Goal: Task Accomplishment & Management: Complete application form

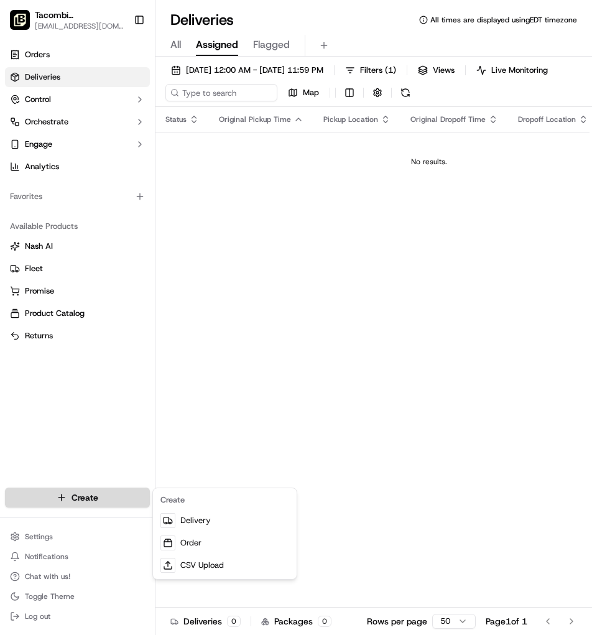
click at [80, 500] on html "Tacombi [GEOGRAPHIC_DATA] [EMAIL_ADDRESS][DOMAIN_NAME] Toggle Sidebar Orders De…" at bounding box center [296, 317] width 592 height 635
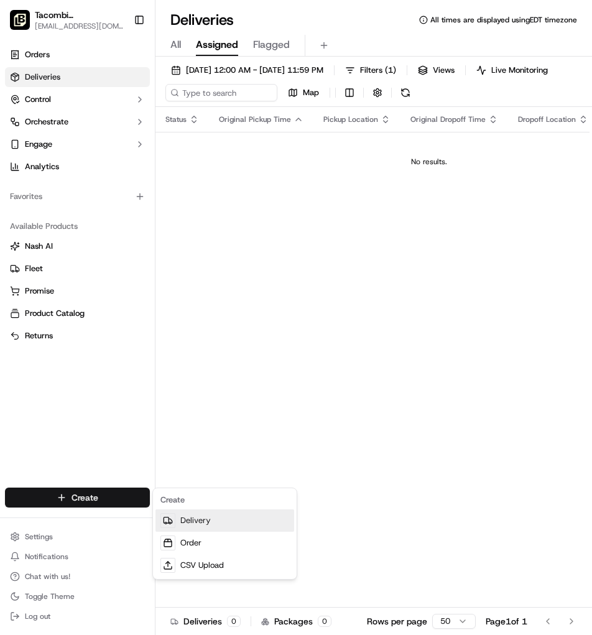
click at [200, 523] on link "Delivery" at bounding box center [224, 520] width 139 height 22
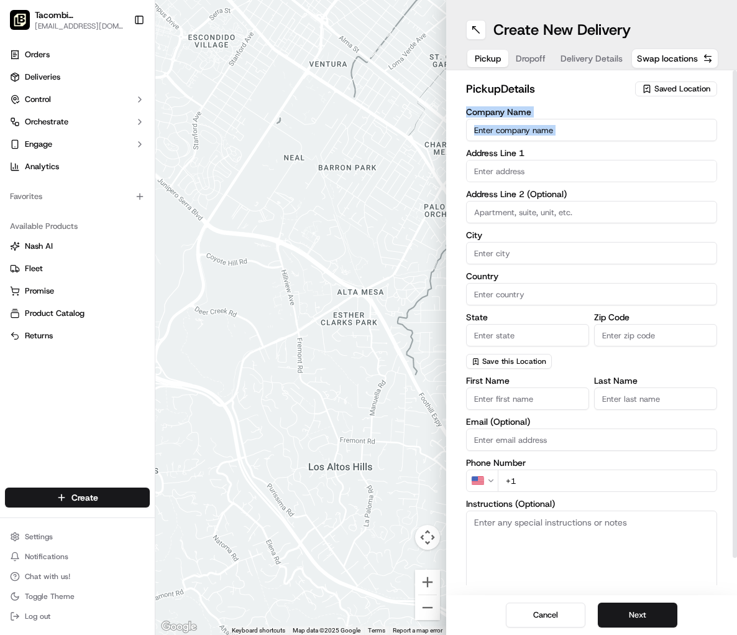
click at [489, 144] on div "Company Name Address Line 1 Address Line 2 (Optional) City Country State Zip Co…" at bounding box center [591, 238] width 251 height 261
click at [476, 37] on button at bounding box center [476, 30] width 20 height 20
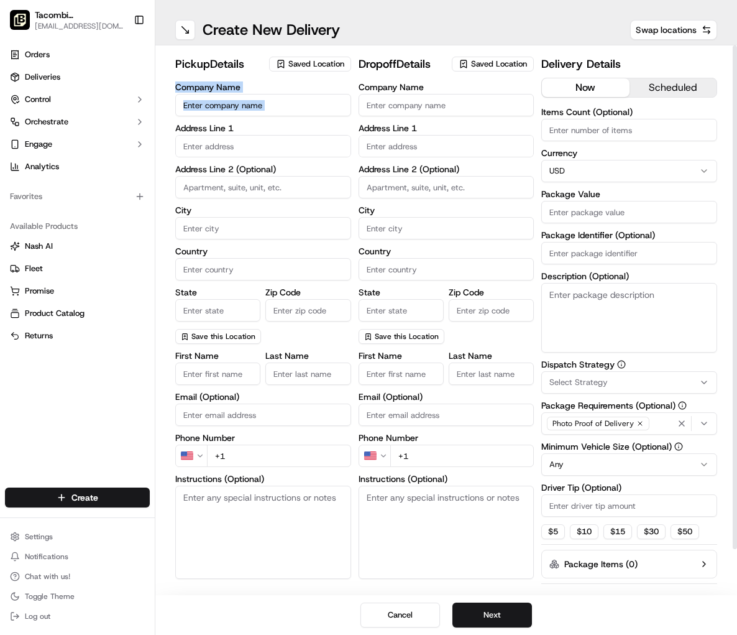
click at [274, 106] on input "Company Name" at bounding box center [263, 105] width 176 height 22
type input "Tacombi"
type input "[STREET_ADDRESS]"
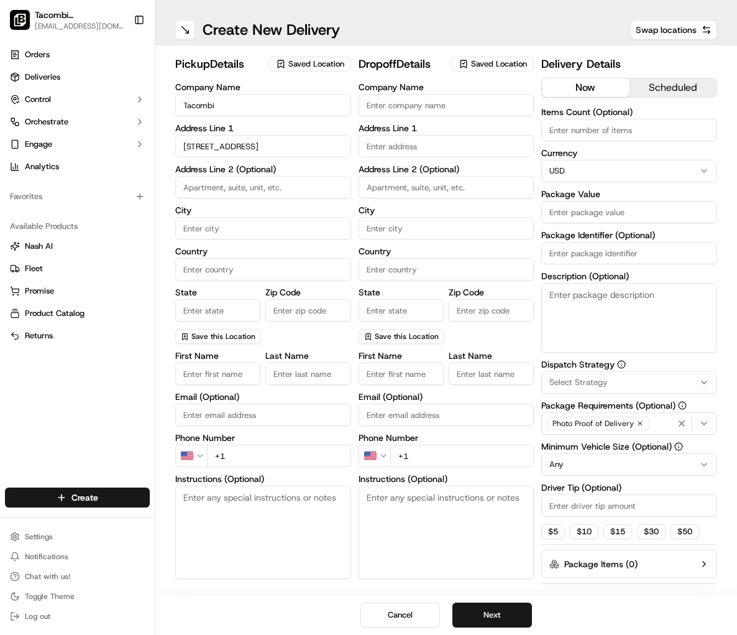
type input "Ground Floor"
type input "[US_STATE]"
type input "[GEOGRAPHIC_DATA]"
type input "[US_STATE]"
type input "10001"
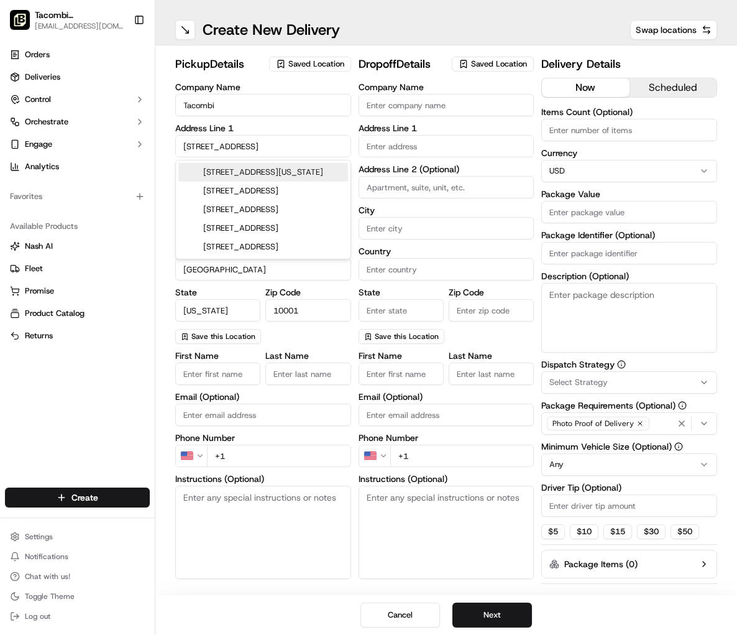
click at [238, 176] on div "[STREET_ADDRESS][US_STATE]" at bounding box center [263, 172] width 170 height 19
type input "[STREET_ADDRESS][US_STATE]"
type input "NY"
type input "[STREET_ADDRESS]"
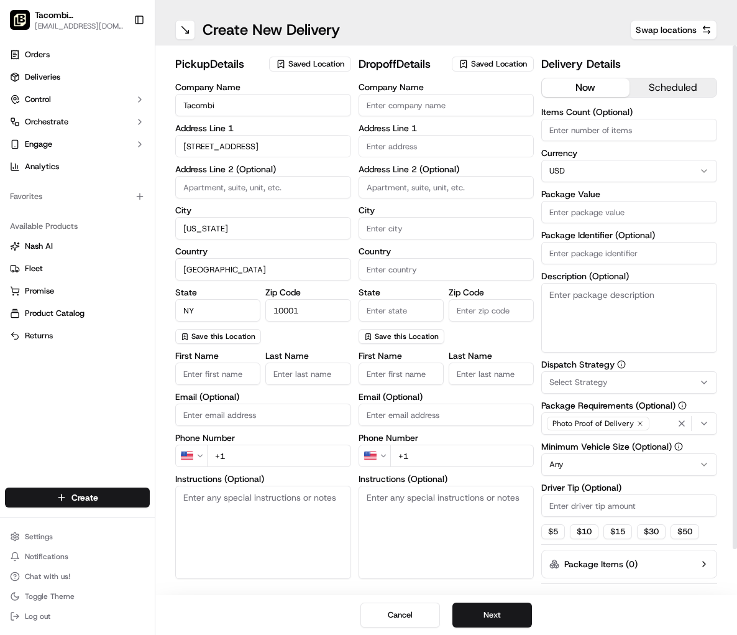
click at [236, 377] on input "First Name" at bounding box center [217, 374] width 85 height 22
type input "Tacombi"
click at [272, 377] on input "Last Name" at bounding box center [308, 374] width 85 height 22
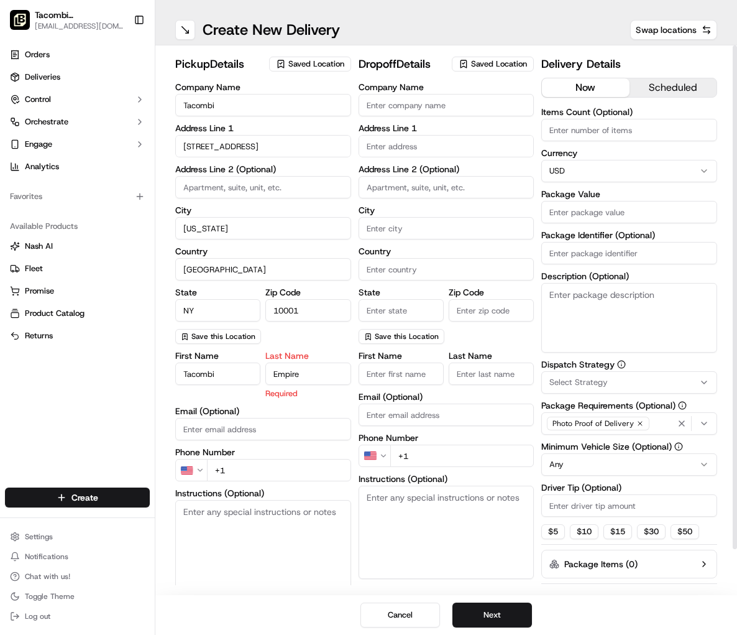
type input "Empire"
click at [248, 427] on div "First Name [PERSON_NAME] Last Name Empire Required Email (Optional) Phone Numbe…" at bounding box center [263, 482] width 176 height 262
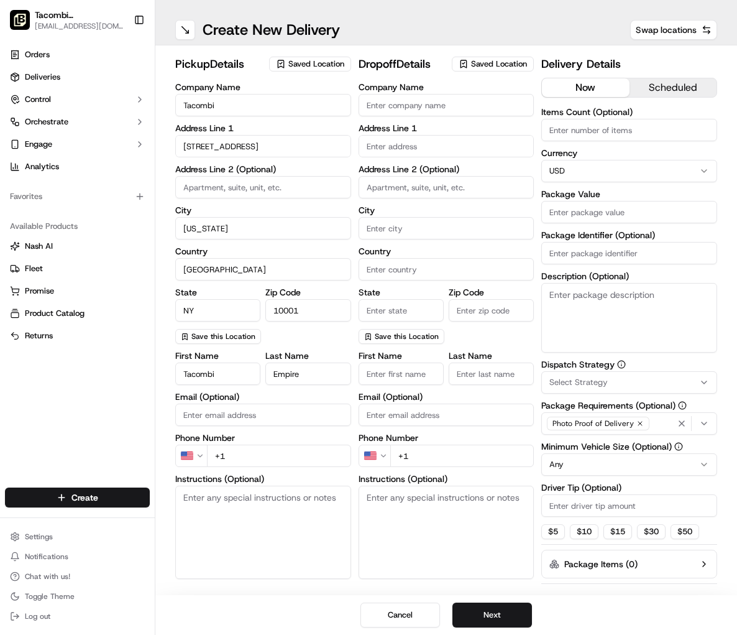
type input "[EMAIL_ADDRESS][DOMAIN_NAME]"
click at [459, 108] on input "Company Name" at bounding box center [447, 105] width 176 height 22
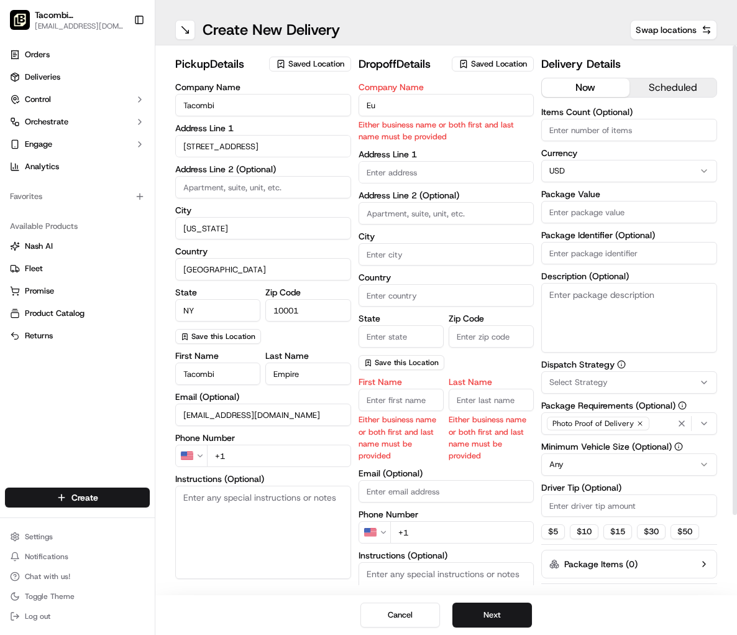
type input "E"
paste input "Euclid Transactional"
type input "Euclid Transactional"
click at [382, 170] on body "Tacombi [GEOGRAPHIC_DATA] [EMAIL_ADDRESS][DOMAIN_NAME] Toggle Sidebar Orders De…" at bounding box center [368, 317] width 737 height 635
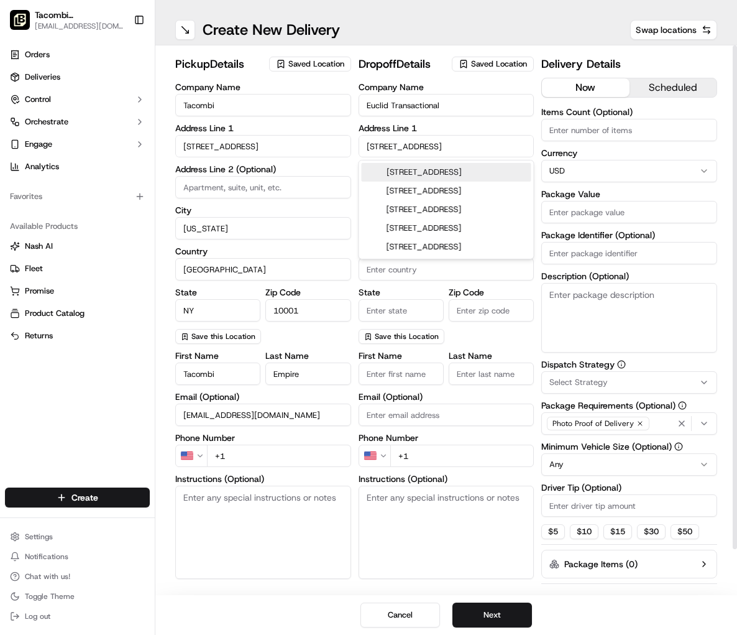
click at [666, 91] on button "scheduled" at bounding box center [673, 87] width 87 height 19
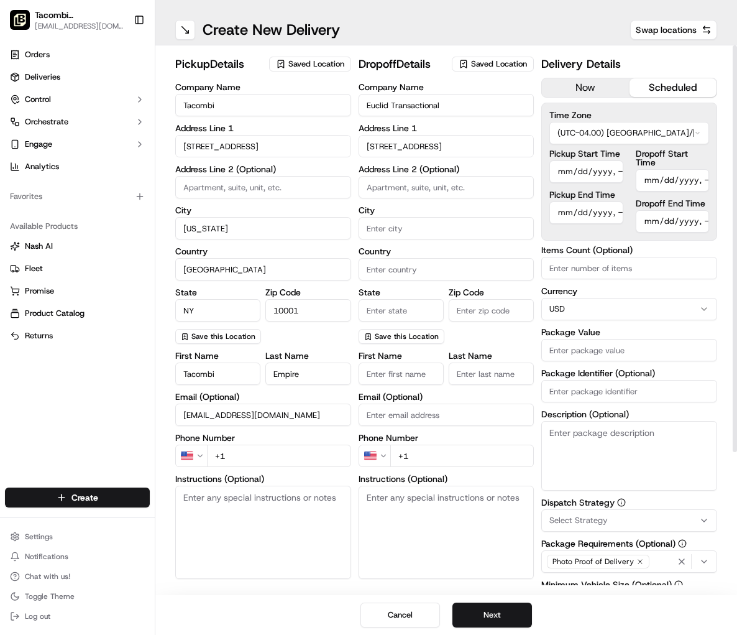
click at [500, 144] on input "[STREET_ADDRESS]" at bounding box center [447, 146] width 176 height 22
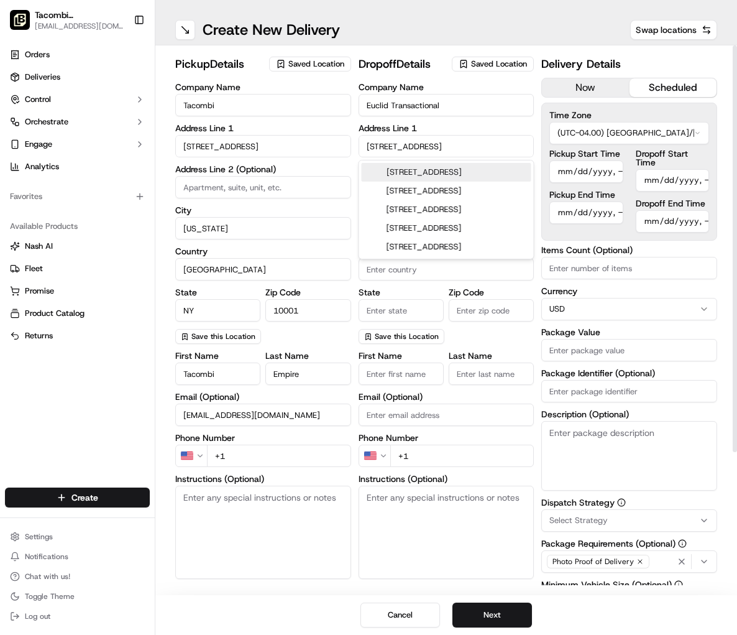
click at [500, 144] on input "[STREET_ADDRESS]" at bounding box center [447, 146] width 176 height 22
type input "[STREET_ADDRESS]"
click at [478, 126] on label "Address Line 1" at bounding box center [447, 128] width 176 height 9
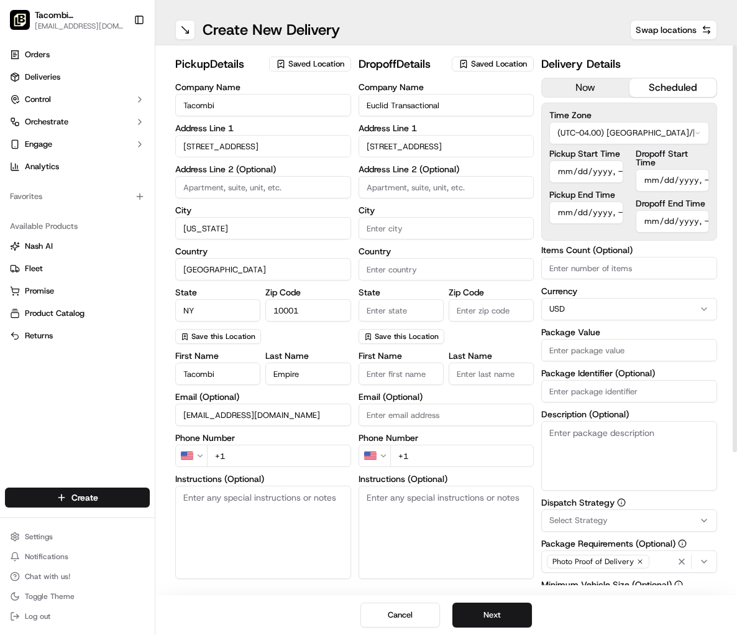
click at [391, 230] on input "City" at bounding box center [447, 228] width 176 height 22
type input "[US_STATE]"
type input "Ground Floor"
type input "[GEOGRAPHIC_DATA]"
type input "[US_STATE]"
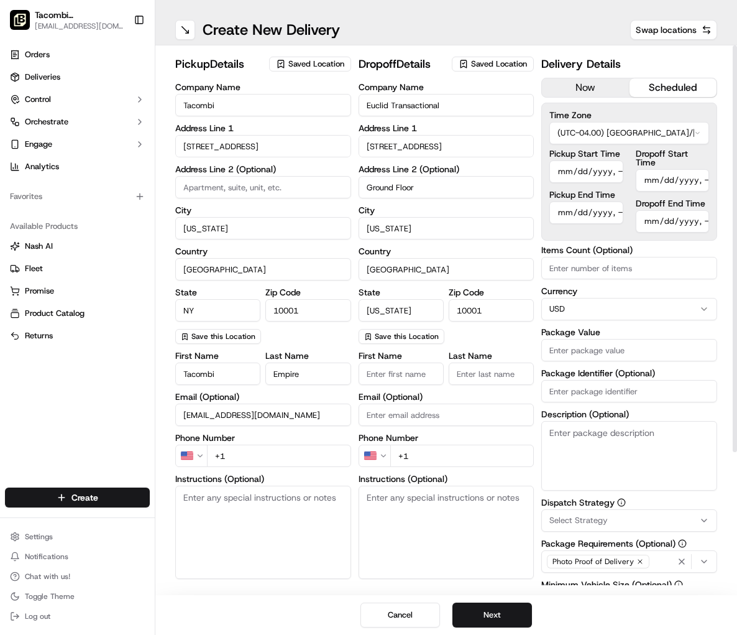
click at [487, 313] on input "10001" at bounding box center [491, 310] width 85 height 22
type input "10016"
click at [402, 372] on input "First Name" at bounding box center [401, 374] width 85 height 22
drag, startPoint x: 423, startPoint y: 190, endPoint x: 254, endPoint y: 196, distance: 169.3
click at [254, 196] on div "pickup Details Saved Location Company Name Tacombi Address Line [STREET_ADDRESS…" at bounding box center [446, 413] width 542 height 716
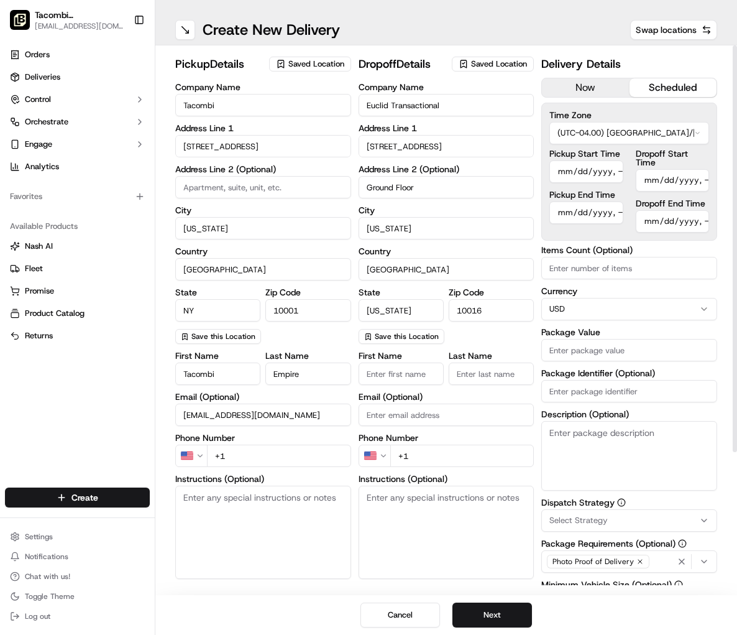
drag, startPoint x: 422, startPoint y: 186, endPoint x: 338, endPoint y: 187, distance: 84.6
click at [338, 187] on div "pickup Details Saved Location Company Name Tacombi Address Line [STREET_ADDRESS…" at bounding box center [446, 413] width 542 height 716
type input "18th floor"
click at [400, 376] on input "First Name" at bounding box center [401, 374] width 85 height 22
type input "[PERSON_NAME]"
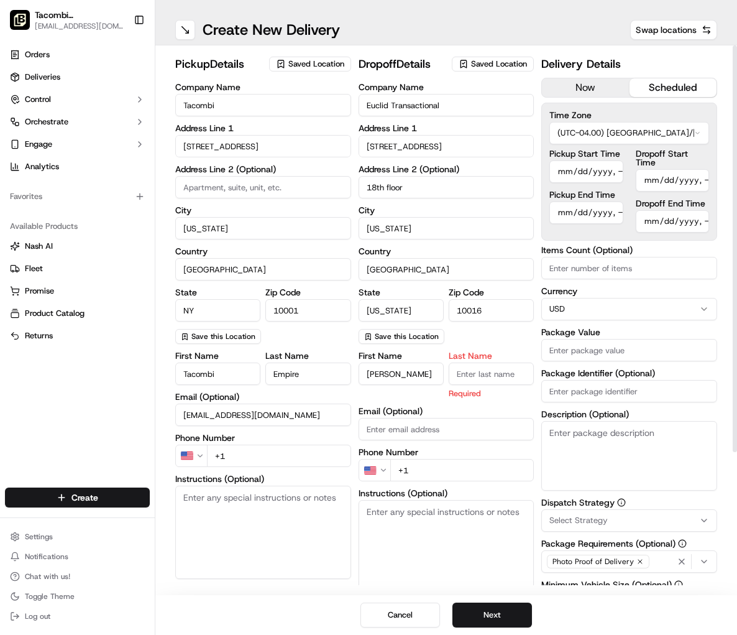
click at [514, 377] on input "Last Name" at bounding box center [491, 374] width 85 height 22
type input "[PERSON_NAME]"
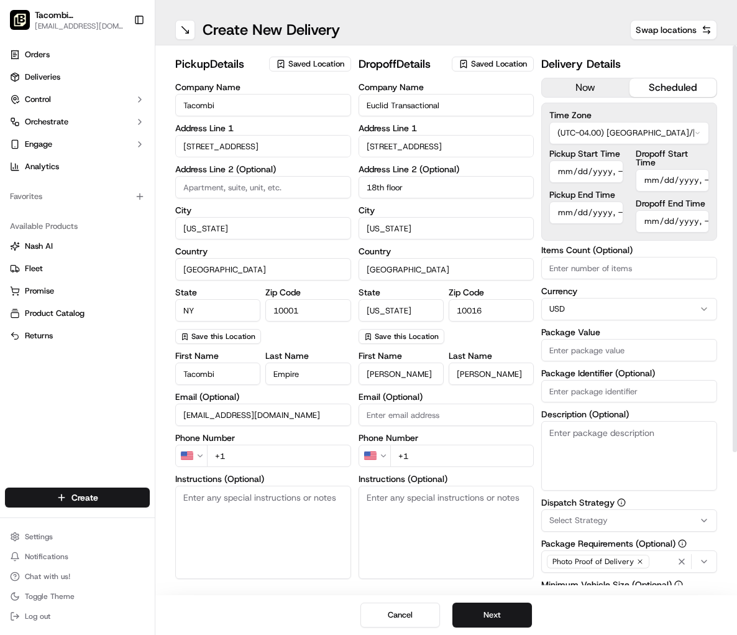
click at [415, 473] on div "First Name [PERSON_NAME] Last Name [PERSON_NAME] Email (Optional) Phone Number …" at bounding box center [447, 474] width 176 height 247
type input "[PHONE_NUMBER]"
click at [260, 453] on input "+1" at bounding box center [279, 456] width 144 height 22
type input "[PHONE_NUMBER]"
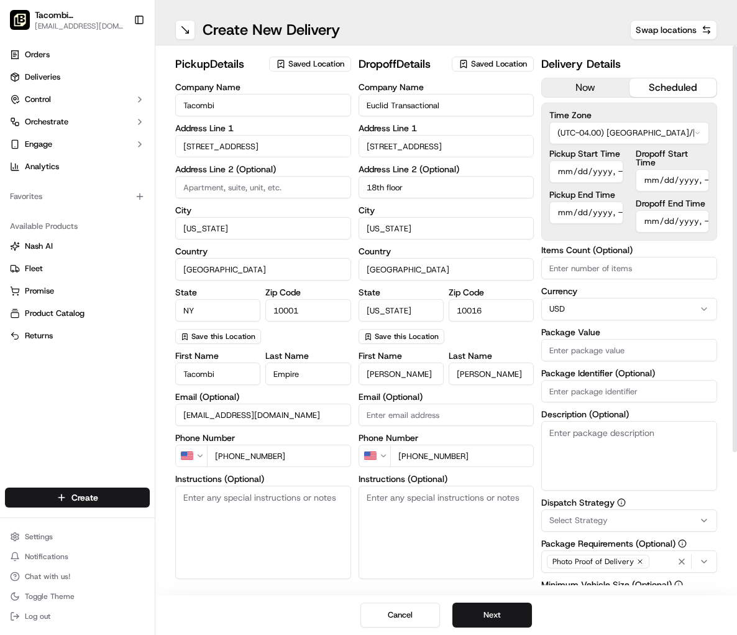
click at [606, 130] on html "Tacombi [GEOGRAPHIC_DATA] [EMAIL_ADDRESS][DOMAIN_NAME] Toggle Sidebar Orders De…" at bounding box center [368, 317] width 737 height 635
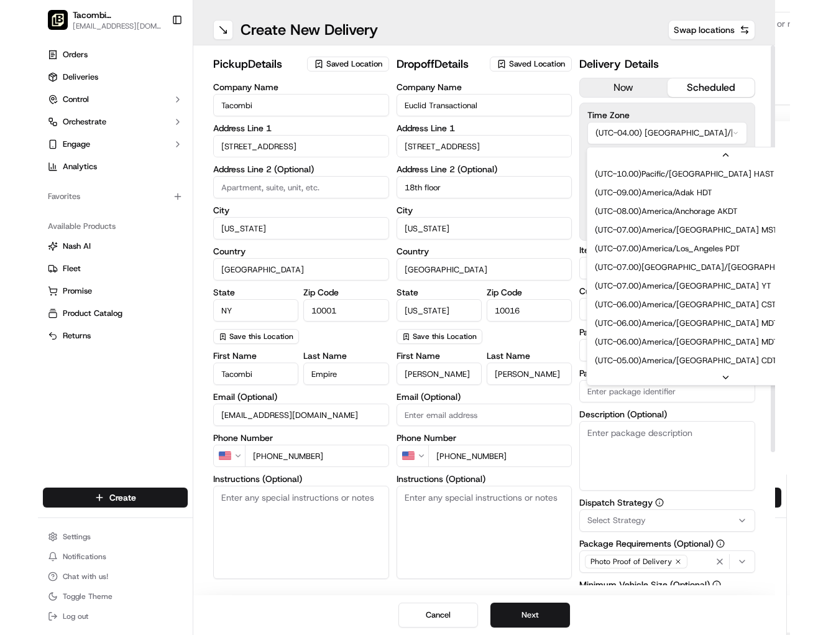
scroll to position [93, 0]
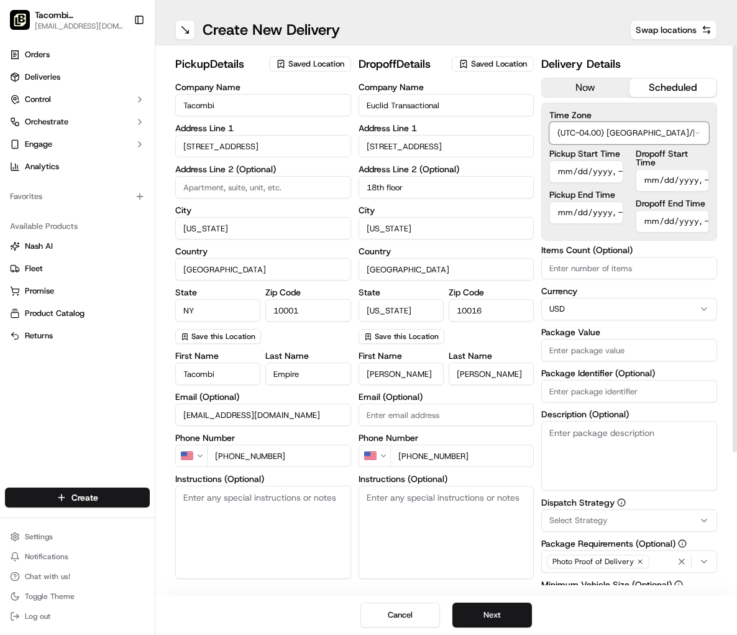
click at [606, 130] on html "Tacombi [GEOGRAPHIC_DATA] [EMAIL_ADDRESS][DOMAIN_NAME] Toggle Sidebar Orders De…" at bounding box center [368, 317] width 737 height 635
click at [598, 172] on input "Pickup Start Time" at bounding box center [586, 171] width 73 height 22
click at [580, 173] on input "Pickup Start Time" at bounding box center [586, 171] width 73 height 22
click at [609, 174] on input "Pickup Start Time" at bounding box center [586, 171] width 73 height 22
click at [621, 172] on input "Pickup Start Time" at bounding box center [586, 171] width 73 height 22
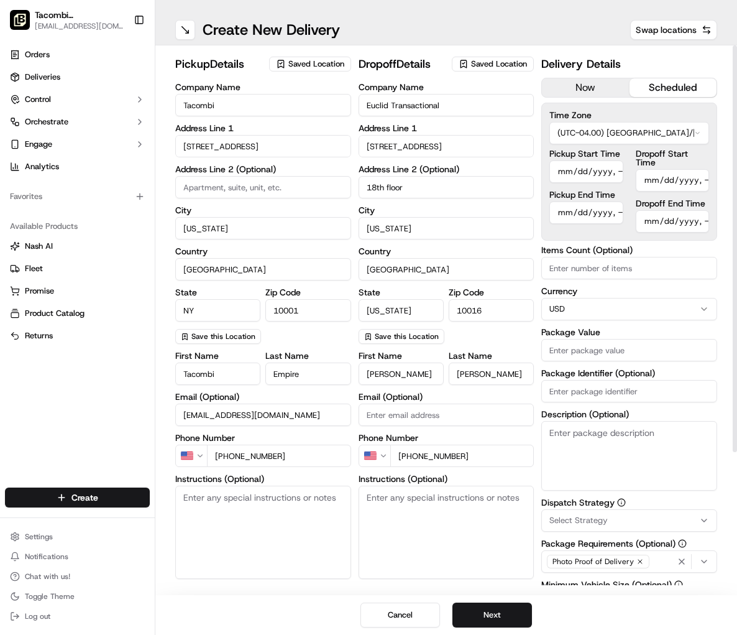
click at [621, 171] on input "Pickup Start Time" at bounding box center [586, 171] width 73 height 22
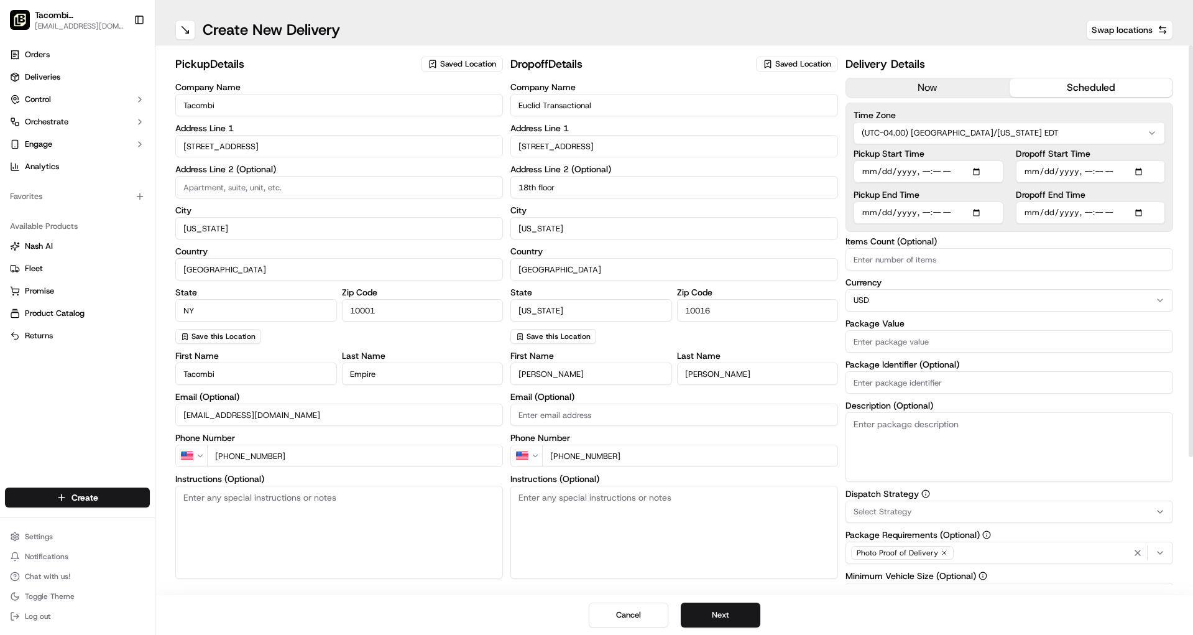
click at [969, 171] on input "Pickup Start Time" at bounding box center [929, 171] width 150 height 22
type input "[DATE]T10:55"
click at [969, 239] on label "Items Count (Optional)" at bounding box center [1010, 241] width 328 height 9
click at [969, 248] on input "Items Count (Optional)" at bounding box center [1010, 259] width 328 height 22
click at [969, 211] on input "Pickup End Time" at bounding box center [929, 212] width 150 height 22
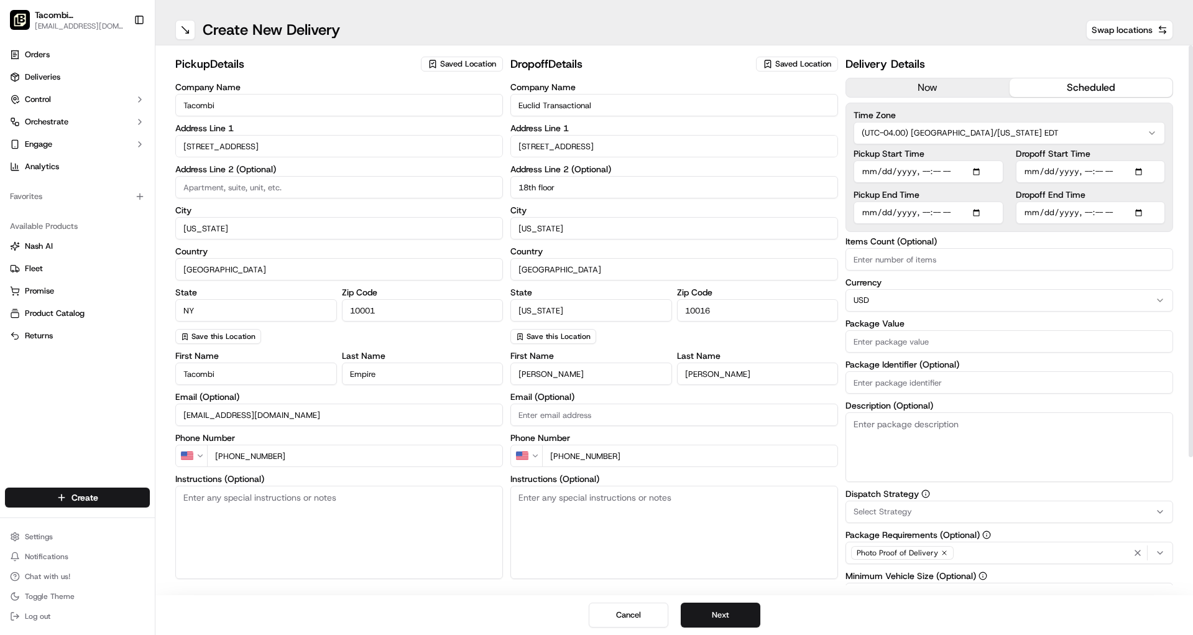
type input "[DATE]T11:00"
click at [969, 170] on input "Dropoff Start Time" at bounding box center [1091, 171] width 150 height 22
drag, startPoint x: 1028, startPoint y: 167, endPoint x: 1053, endPoint y: 171, distance: 25.2
click at [969, 168] on input "Dropoff Start Time" at bounding box center [1091, 171] width 150 height 22
click at [969, 170] on input "Dropoff Start Time" at bounding box center [1091, 171] width 150 height 22
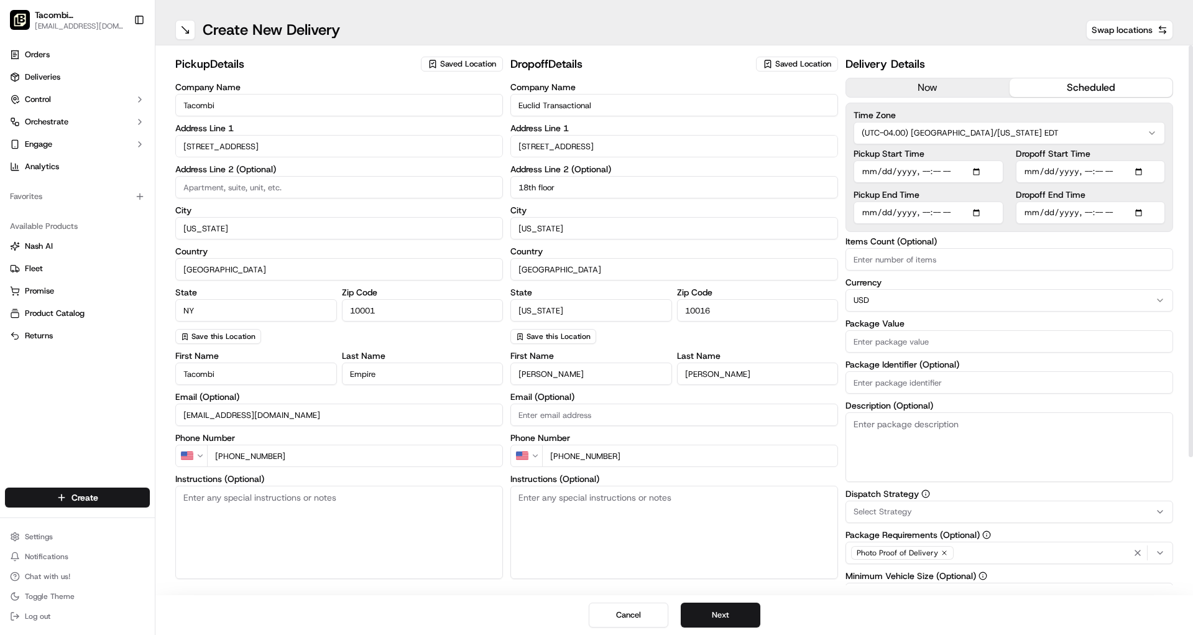
type input "[DATE]T11:30"
click at [969, 168] on input "Dropoff Start Time" at bounding box center [1091, 171] width 150 height 22
click at [969, 216] on input "Dropoff End Time" at bounding box center [1091, 212] width 150 height 22
type input "[DATE]T11:45"
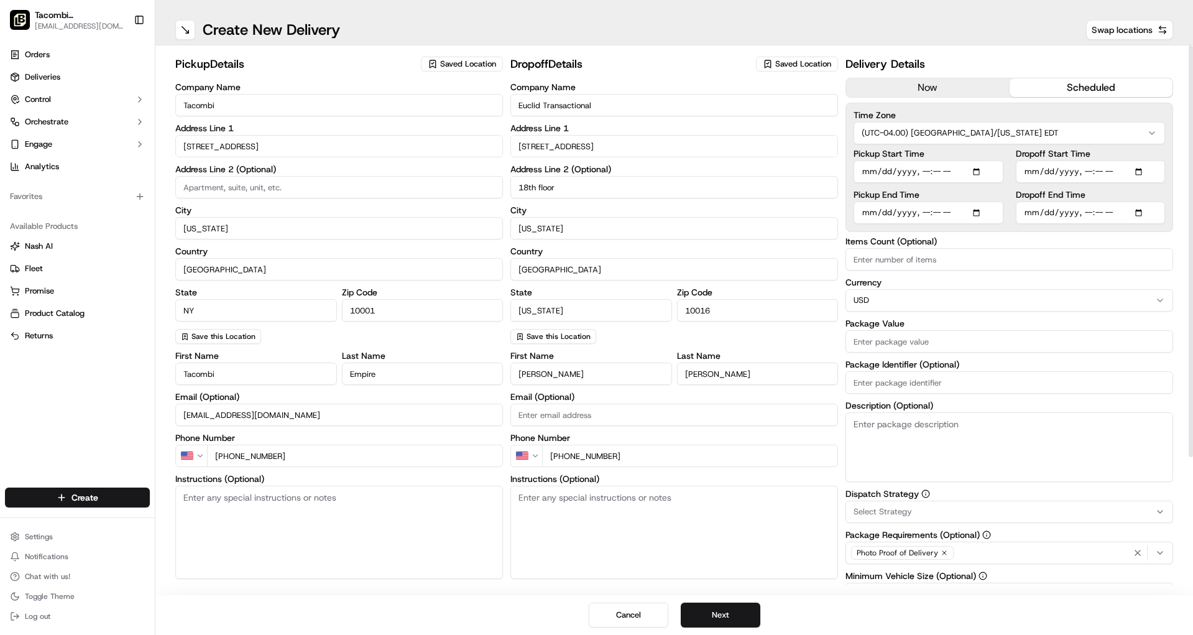
click at [969, 246] on div "pickup Details Saved Location Company Name Tacombi Address Line [STREET_ADDRESS…" at bounding box center [674, 320] width 1038 height 550
click at [969, 267] on input "Items Count (Optional)" at bounding box center [1010, 259] width 328 height 22
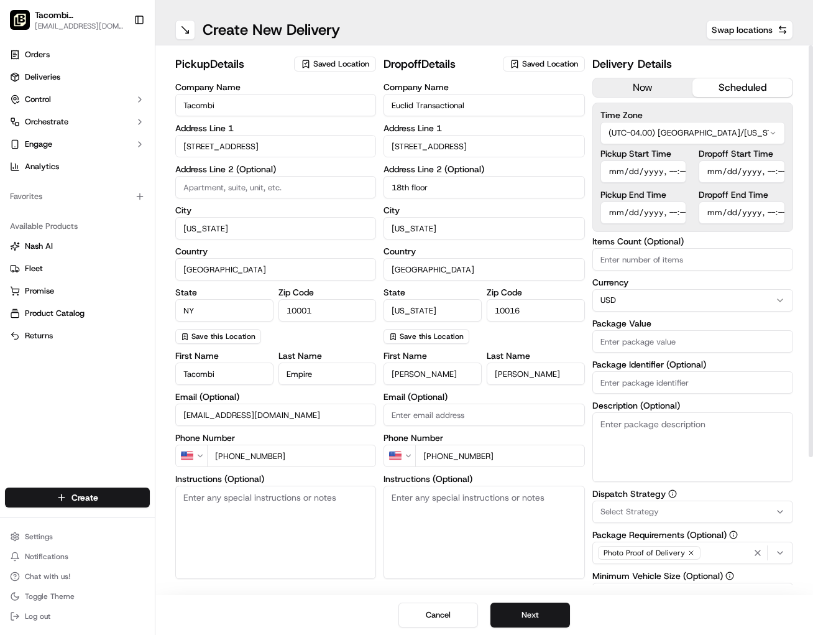
click at [639, 343] on input "Package Value" at bounding box center [693, 341] width 201 height 22
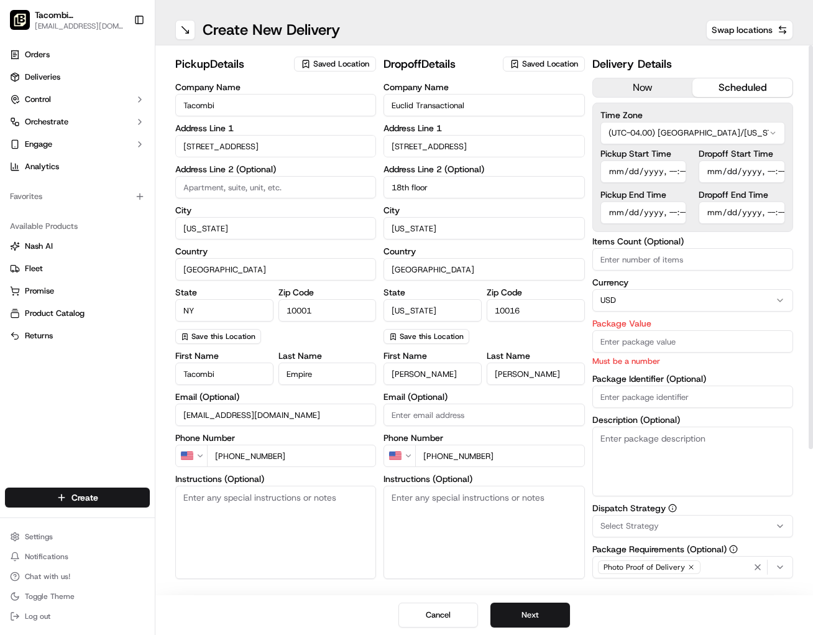
click at [652, 379] on div "Package Identifier (Optional)" at bounding box center [693, 391] width 201 height 34
click at [624, 344] on input "Package Value" at bounding box center [693, 341] width 201 height 22
type input "759.86"
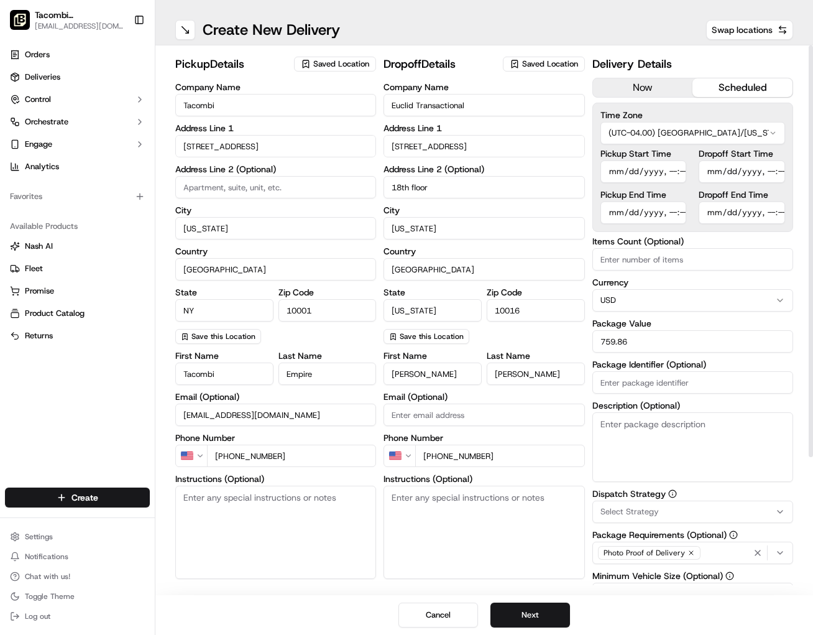
click at [603, 464] on textarea "Description (Optional)" at bounding box center [693, 447] width 201 height 70
click at [623, 510] on span "Select Strategy" at bounding box center [630, 511] width 58 height 11
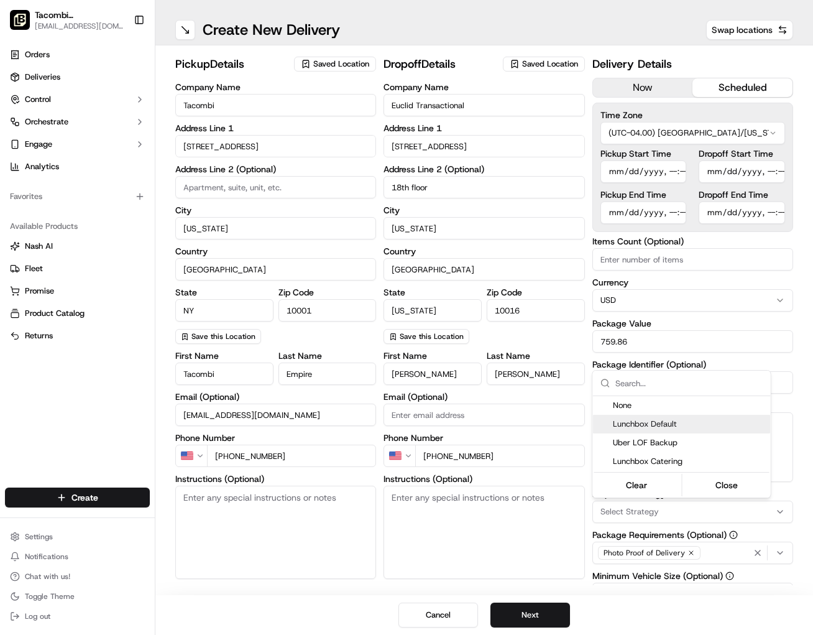
click at [800, 486] on html "Tacombi [GEOGRAPHIC_DATA] [EMAIL_ADDRESS][DOMAIN_NAME] Toggle Sidebar Orders De…" at bounding box center [406, 317] width 813 height 635
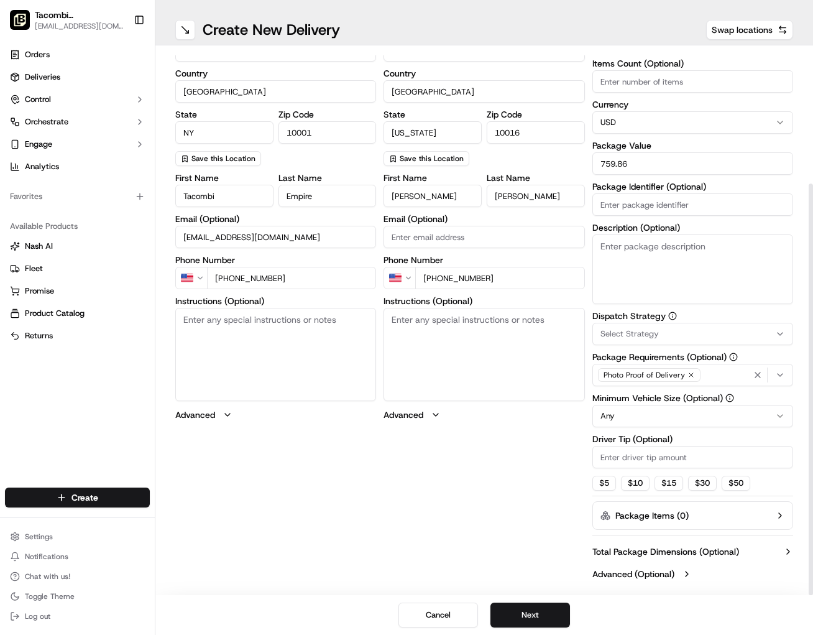
click at [691, 414] on html "Tacombi [GEOGRAPHIC_DATA] [EMAIL_ADDRESS][DOMAIN_NAME] Toggle Sidebar Orders De…" at bounding box center [406, 317] width 813 height 635
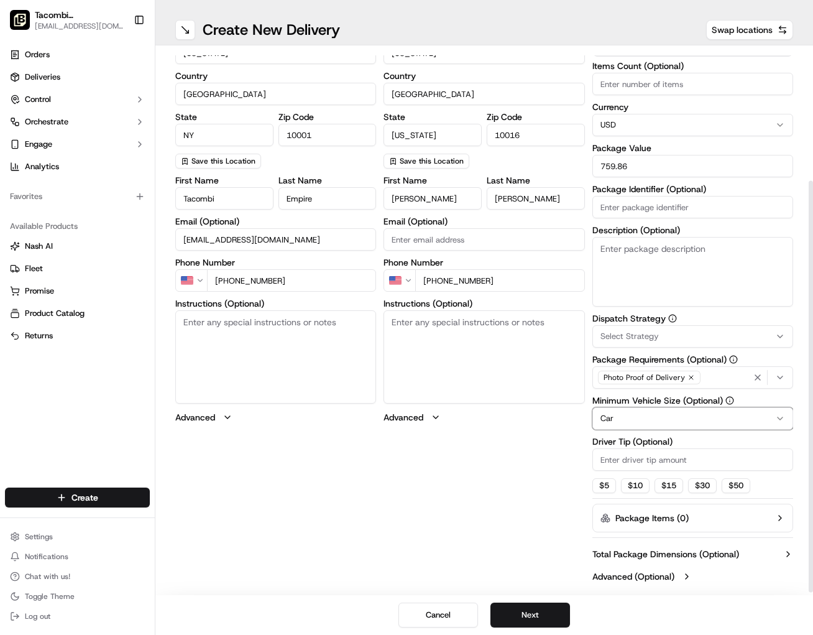
scroll to position [173, 0]
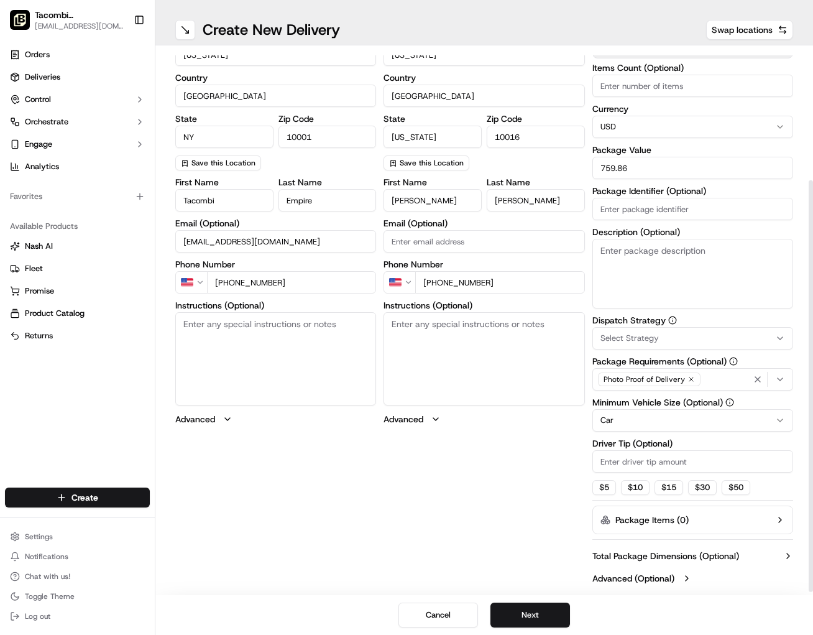
click at [622, 459] on input "Driver Tip (Optional)" at bounding box center [693, 461] width 201 height 22
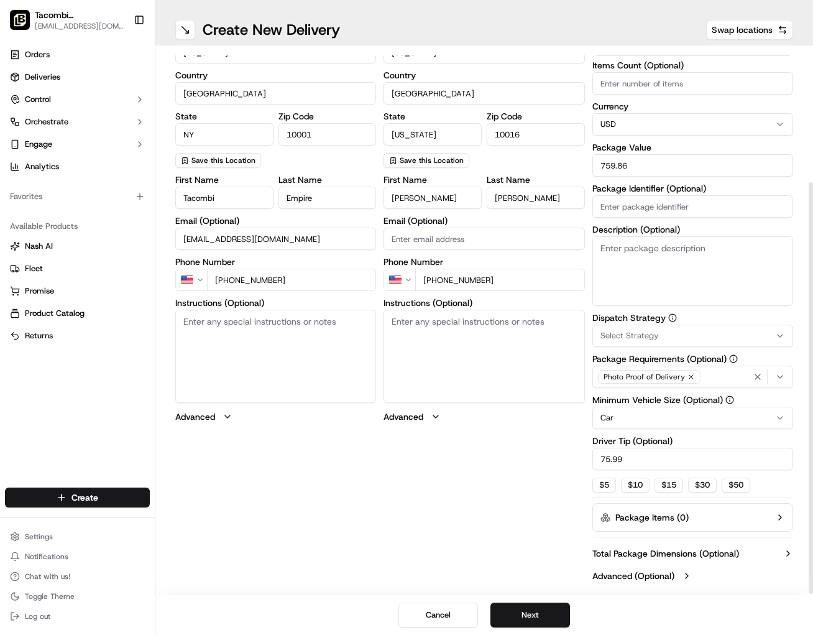
type input "75.99"
click at [512, 478] on div "pickup Details Saved Location Company Name Tacombi Address Line [STREET_ADDRESS…" at bounding box center [484, 233] width 618 height 708
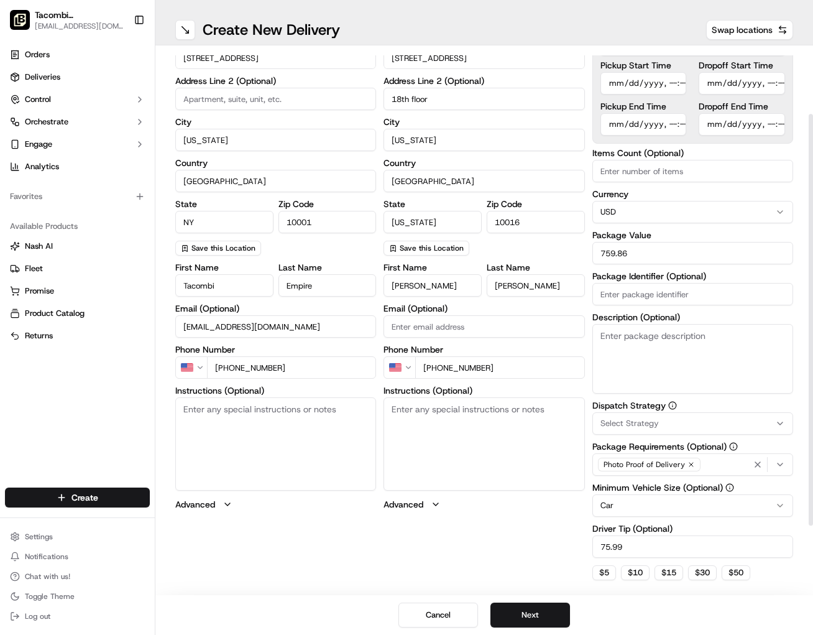
scroll to position [64, 0]
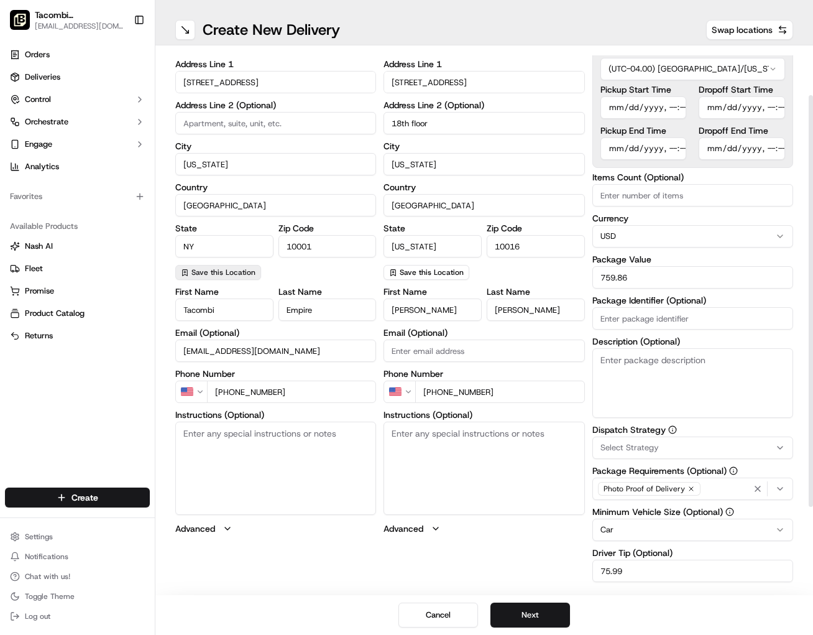
click at [216, 266] on button "Save this Location" at bounding box center [218, 272] width 86 height 15
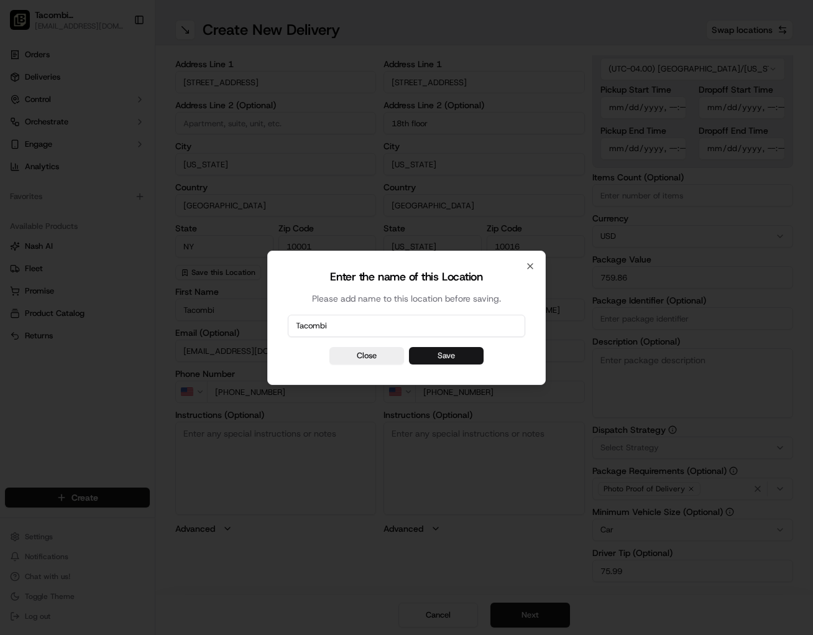
click at [430, 349] on button "Save" at bounding box center [446, 355] width 75 height 17
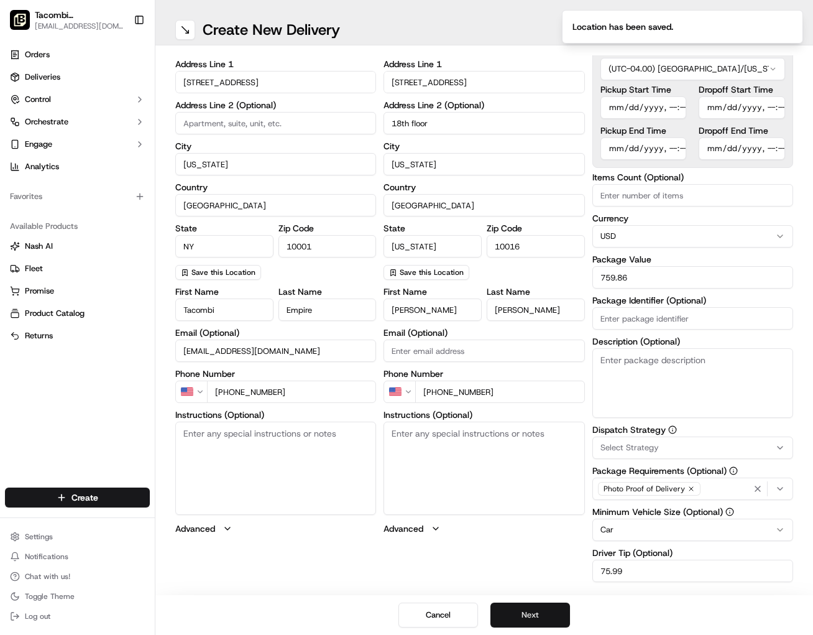
click at [532, 619] on button "Next" at bounding box center [531, 615] width 80 height 25
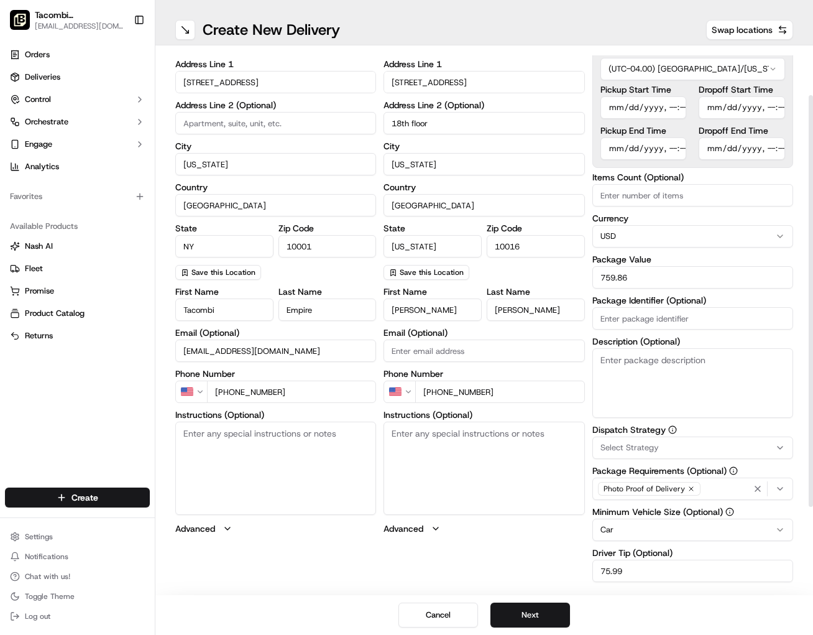
click at [524, 571] on div "pickup Details Saved Location Company Name Tacombi Address Line [STREET_ADDRESS…" at bounding box center [484, 345] width 618 height 708
click at [418, 446] on textarea "Instructions (Optional)" at bounding box center [484, 468] width 201 height 93
paste textarea "Please use the freight entrance on [GEOGRAPHIC_DATA] between [GEOGRAPHIC_DATA] …"
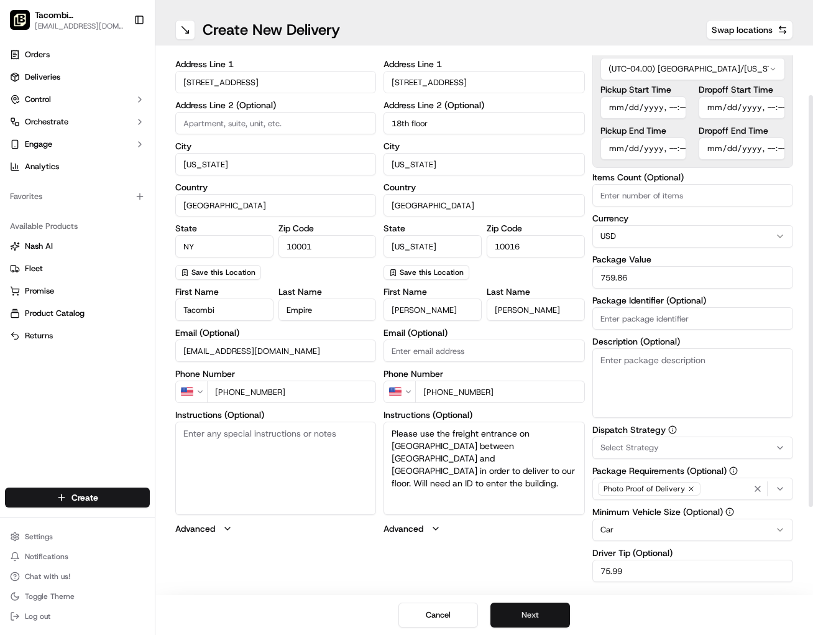
type textarea "Please use the freight entrance on [GEOGRAPHIC_DATA] between [GEOGRAPHIC_DATA] …"
click at [537, 610] on button "Next" at bounding box center [531, 615] width 80 height 25
click at [523, 612] on button "Submit" at bounding box center [531, 615] width 80 height 25
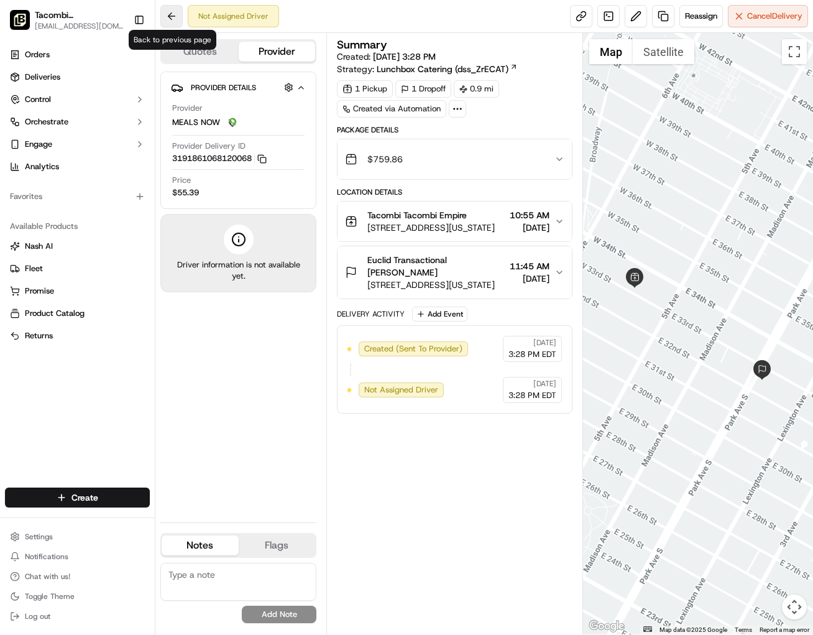
click at [169, 19] on button at bounding box center [171, 16] width 22 height 22
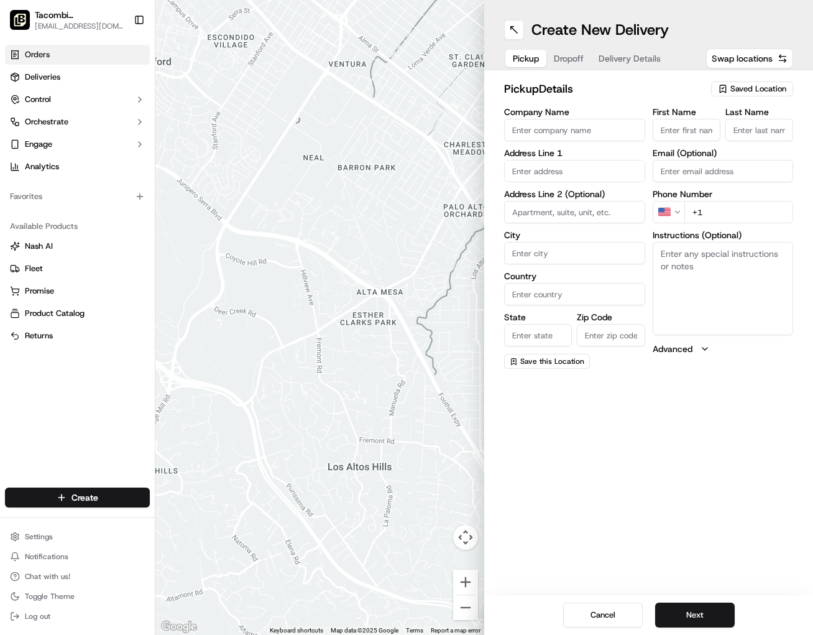
click at [48, 62] on link "Orders" at bounding box center [77, 55] width 145 height 20
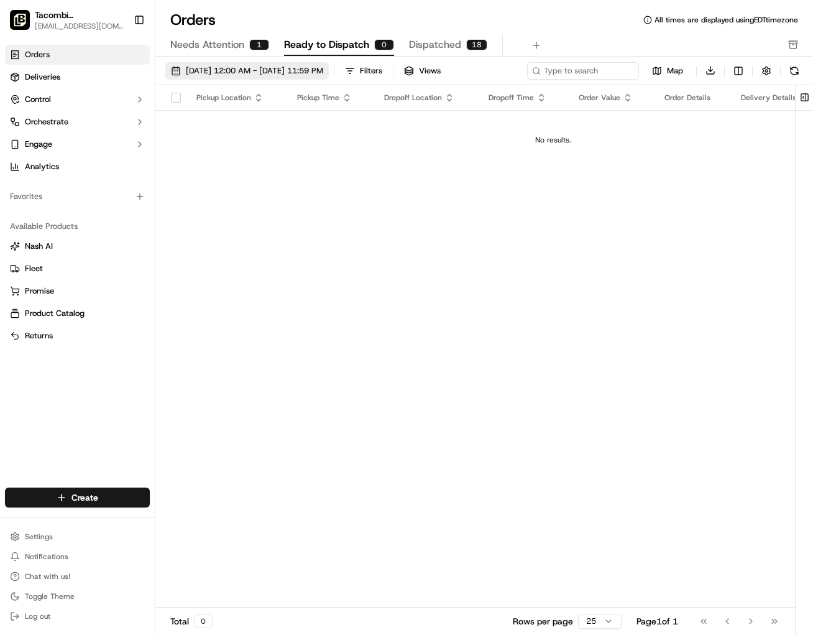
click at [252, 74] on span "[DATE] 12:00 AM - [DATE] 11:59 PM" at bounding box center [254, 70] width 137 height 11
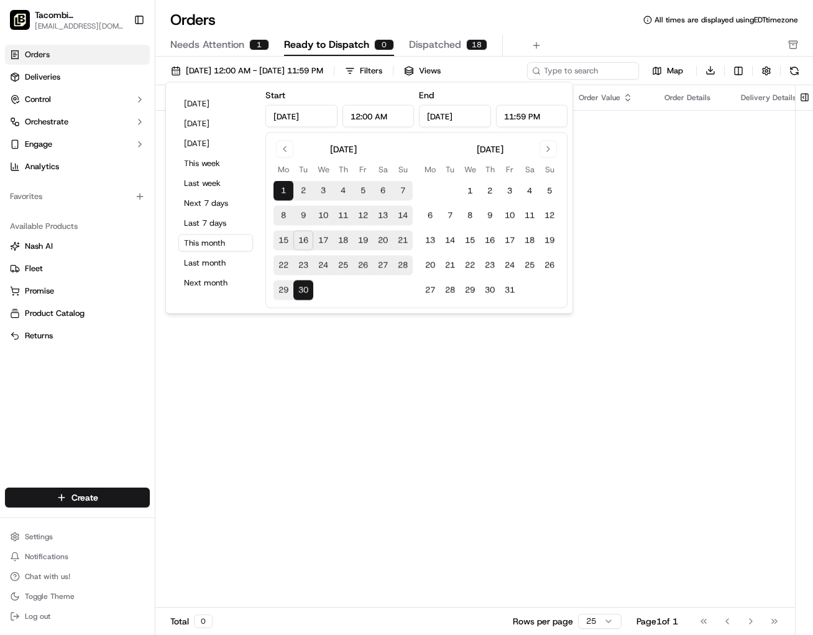
click at [317, 242] on button "17" at bounding box center [323, 241] width 20 height 20
type input "[DATE]"
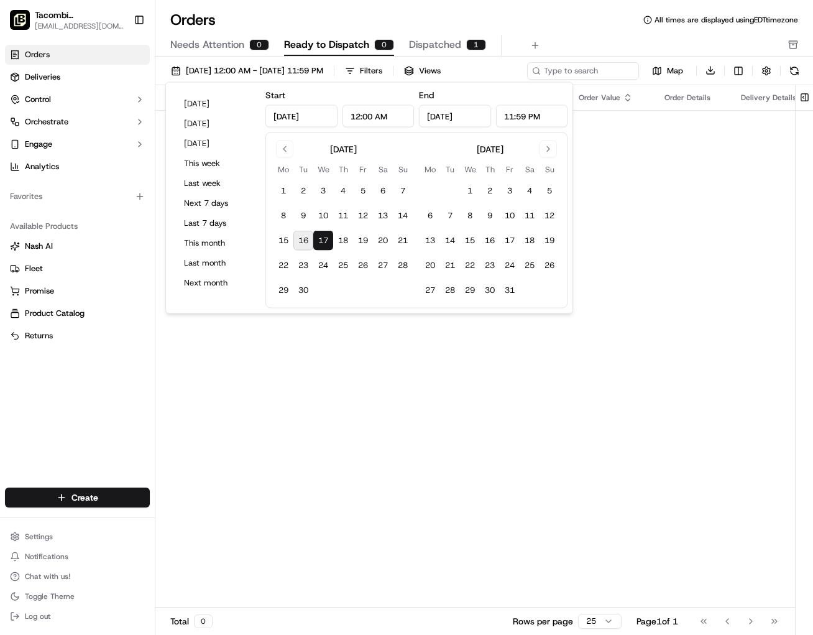
click at [317, 242] on button "17" at bounding box center [323, 241] width 20 height 20
click at [367, 364] on div "Pickup Location Pickup Time Dropoff Location Dropoff Time Order Value Order Det…" at bounding box center [553, 346] width 796 height 523
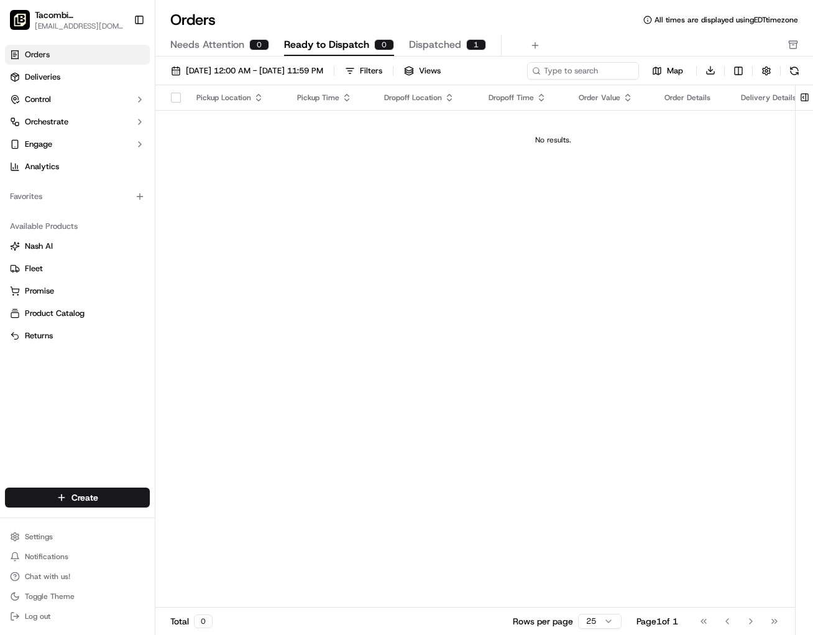
click at [440, 41] on span "Dispatched" at bounding box center [435, 44] width 52 height 15
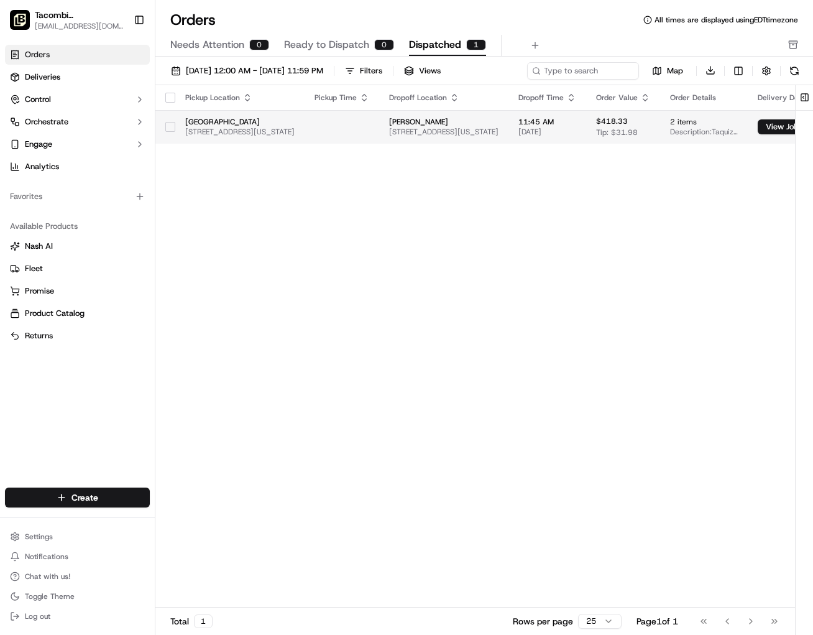
click at [492, 131] on span "[STREET_ADDRESS][US_STATE]" at bounding box center [443, 132] width 109 height 10
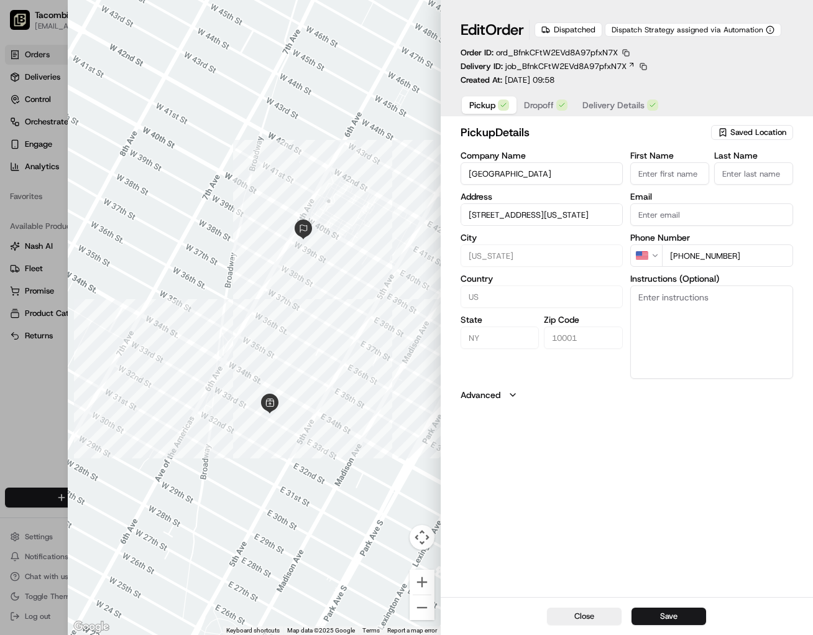
type input "+1"
click at [16, 390] on div at bounding box center [406, 317] width 813 height 635
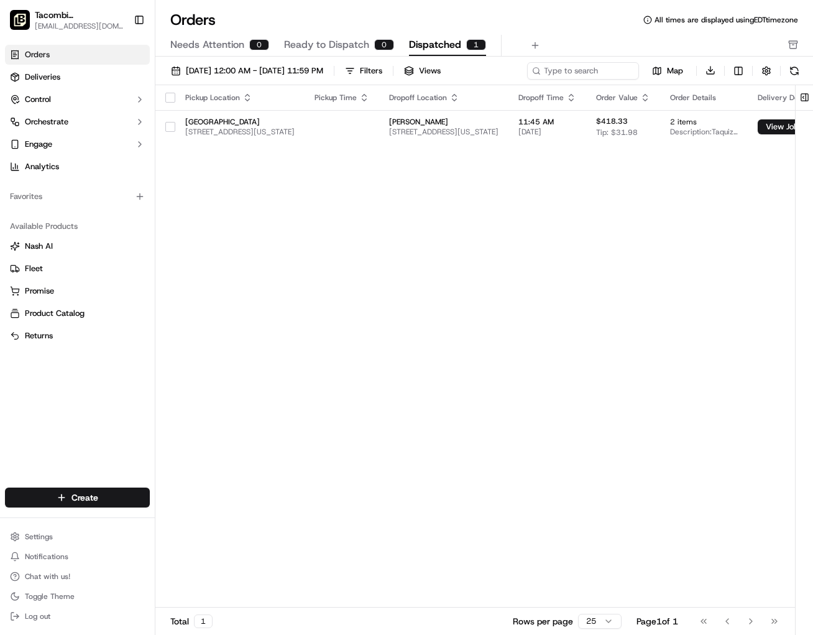
click at [208, 51] on span "Needs Attention" at bounding box center [207, 44] width 74 height 15
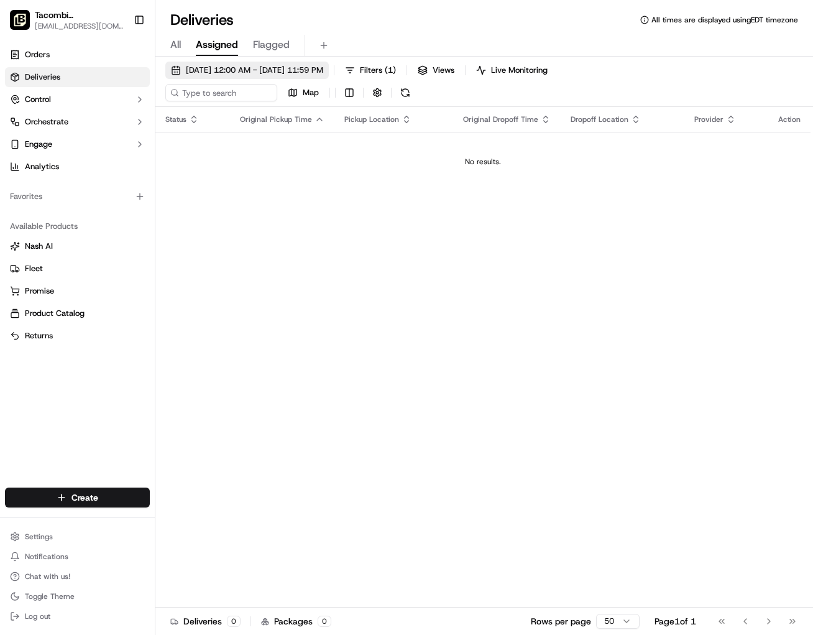
click at [241, 73] on span "[DATE] 12:00 AM - [DATE] 11:59 PM" at bounding box center [254, 70] width 137 height 11
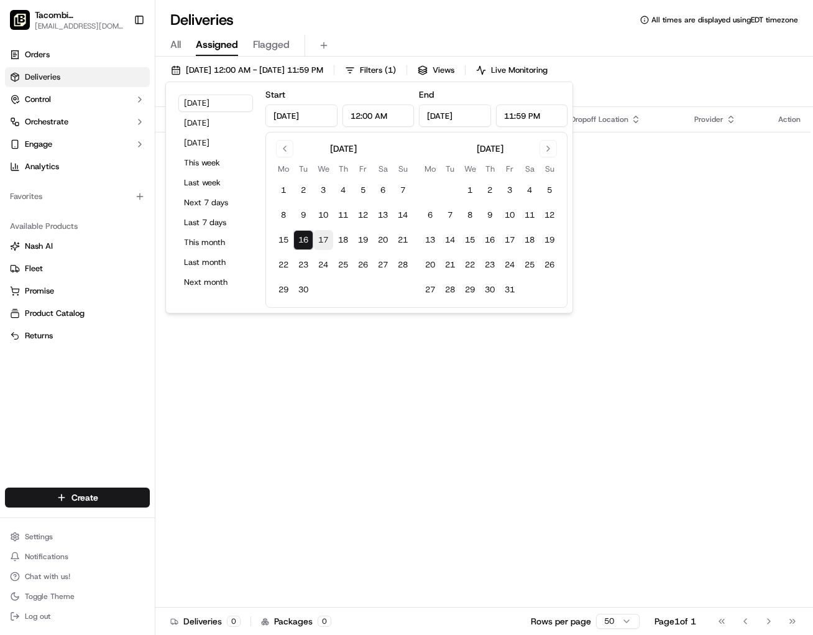
click at [318, 238] on button "17" at bounding box center [323, 240] width 20 height 20
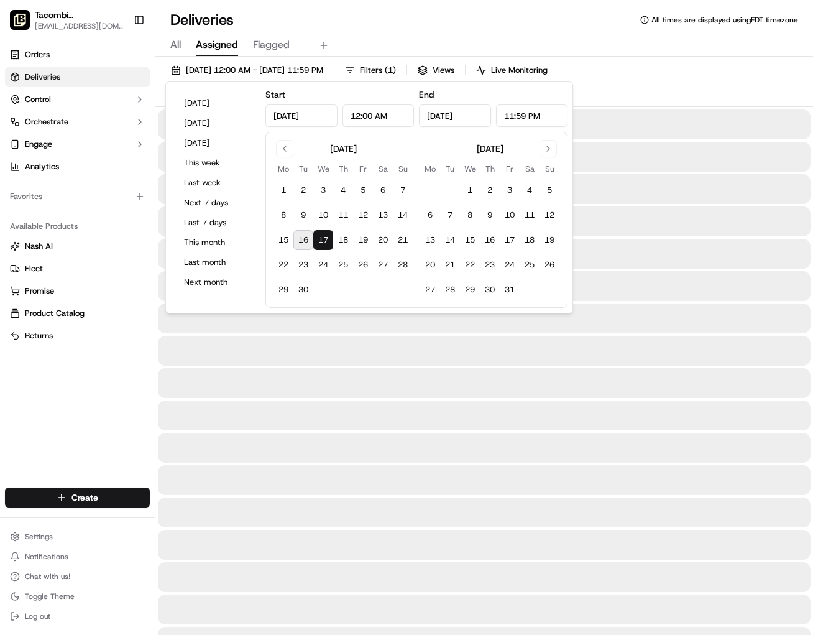
type input "[DATE]"
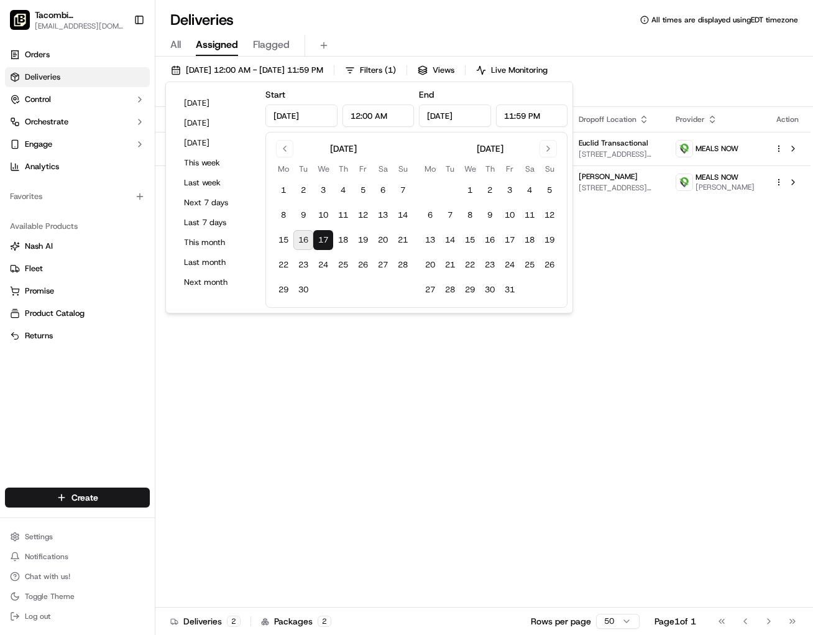
click at [318, 238] on button "17" at bounding box center [323, 240] width 20 height 20
click at [573, 432] on div "Status Original Pickup Time Pickup Location Original Dropoff Time Dropoff Locat…" at bounding box center [482, 368] width 655 height 523
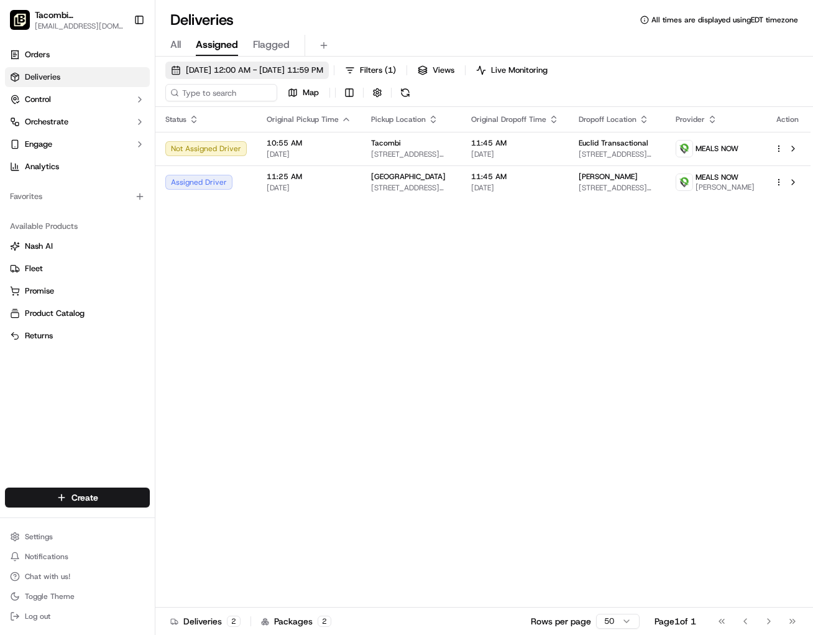
click at [249, 68] on span "[DATE] 12:00 AM - [DATE] 11:59 PM" at bounding box center [254, 70] width 137 height 11
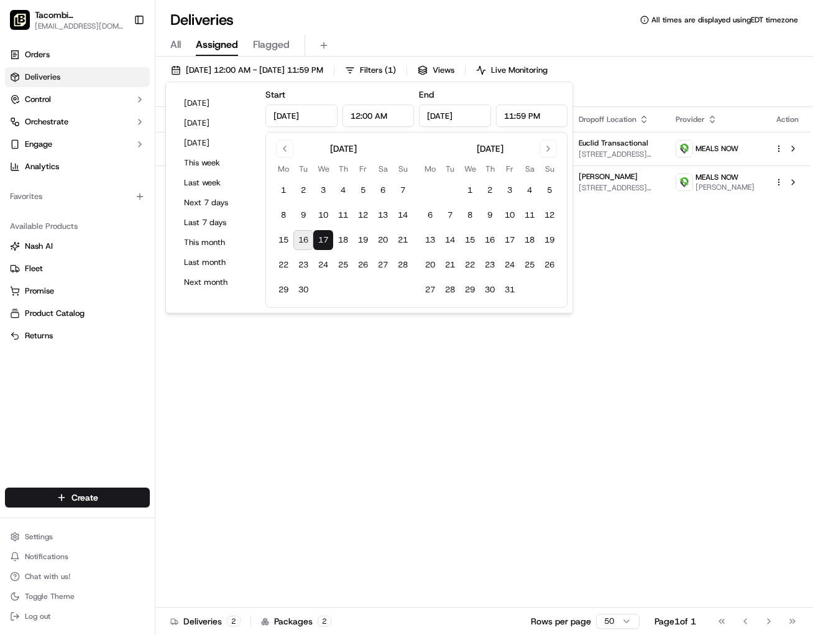
click at [320, 241] on button "17" at bounding box center [323, 240] width 20 height 20
click at [319, 241] on button "17" at bounding box center [323, 240] width 20 height 20
click at [373, 376] on div "Status Original Pickup Time Pickup Location Original Dropoff Time Dropoff Locat…" at bounding box center [482, 368] width 655 height 523
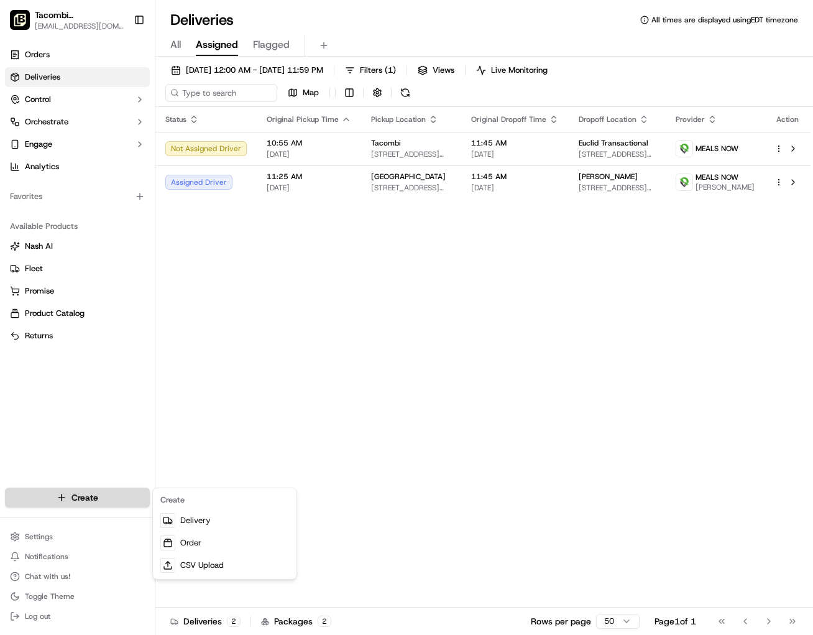
click at [106, 498] on html "Tacombi Empire State Building empire@tacombi.com Toggle Sidebar Orders Deliveri…" at bounding box center [406, 317] width 813 height 635
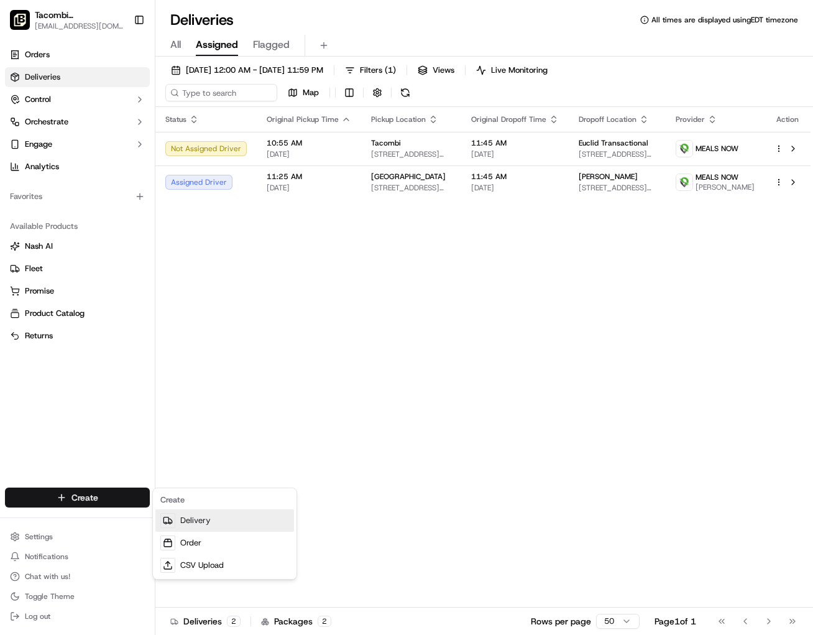
click at [218, 521] on link "Delivery" at bounding box center [224, 520] width 139 height 22
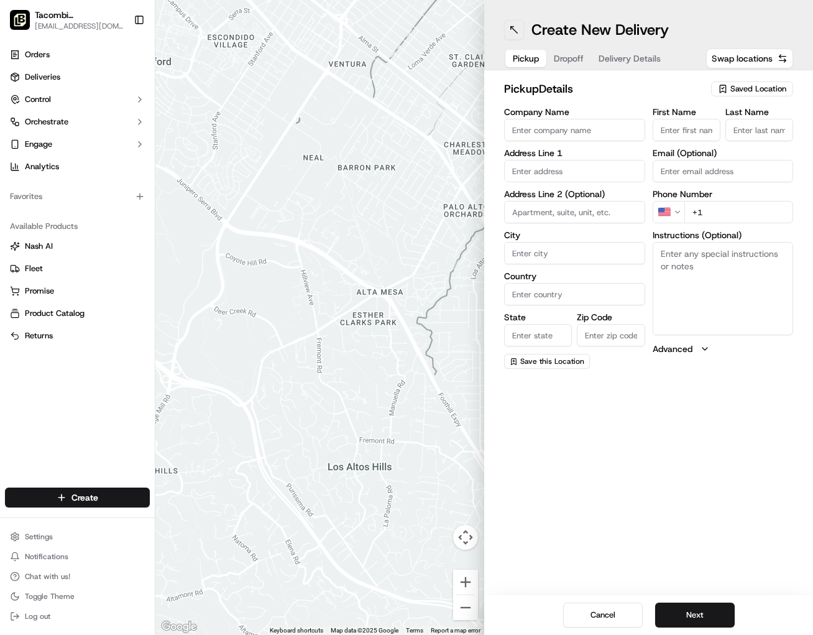
click at [511, 32] on button at bounding box center [514, 30] width 20 height 20
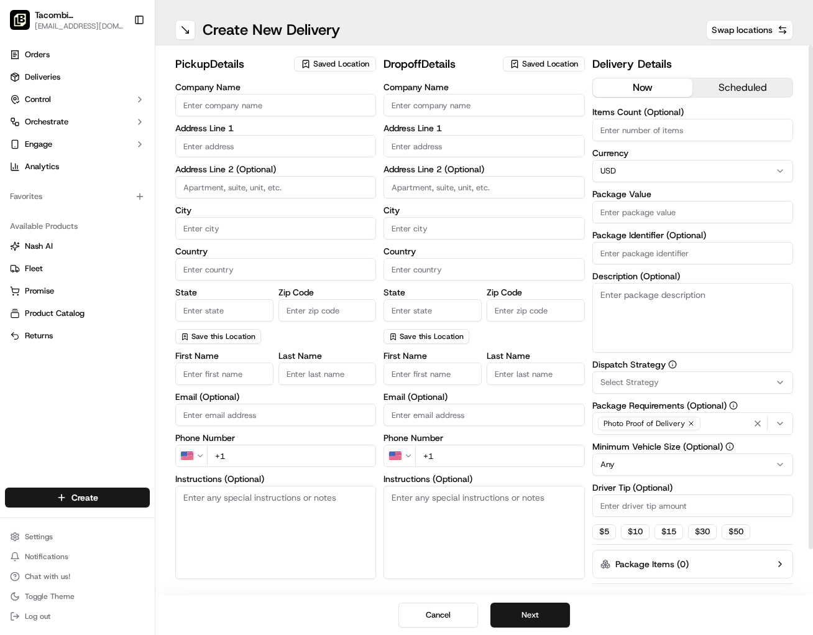
click at [254, 108] on input "Company Name" at bounding box center [275, 105] width 201 height 22
type input "Tacombi"
type input "[STREET_ADDRESS]"
type input "Ground Floor"
type input "[US_STATE]"
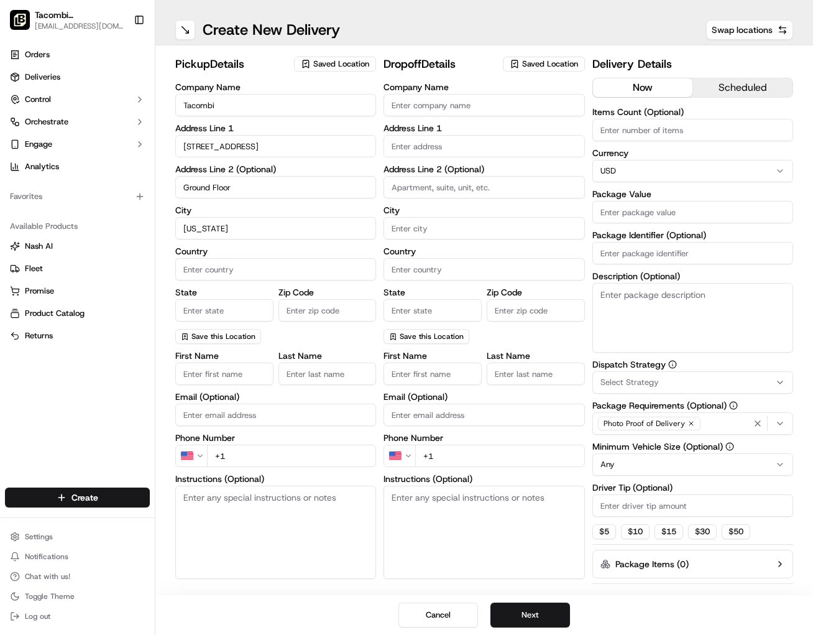
type input "[GEOGRAPHIC_DATA]"
type input "[US_STATE]"
type input "10001"
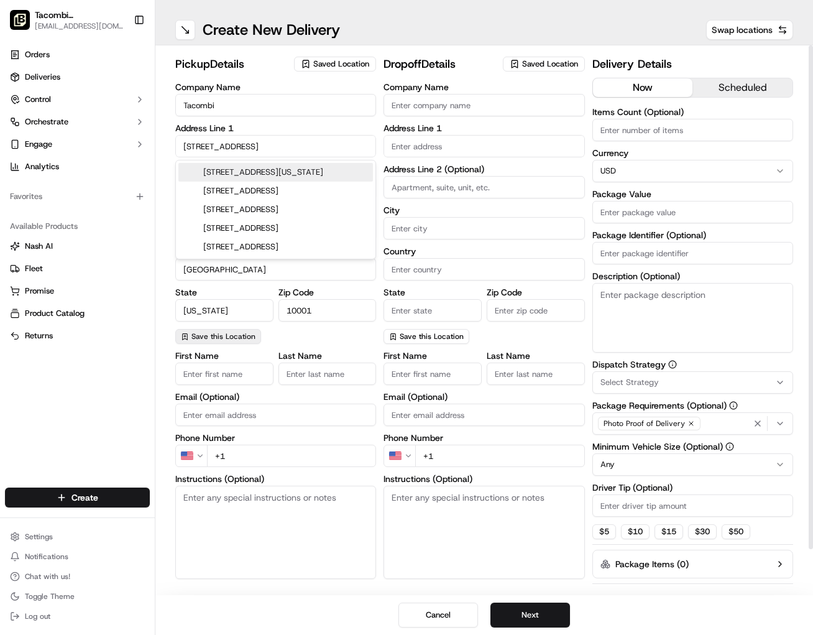
click at [241, 334] on span "Save this Location" at bounding box center [224, 336] width 64 height 10
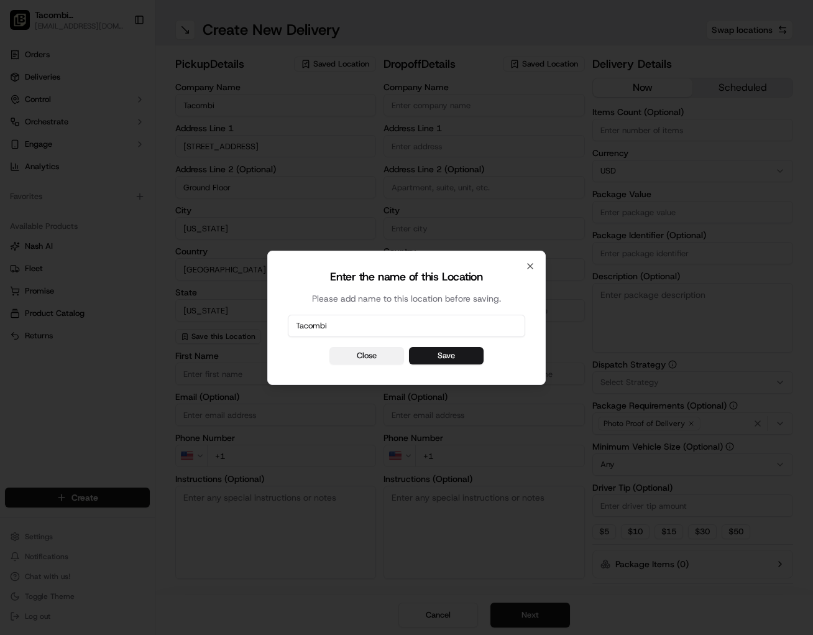
click at [368, 355] on button "Close" at bounding box center [367, 355] width 75 height 17
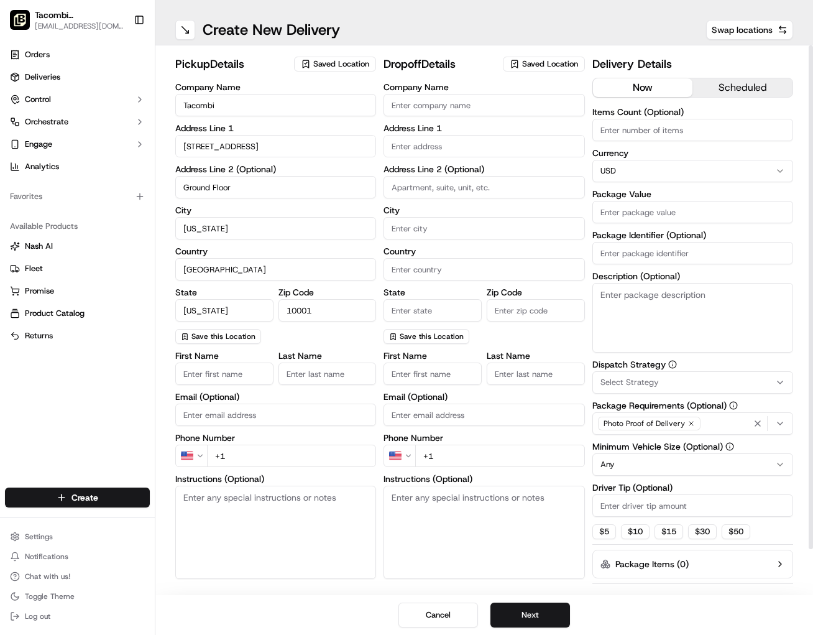
click at [266, 339] on div "Company Name Tacombi Address Line 1 23 West 33rd Street Address Line 2 (Optiona…" at bounding box center [275, 213] width 201 height 261
click at [238, 374] on input "First Name" at bounding box center [224, 374] width 98 height 22
type input "Tacombi"
click at [308, 375] on input "Last Name" at bounding box center [328, 374] width 98 height 22
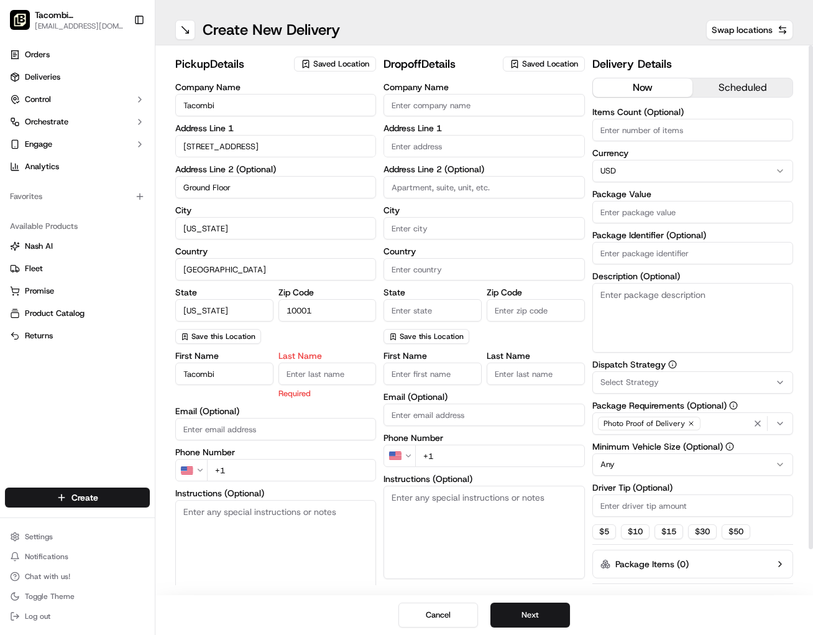
type input "Empire"
click at [251, 435] on div "First Name [PERSON_NAME] Last Name Empire Required Email (Optional) Phone Numbe…" at bounding box center [275, 482] width 201 height 262
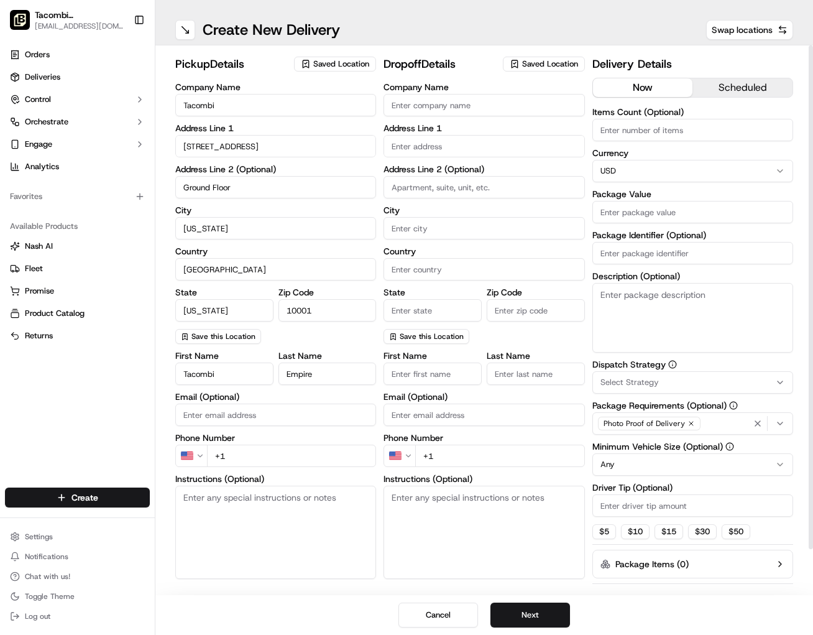
type input "[EMAIL_ADDRESS][DOMAIN_NAME]"
click at [432, 105] on input "Company Name" at bounding box center [484, 105] width 201 height 22
paste input "Truist"
type input "Truist"
click at [427, 141] on input "text" at bounding box center [484, 146] width 201 height 22
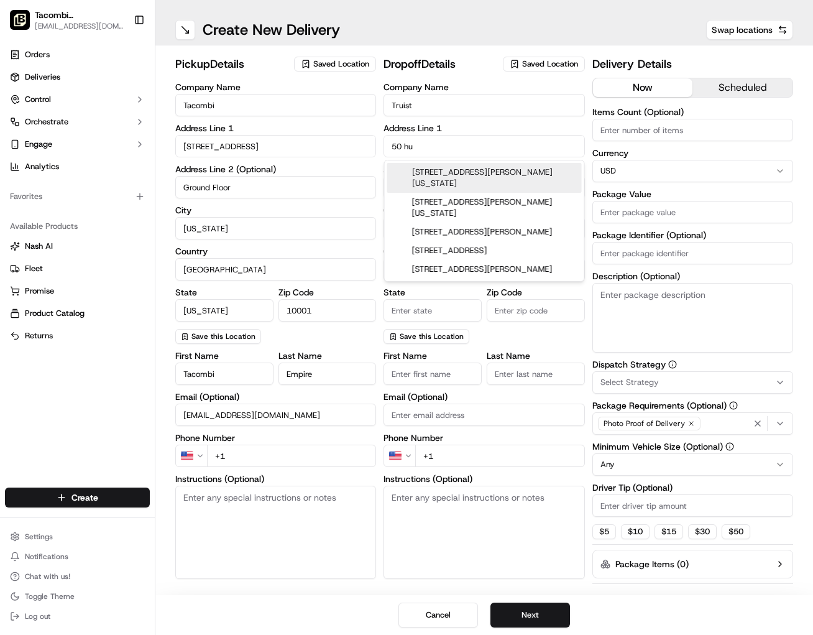
click at [444, 169] on div "50 Hudson Yards, New York, NY" at bounding box center [484, 178] width 195 height 30
type input "50 Hudson Yards, New York, NY 10001, USA"
type input "[US_STATE]"
type input "[GEOGRAPHIC_DATA]"
type input "NY"
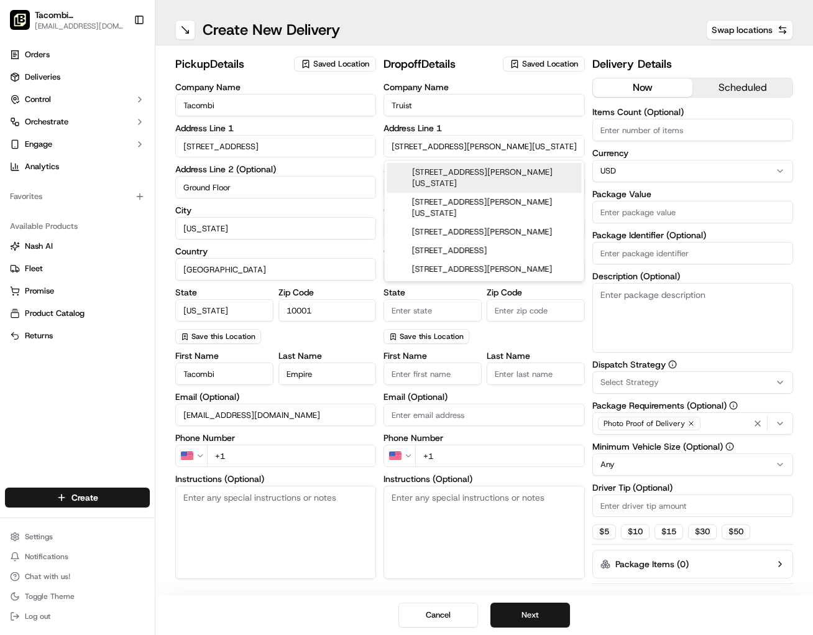
type input "10001"
type input "50 Hudson Yards"
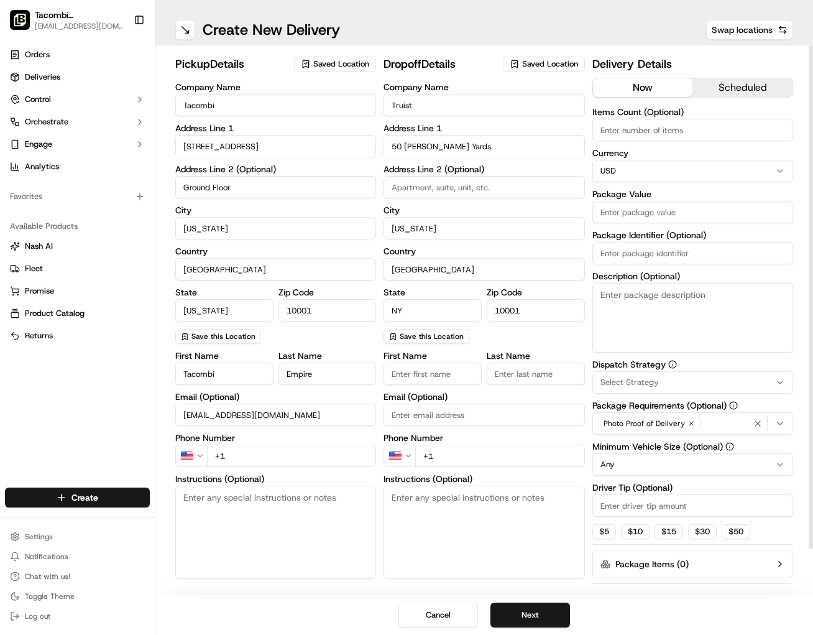
click at [463, 371] on input "First Name" at bounding box center [433, 374] width 98 height 22
type input "Lydia"
click at [522, 376] on input "Last Name" at bounding box center [536, 374] width 98 height 22
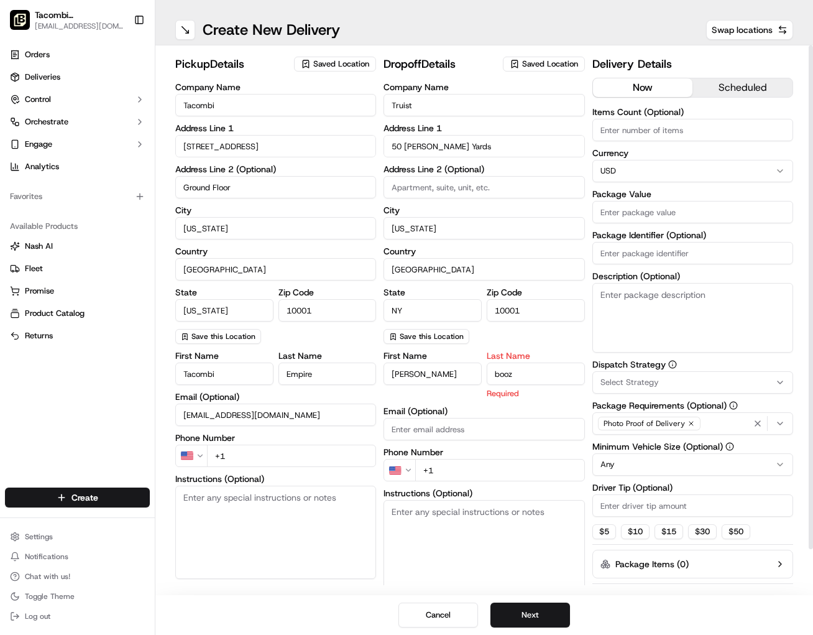
click at [500, 374] on input "booz" at bounding box center [536, 374] width 98 height 22
type input "Booz"
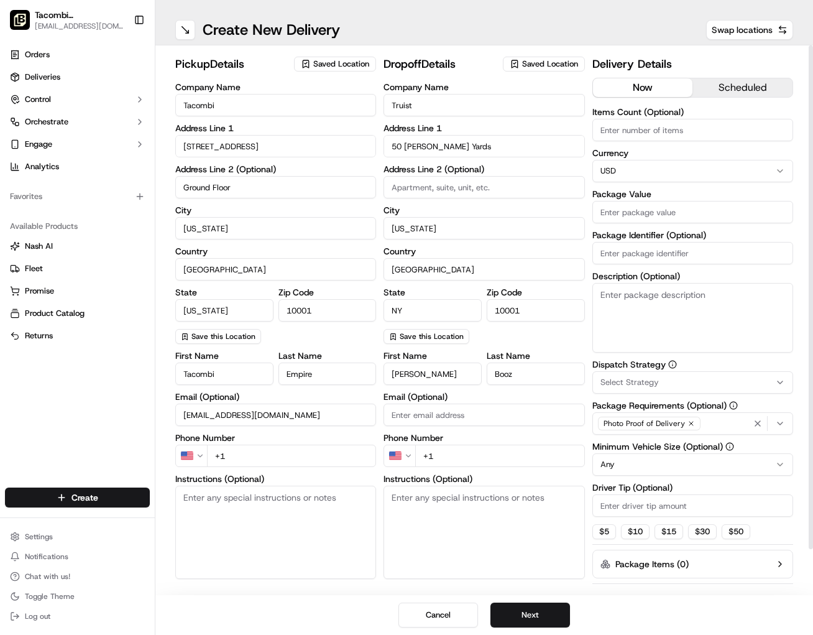
click at [507, 417] on div "Email (Optional)" at bounding box center [484, 409] width 201 height 34
click at [461, 458] on input "+1" at bounding box center [499, 456] width 169 height 22
type input "+1 646 647 0281"
click at [402, 502] on textarea "Instructions (Optional)" at bounding box center [484, 532] width 201 height 93
paste textarea "I'll be in the lobby to accept the delivery, thank you."
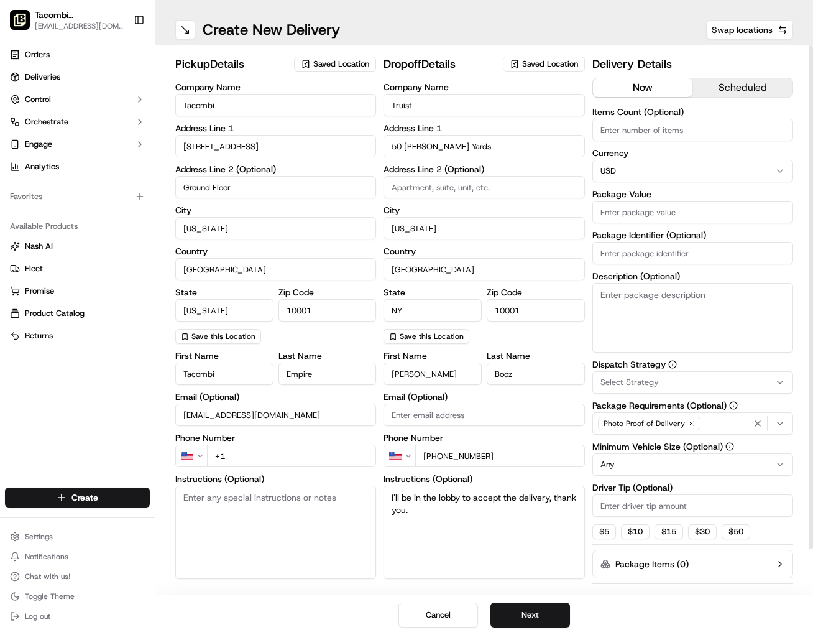
type textarea "I'll be in the lobby to accept the delivery, thank you."
click at [727, 98] on div "now scheduled" at bounding box center [693, 90] width 201 height 25
click at [731, 88] on button "scheduled" at bounding box center [743, 87] width 100 height 19
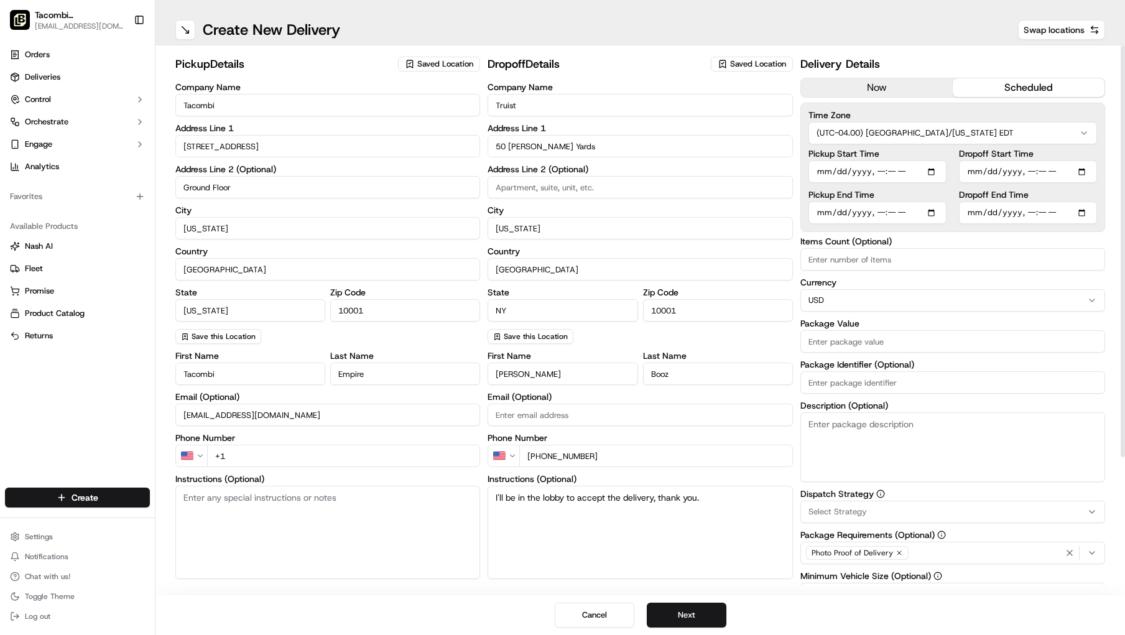
click at [813, 172] on input "Pickup Start Time" at bounding box center [877, 171] width 138 height 22
type input "[DATE]T11:00"
click at [813, 186] on div "Dropoff Start Time Dropoff End Time" at bounding box center [1028, 186] width 138 height 75
click at [813, 215] on input "Pickup End Time" at bounding box center [877, 212] width 138 height 22
type input "2025-09-17T11:05"
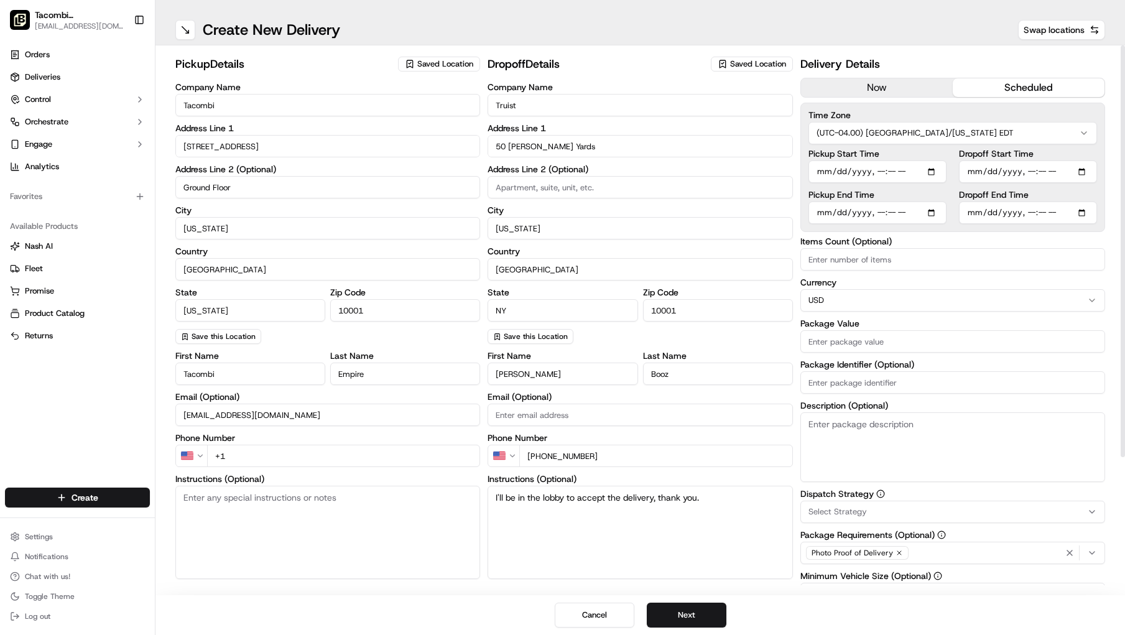
click at [813, 172] on input "Dropoff Start Time" at bounding box center [1028, 171] width 138 height 22
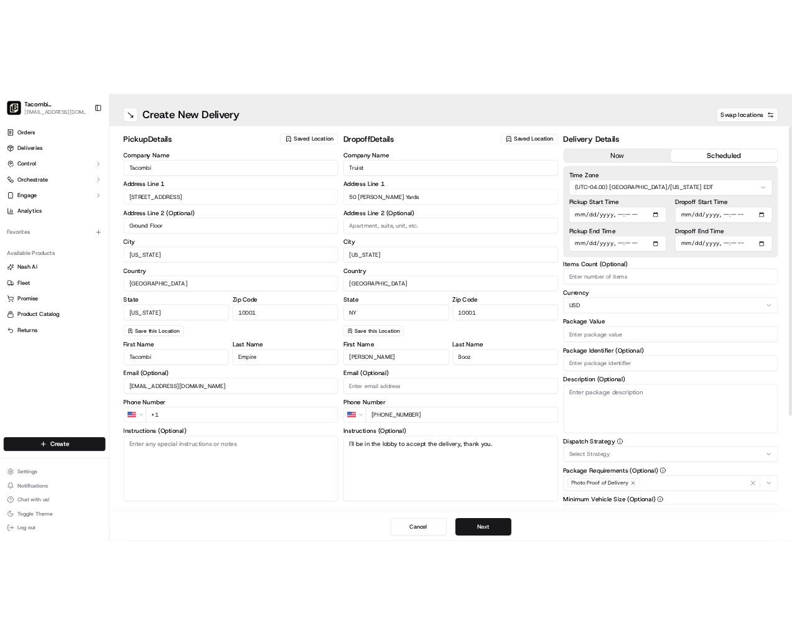
scroll to position [1, 0]
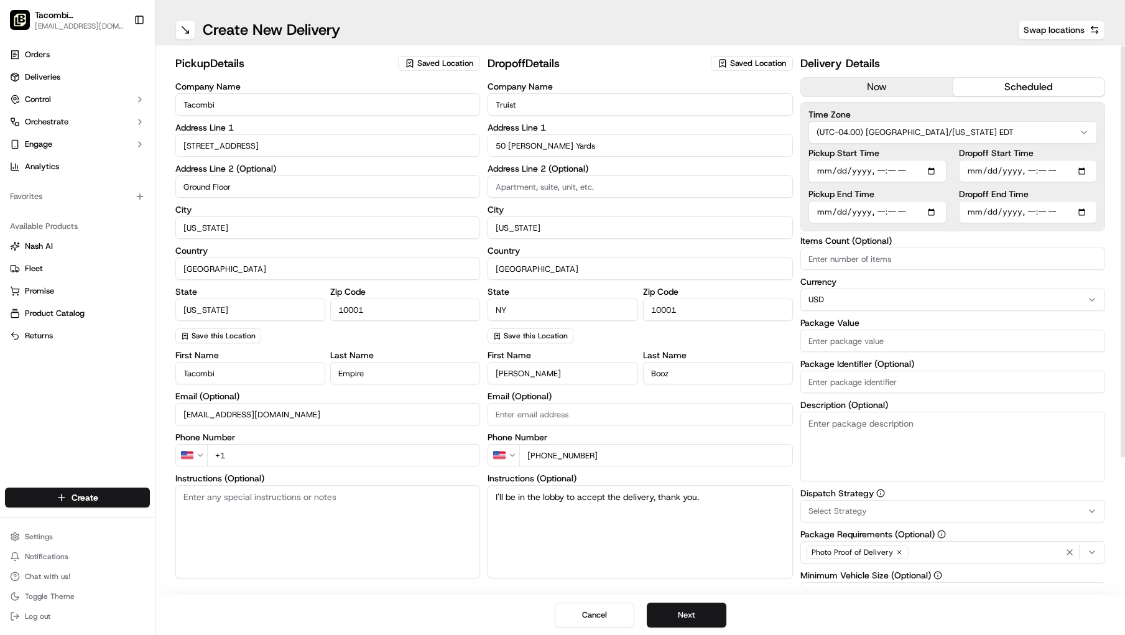
click at [813, 171] on input "Dropoff Start Time" at bounding box center [1028, 171] width 138 height 22
click at [813, 173] on input "Dropoff Start Time" at bounding box center [1028, 171] width 138 height 22
click at [813, 242] on label "Items Count (Optional)" at bounding box center [952, 240] width 305 height 9
click at [813, 247] on input "Items Count (Optional)" at bounding box center [952, 258] width 305 height 22
click at [813, 178] on input "Dropoff Start Time" at bounding box center [1028, 171] width 138 height 22
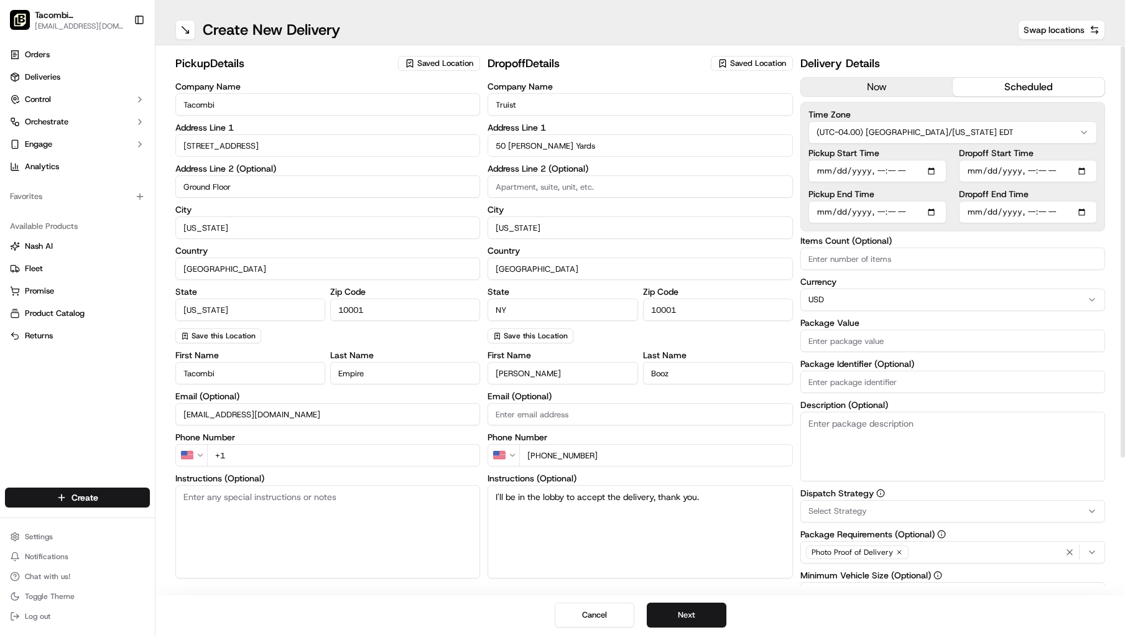
click at [813, 174] on input "Dropoff Start Time" at bounding box center [1028, 171] width 138 height 22
click at [813, 171] on input "Dropoff Start Time" at bounding box center [1028, 171] width 138 height 22
click at [813, 170] on input "Dropoff Start Time" at bounding box center [1028, 171] width 138 height 22
click at [813, 168] on input "Dropoff Start Time" at bounding box center [1028, 171] width 138 height 22
type input "[DATE]T11:30"
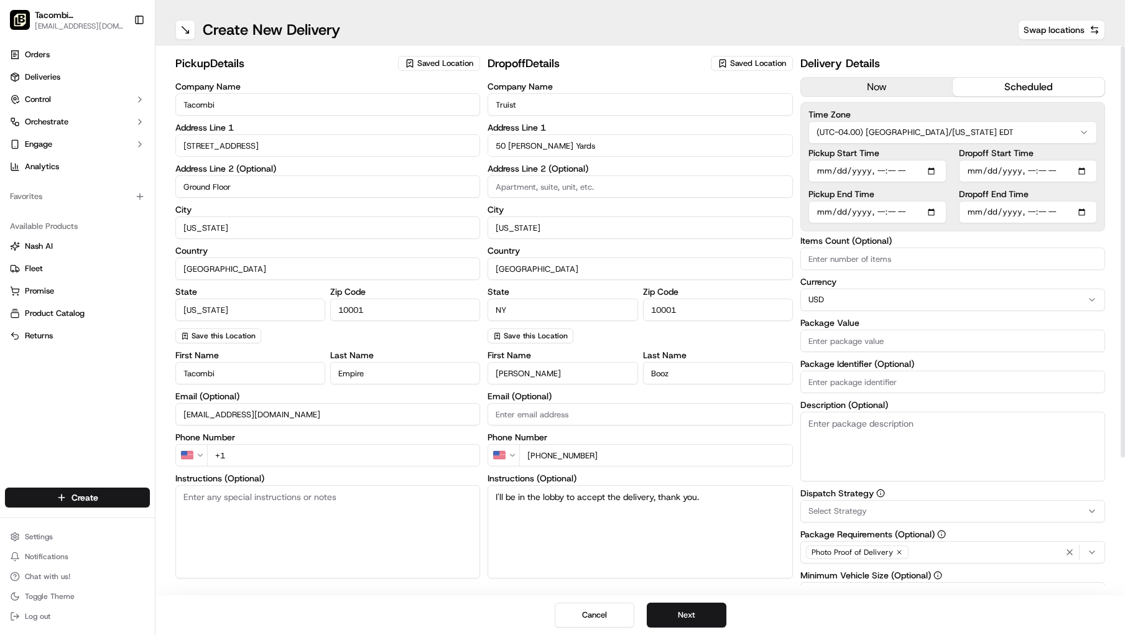
click at [813, 239] on div "pickup Details Saved Location Company Name Tacombi Address Line 1 23 West 33rd …" at bounding box center [639, 320] width 969 height 550
click at [813, 213] on input "Dropoff End Time" at bounding box center [1028, 212] width 138 height 22
type input "[DATE]T11:45"
click at [813, 277] on div "pickup Details Saved Location Company Name Tacombi Address Line 1 23 West 33rd …" at bounding box center [639, 320] width 969 height 550
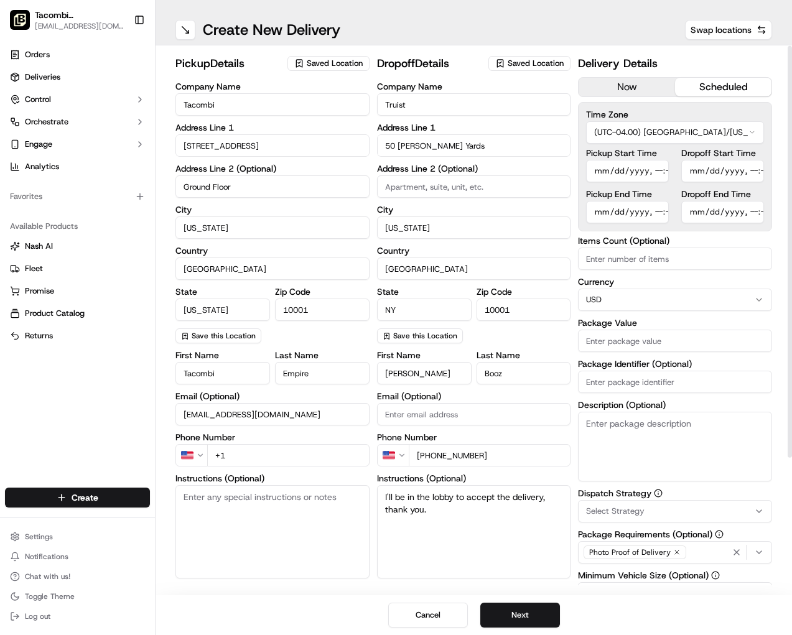
click at [619, 346] on input "Package Value" at bounding box center [675, 341] width 194 height 22
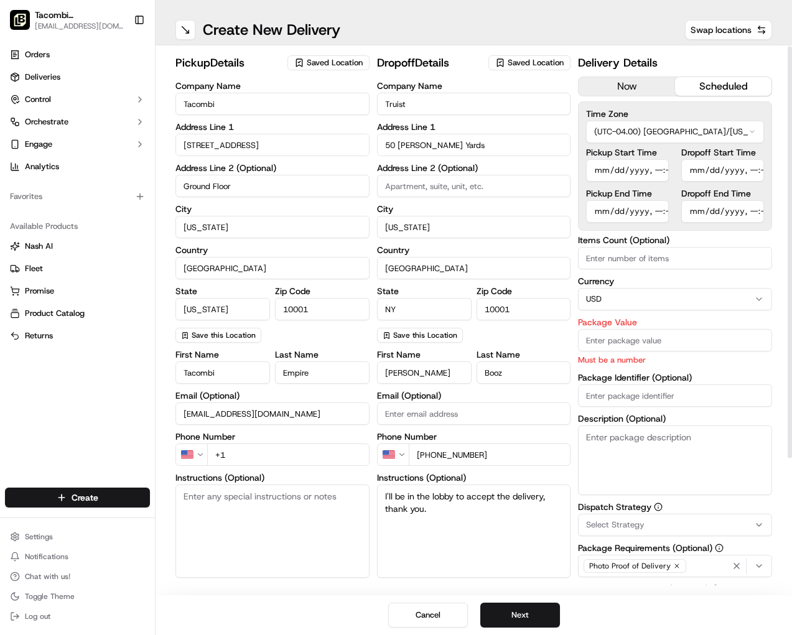
click at [599, 382] on div "Package Identifier (Optional)" at bounding box center [675, 390] width 194 height 34
click at [596, 343] on input "Package Value" at bounding box center [675, 340] width 194 height 22
type input "354.94"
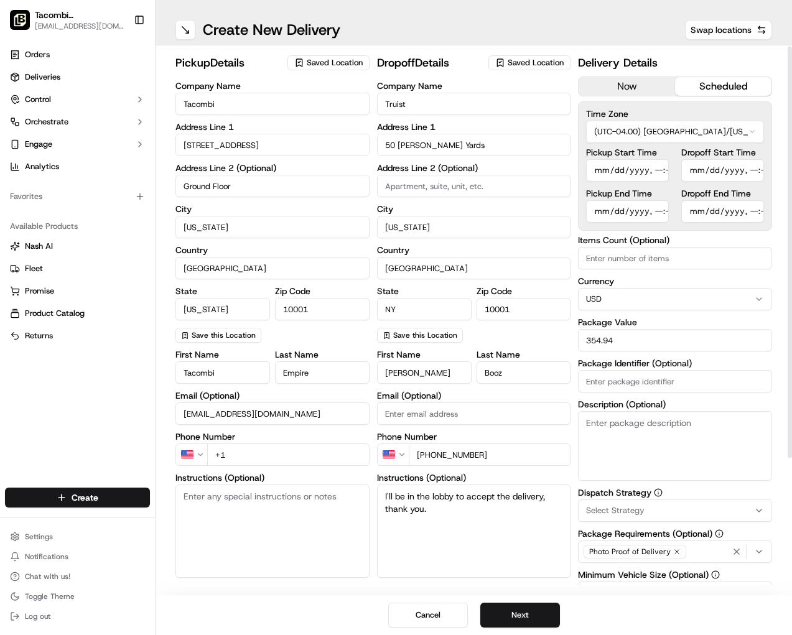
click at [612, 392] on div "Items Count (Optional) Currency USD Package Value 354.94 Package Identifier (Op…" at bounding box center [675, 358] width 194 height 245
click at [593, 432] on textarea "Description (Optional)" at bounding box center [675, 446] width 194 height 70
paste textarea "Salsa Superior, Guacamole & Chips @ $39.98 $39.98 1 Taquiza Package @ $274.98 S…"
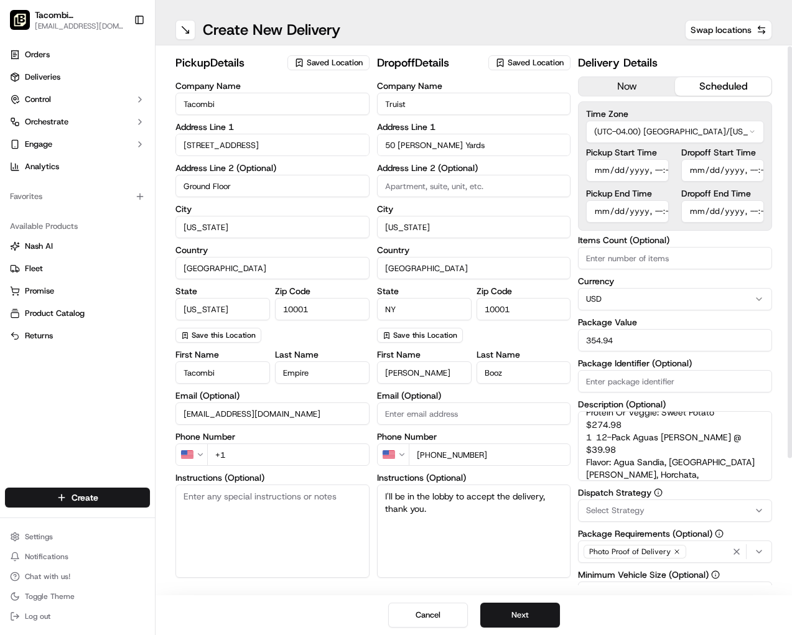
type textarea "Salsa Superior, Guacamole & Chips @ $39.98 $39.98 1 Taquiza Package @ $274.98 S…"
click at [524, 467] on div "First Name Lydia Last Name Booz Email (Optional) Phone Number US +1 646 647 028…" at bounding box center [474, 473] width 194 height 247
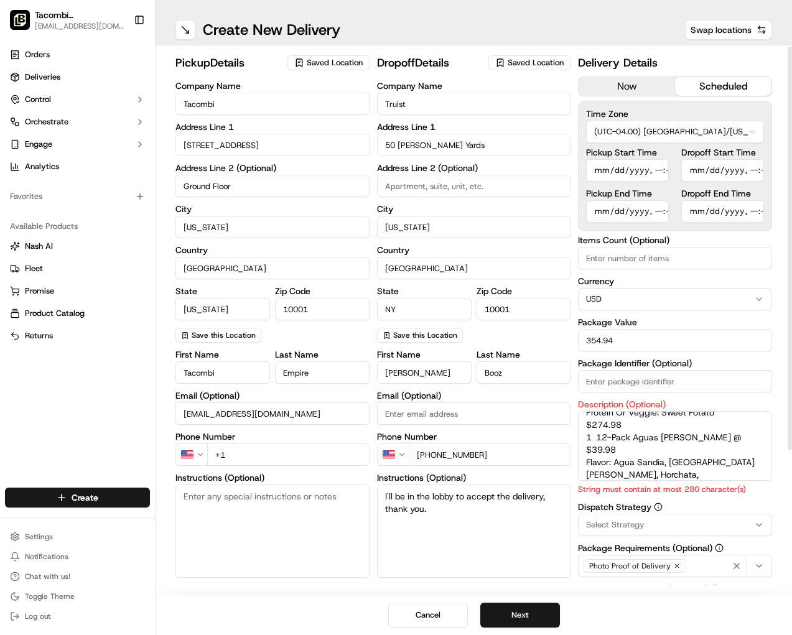
click at [750, 463] on textarea "Salsa Superior, Guacamole & Chips @ $39.98 $39.98 1 Taquiza Package @ $274.98 S…" at bounding box center [675, 446] width 194 height 70
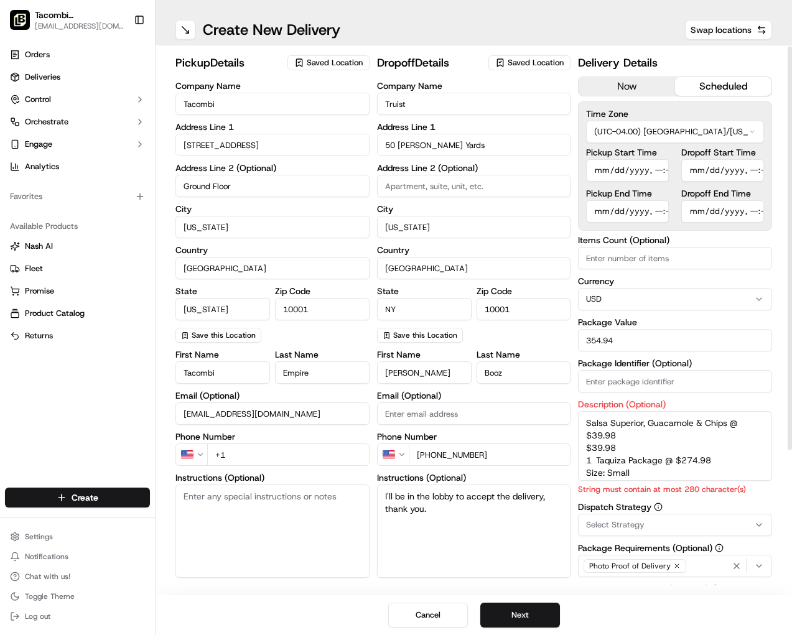
drag, startPoint x: 727, startPoint y: 468, endPoint x: 510, endPoint y: 351, distance: 247.0
click at [510, 351] on div "pickup Details Saved Location Company Name Tacombi Address Line 1 23 West 33rd …" at bounding box center [473, 415] width 596 height 722
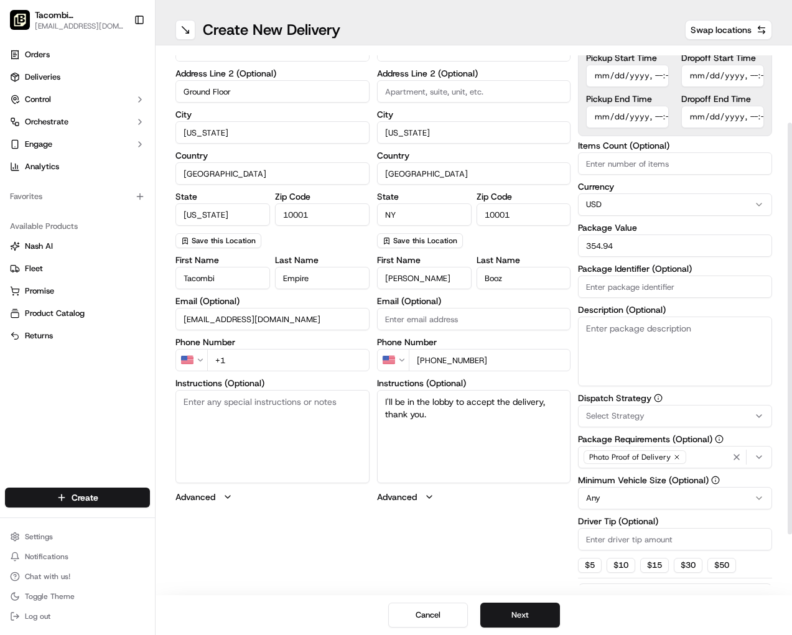
scroll to position [99, 0]
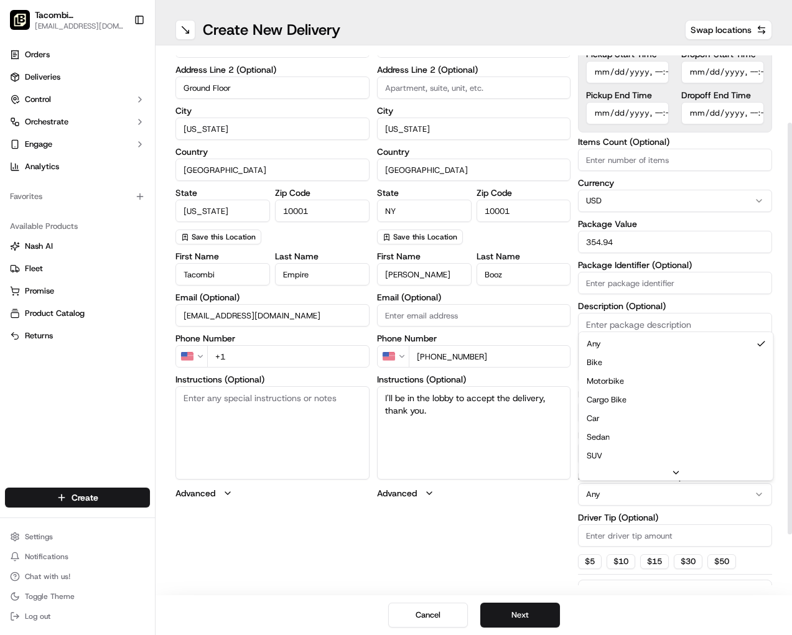
click at [757, 492] on html "Tacombi Empire State Building empire@tacombi.com Toggle Sidebar Orders Deliveri…" at bounding box center [396, 317] width 792 height 635
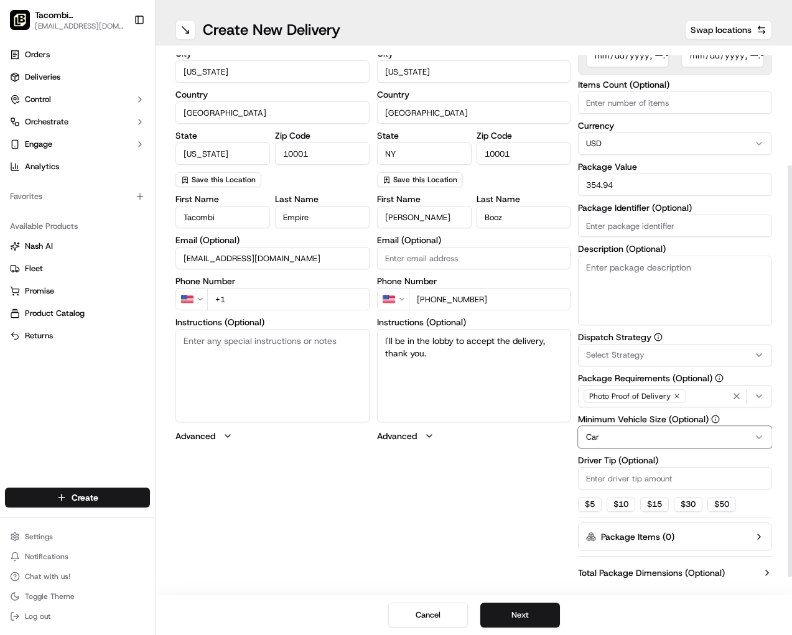
scroll to position [158, 0]
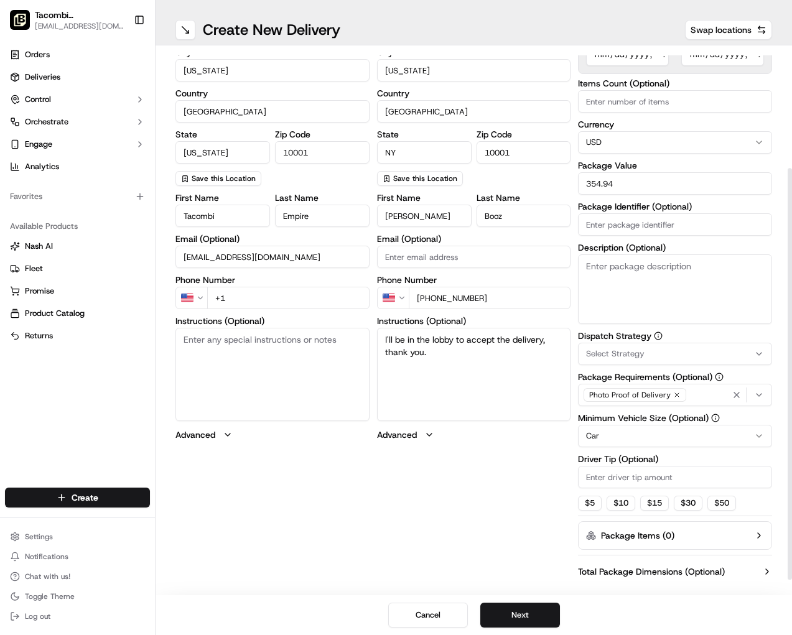
click at [611, 481] on input "Driver Tip (Optional)" at bounding box center [675, 477] width 194 height 22
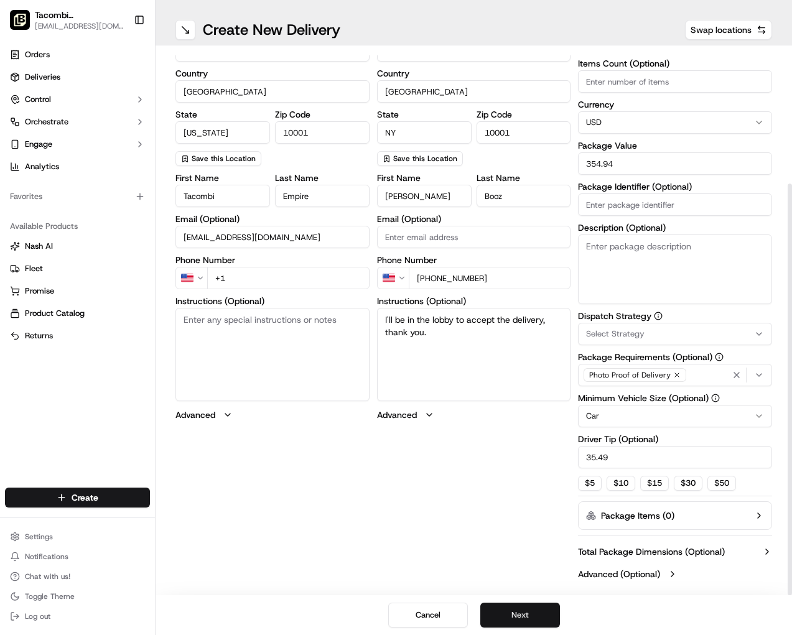
type input "35.49"
click at [518, 616] on button "Next" at bounding box center [520, 615] width 80 height 25
click at [289, 292] on p "Required" at bounding box center [272, 298] width 194 height 12
click at [280, 279] on input "+1" at bounding box center [288, 278] width 162 height 22
type input "[PHONE_NUMBER]"
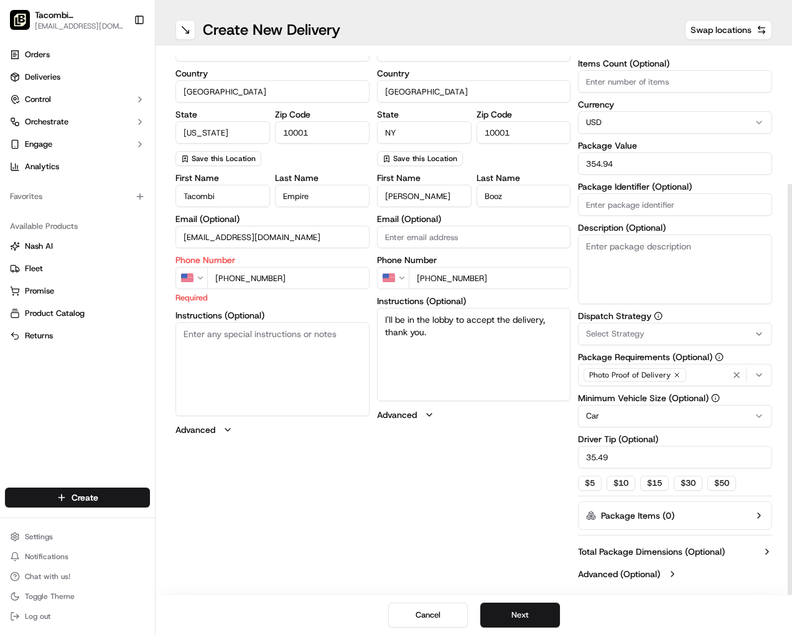
click at [367, 438] on div "pickup Details Saved Location Company Name Tacombi Address Line 1 23 West 33rd …" at bounding box center [473, 232] width 596 height 708
click at [525, 612] on button "Next" at bounding box center [520, 615] width 80 height 25
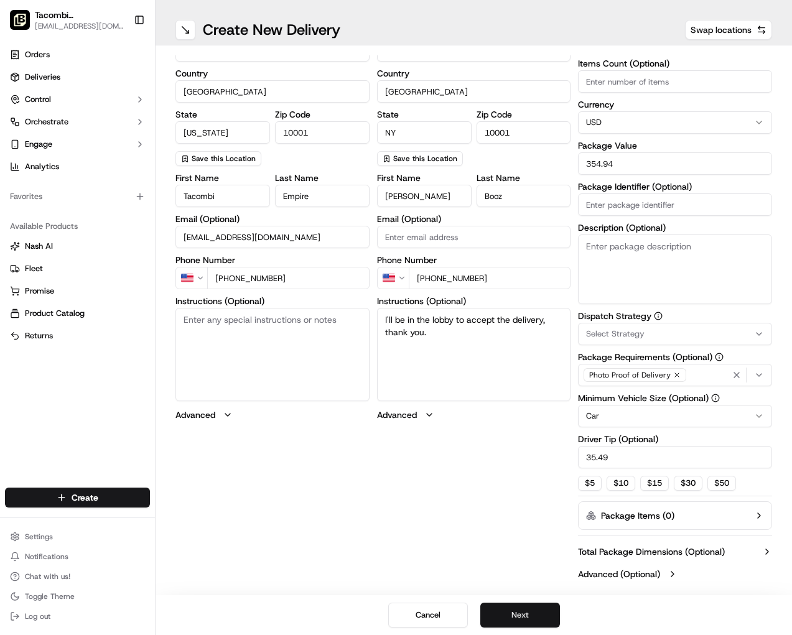
click at [545, 613] on button "Next" at bounding box center [520, 615] width 80 height 25
click at [524, 614] on button "Submit" at bounding box center [520, 615] width 80 height 25
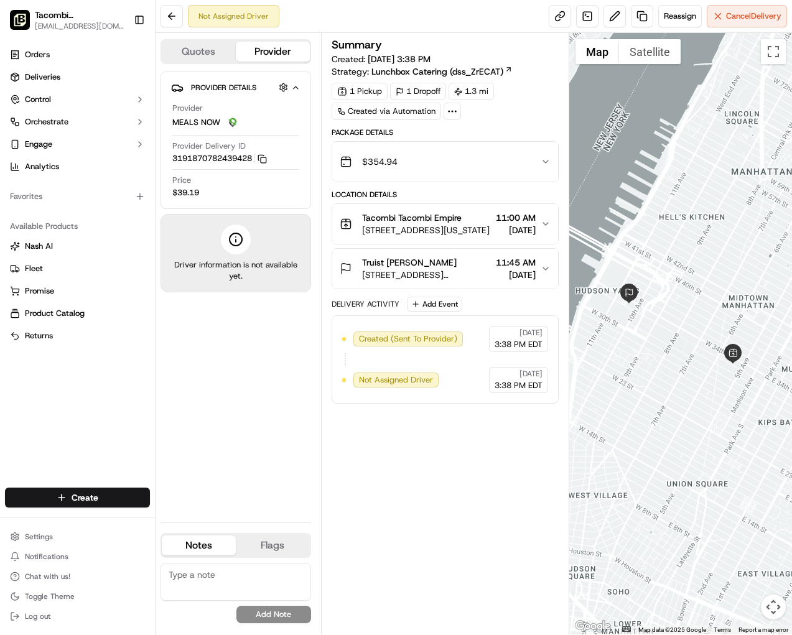
click at [451, 558] on div "Summary Created: 09/16/2025 3:38 PM Strategy: Lunchbox Catering (dss_ZrECAT) 1 …" at bounding box center [444, 333] width 227 height 589
click at [80, 82] on link "Deliveries" at bounding box center [77, 77] width 145 height 20
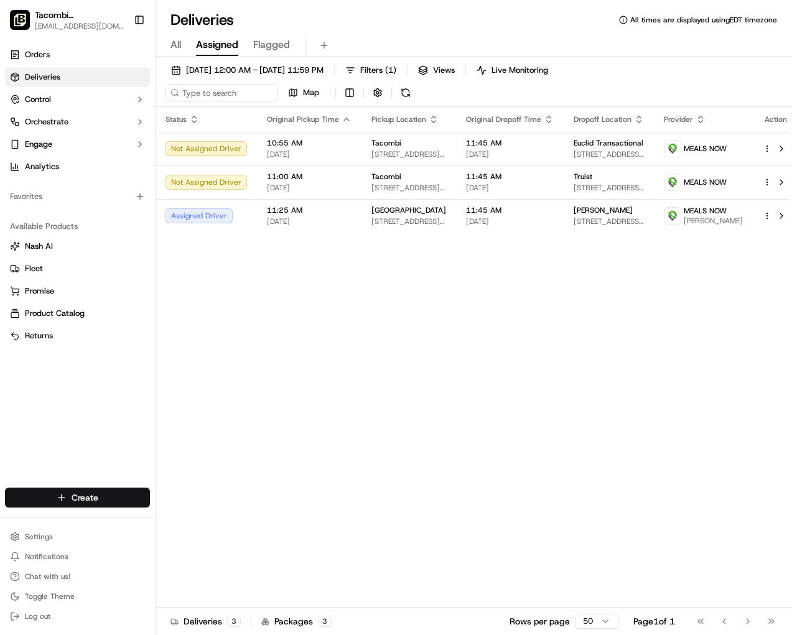
click at [44, 499] on html "Tacombi Empire State Building empire@tacombi.com Toggle Sidebar Orders Deliveri…" at bounding box center [396, 317] width 792 height 635
click at [196, 547] on link "Order" at bounding box center [224, 543] width 139 height 22
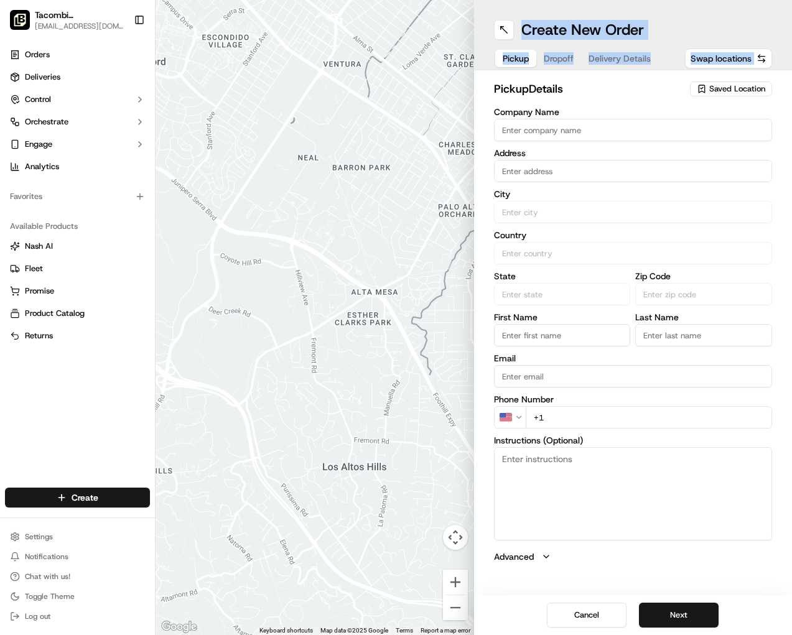
drag, startPoint x: 474, startPoint y: 331, endPoint x: 417, endPoint y: 334, distance: 56.6
click at [417, 334] on div "← Move left → Move right ↑ Move up ↓ Move down + Zoom in - Zoom out Home Jump l…" at bounding box center [473, 317] width 636 height 635
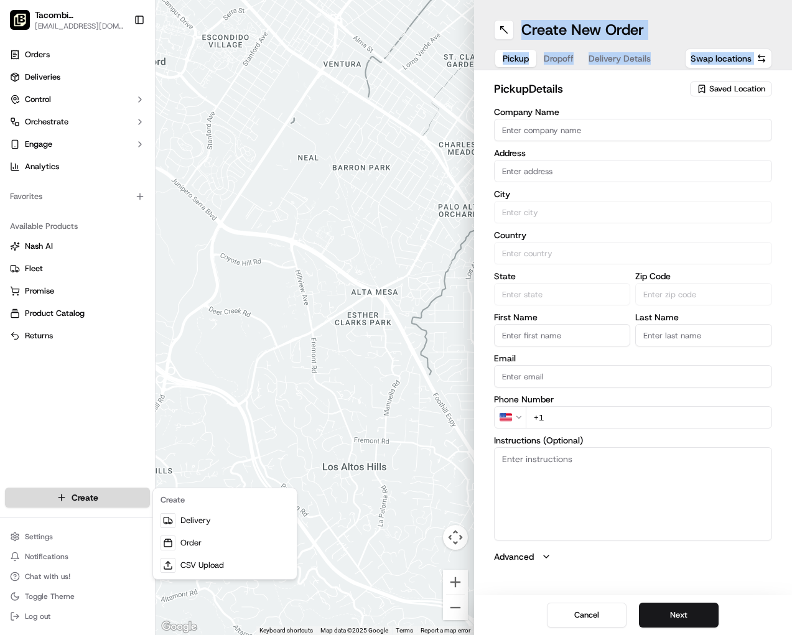
click at [101, 494] on html "Tacombi Empire State Building empire@tacombi.com Toggle Sidebar Orders Deliveri…" at bounding box center [396, 317] width 792 height 635
click at [186, 519] on link "Delivery" at bounding box center [224, 520] width 139 height 22
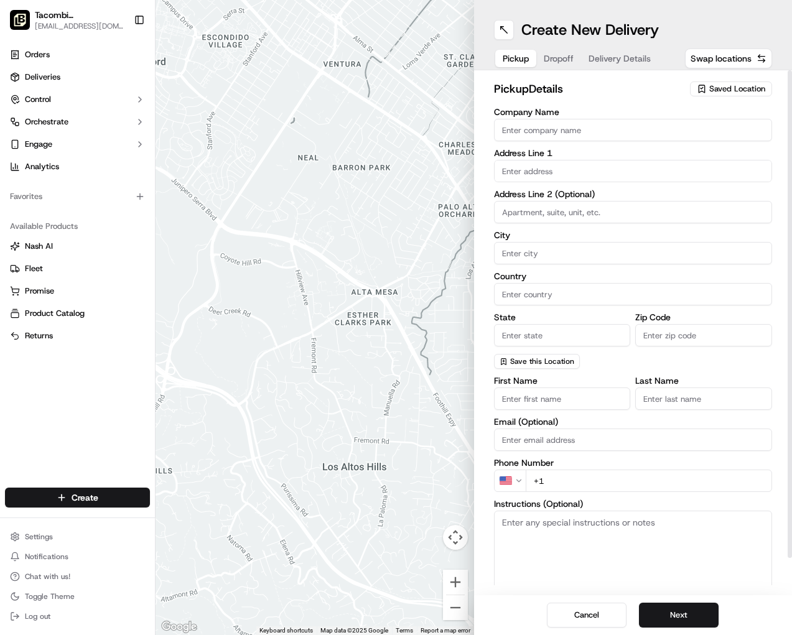
click at [686, 104] on div "pickup Details Saved Location Company Name Address Line 1 Address Line 2 (Optio…" at bounding box center [633, 351] width 279 height 543
click at [558, 59] on span "Dropoff" at bounding box center [558, 58] width 30 height 12
drag, startPoint x: 601, startPoint y: 58, endPoint x: 575, endPoint y: 60, distance: 26.2
click at [600, 58] on span "Delivery Details" at bounding box center [619, 58] width 62 height 12
click at [533, 61] on button "Pickup" at bounding box center [515, 58] width 41 height 17
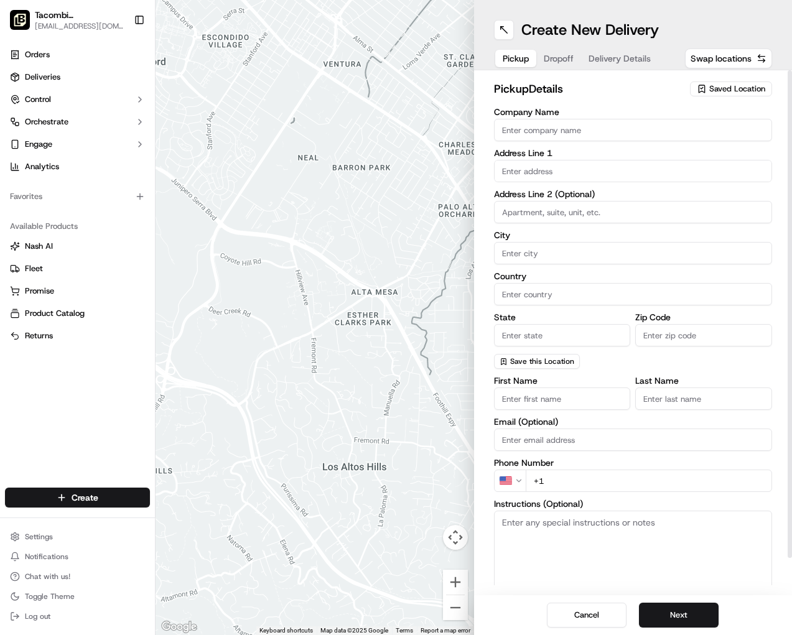
click at [474, 72] on div "pickup Details Saved Location Company Name Address Line 1 Address Line 2 (Optio…" at bounding box center [633, 332] width 318 height 525
click at [501, 33] on button at bounding box center [504, 30] width 20 height 20
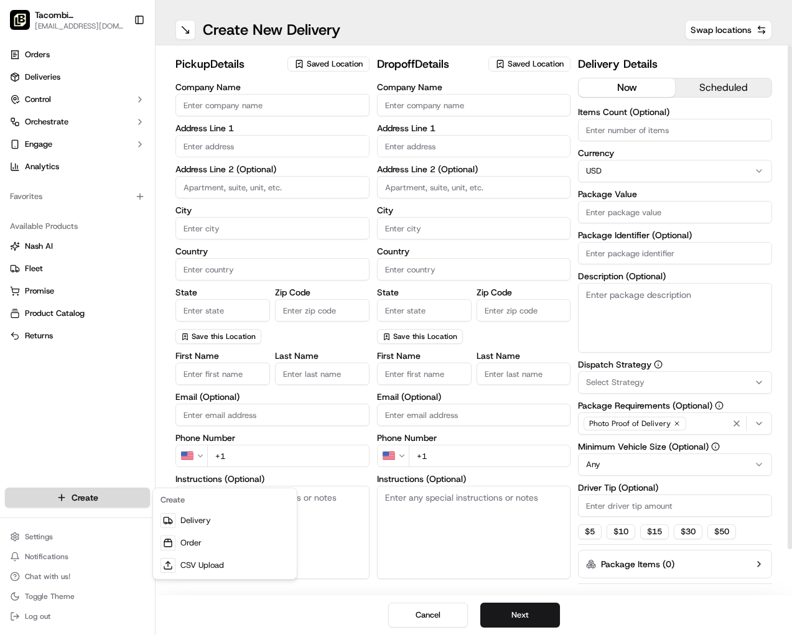
click at [99, 491] on html "Tacombi Empire State Building empire@tacombi.com Toggle Sidebar Orders Deliveri…" at bounding box center [396, 317] width 792 height 635
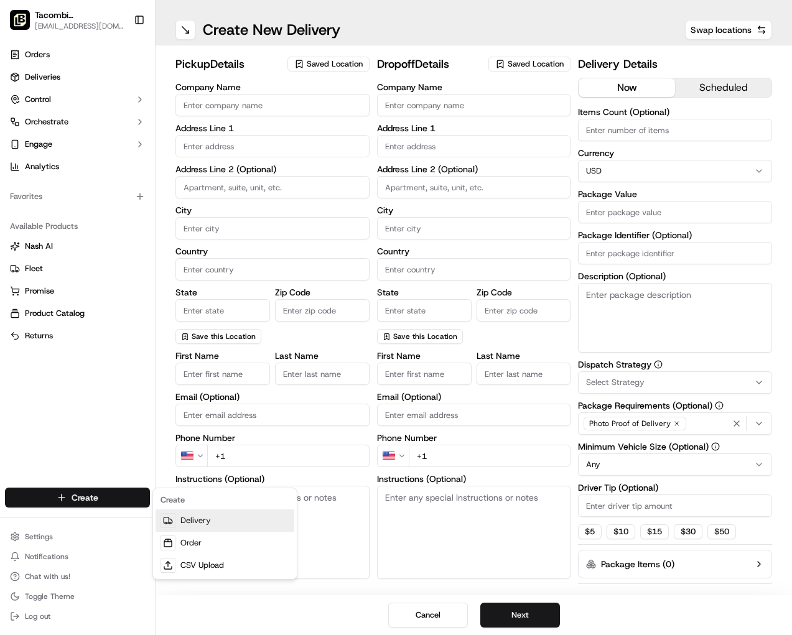
click at [195, 523] on link "Delivery" at bounding box center [224, 520] width 139 height 22
click at [82, 498] on html "Tacombi Empire State Building empire@tacombi.com Toggle Sidebar Orders Deliveri…" at bounding box center [396, 317] width 792 height 635
click at [187, 538] on link "Order" at bounding box center [224, 543] width 139 height 22
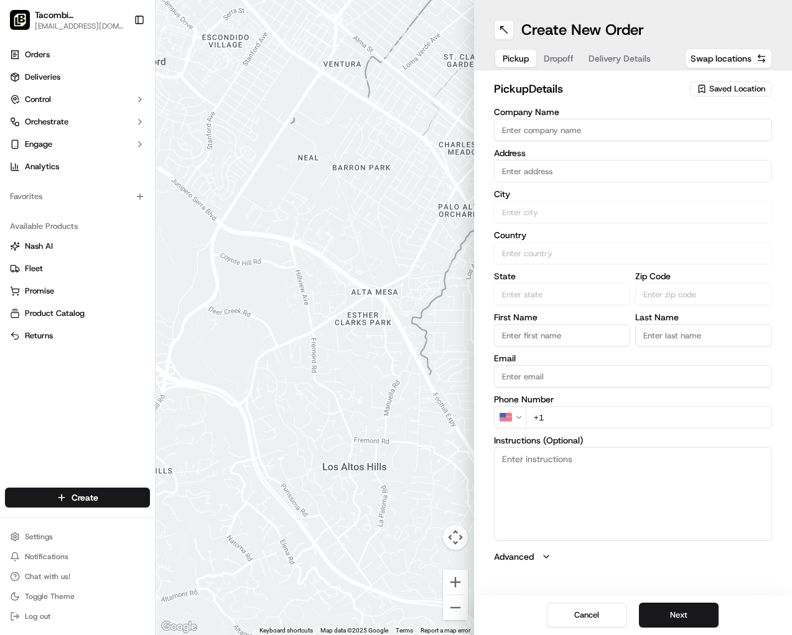
click at [474, 61] on div "Create New Order Pickup Dropoff Delivery Details Swap locations" at bounding box center [633, 35] width 318 height 70
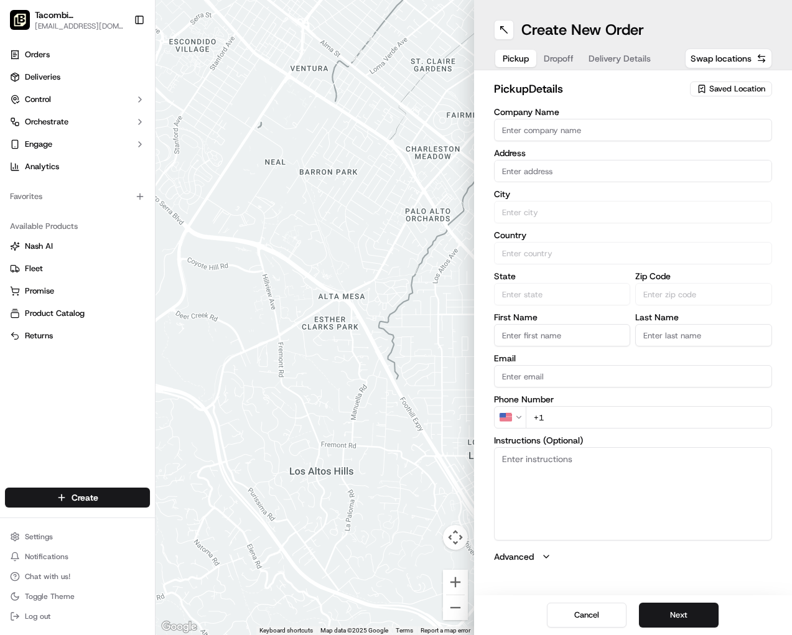
drag, startPoint x: 469, startPoint y: 60, endPoint x: 435, endPoint y: 64, distance: 34.5
click at [435, 64] on div at bounding box center [314, 317] width 318 height 635
click at [476, 59] on div "Create New Order Pickup Dropoff Delivery Details Swap locations" at bounding box center [633, 35] width 318 height 70
click at [499, 34] on button at bounding box center [504, 30] width 20 height 20
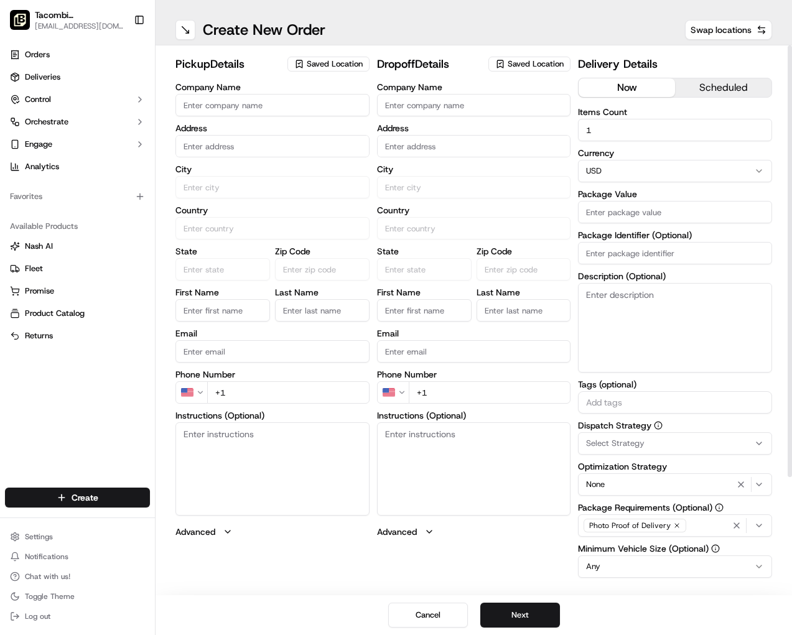
click at [238, 124] on label "Address" at bounding box center [272, 128] width 194 height 9
click at [229, 103] on input "Company Name" at bounding box center [272, 105] width 194 height 22
type input "Tacombi"
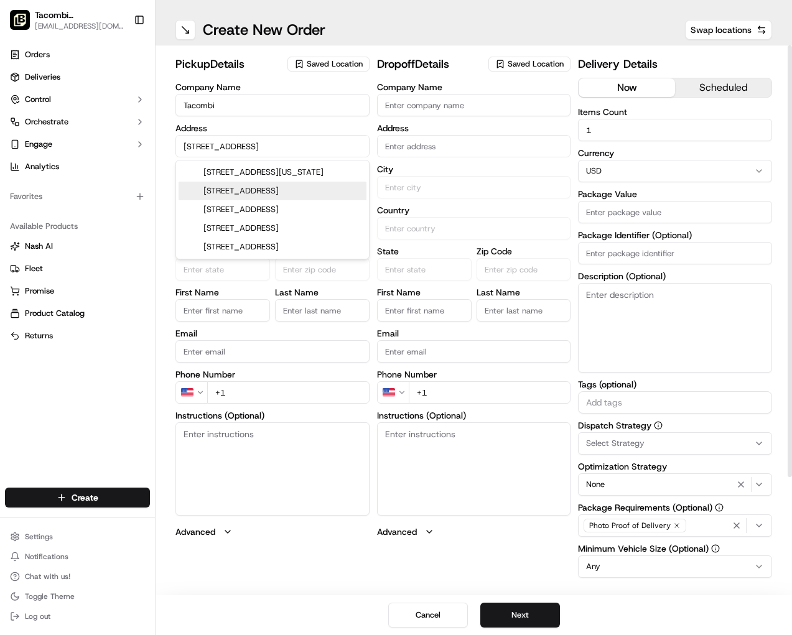
click at [167, 158] on div "pickup Details Saved Location Company Name Tacombi Address 23 West 33rd Street …" at bounding box center [473, 320] width 636 height 550
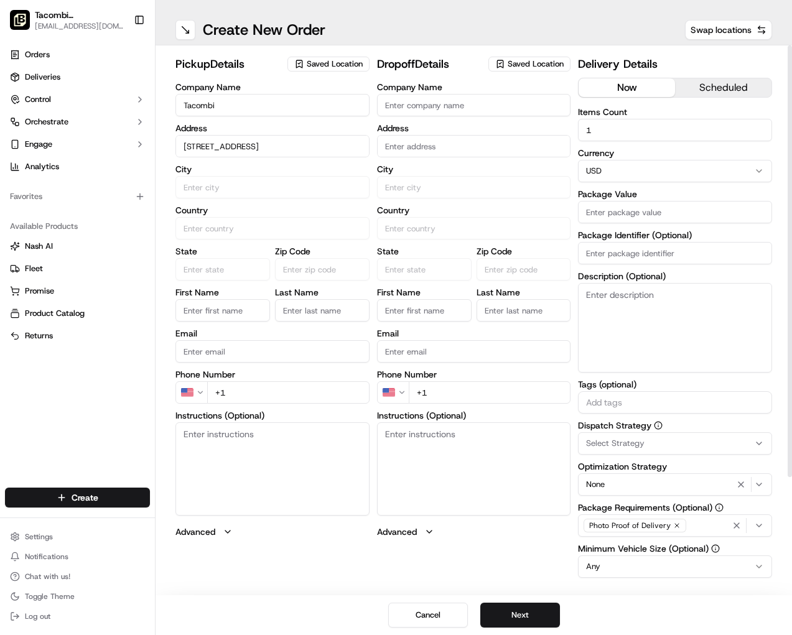
click at [289, 149] on input "[STREET_ADDRESS]" at bounding box center [272, 146] width 194 height 22
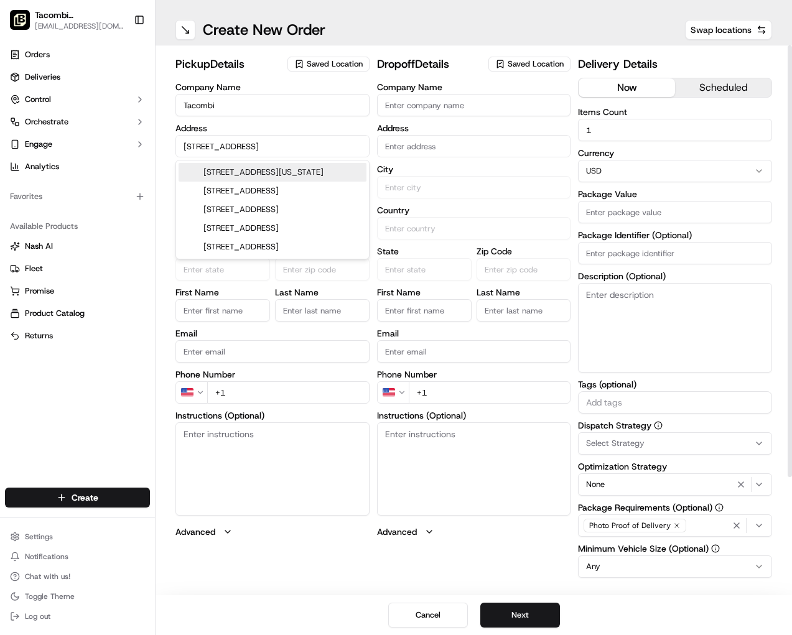
click at [238, 173] on div "[STREET_ADDRESS][US_STATE]" at bounding box center [272, 172] width 188 height 19
type input "[STREET_ADDRESS][US_STATE]"
type input "[US_STATE]"
type input "[GEOGRAPHIC_DATA]"
type input "NY"
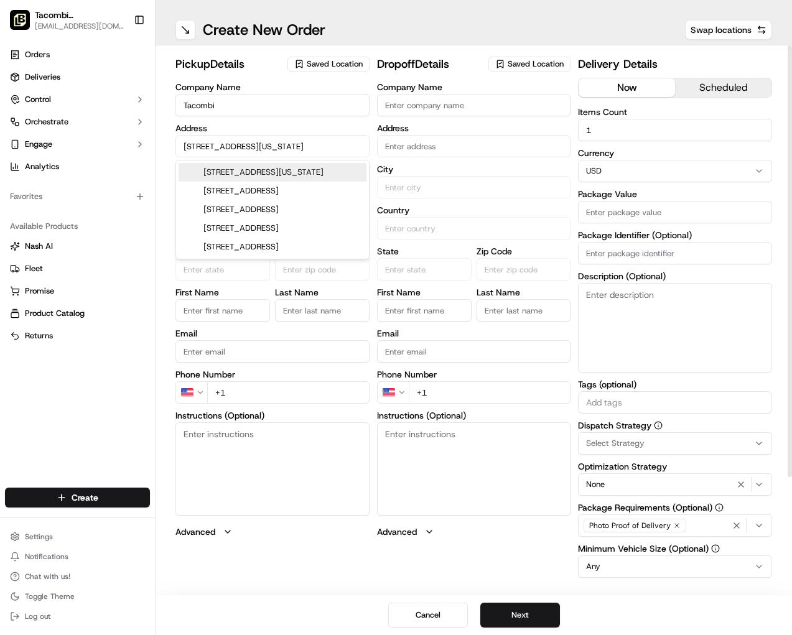
type input "10001"
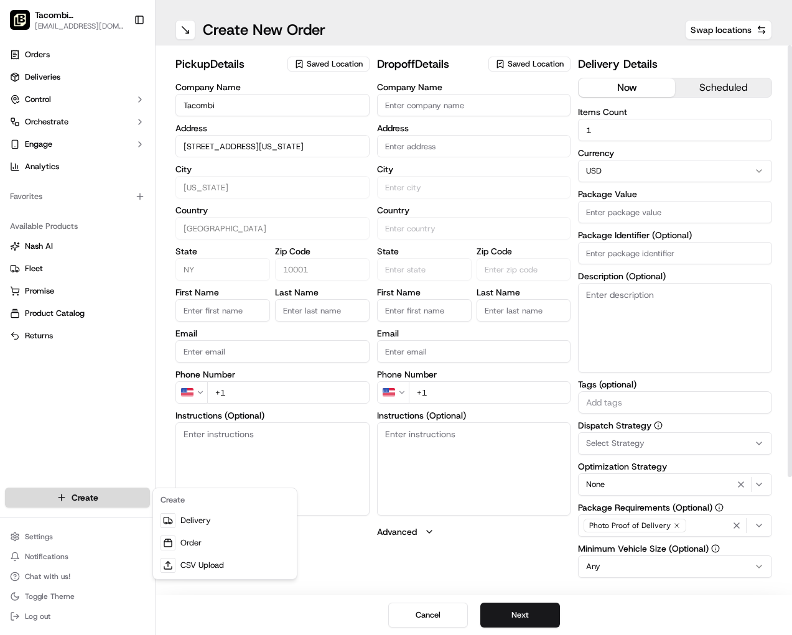
click at [88, 505] on html "Tacombi Empire State Building empire@tacombi.com Toggle Sidebar Orders Deliveri…" at bounding box center [396, 317] width 792 height 635
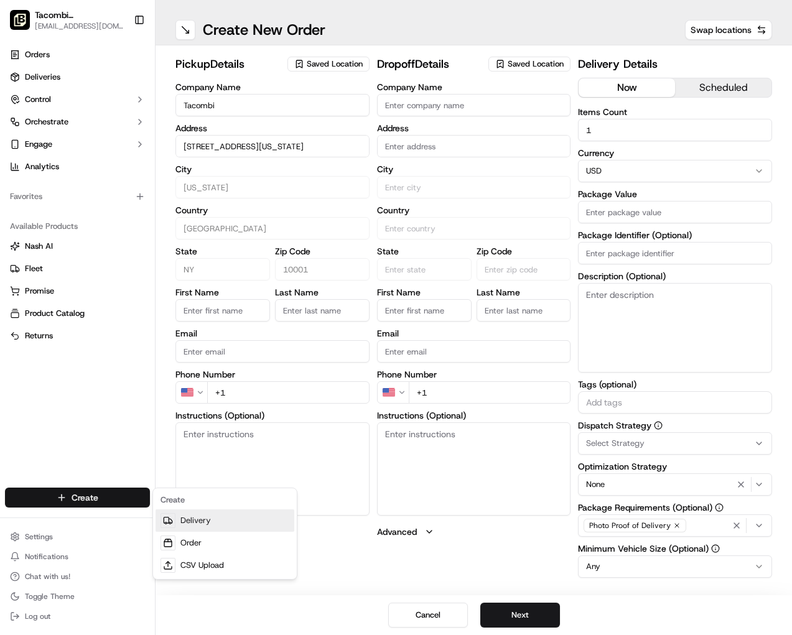
click at [186, 519] on link "Delivery" at bounding box center [224, 520] width 139 height 22
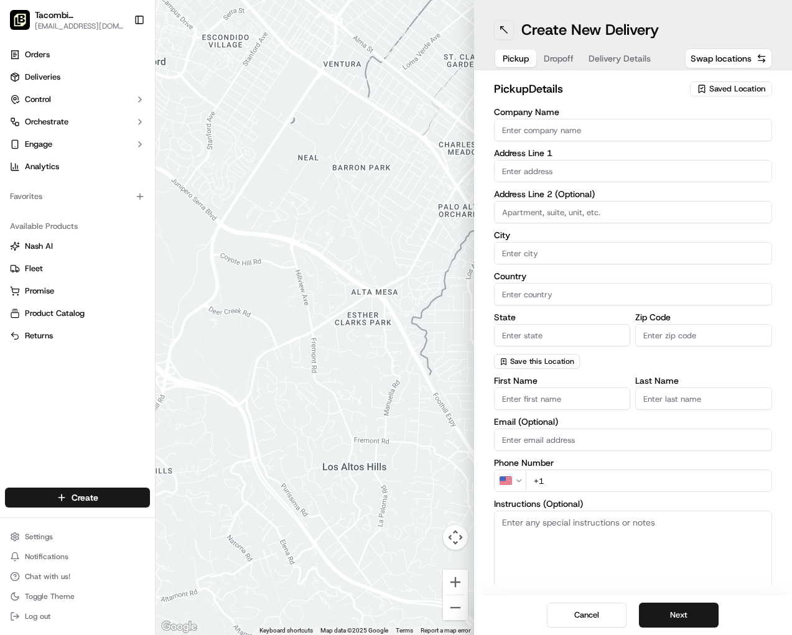
click at [496, 35] on button at bounding box center [504, 30] width 20 height 20
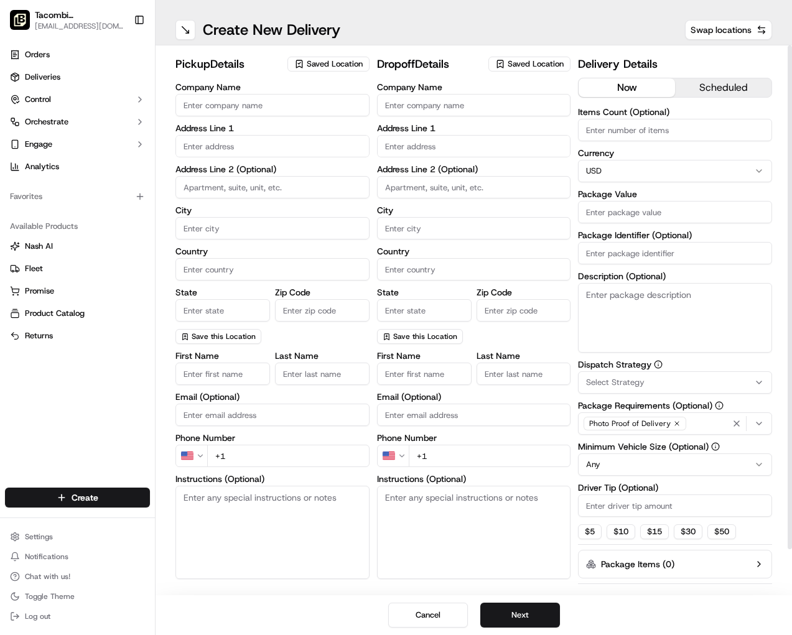
click at [255, 109] on input "Company Name" at bounding box center [272, 105] width 194 height 22
type input "Tacombi"
type input "[STREET_ADDRESS]"
type input "Ground Floor"
type input "[US_STATE]"
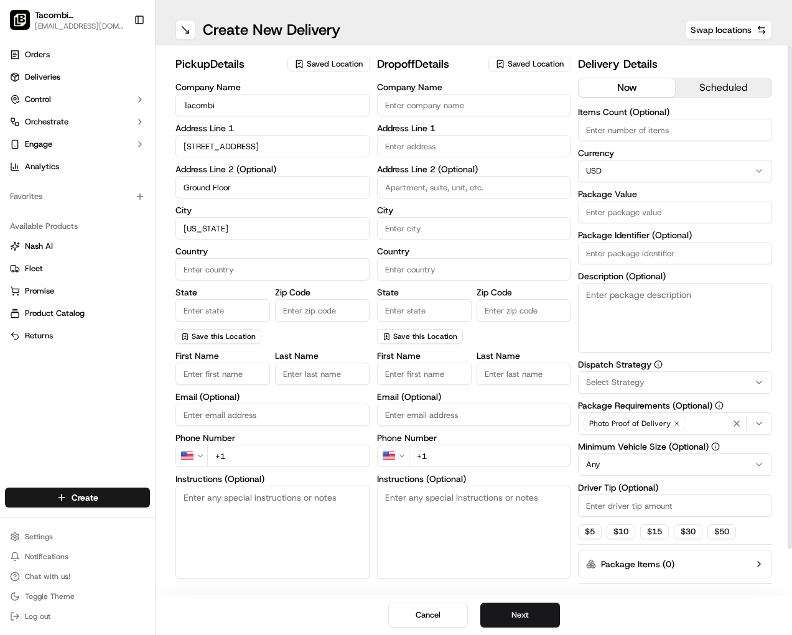
type input "[GEOGRAPHIC_DATA]"
type input "[US_STATE]"
type input "10001"
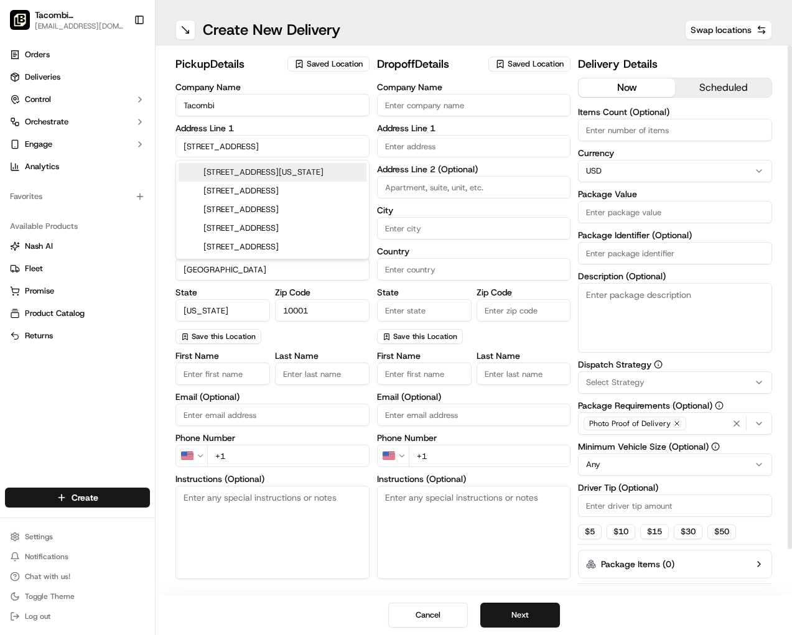
click at [358, 129] on label "Address Line 1" at bounding box center [272, 128] width 194 height 9
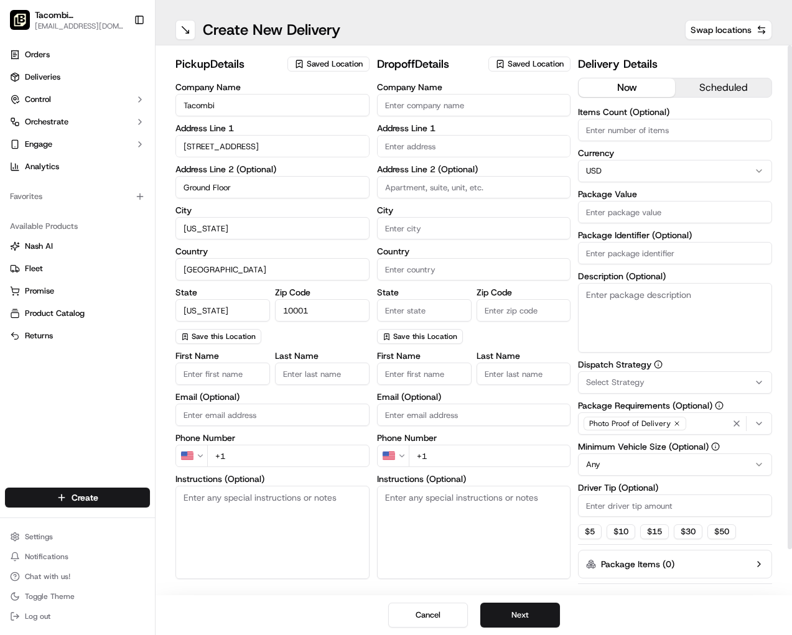
click at [203, 377] on input "First Name" at bounding box center [222, 374] width 95 height 22
type input "Tacombi"
click at [315, 376] on input "Last Name" at bounding box center [322, 374] width 95 height 22
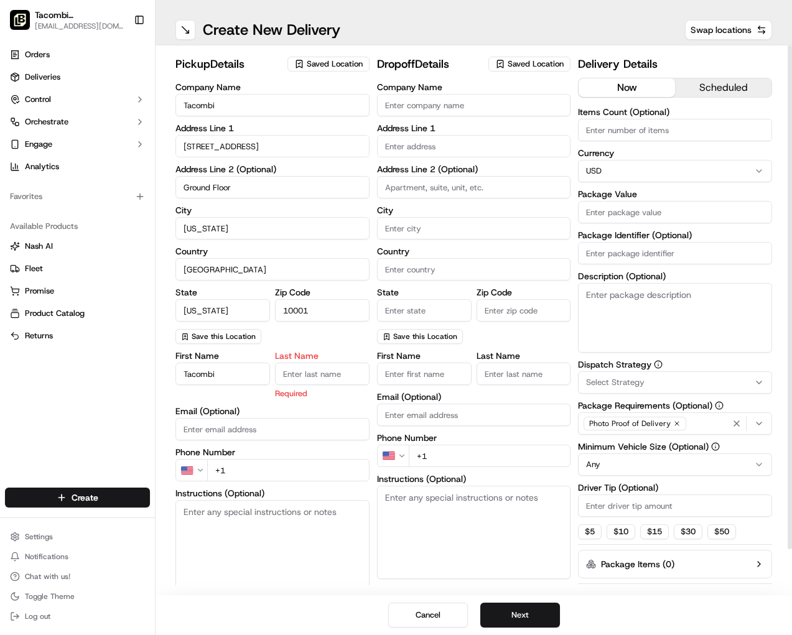
type input "Empire"
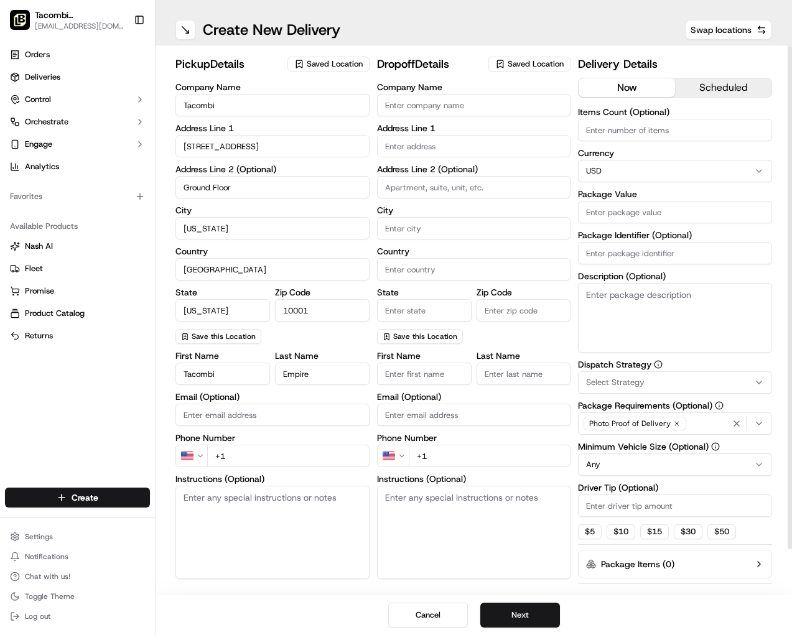
click at [266, 466] on input "+1" at bounding box center [288, 456] width 162 height 22
type input "[PHONE_NUMBER]"
click at [224, 503] on textarea "Instructions (Optional)" at bounding box center [272, 532] width 194 height 93
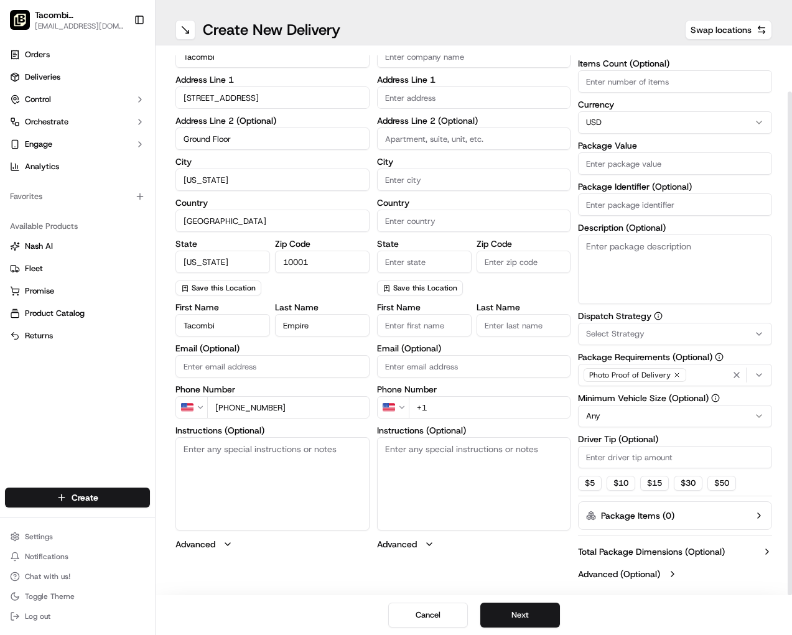
click at [438, 458] on textarea "Instructions (Optional)" at bounding box center [474, 483] width 194 height 93
paste textarea "Call me with any questions at 908-230-7187. I will meet you and lobby and we wi…"
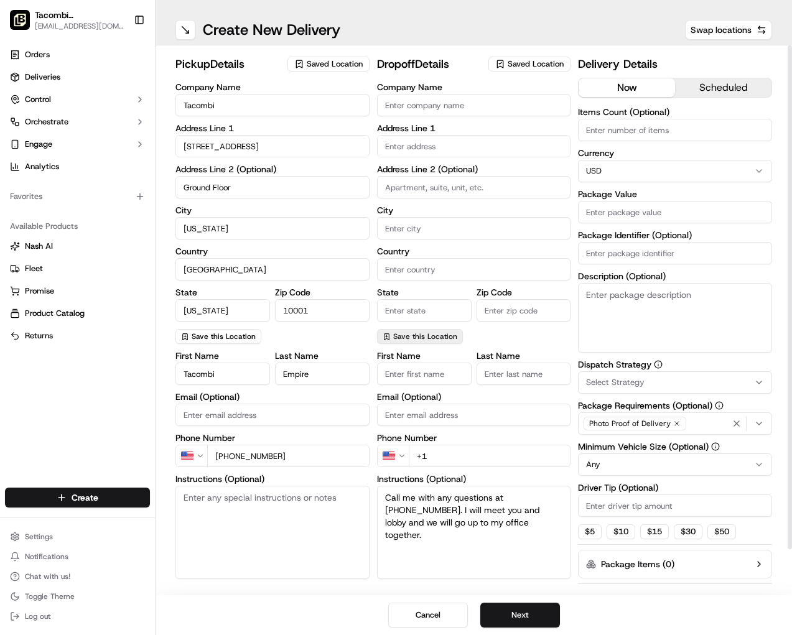
scroll to position [0, 0]
type textarea "Call me with any questions at 908-230-7187. I will meet you and lobby and we wi…"
click at [418, 111] on input "Company Name" at bounding box center [474, 105] width 194 height 22
type input "C"
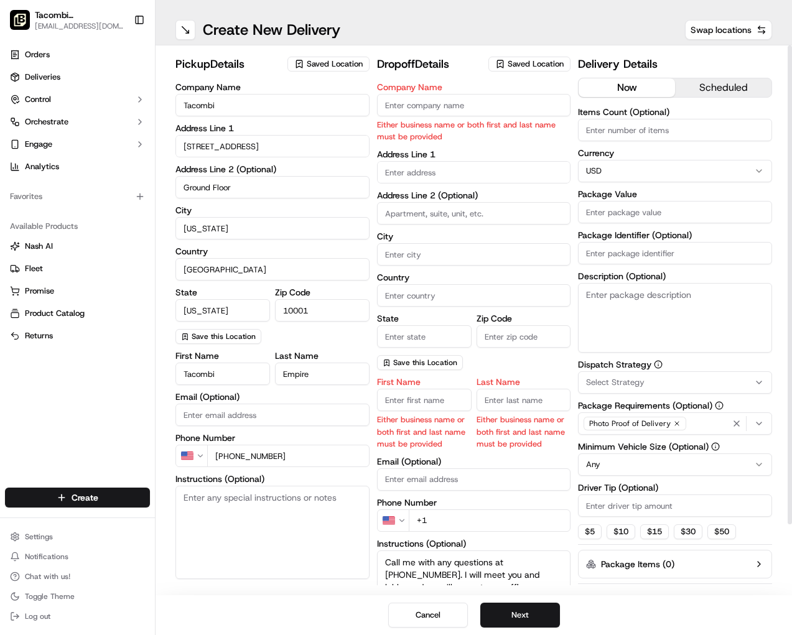
click at [427, 103] on input "Company Name" at bounding box center [474, 105] width 194 height 22
paste input "Capitolis"
type input "Capitolis"
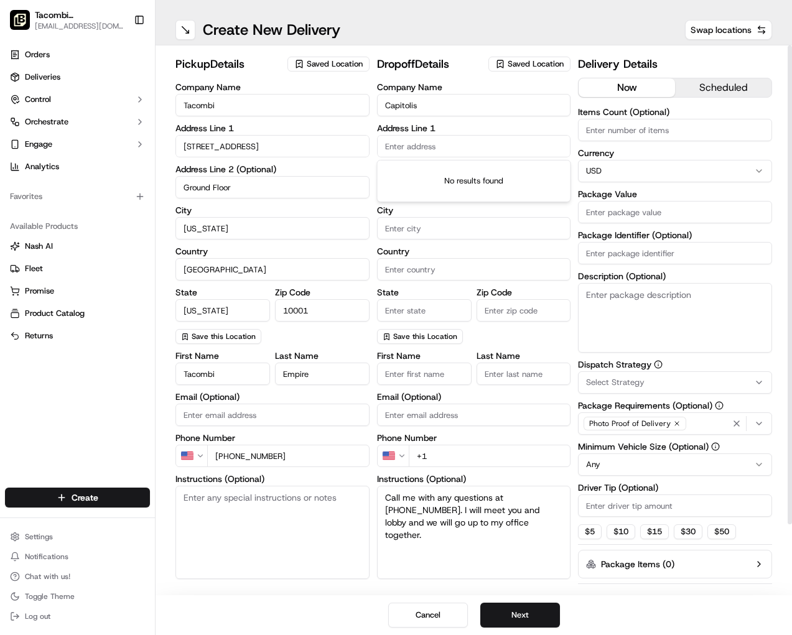
click at [422, 178] on body "Tacombi Empire State Building empire@tacombi.com Toggle Sidebar Orders Deliveri…" at bounding box center [396, 317] width 792 height 635
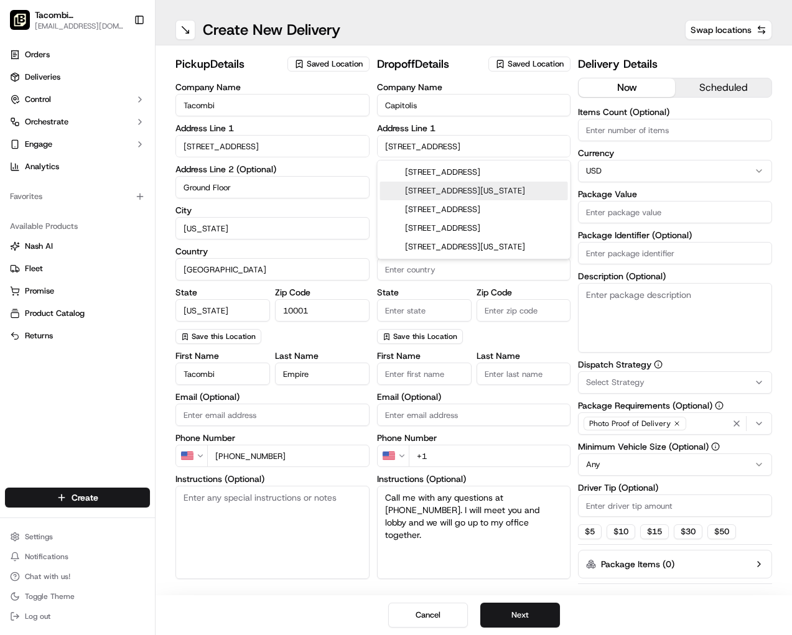
click at [432, 195] on div "11 W 42nd St, New York, NY" at bounding box center [474, 191] width 188 height 19
type input "11 W 42nd St, New York, NY 10036, USA"
type input "[US_STATE]"
type input "[GEOGRAPHIC_DATA]"
type input "NY"
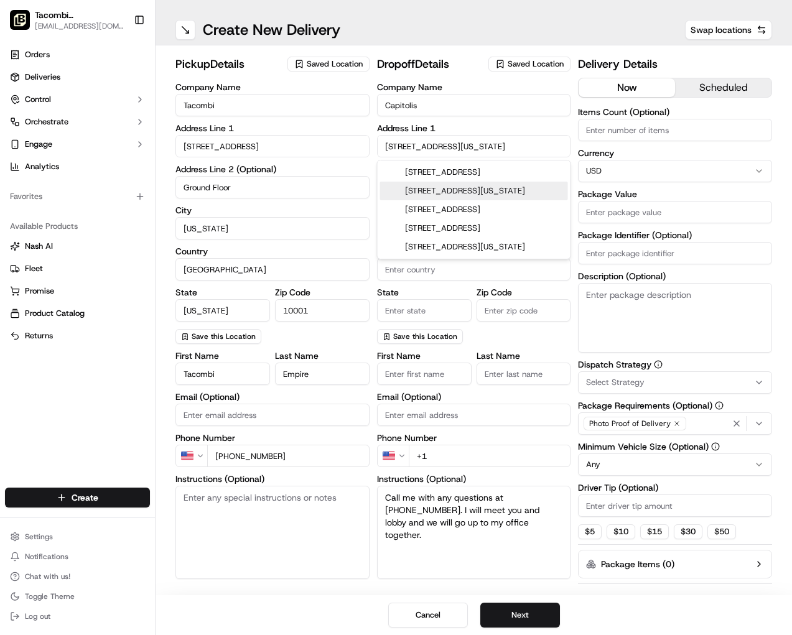
type input "10036"
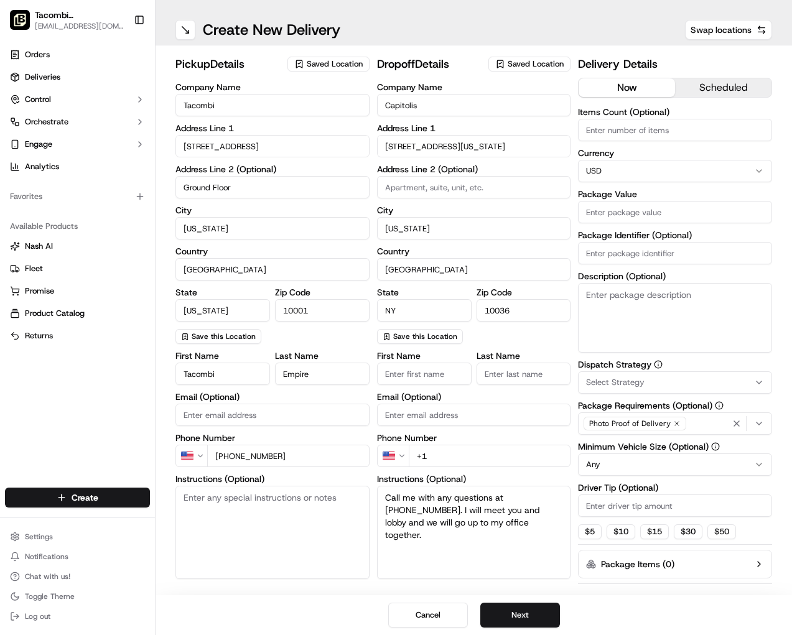
type input "11 West 42nd Street"
click at [403, 192] on input at bounding box center [474, 187] width 194 height 22
type input "15th floor"
click at [410, 374] on input "First Name" at bounding box center [424, 374] width 95 height 22
type input "x"
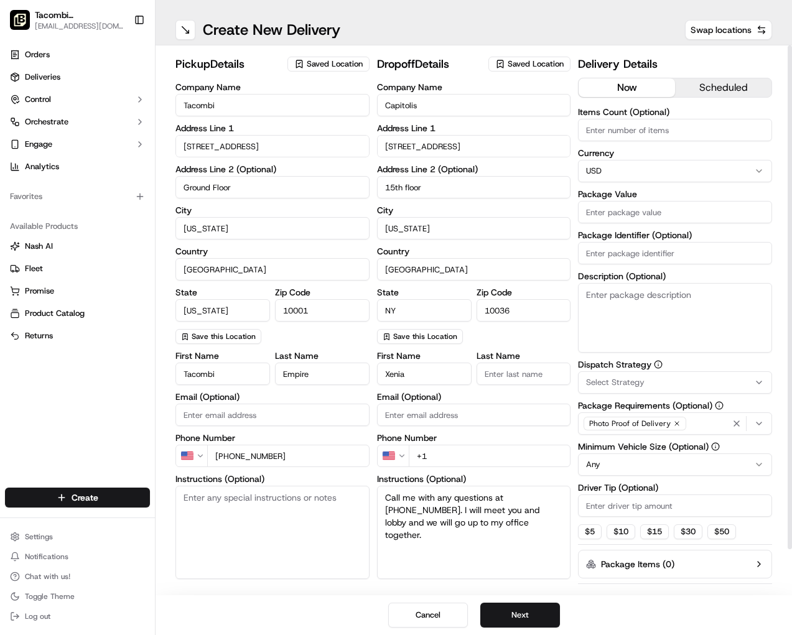
type input "Xenia"
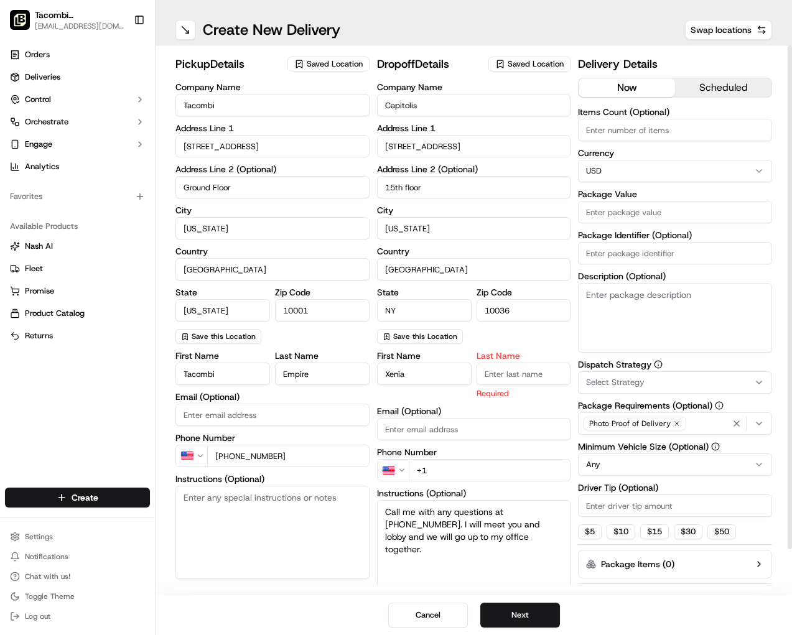
click at [506, 379] on input "Last Name" at bounding box center [523, 374] width 95 height 22
type input "Kobori"
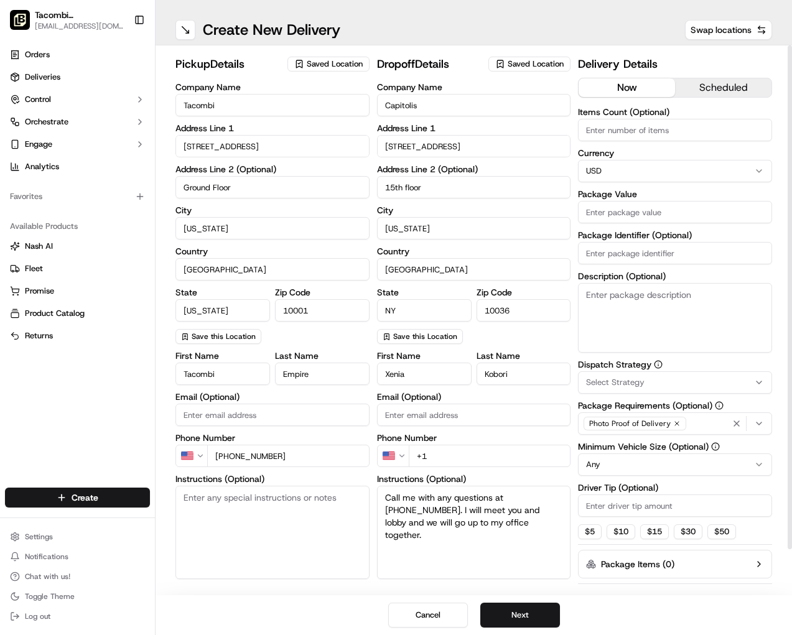
click at [420, 444] on div "First Name Xenia Last Name Kobori Email (Optional) Phone Number US +1 Instructi…" at bounding box center [474, 474] width 194 height 247
click at [409, 421] on input "Email (Optional)" at bounding box center [474, 415] width 194 height 22
click at [471, 453] on input "+1" at bounding box center [490, 456] width 162 height 22
type input "+1 908 230 7187"
click at [627, 131] on input "Items Count (Optional)" at bounding box center [675, 130] width 194 height 22
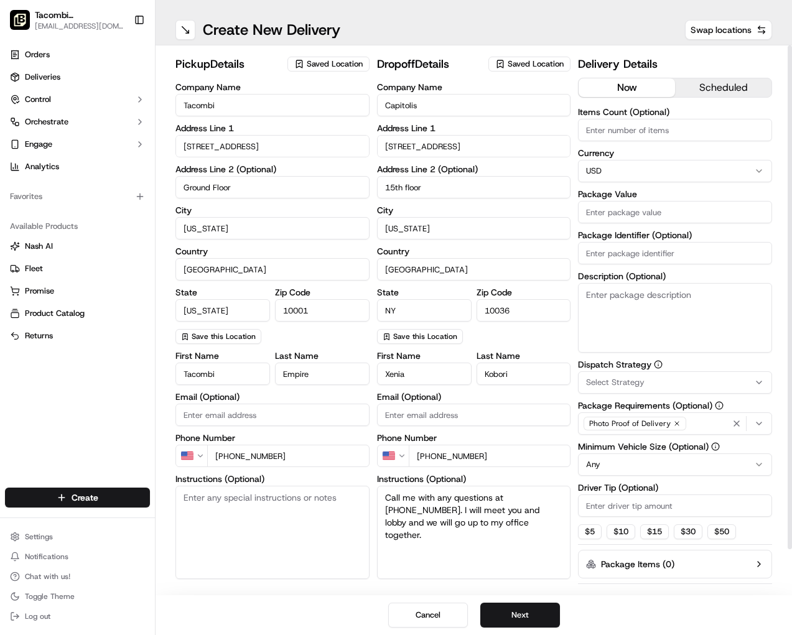
click at [612, 216] on input "Package Value" at bounding box center [675, 212] width 194 height 22
type input "724.86"
click at [626, 255] on input "Package Identifier (Optional)" at bounding box center [675, 253] width 194 height 22
click at [640, 293] on textarea "Description (Optional)" at bounding box center [675, 318] width 194 height 70
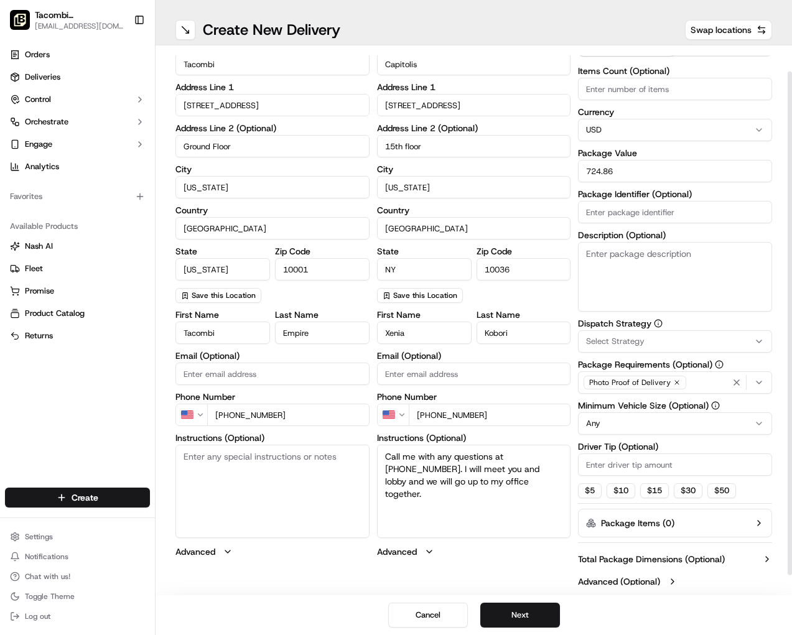
scroll to position [42, 0]
click at [657, 349] on button "Select Strategy" at bounding box center [675, 341] width 194 height 22
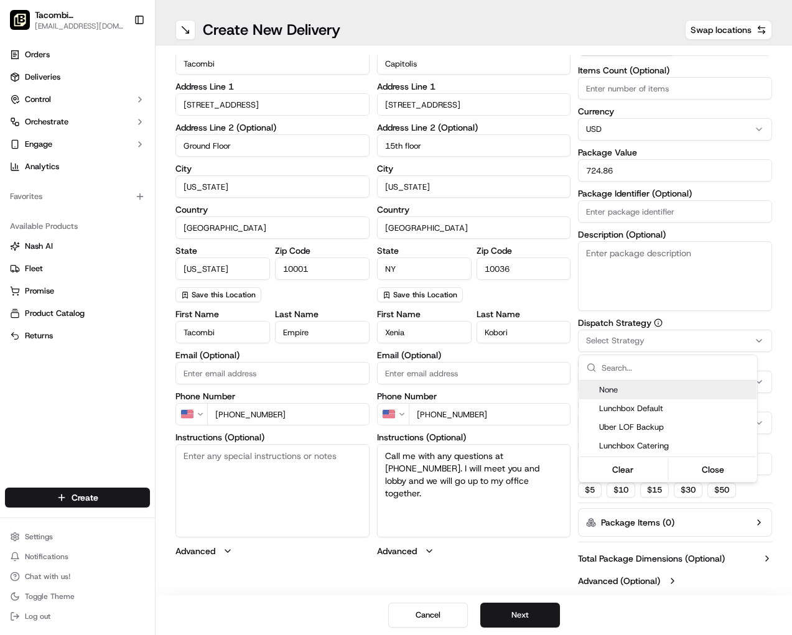
click at [686, 318] on html "Tacombi Empire State Building empire@tacombi.com Toggle Sidebar Orders Deliveri…" at bounding box center [396, 317] width 792 height 635
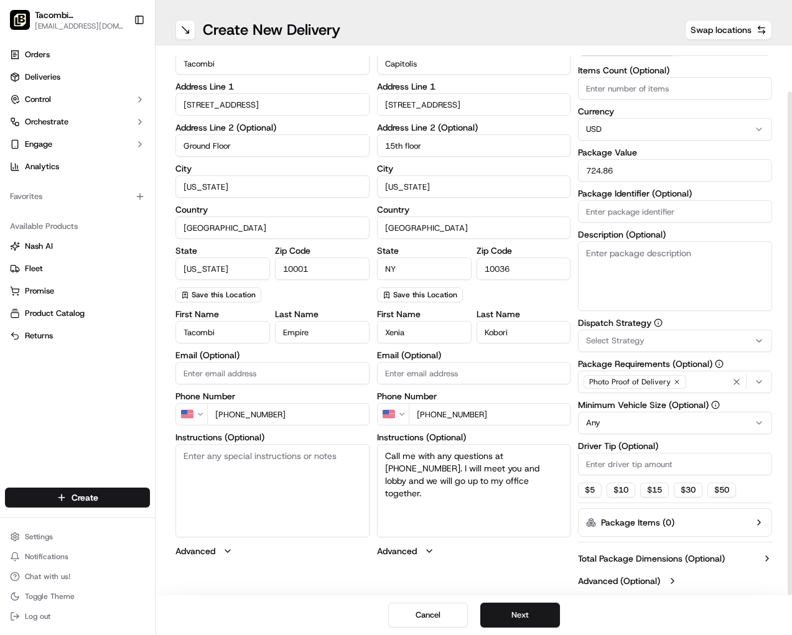
scroll to position [48, 0]
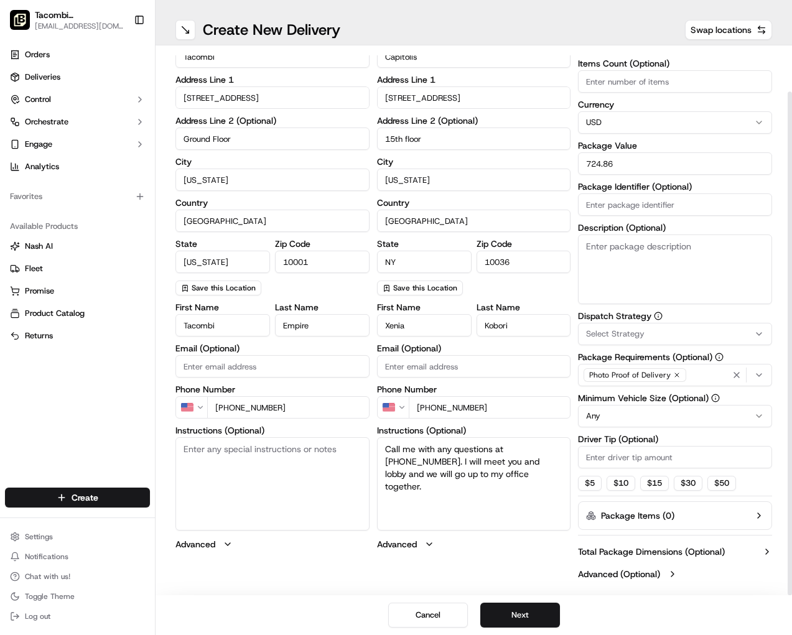
click at [640, 346] on div "Dispatch Strategy Select Strategy Package Requirements (Optional) Photo Proof o…" at bounding box center [675, 401] width 194 height 179
click at [629, 341] on button "Select Strategy" at bounding box center [675, 334] width 194 height 22
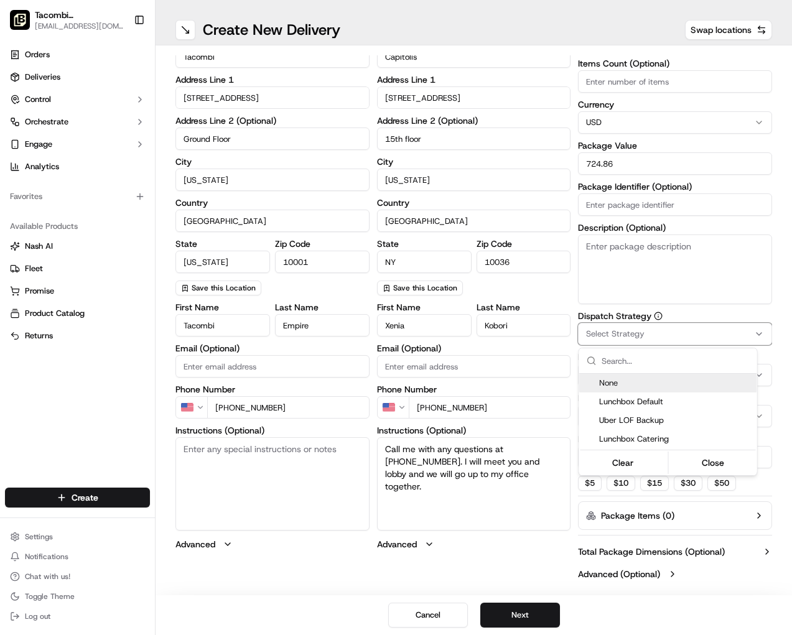
click at [675, 313] on html "Tacombi Empire State Building empire@tacombi.com Toggle Sidebar Orders Deliveri…" at bounding box center [396, 317] width 792 height 635
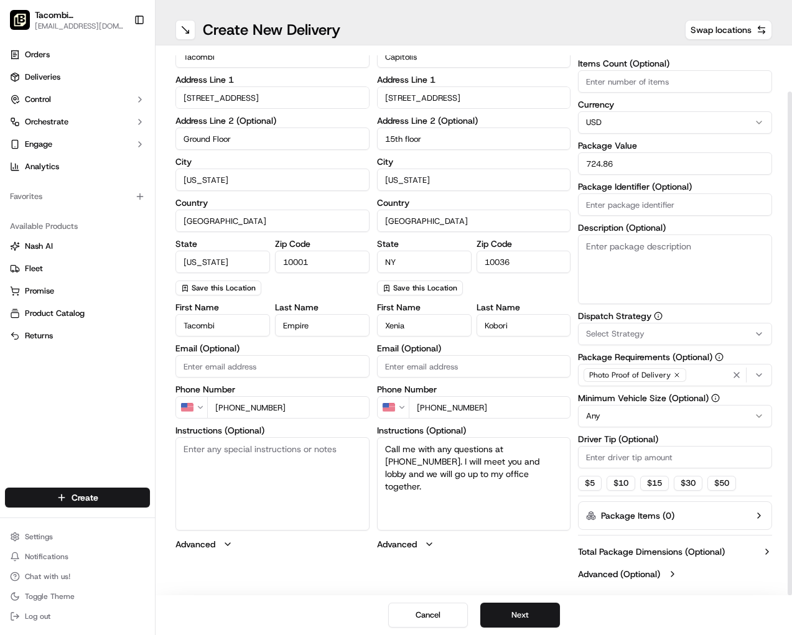
click at [647, 336] on div "Select Strategy" at bounding box center [675, 333] width 188 height 11
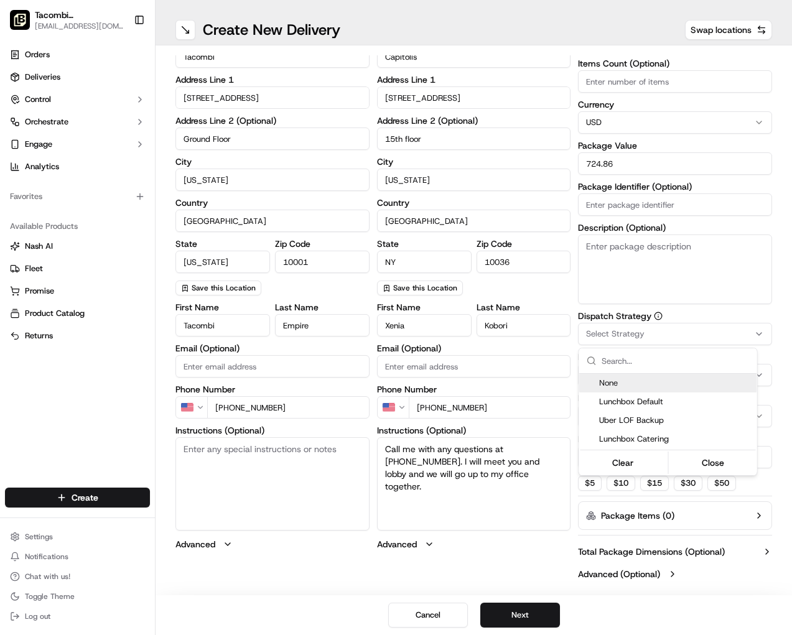
click at [675, 314] on html "Tacombi Empire State Building empire@tacombi.com Toggle Sidebar Orders Deliveri…" at bounding box center [396, 317] width 792 height 635
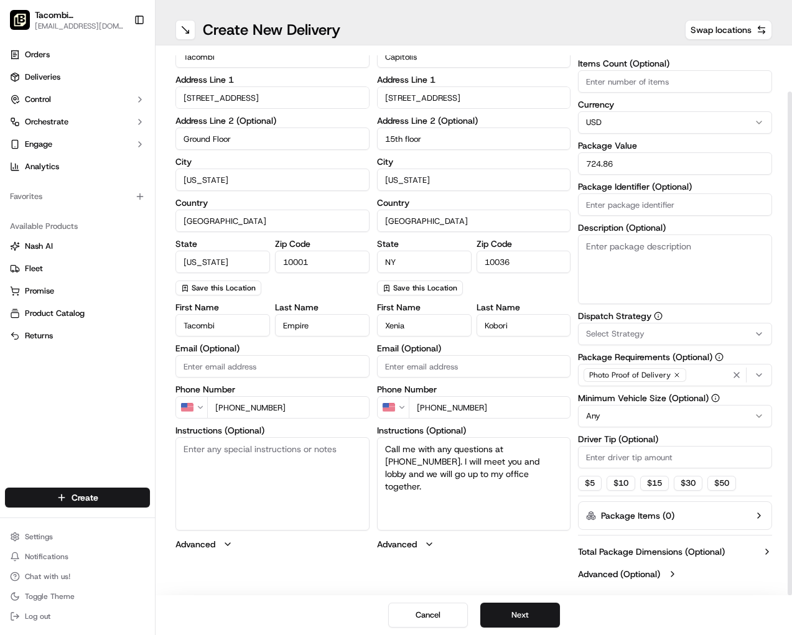
click at [660, 415] on html "Tacombi Empire State Building empire@tacombi.com Toggle Sidebar Orders Deliveri…" at bounding box center [396, 317] width 792 height 635
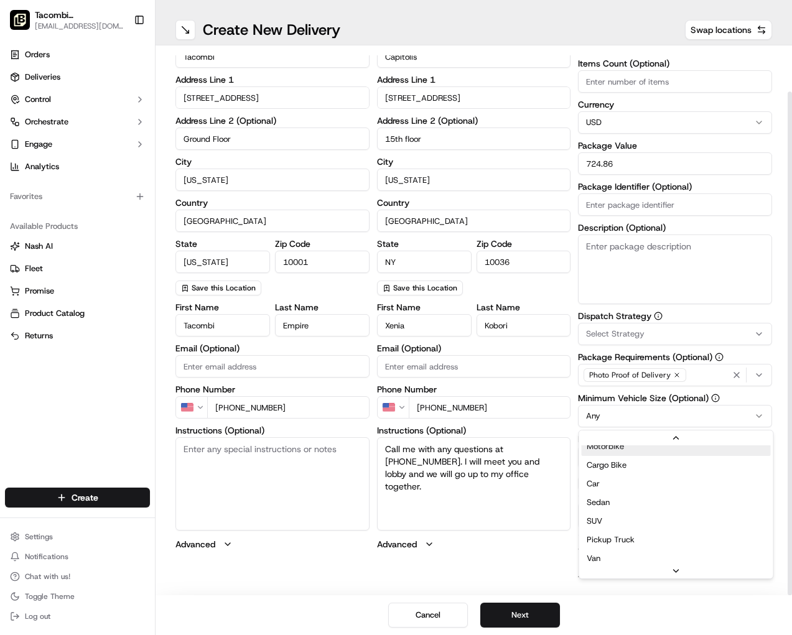
scroll to position [60, 0]
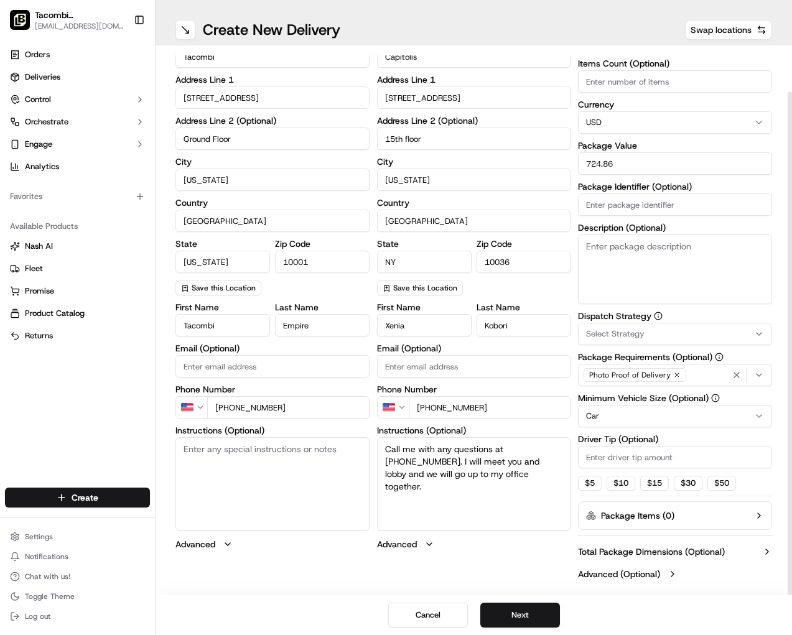
click at [617, 461] on input "Driver Tip (Optional)" at bounding box center [675, 457] width 194 height 22
click at [691, 450] on input "19.99" at bounding box center [675, 457] width 194 height 22
drag, startPoint x: 647, startPoint y: 467, endPoint x: 637, endPoint y: 461, distance: 11.4
click at [647, 467] on input "19.99" at bounding box center [675, 457] width 194 height 22
type input "1"
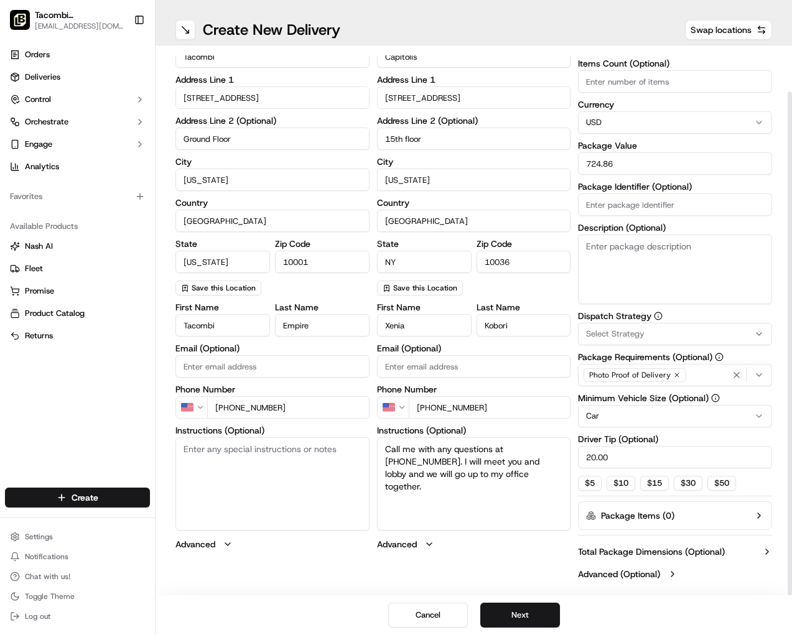
type input "20.00"
click at [731, 445] on div "Driver Tip (Optional) 20.00" at bounding box center [675, 452] width 194 height 34
click at [762, 473] on div "Dispatch Strategy Select Strategy Package Requirements (Optional) Photo Proof o…" at bounding box center [675, 401] width 194 height 179
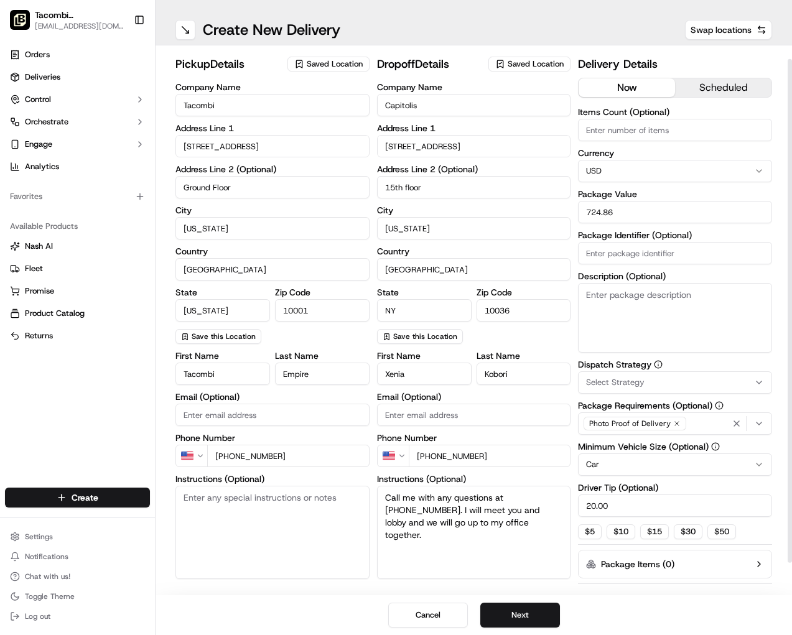
scroll to position [0, 0]
click at [711, 85] on button "scheduled" at bounding box center [723, 87] width 96 height 19
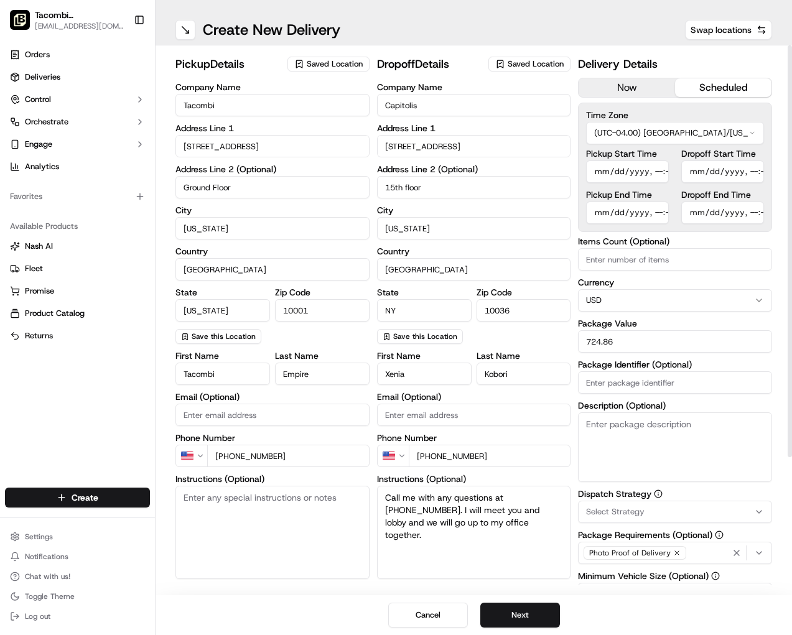
click at [675, 135] on html "Tacombi Empire State Building empire@tacombi.com Toggle Sidebar Orders Deliveri…" at bounding box center [396, 317] width 792 height 635
click at [766, 110] on html "Tacombi Empire State Building empire@tacombi.com Toggle Sidebar Orders Deliveri…" at bounding box center [396, 317] width 792 height 635
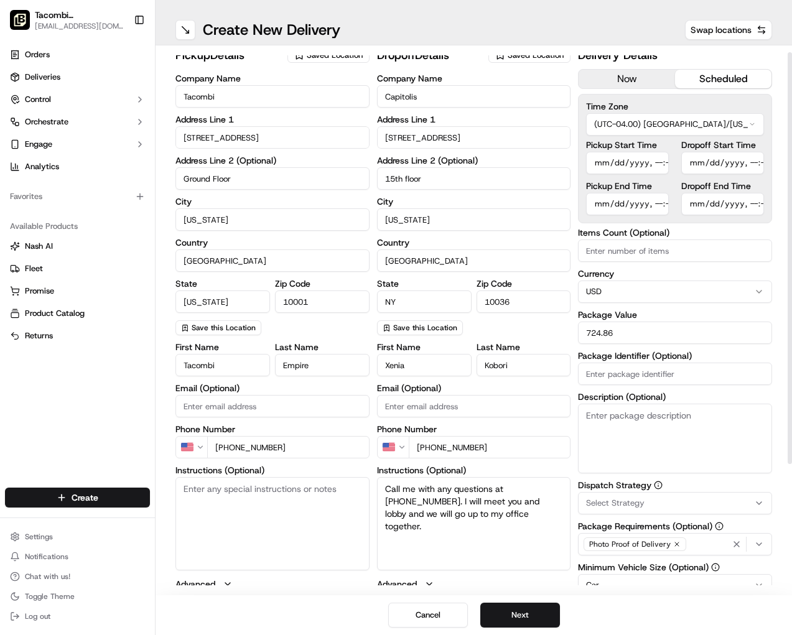
click at [648, 173] on input "Pickup Start Time" at bounding box center [627, 163] width 83 height 22
click at [649, 161] on input "Pickup Start Time" at bounding box center [627, 163] width 83 height 22
click at [604, 168] on input "Pickup Start Time" at bounding box center [627, 163] width 83 height 22
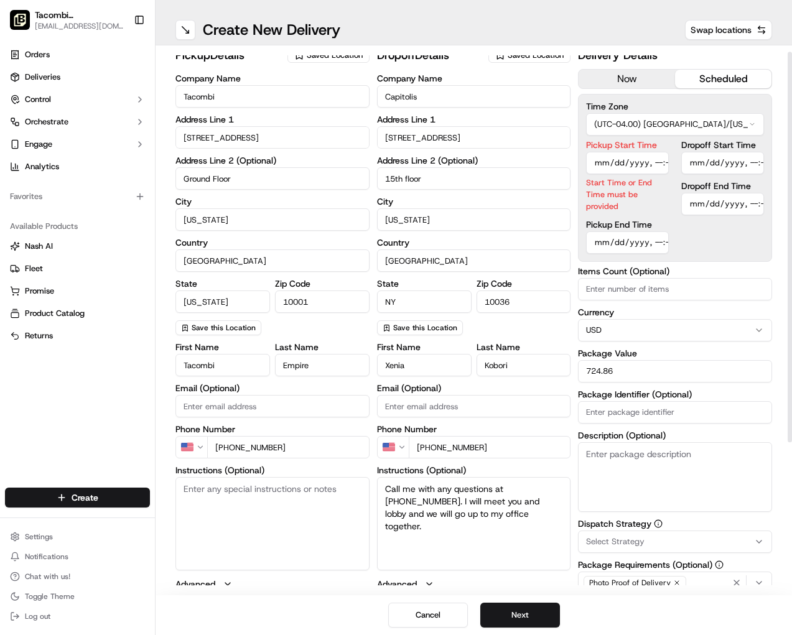
click at [714, 167] on input "Dropoff Start Time" at bounding box center [722, 163] width 83 height 22
click at [744, 163] on input "Dropoff Start Time" at bounding box center [722, 163] width 83 height 22
click at [694, 167] on input "Dropoff Start Time" at bounding box center [722, 163] width 83 height 22
click at [698, 165] on input "Dropoff Start Time" at bounding box center [722, 163] width 83 height 22
click at [710, 163] on input "Dropoff Start Time" at bounding box center [722, 163] width 83 height 22
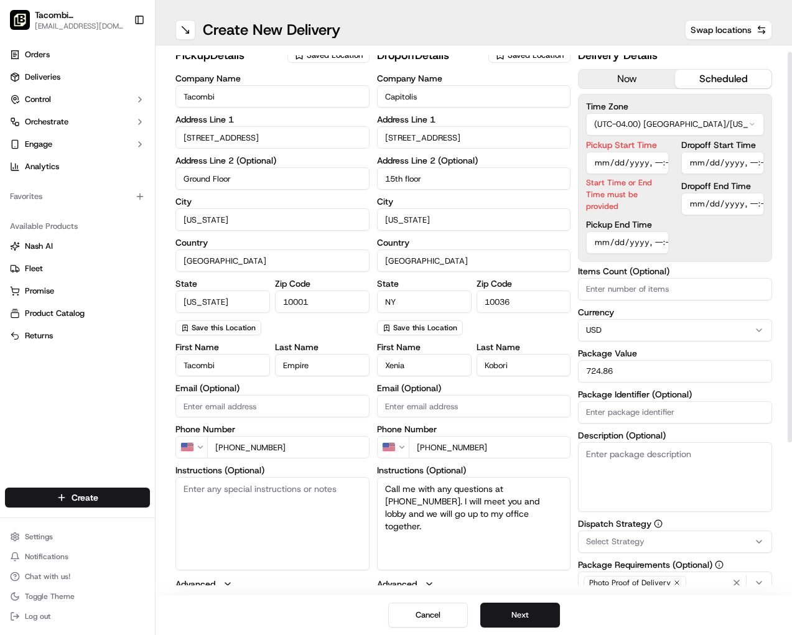
click at [710, 163] on input "Dropoff Start Time" at bounding box center [722, 163] width 83 height 22
drag, startPoint x: 772, startPoint y: 159, endPoint x: 760, endPoint y: 162, distance: 12.2
click at [767, 160] on div "pickup Details Saved Location Company Name Tacombi Address Line 1 23 West 33rd …" at bounding box center [473, 320] width 636 height 550
click at [760, 162] on input "Dropoff Start Time" at bounding box center [722, 163] width 83 height 22
click at [711, 175] on div "Dropoff Start Time Start Time or End Time must be provided" at bounding box center [722, 177] width 83 height 72
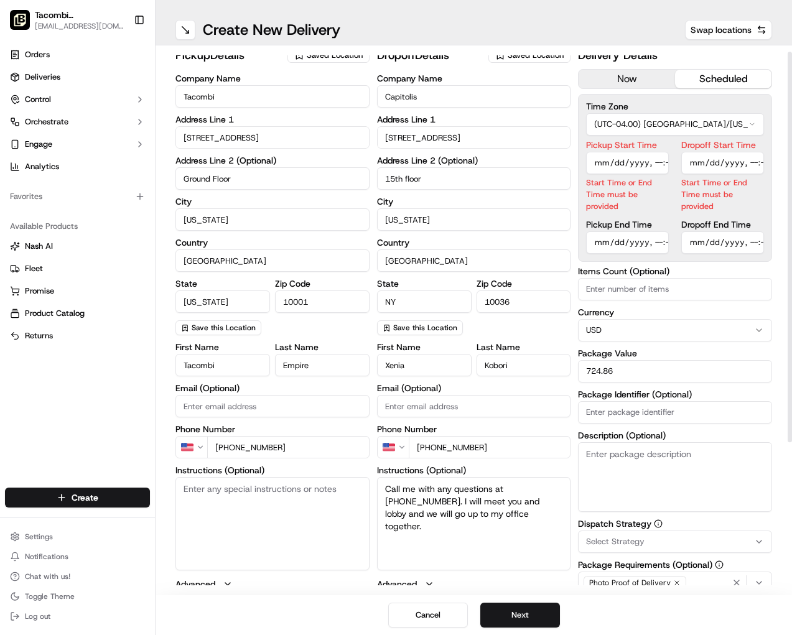
click at [701, 162] on input "Dropoff Start Time" at bounding box center [722, 163] width 83 height 22
click at [724, 161] on input "Dropoff Start Time" at bounding box center [722, 163] width 83 height 22
click at [695, 161] on input "Dropoff Start Time" at bounding box center [722, 163] width 83 height 22
click at [750, 164] on input "Dropoff Start Time" at bounding box center [722, 163] width 83 height 22
type input "[DATE]T11:45"
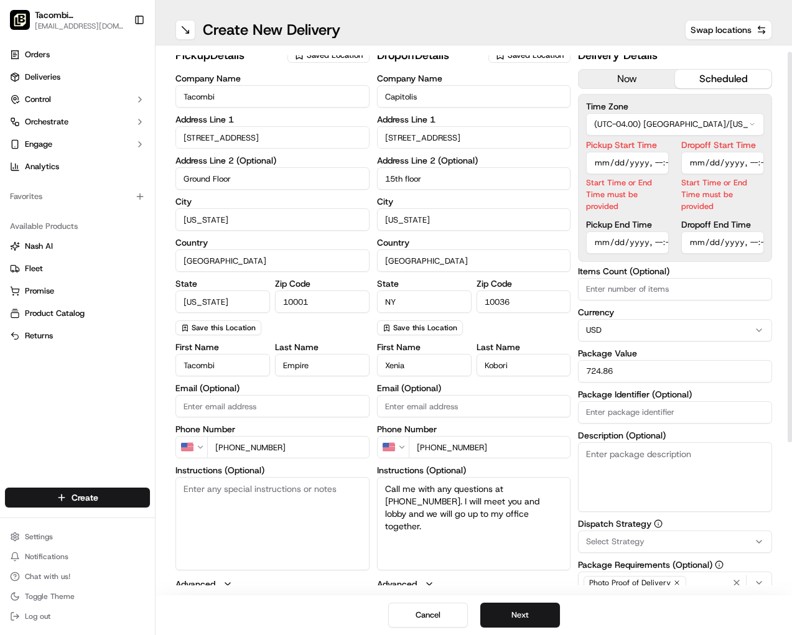
click at [756, 165] on input "Dropoff Start Time" at bounding box center [722, 163] width 83 height 22
click at [729, 235] on div "Dropoff Start Time Start Time or End Time must be provided Dropoff End Time" at bounding box center [722, 197] width 83 height 113
click at [752, 206] on input "Dropoff End Time" at bounding box center [722, 204] width 83 height 22
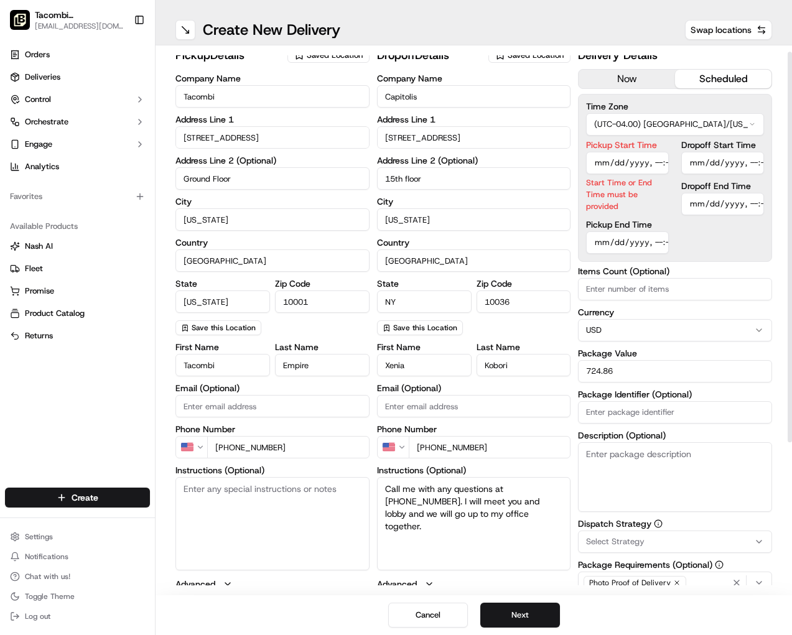
type input "2025-09-17T12:00"
click at [634, 170] on input "Pickup Start Time" at bounding box center [627, 163] width 83 height 22
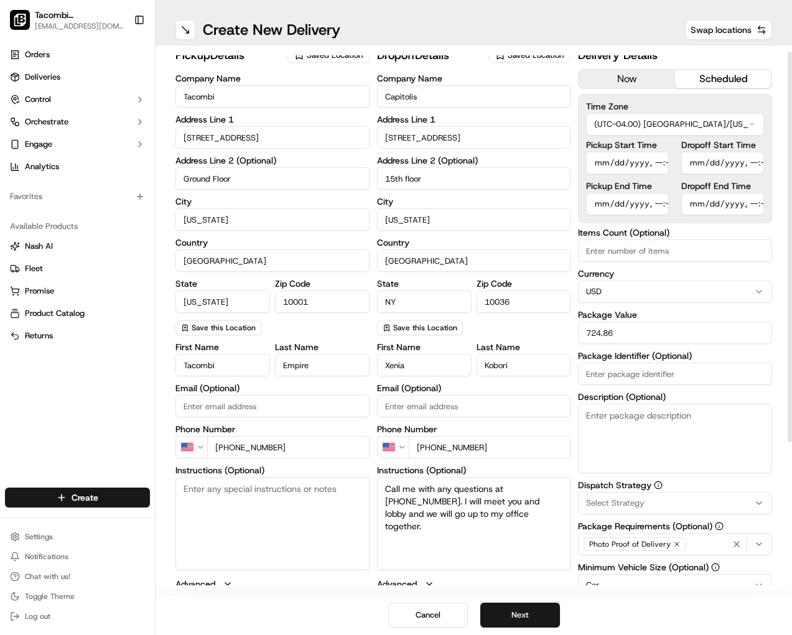
click at [735, 161] on input "Dropoff Start Time" at bounding box center [722, 163] width 83 height 22
click at [728, 162] on input "Dropoff Start Time" at bounding box center [722, 163] width 83 height 22
click at [657, 166] on input "Pickup Start Time" at bounding box center [627, 163] width 83 height 22
click at [605, 167] on input "Pickup Start Time" at bounding box center [627, 163] width 83 height 22
click at [600, 162] on input "Pickup Start Time" at bounding box center [627, 163] width 83 height 22
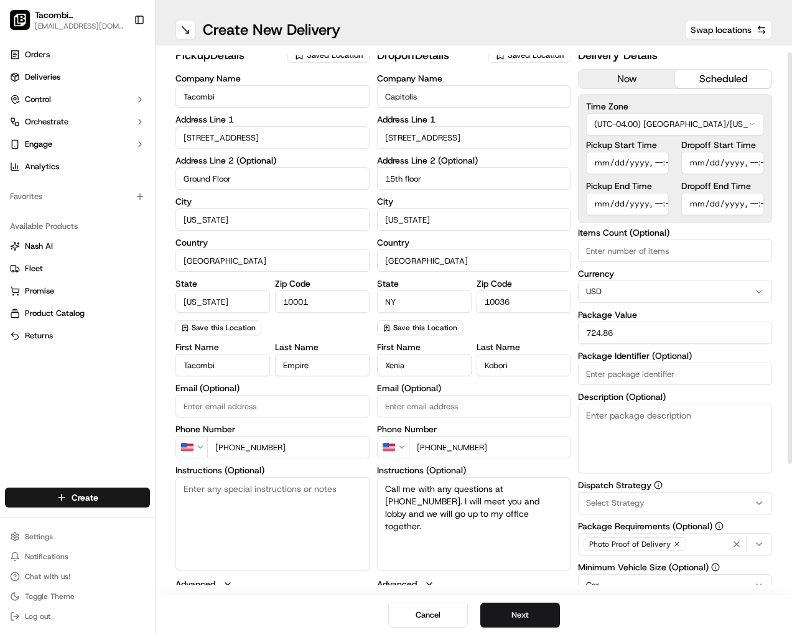
click at [651, 162] on input "Pickup Start Time" at bounding box center [627, 163] width 83 height 22
click at [665, 165] on input "Pickup Start Time" at bounding box center [627, 163] width 83 height 22
click at [633, 201] on input "Pickup End Time" at bounding box center [627, 204] width 83 height 22
click at [608, 209] on input "Pickup End Time" at bounding box center [627, 204] width 83 height 22
click at [594, 205] on input "Pickup End Time" at bounding box center [627, 204] width 83 height 22
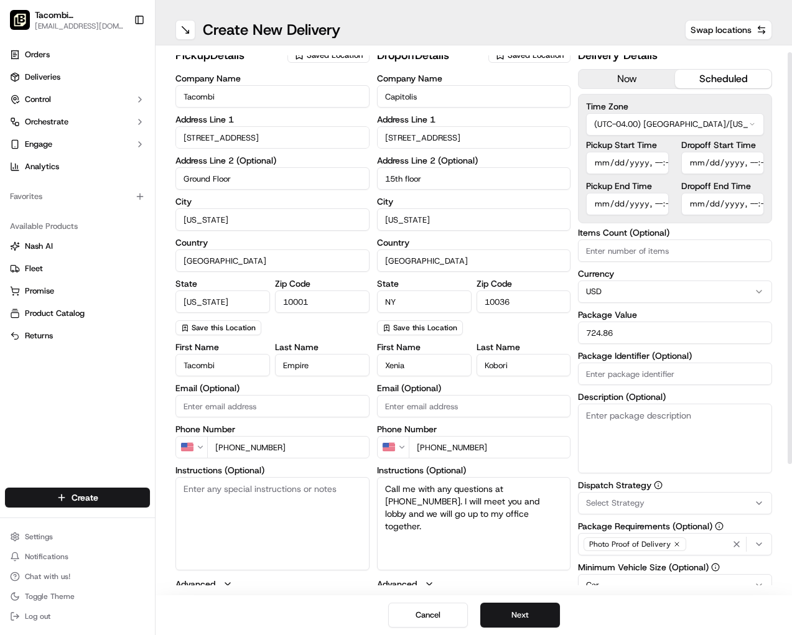
click at [655, 201] on input "Pickup End Time" at bounding box center [627, 204] width 83 height 22
type input "[DATE]T23:30"
click at [598, 173] on input "Pickup Start Time" at bounding box center [627, 163] width 83 height 22
click at [660, 162] on input "Pickup Start Time" at bounding box center [627, 163] width 83 height 22
type input "[DATE]T11:30"
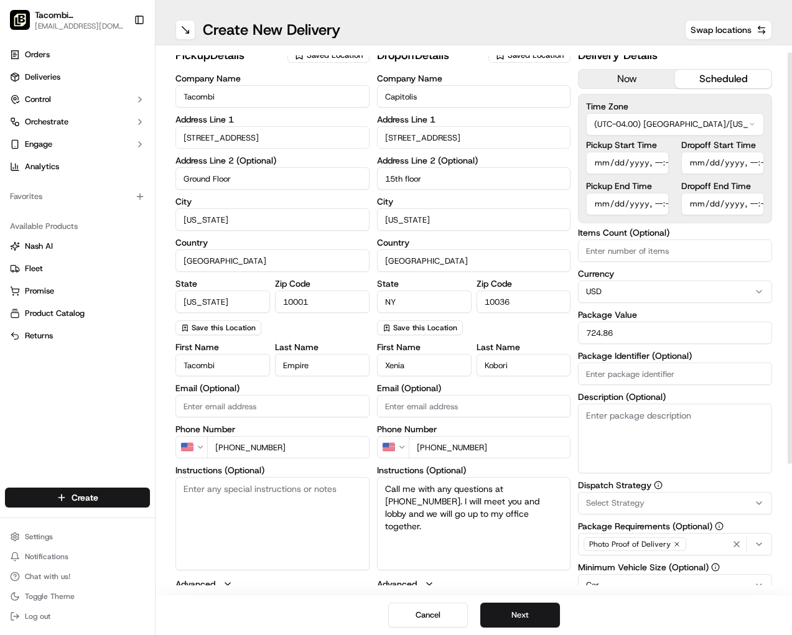
click at [667, 198] on input "Pickup End Time" at bounding box center [627, 204] width 83 height 22
drag, startPoint x: 668, startPoint y: 200, endPoint x: 658, endPoint y: 205, distance: 11.4
click at [665, 201] on div "Pickup Start Time Pickup End Time Dropoff Start Time Dropoff End Time" at bounding box center [675, 178] width 178 height 75
click at [658, 206] on input "Pickup End Time" at bounding box center [627, 204] width 83 height 22
type input "[DATE]T11:30"
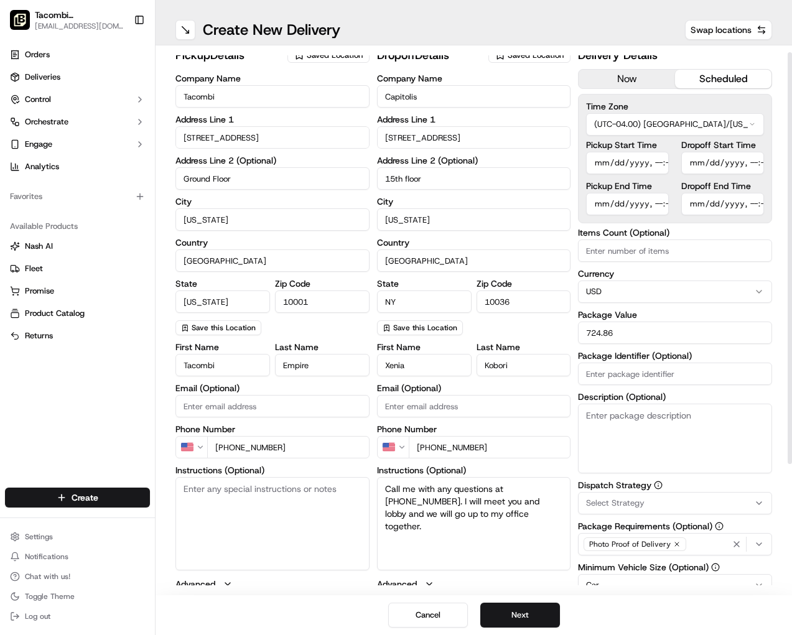
click at [706, 225] on div "Delivery Details now scheduled Time Zone (UTC-04.00) America/New York EDT Picku…" at bounding box center [675, 401] width 194 height 708
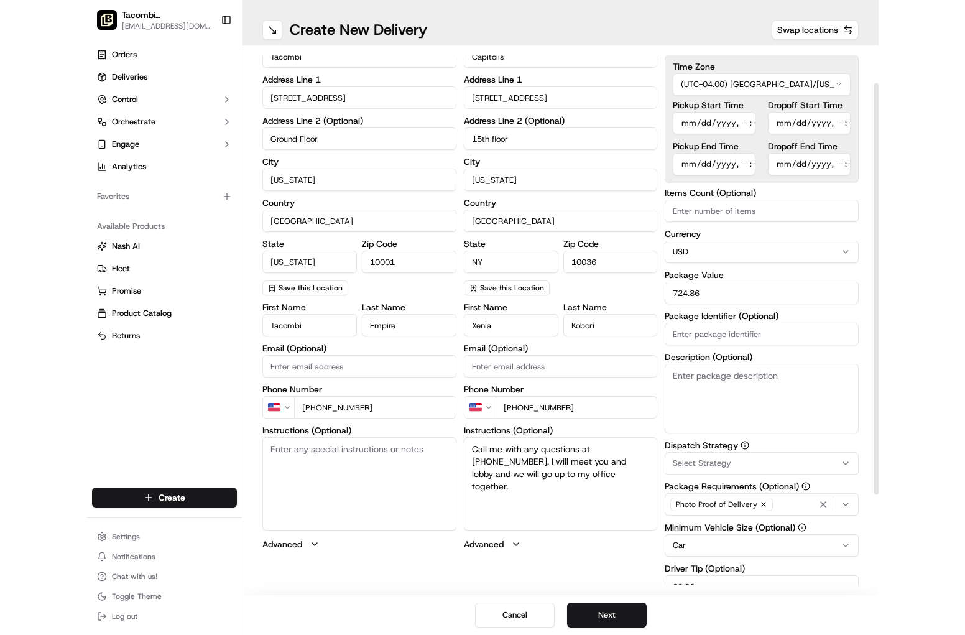
scroll to position [56, 0]
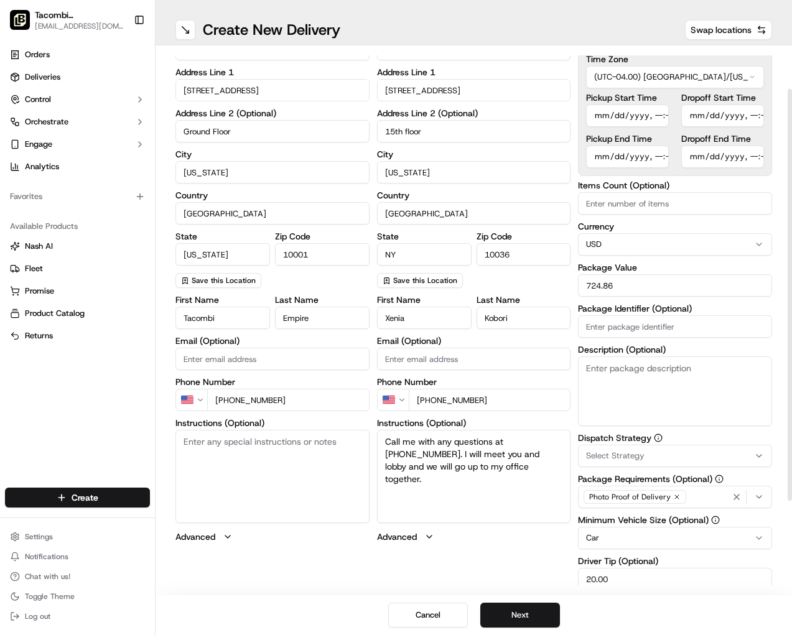
click at [658, 207] on input "Items Count (Optional)" at bounding box center [675, 203] width 194 height 22
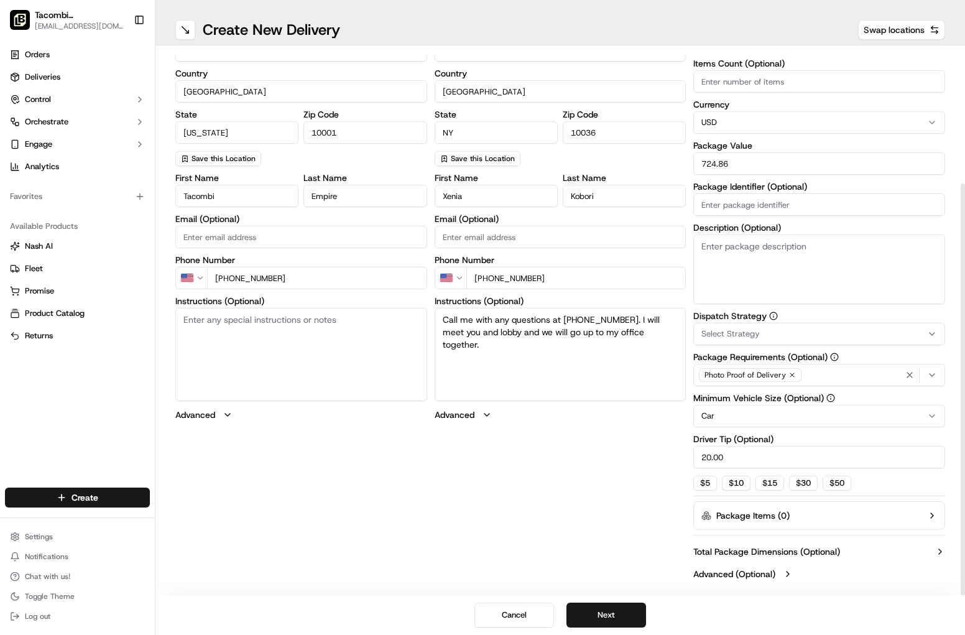
scroll to position [172, 0]
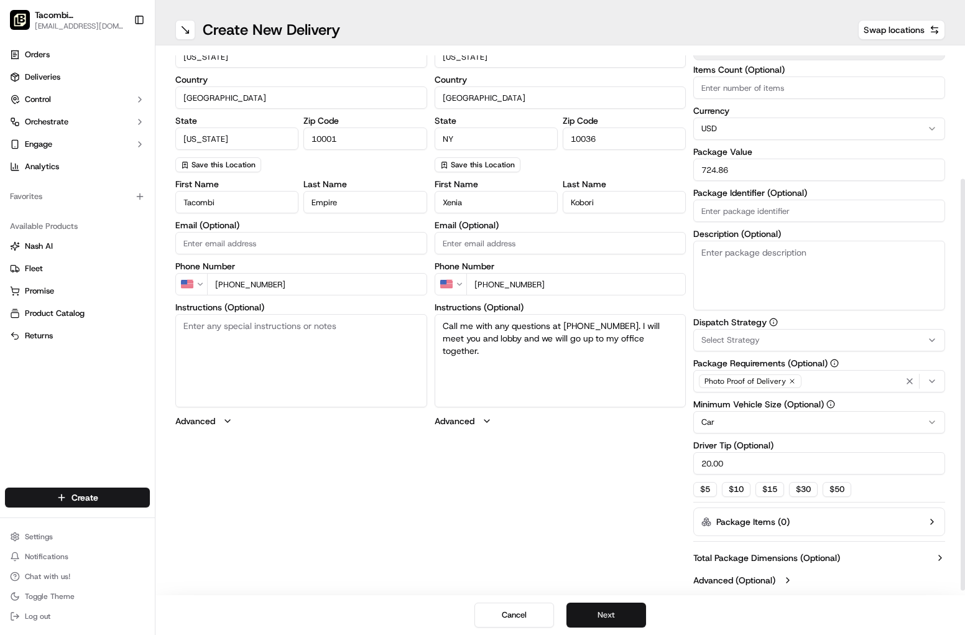
click at [594, 611] on button "Next" at bounding box center [606, 615] width 80 height 25
click at [602, 610] on button "Next" at bounding box center [606, 615] width 80 height 25
click at [609, 616] on button "Submit" at bounding box center [606, 615] width 80 height 25
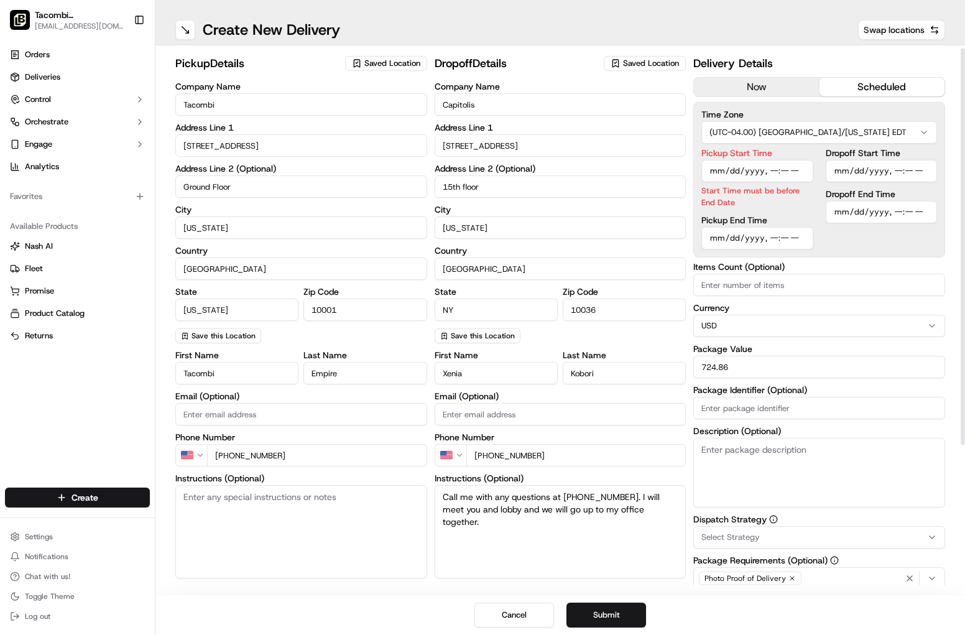
scroll to position [4, 0]
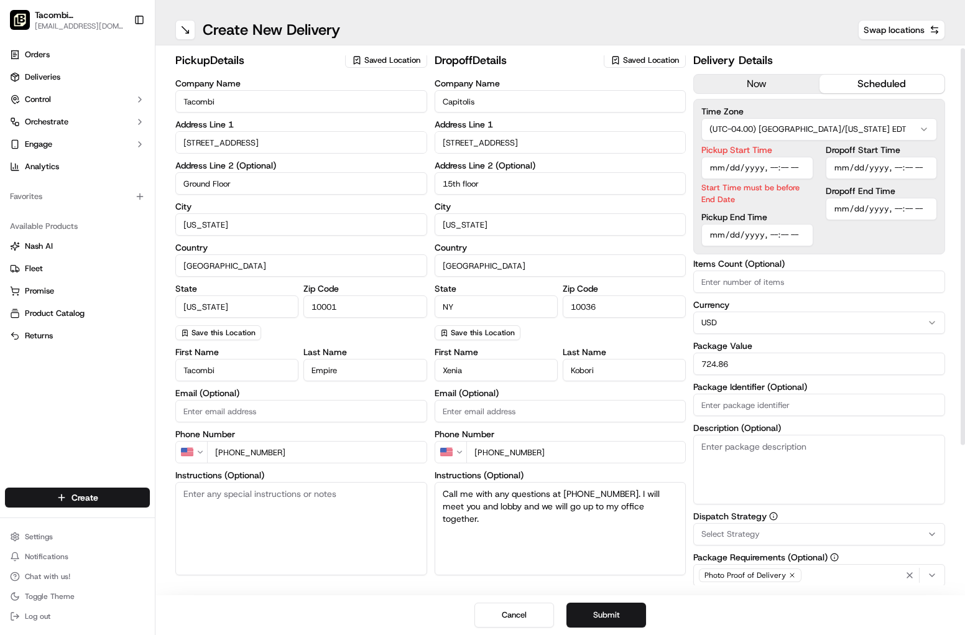
click at [734, 139] on html "Tacombi Empire State Building empire@tacombi.com Toggle Sidebar Orders Deliveri…" at bounding box center [482, 317] width 965 height 635
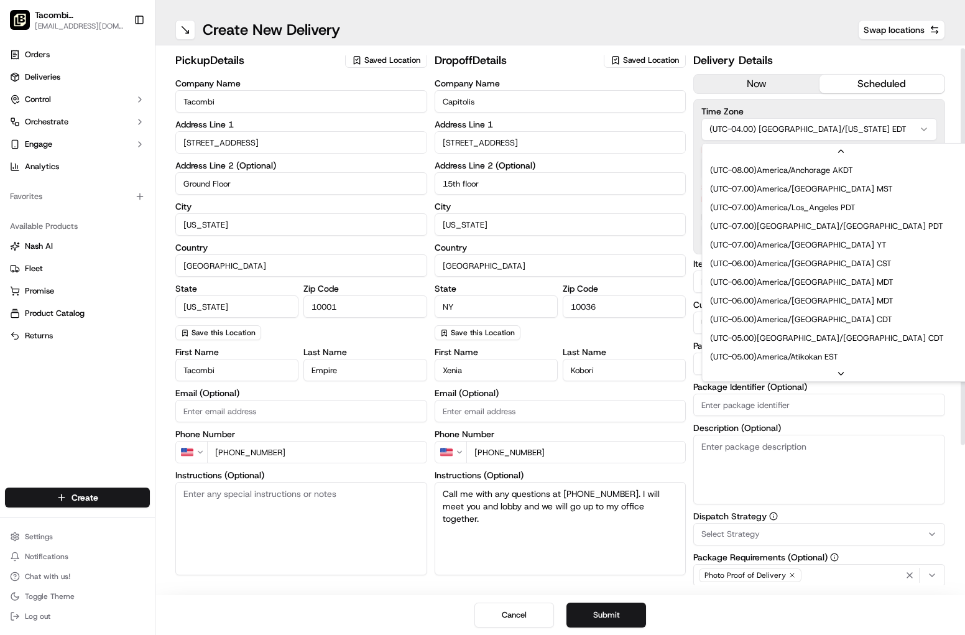
scroll to position [0, 0]
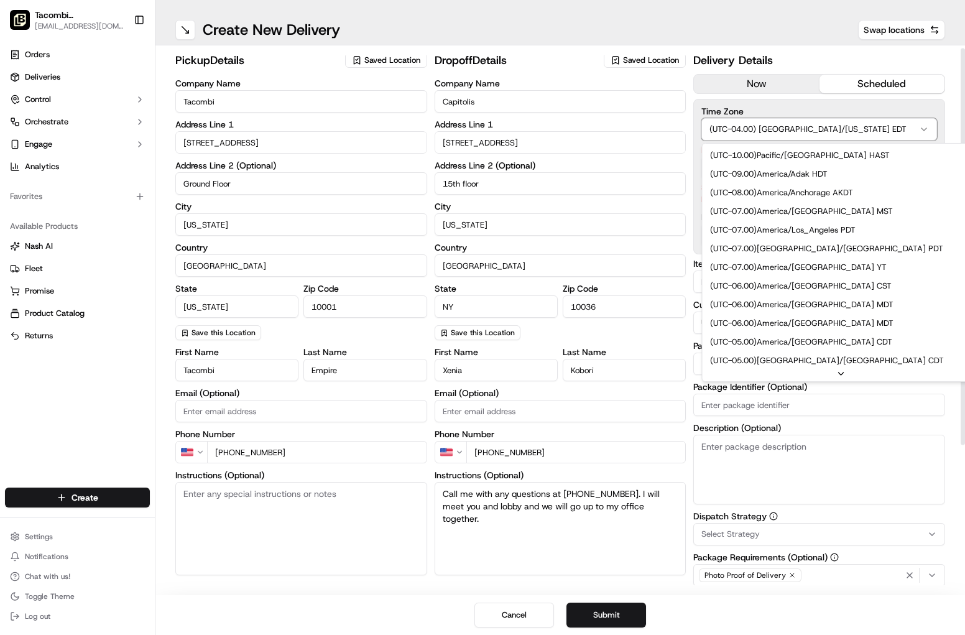
click at [813, 114] on html "Tacombi Empire State Building empire@tacombi.com Toggle Sidebar Orders Deliveri…" at bounding box center [482, 317] width 965 height 635
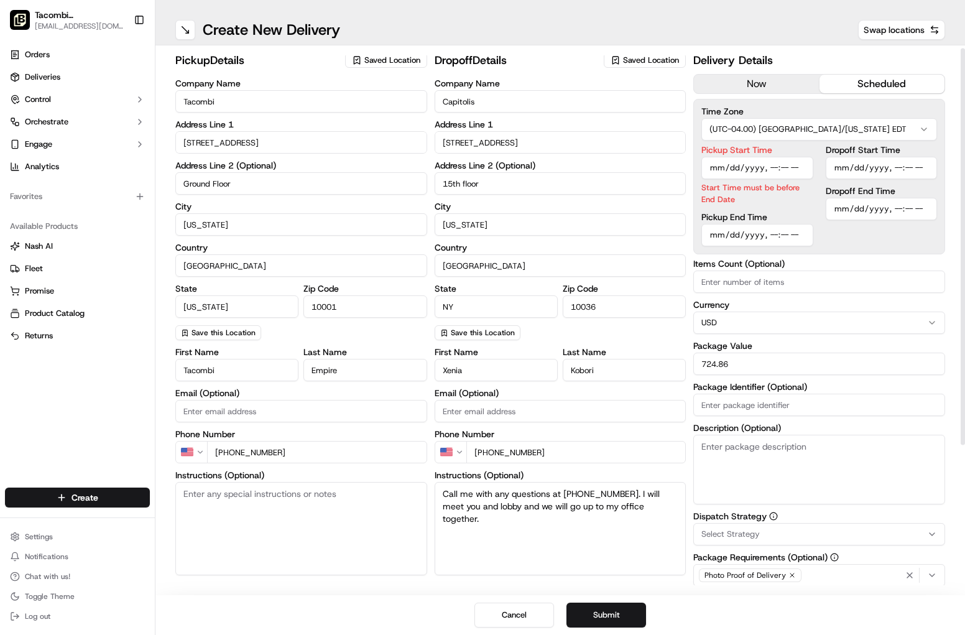
click at [740, 163] on input "Pickup Start Time" at bounding box center [756, 168] width 111 height 22
click at [790, 169] on input "Pickup Start Time" at bounding box center [756, 168] width 111 height 22
type input "2025-09-17T11:25"
click at [813, 196] on div "Pickup Start Time Start Time must be before End Date Pickup End Time Dropoff St…" at bounding box center [819, 195] width 236 height 101
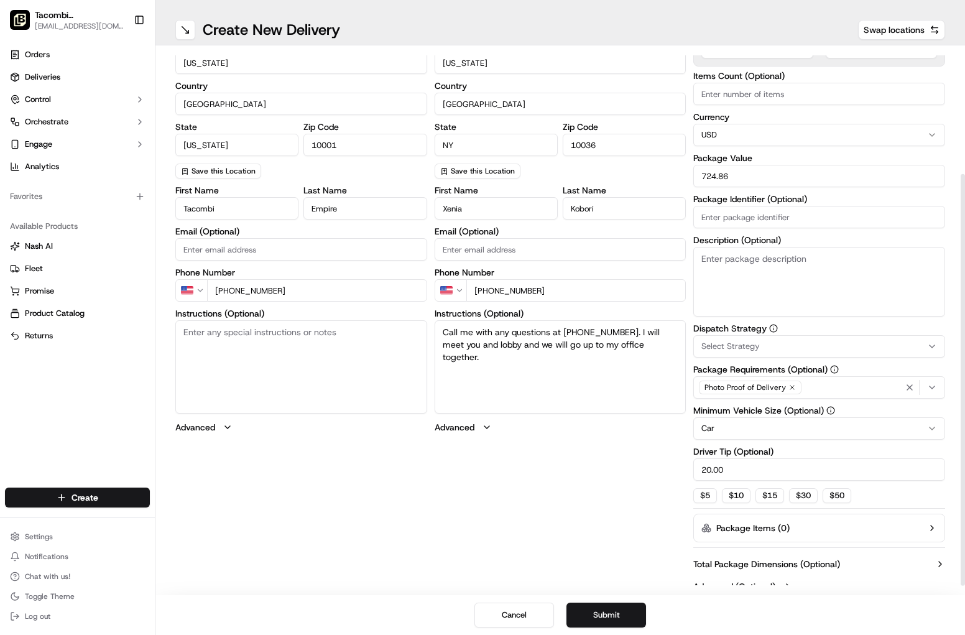
scroll to position [178, 0]
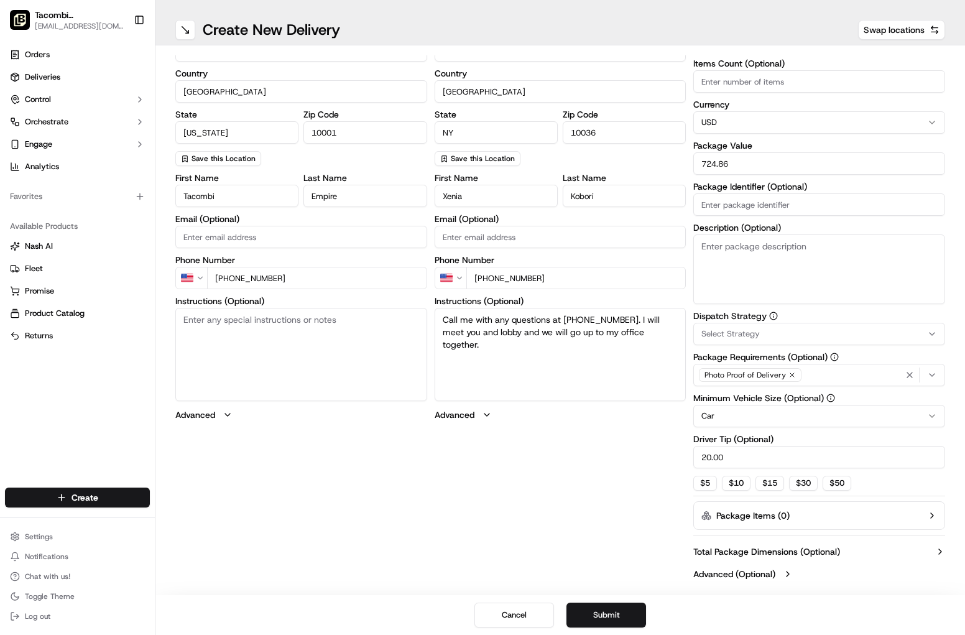
click at [600, 613] on button "Submit" at bounding box center [606, 615] width 80 height 25
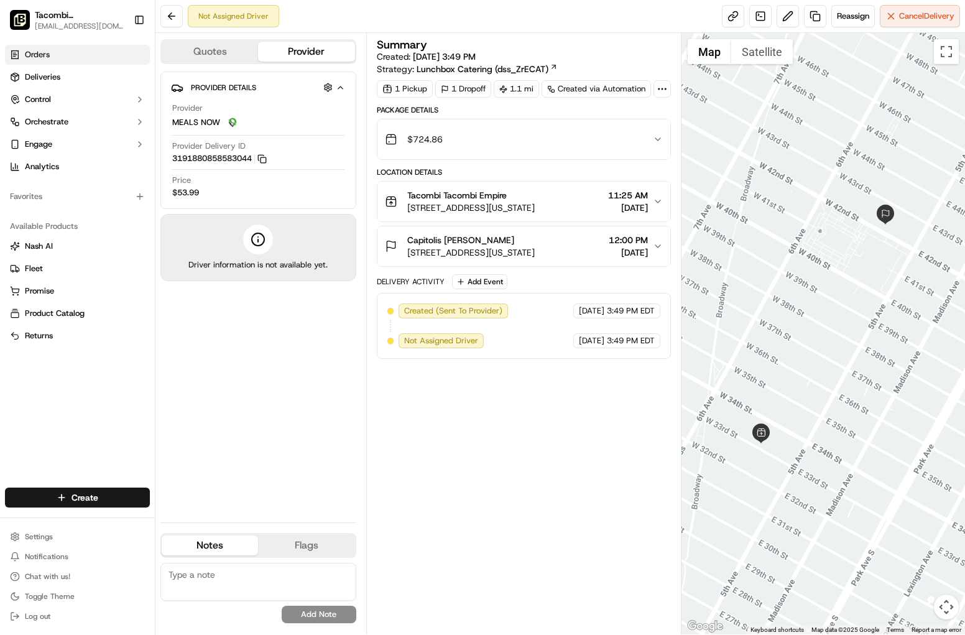
click at [72, 64] on link "Orders" at bounding box center [77, 55] width 145 height 20
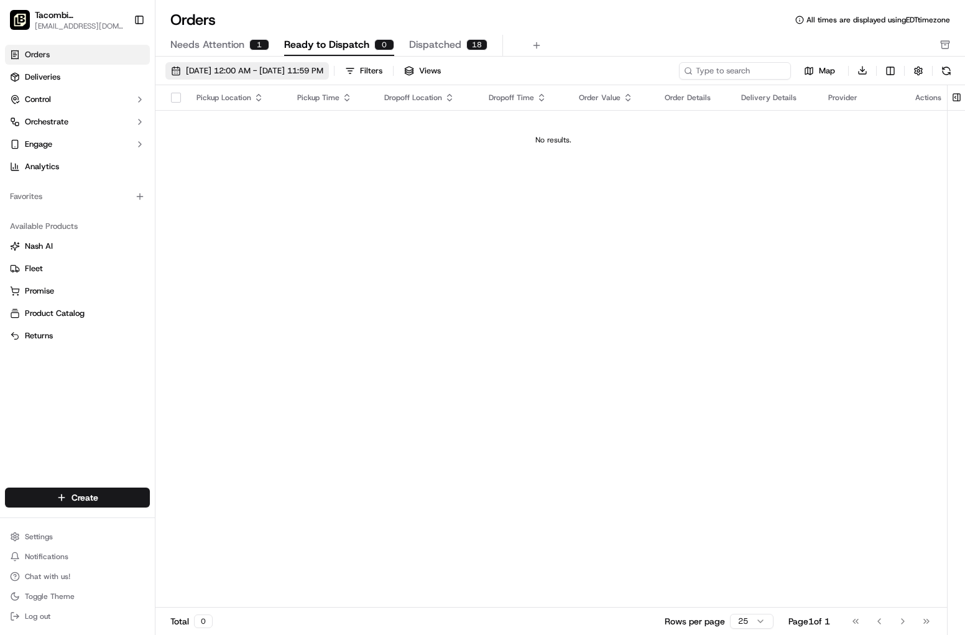
click at [236, 72] on span "[DATE] 12:00 AM - [DATE] 11:59 PM" at bounding box center [254, 70] width 137 height 11
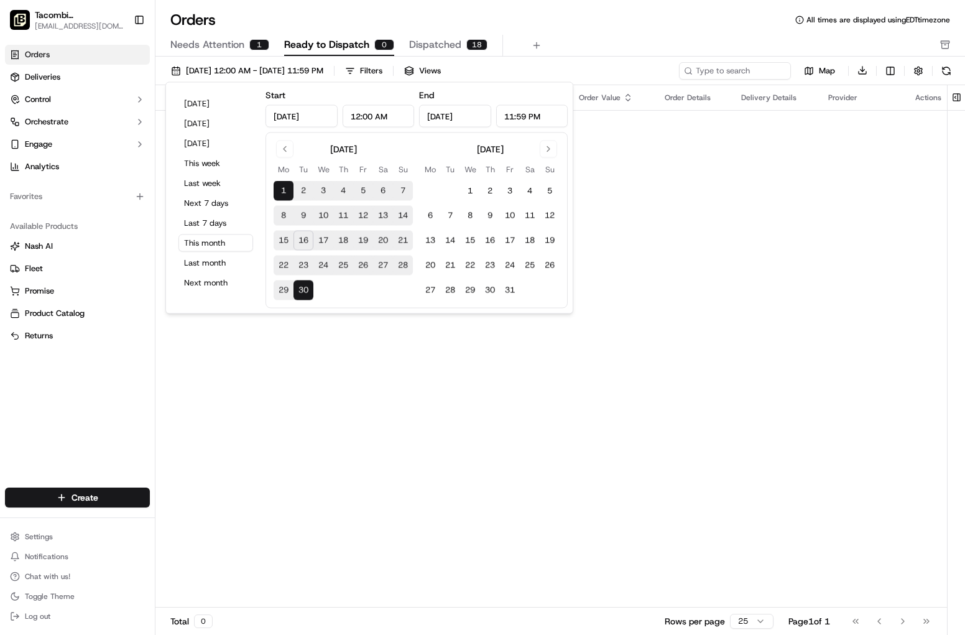
click at [321, 236] on button "17" at bounding box center [323, 241] width 20 height 20
type input "[DATE]"
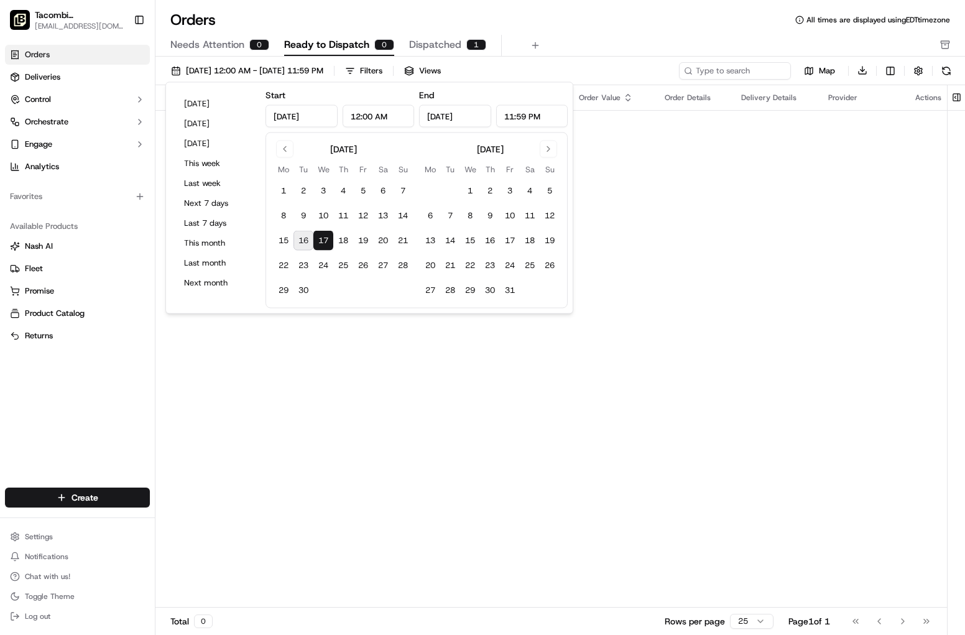
drag, startPoint x: 742, startPoint y: 148, endPoint x: 716, endPoint y: 161, distance: 29.2
click at [721, 160] on td "No results." at bounding box center [553, 140] width 796 height 60
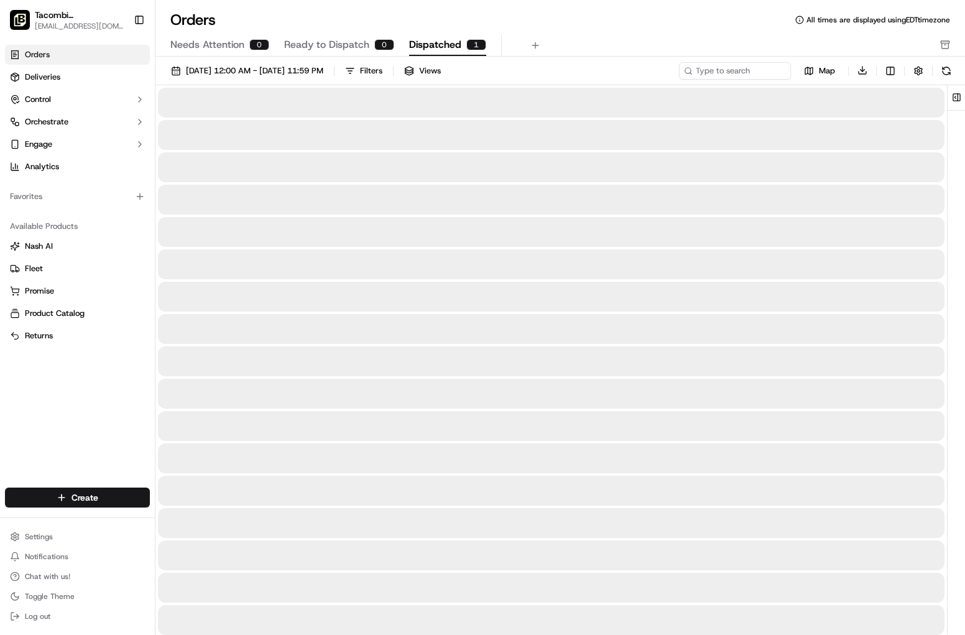
click at [423, 48] on span "Dispatched" at bounding box center [435, 44] width 52 height 15
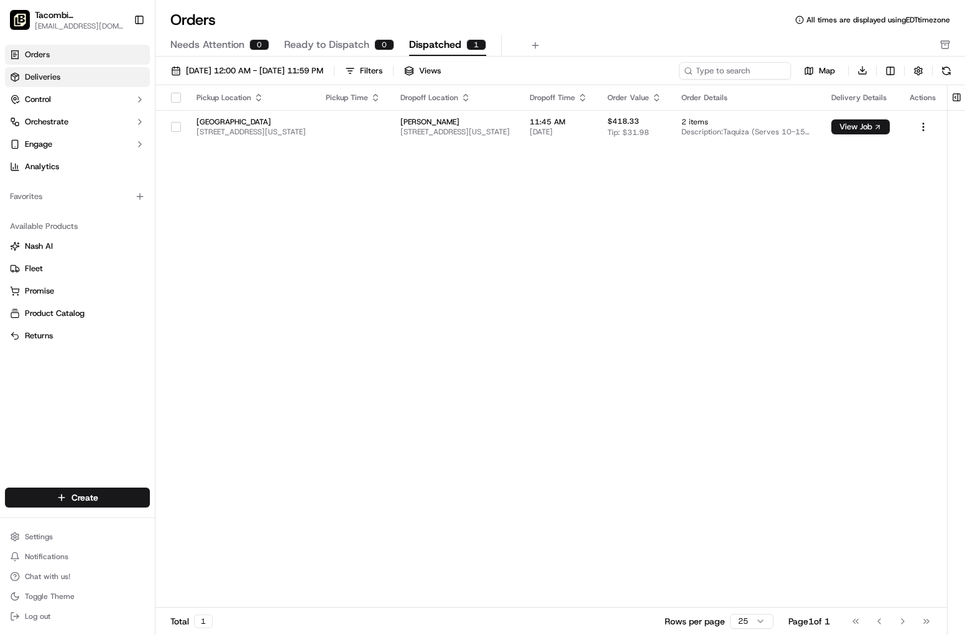
click at [60, 78] on link "Deliveries" at bounding box center [77, 77] width 145 height 20
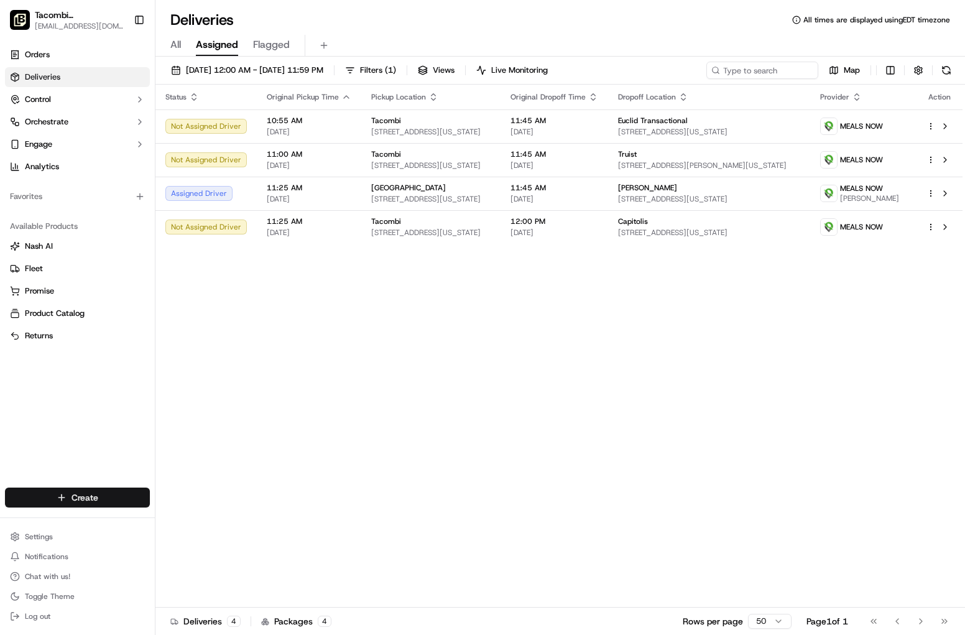
click at [84, 497] on html "Tacombi Empire State Building empire@tacombi.com Toggle Sidebar Orders Deliveri…" at bounding box center [482, 317] width 965 height 635
click at [203, 524] on link "Delivery" at bounding box center [224, 520] width 139 height 22
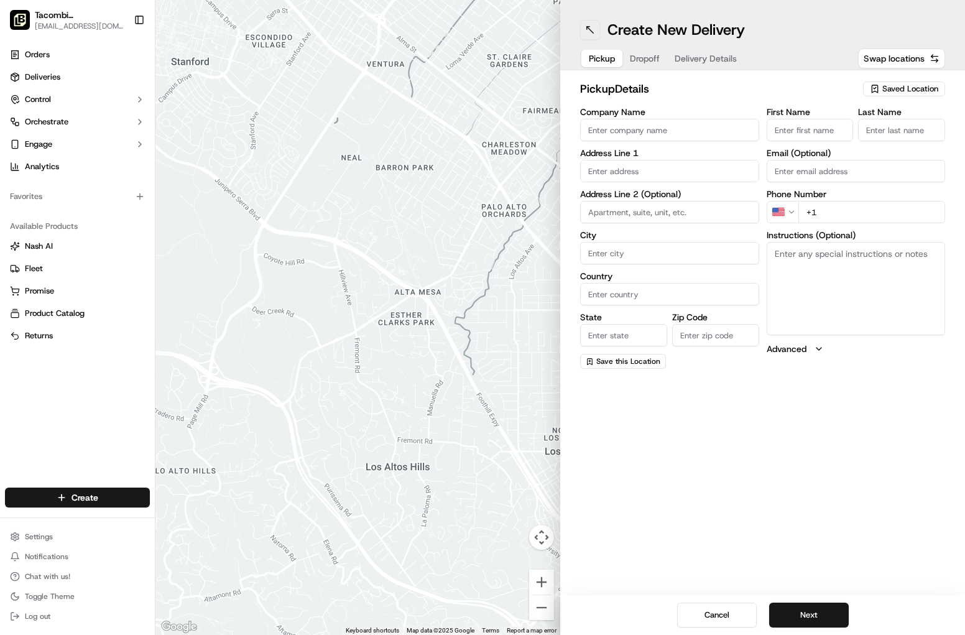
click at [583, 30] on button at bounding box center [590, 30] width 20 height 20
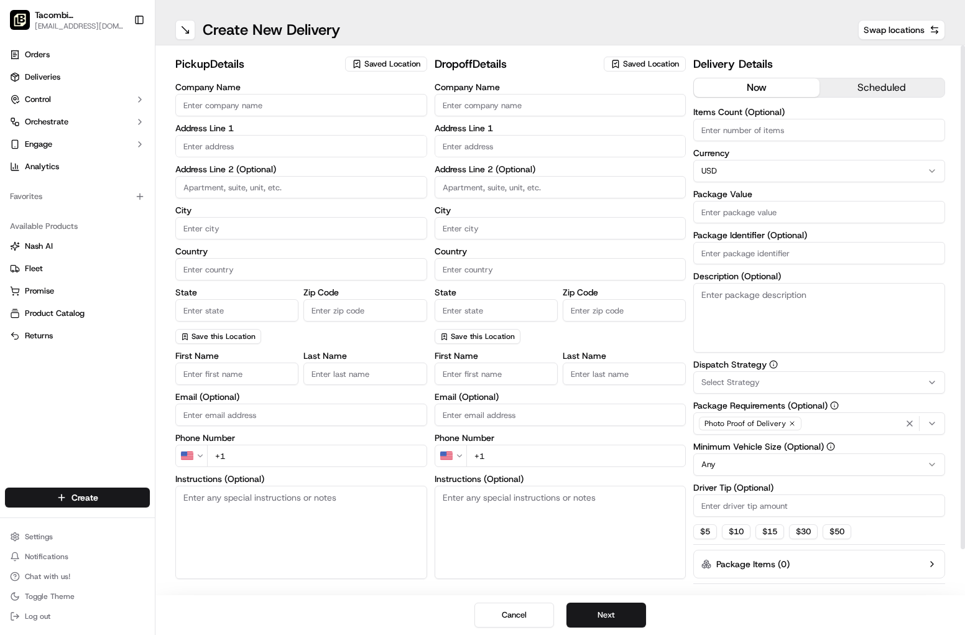
click at [813, 73] on div "Delivery Details now scheduled Items Count (Optional) Currency USD Package Valu…" at bounding box center [819, 344] width 252 height 578
click at [813, 90] on button "scheduled" at bounding box center [882, 87] width 125 height 19
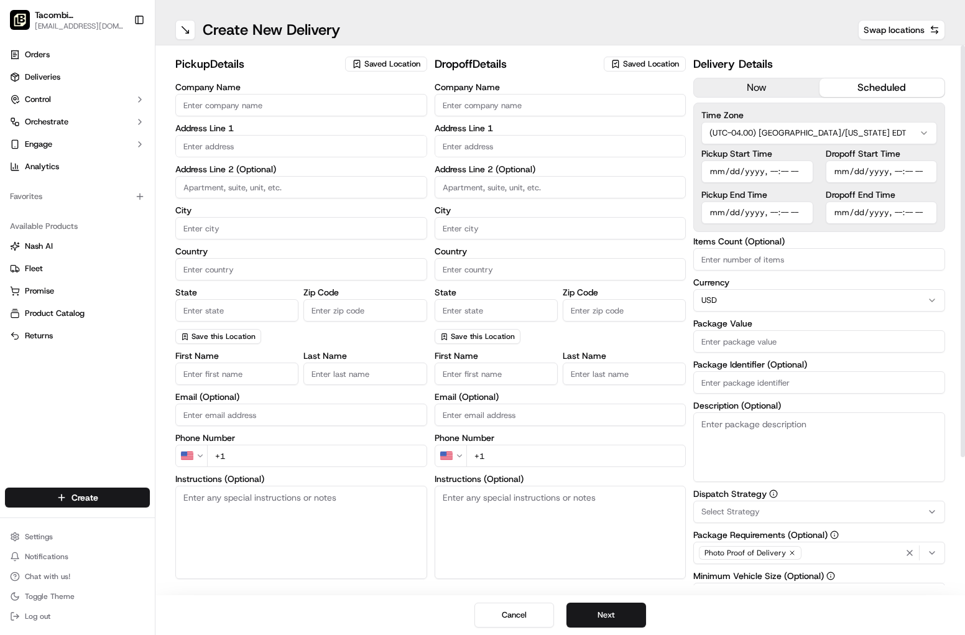
click at [813, 130] on html "Tacombi Empire State Building empire@tacombi.com Toggle Sidebar Orders Deliveri…" at bounding box center [482, 317] width 965 height 635
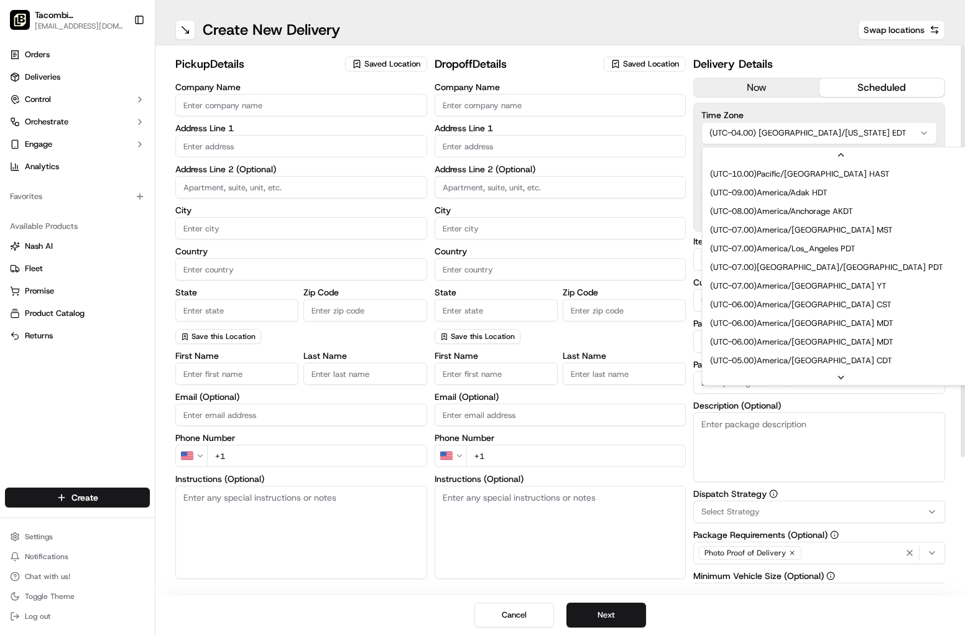
scroll to position [93, 0]
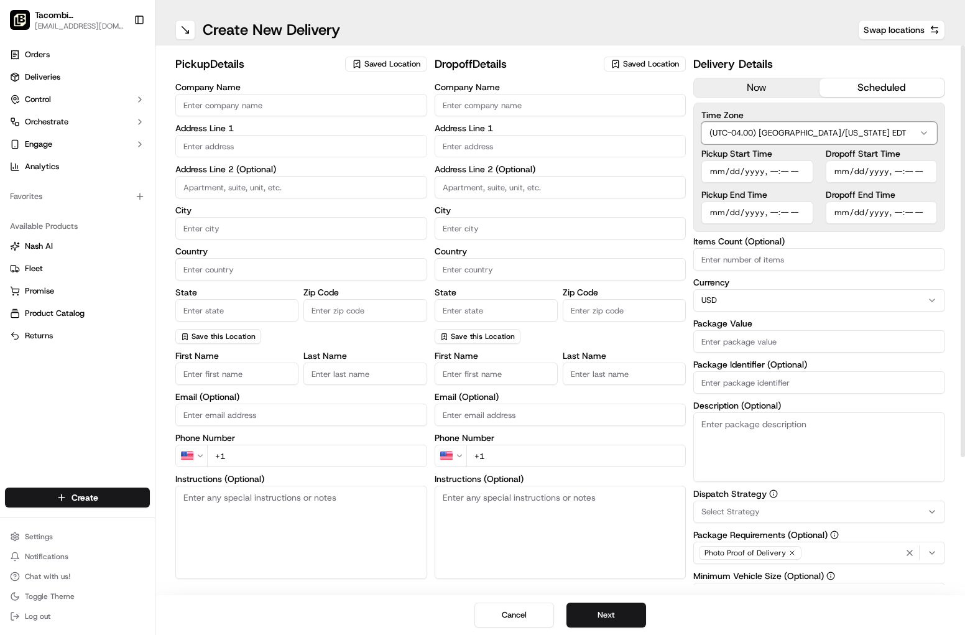
click at [813, 109] on html "Tacombi Empire State Building empire@tacombi.com Toggle Sidebar Orders Deliveri…" at bounding box center [482, 317] width 965 height 635
click at [804, 178] on input "Pickup Start Time" at bounding box center [756, 171] width 111 height 22
click at [727, 172] on input "Pickup Start Time" at bounding box center [756, 171] width 111 height 22
click at [247, 114] on input "Company Name" at bounding box center [301, 105] width 252 height 22
type input "Tacombi"
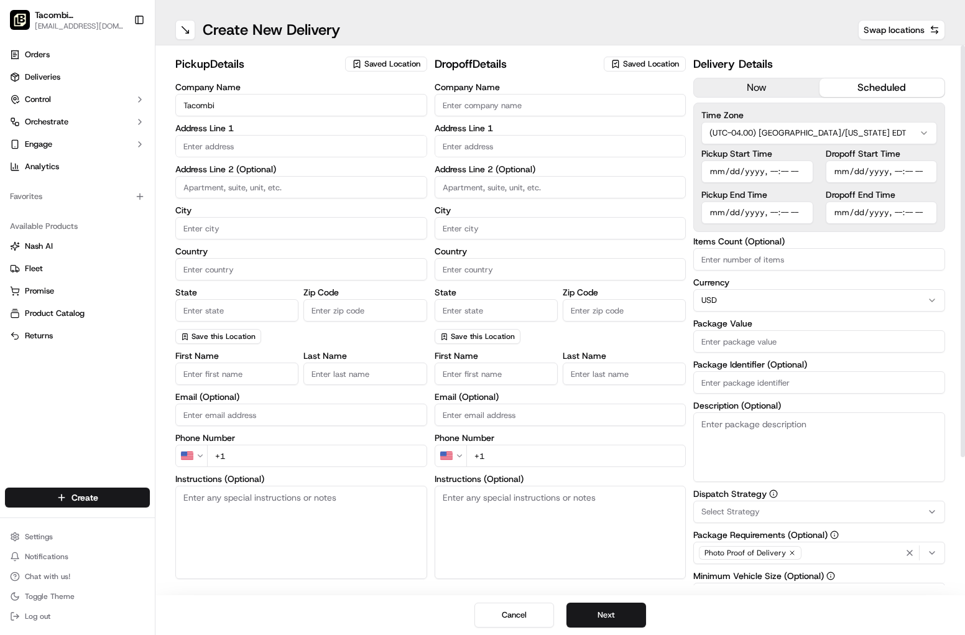
type input "[STREET_ADDRESS]"
type input "Ground Floor"
type input "[US_STATE]"
type input "[GEOGRAPHIC_DATA]"
type input "[US_STATE]"
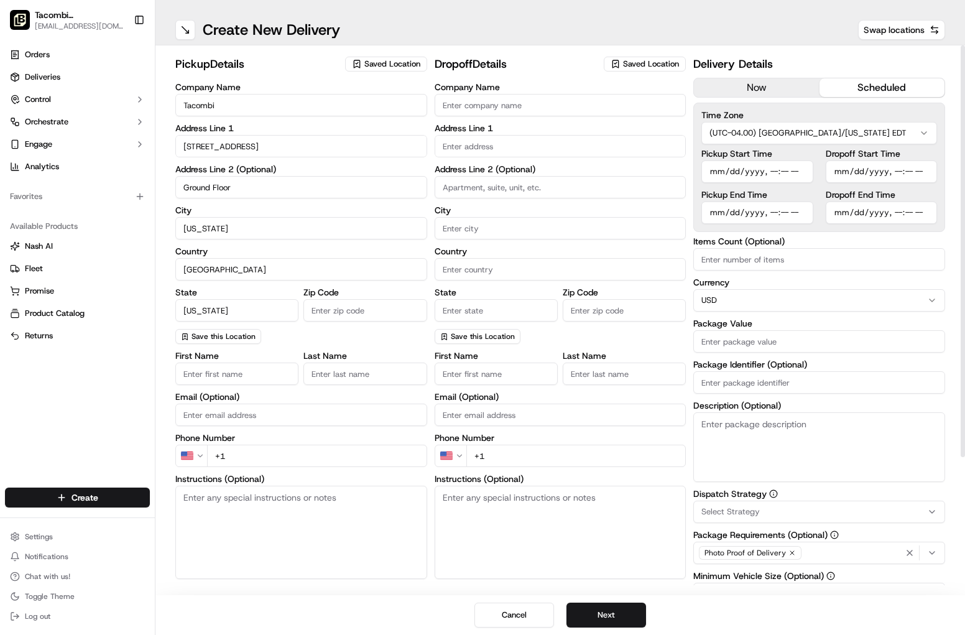
type input "10001"
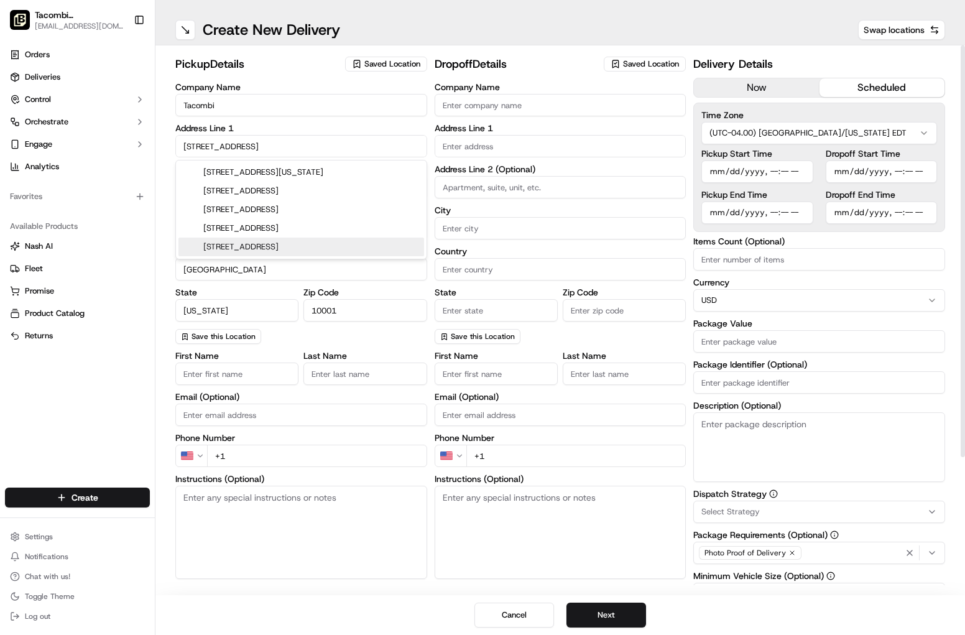
click at [243, 371] on input "First Name" at bounding box center [236, 374] width 123 height 22
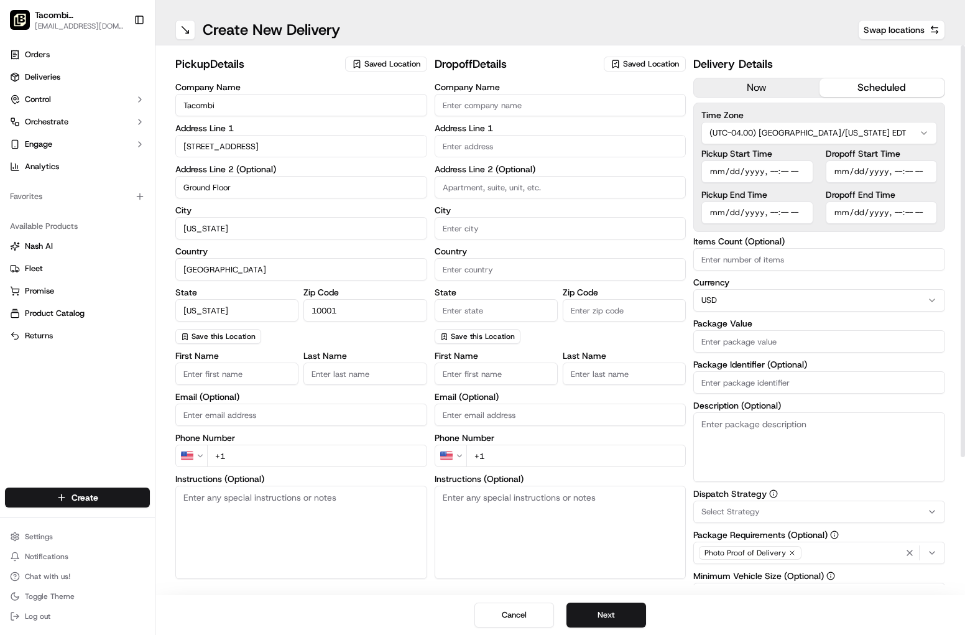
type input "Tacombi"
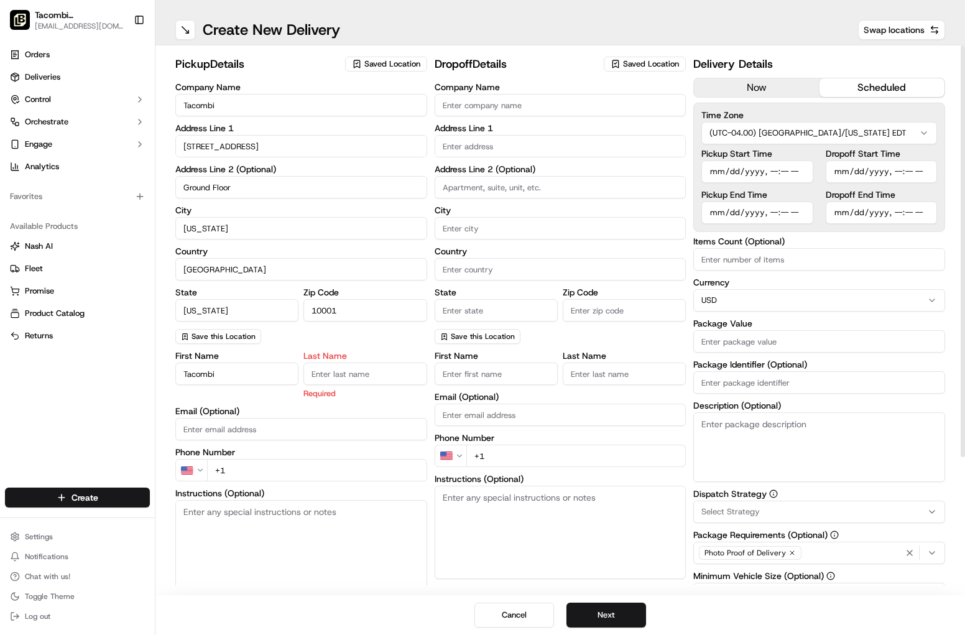
click at [332, 381] on input "Last Name" at bounding box center [364, 374] width 123 height 22
type input "Empire"
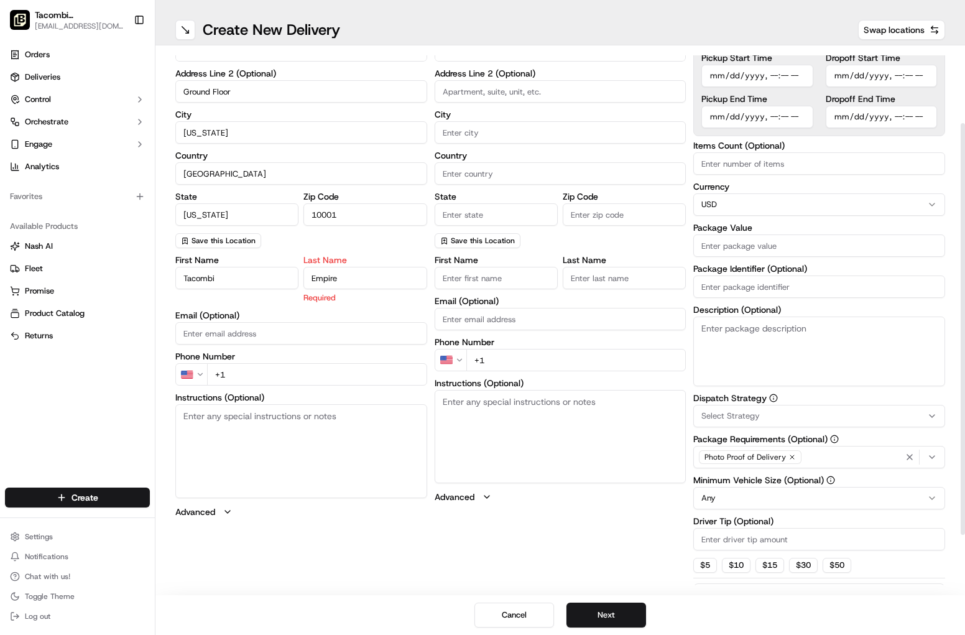
scroll to position [101, 0]
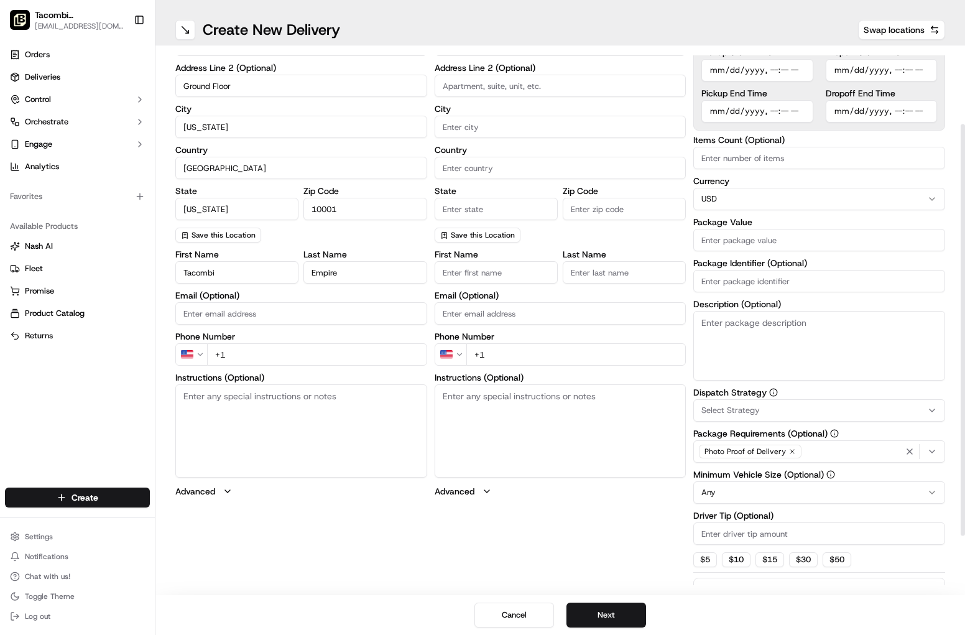
click at [269, 370] on div "First Name Tacombi Last Name Empire Email (Optional) Phone Number US +1 Instruc…" at bounding box center [301, 373] width 252 height 247
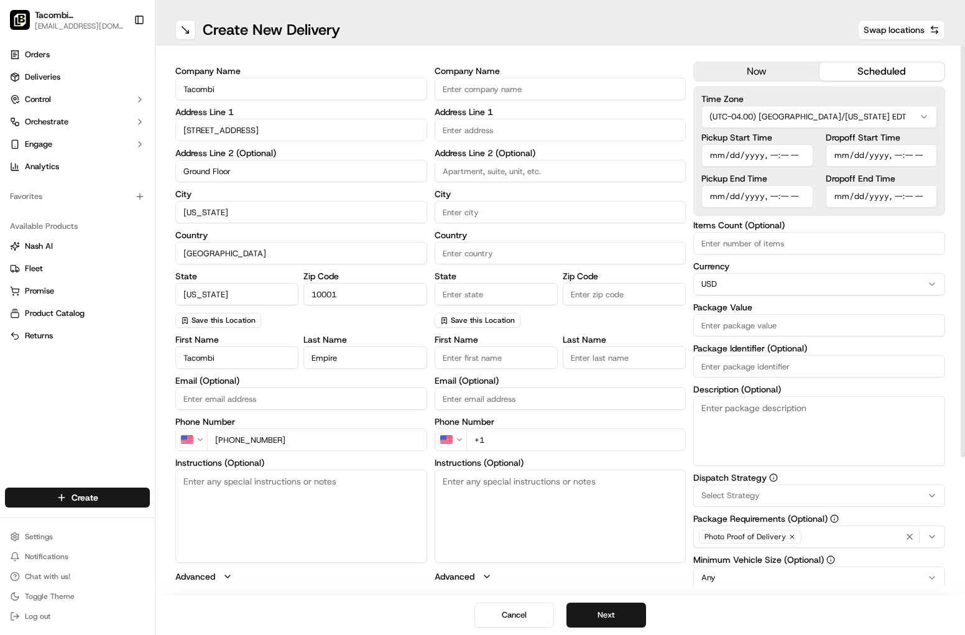
scroll to position [0, 0]
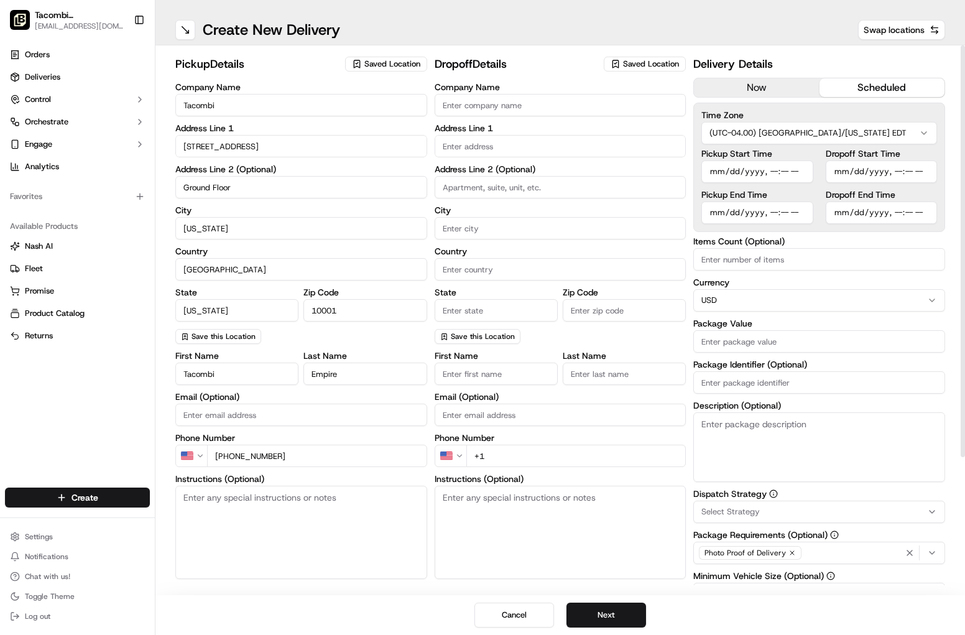
type input "[PHONE_NUMBER]"
click at [548, 99] on input "Company Name" at bounding box center [561, 105] width 252 height 22
type input "KIPP NYC"
click at [565, 143] on input "text" at bounding box center [561, 146] width 252 height 22
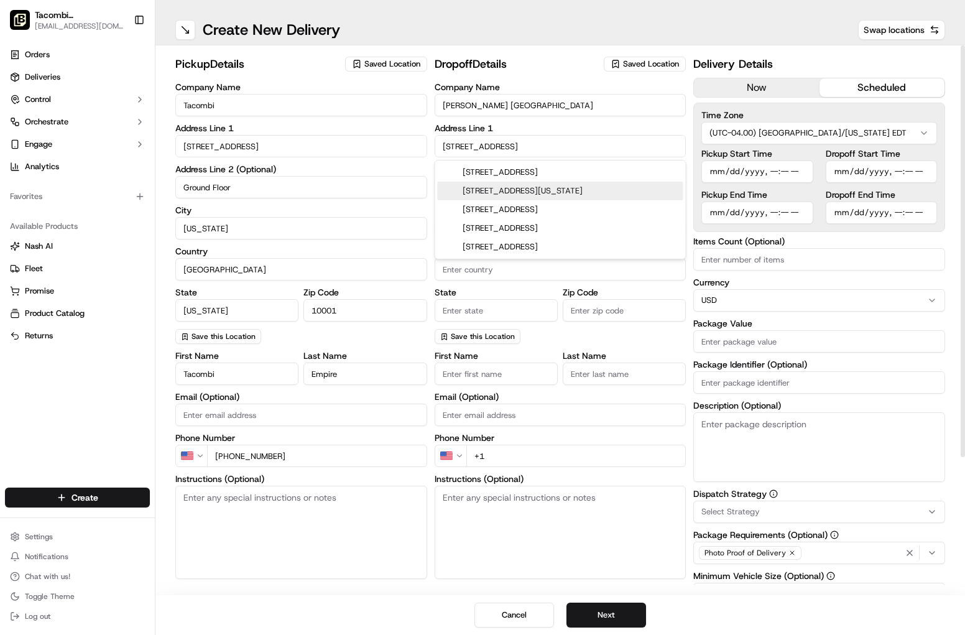
click at [602, 193] on div "1501 Broadway, New York, NY" at bounding box center [561, 191] width 246 height 19
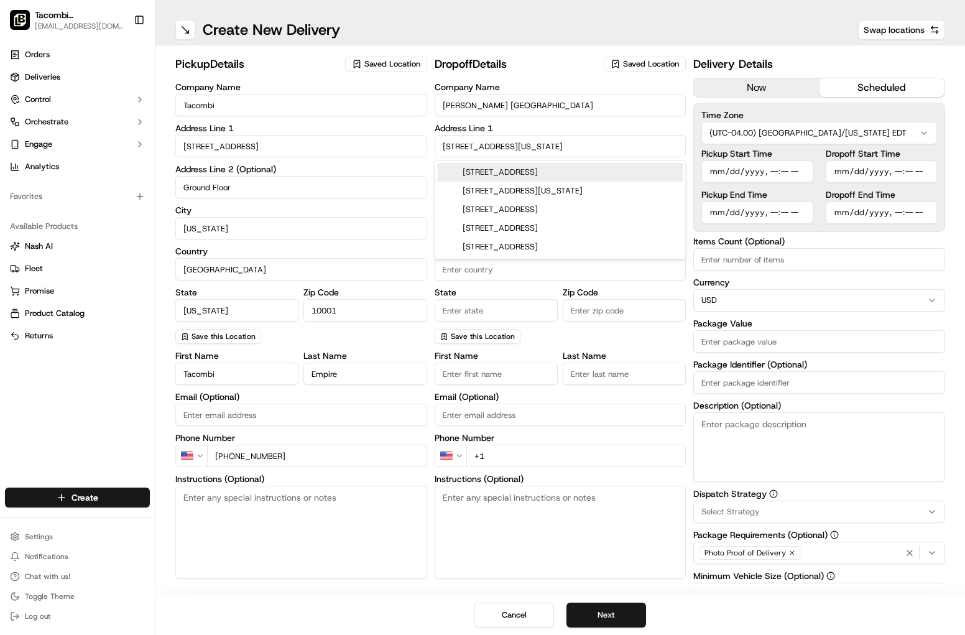
type input "1501 Broadway, New York, NY 10036, USA"
type input "[US_STATE]"
type input "[GEOGRAPHIC_DATA]"
type input "NY"
type input "10036"
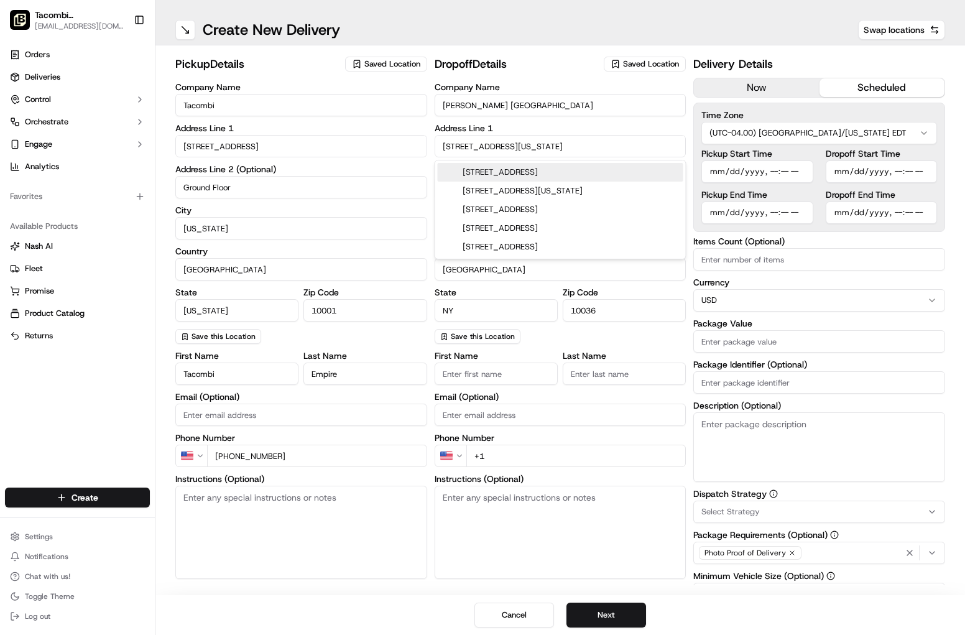
type input "1501 Broadway"
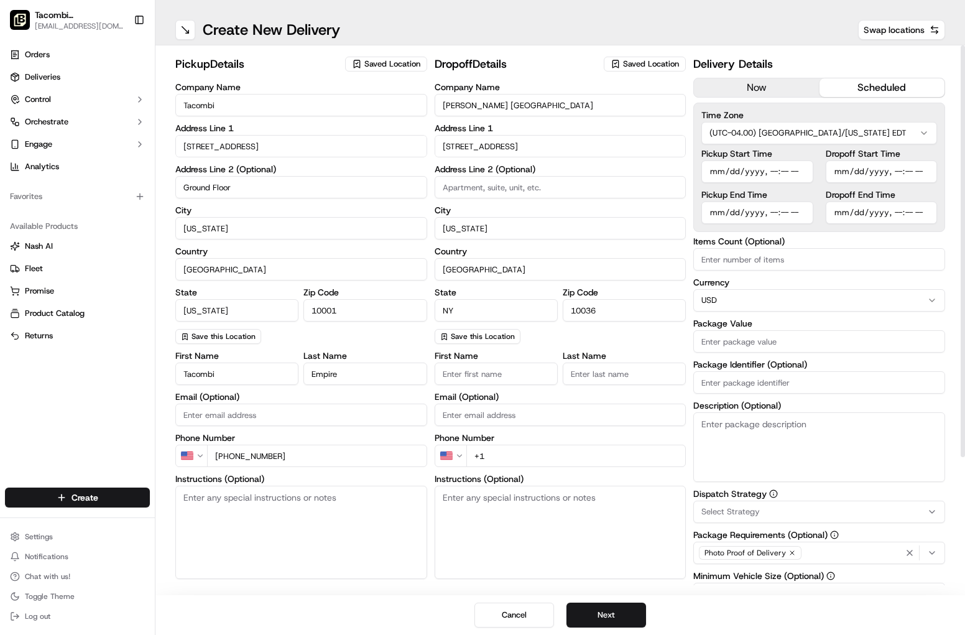
click at [541, 189] on input at bounding box center [561, 187] width 252 height 22
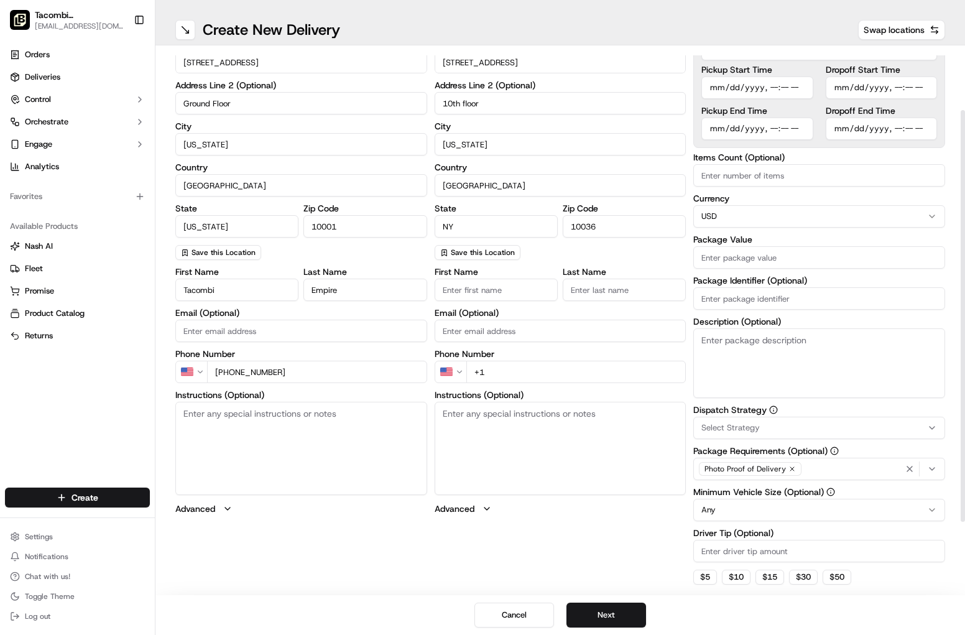
scroll to position [88, 0]
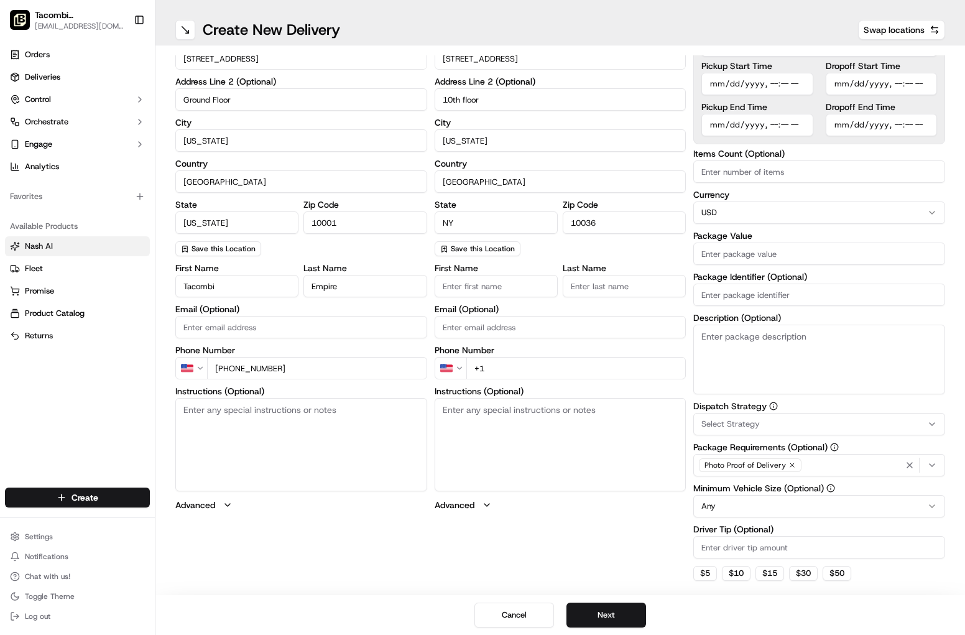
type input "10th floor"
click at [497, 412] on textarea "Instructions (Optional)" at bounding box center [561, 444] width 252 height 93
paste textarea "Entrance is off of 43rd Street."
type textarea "Entrance is off of 43rd Street."
click at [452, 279] on input "First Name" at bounding box center [496, 286] width 123 height 22
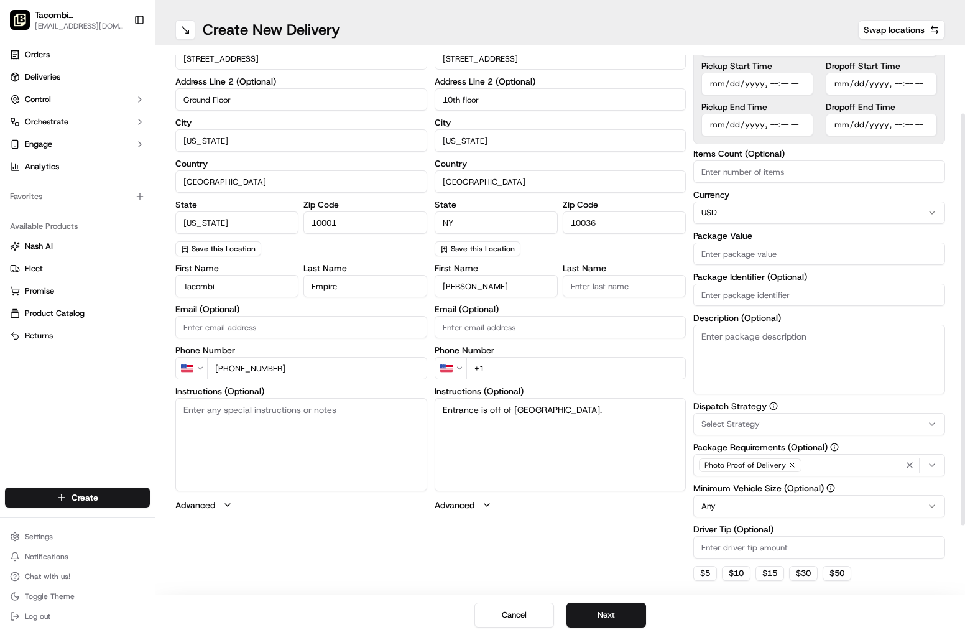
type input "Aric"
click at [617, 285] on input "Last Name" at bounding box center [624, 286] width 123 height 22
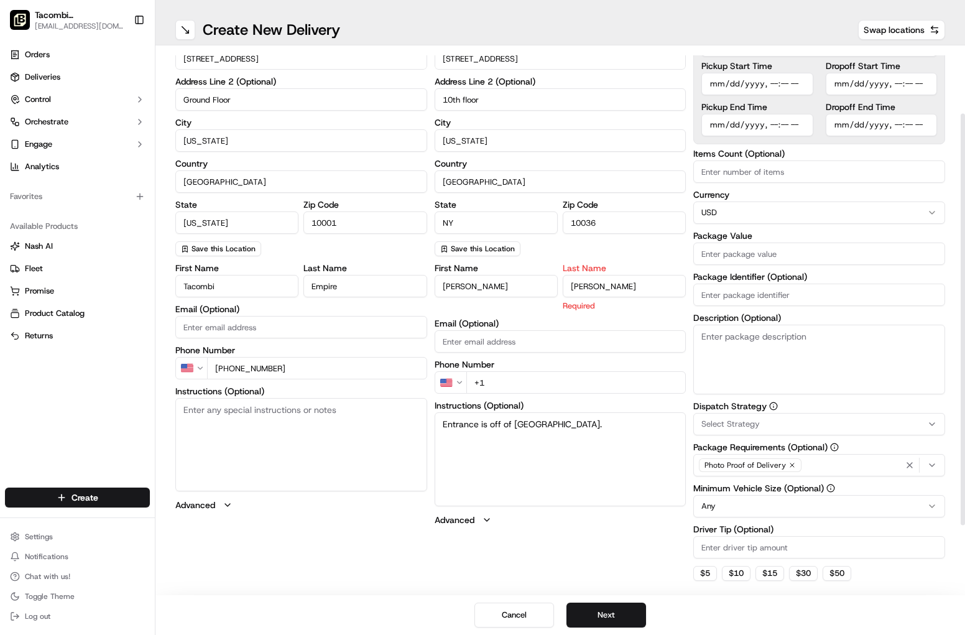
type input "Dershem"
click at [532, 392] on div "First Name Aric Last Name Dershem Required Email (Optional) Phone Number US +1 …" at bounding box center [561, 395] width 252 height 262
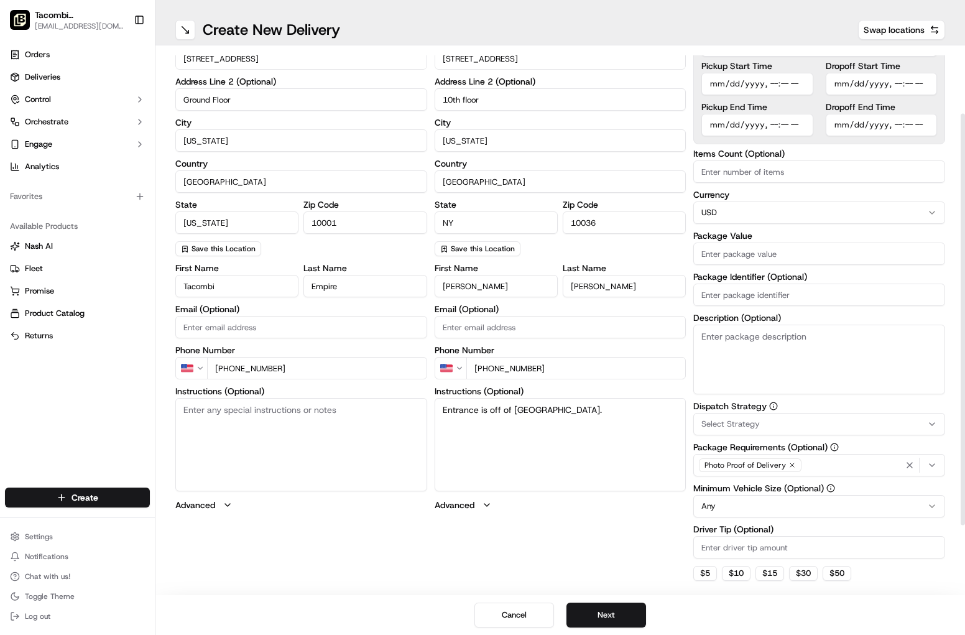
type input "+1 616 358 7468"
click at [745, 249] on input "Package Value" at bounding box center [819, 253] width 252 height 22
type input "509.90"
click at [760, 302] on input "Package Identifier (Optional)" at bounding box center [819, 295] width 252 height 22
click at [773, 332] on textarea "Description (Optional)" at bounding box center [819, 360] width 252 height 70
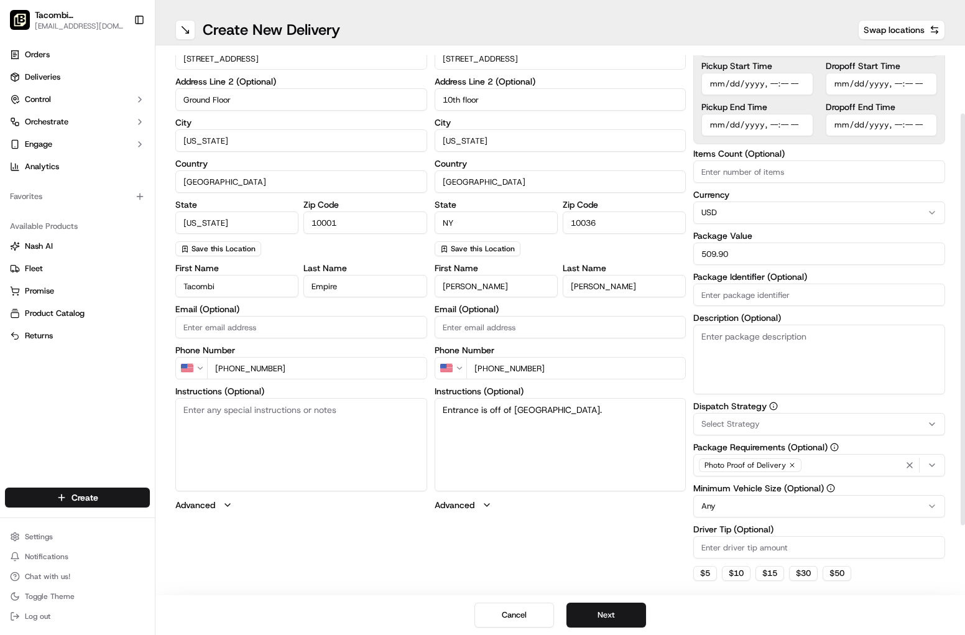
scroll to position [118, 0]
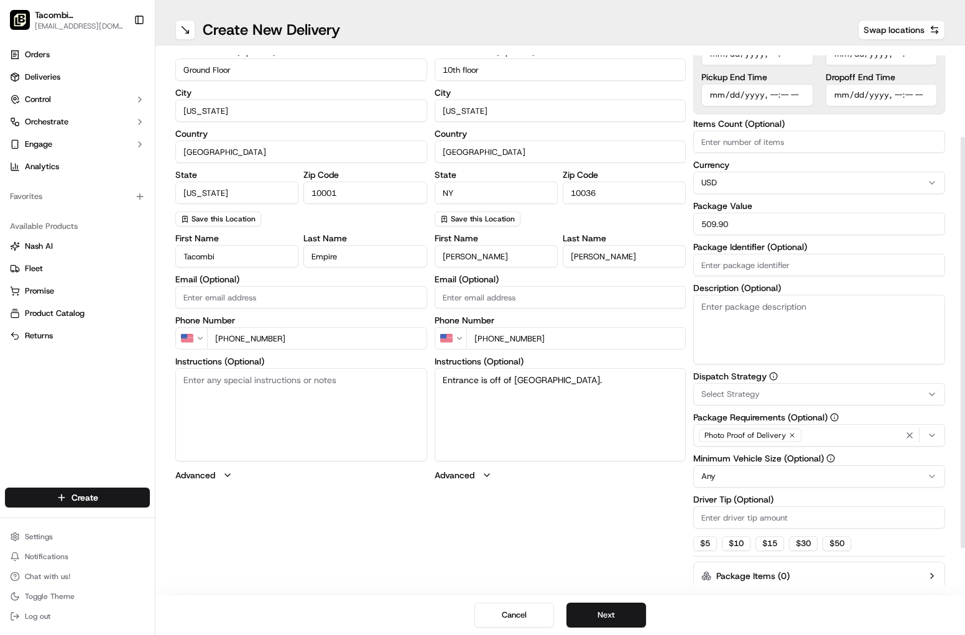
click at [767, 390] on div "Select Strategy" at bounding box center [819, 394] width 246 height 11
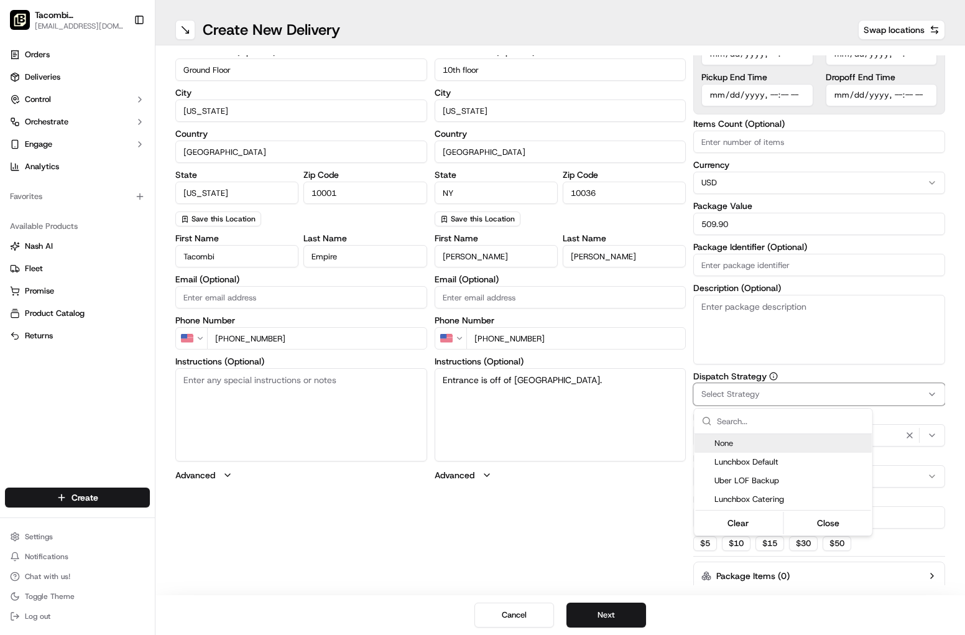
click at [760, 437] on div "None" at bounding box center [784, 443] width 178 height 19
click at [813, 422] on html "Tacombi Empire State Building empire@tacombi.com Toggle Sidebar Orders Deliveri…" at bounding box center [482, 317] width 965 height 635
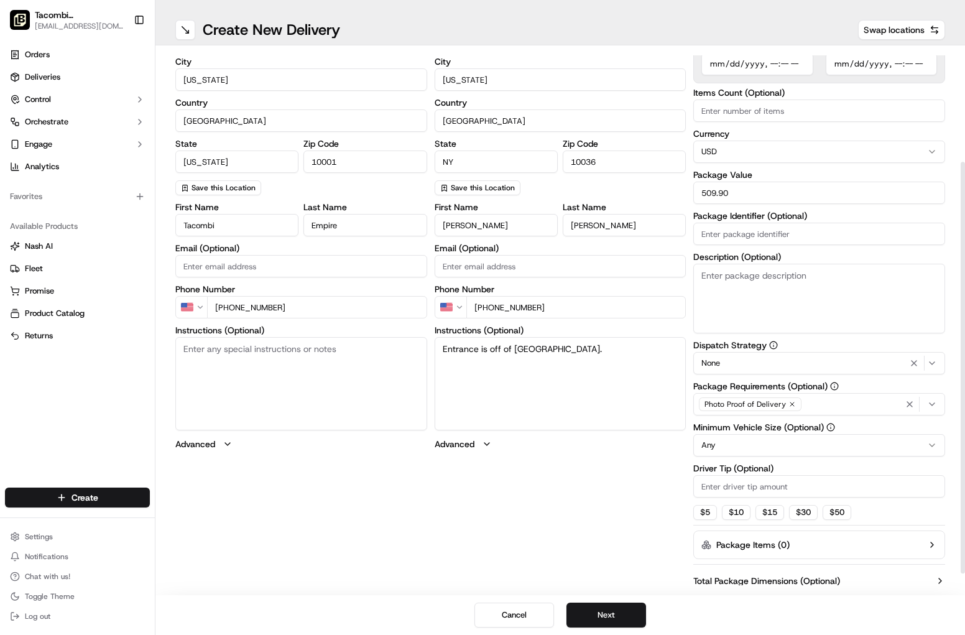
scroll to position [152, 0]
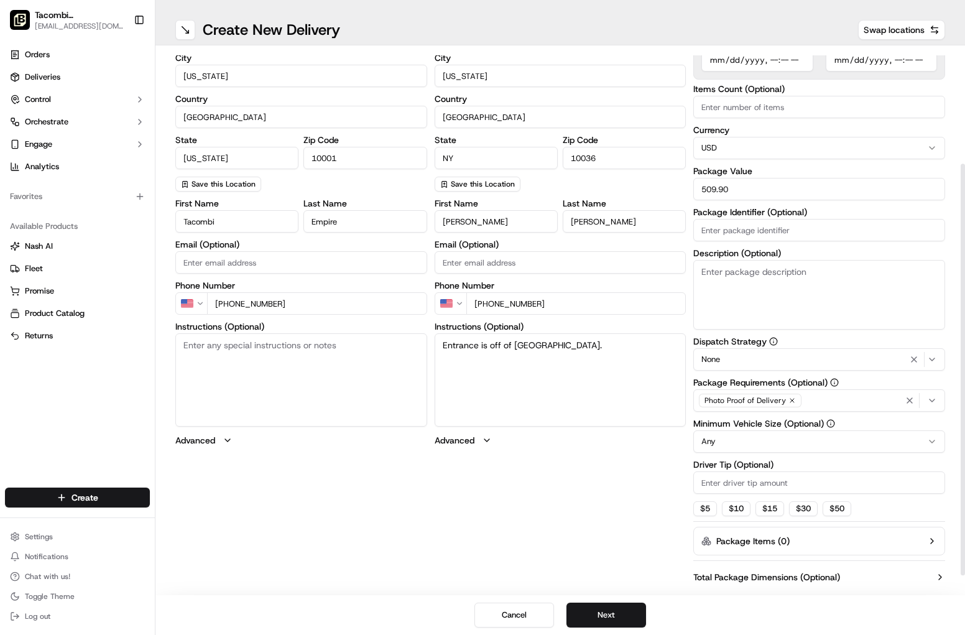
click at [736, 372] on div "Dispatch Strategy None Package Requirements (Optional) Photo Proof of Delivery …" at bounding box center [819, 426] width 252 height 179
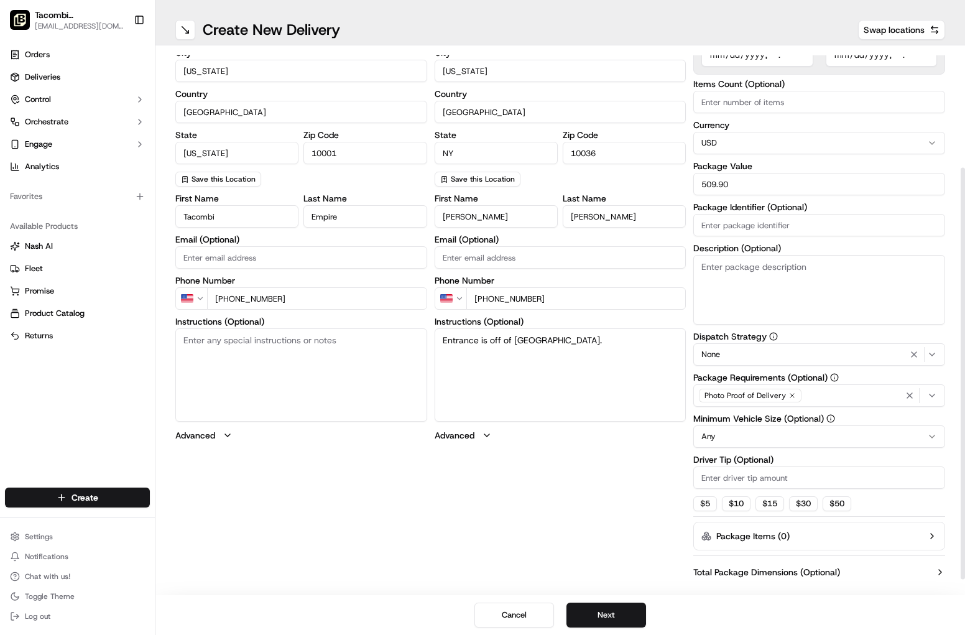
click at [742, 472] on input "Driver Tip (Optional)" at bounding box center [819, 477] width 252 height 22
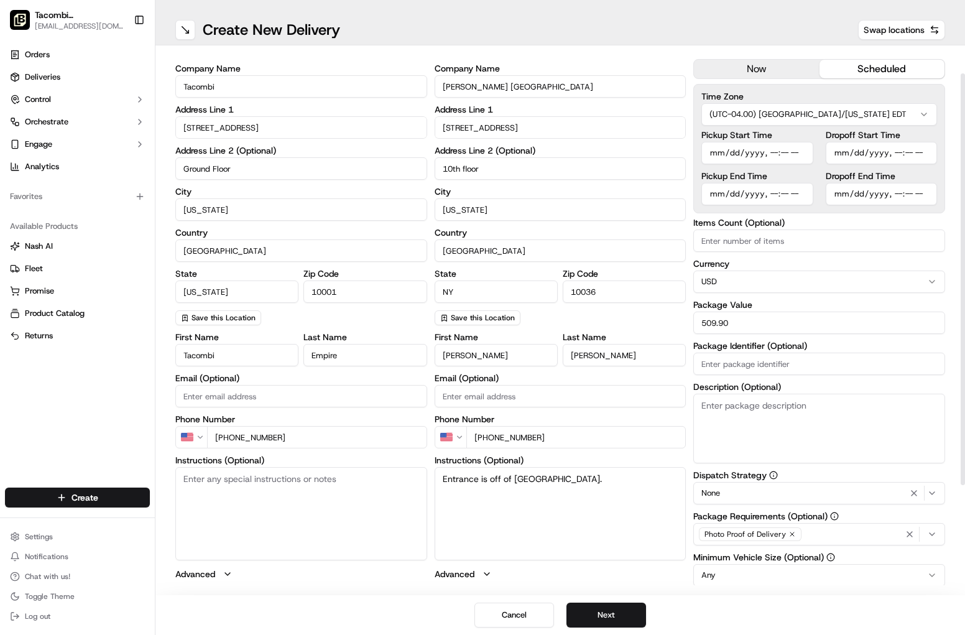
scroll to position [0, 0]
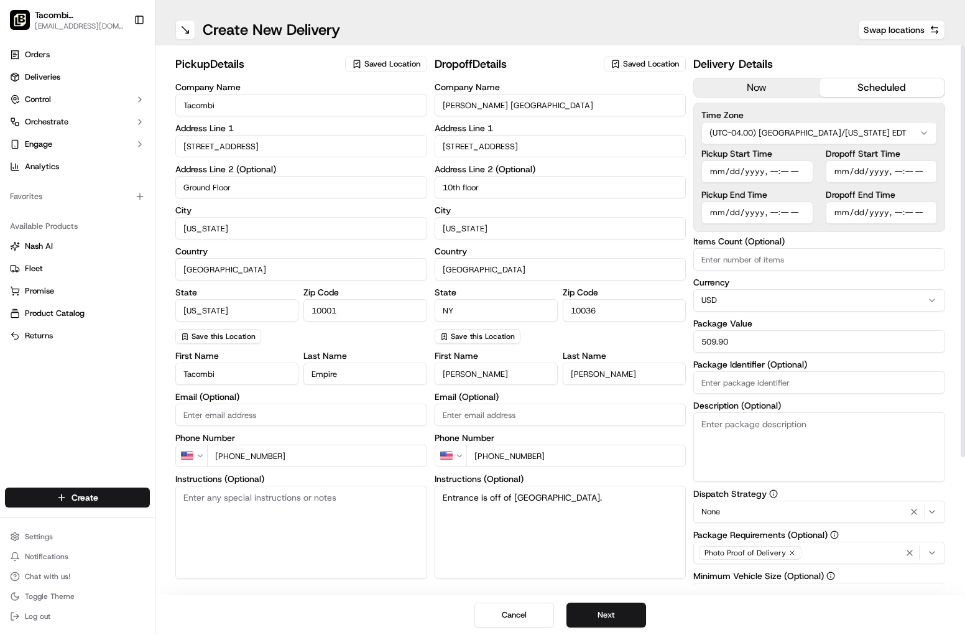
type input "76.49"
click at [721, 172] on input "Pickup Start Time" at bounding box center [756, 171] width 111 height 22
click at [727, 172] on input "Pickup Start Time" at bounding box center [756, 171] width 111 height 22
click at [719, 172] on input "Pickup Start Time" at bounding box center [756, 171] width 111 height 22
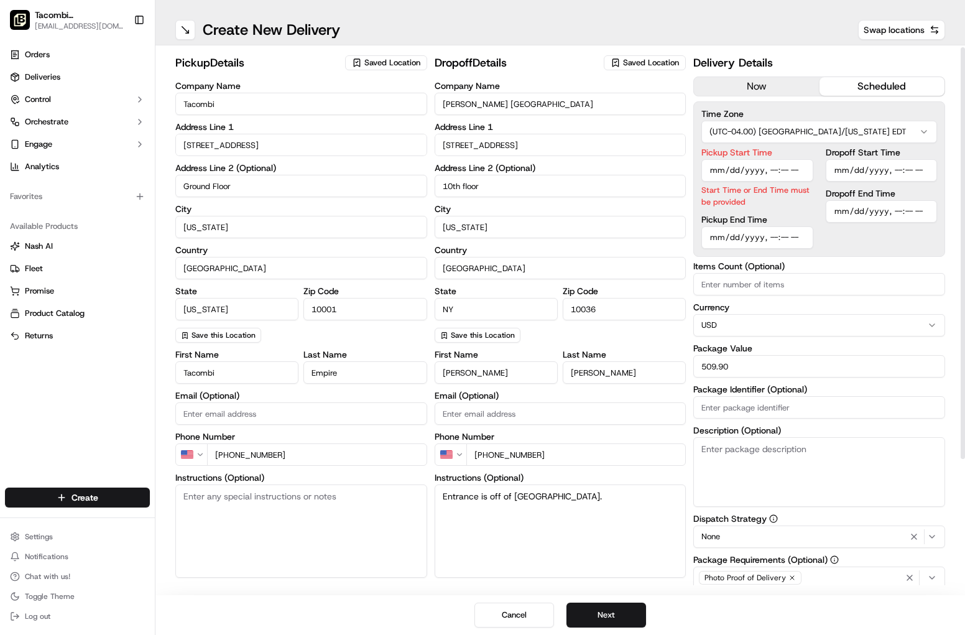
scroll to position [3, 0]
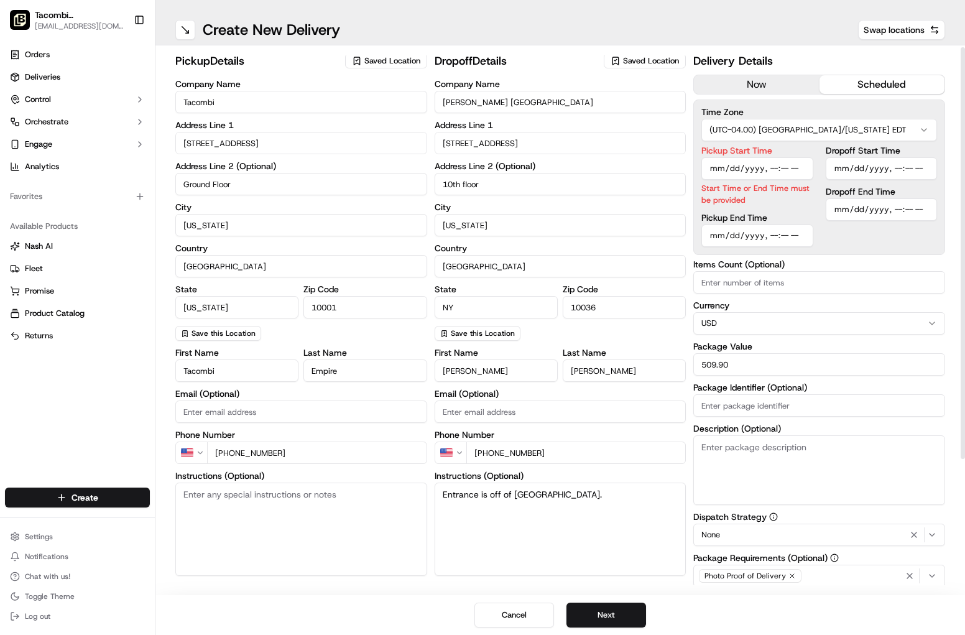
click at [709, 217] on div "Pickup End Time" at bounding box center [756, 230] width 111 height 34
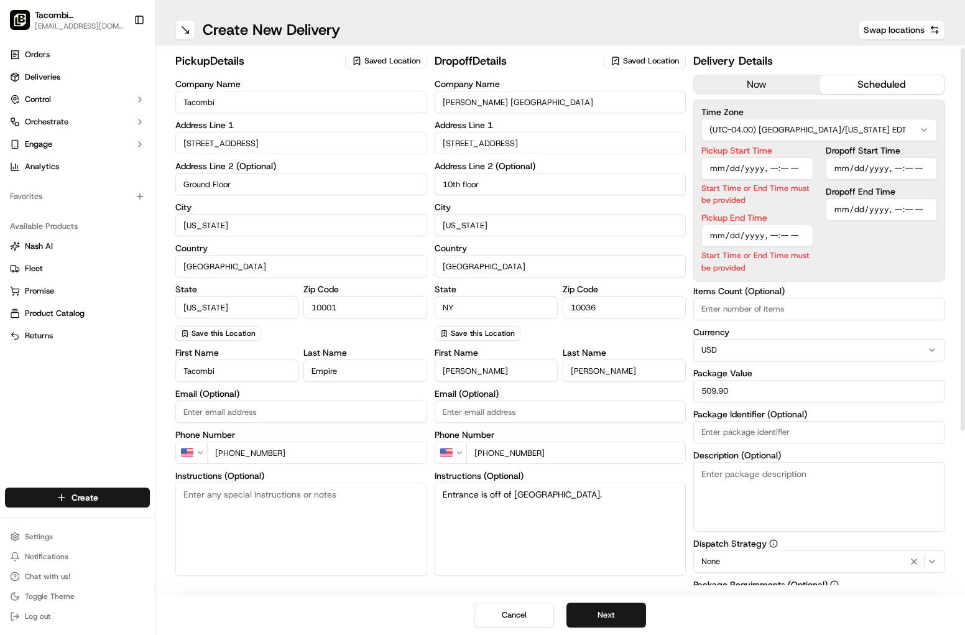
click at [715, 171] on input "Pickup Start Time" at bounding box center [756, 168] width 111 height 22
click at [770, 163] on input "Pickup Start Time" at bounding box center [756, 168] width 111 height 22
type input "2025-09-17T11:20"
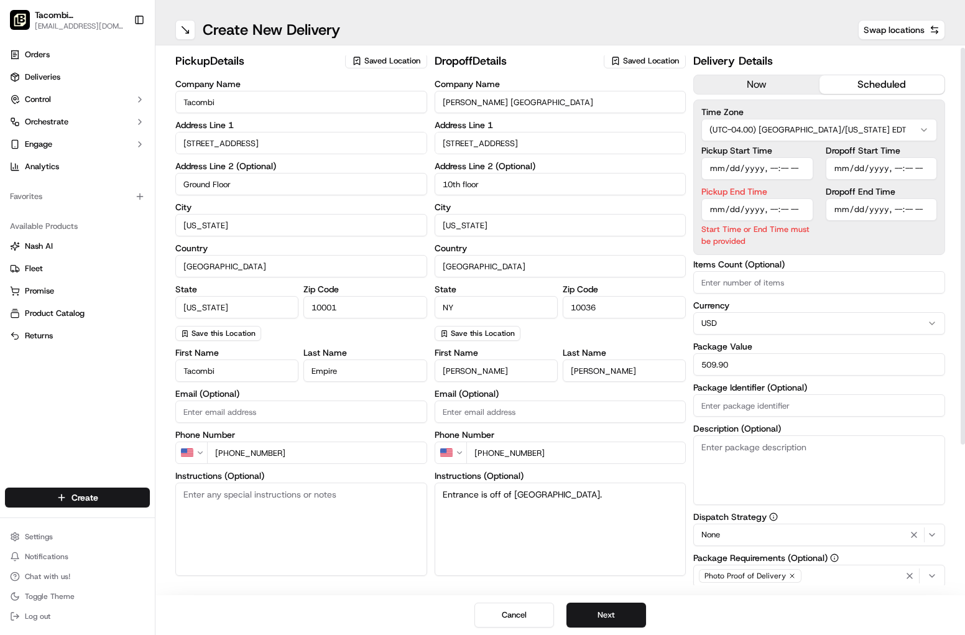
click at [723, 215] on input "Pickup End Time" at bounding box center [756, 209] width 111 height 22
click at [783, 205] on input "Pickup End Time" at bounding box center [756, 209] width 111 height 22
click at [774, 211] on input "Pickup End Time" at bounding box center [756, 209] width 111 height 22
type input "[DATE]T11:30"
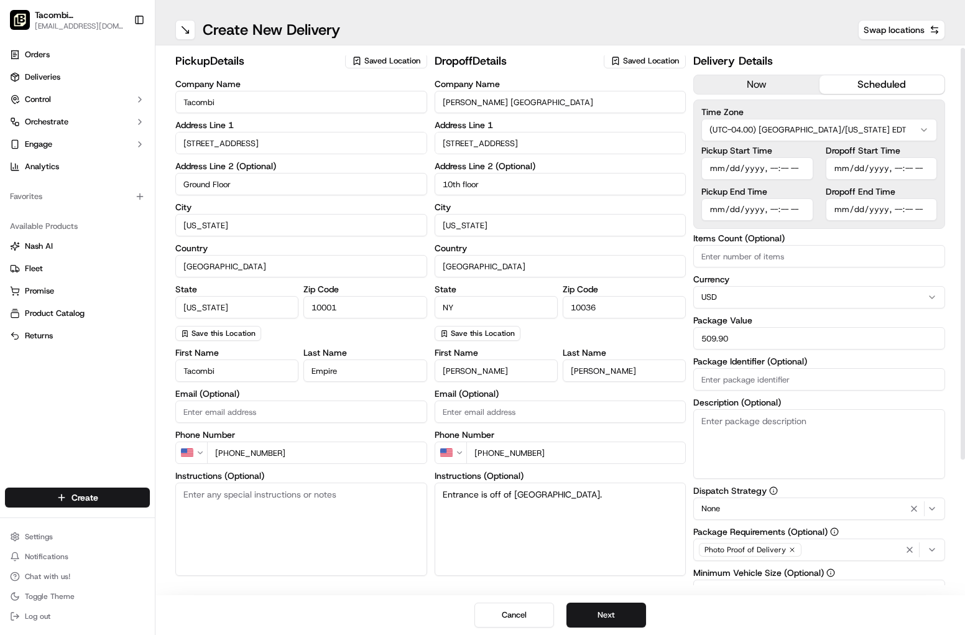
click at [813, 165] on input "Dropoff Start Time" at bounding box center [881, 168] width 111 height 22
click at [813, 170] on input "Dropoff Start Time" at bounding box center [881, 168] width 111 height 22
click at [813, 172] on input "Dropoff Start Time" at bounding box center [881, 168] width 111 height 22
click at [813, 169] on input "Dropoff Start Time" at bounding box center [881, 168] width 111 height 22
type input "[DATE]T11:45"
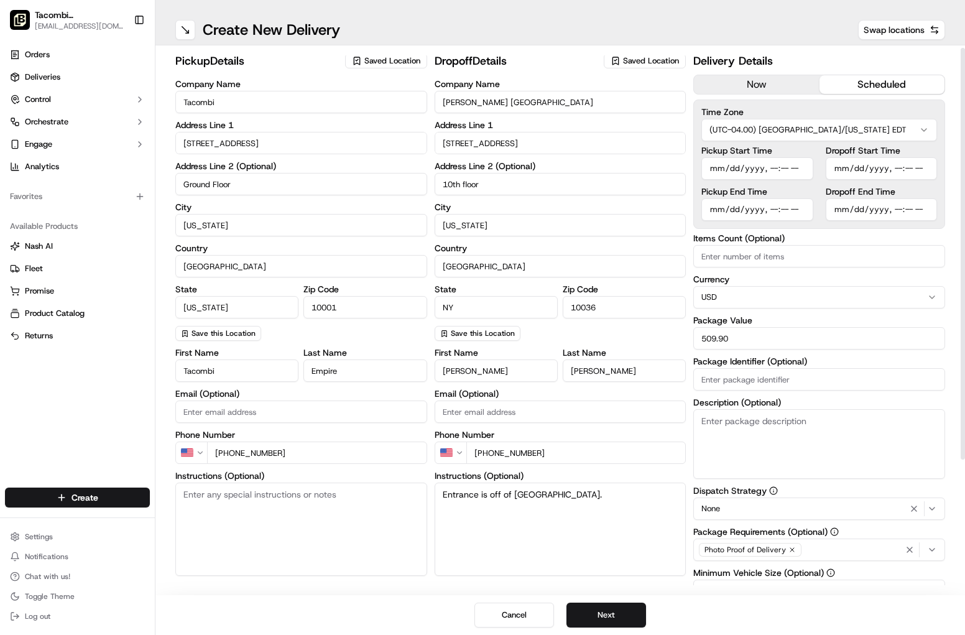
click at [813, 212] on input "Dropoff End Time" at bounding box center [881, 209] width 111 height 22
click at [813, 206] on input "Dropoff End Time" at bounding box center [881, 209] width 111 height 22
type input "2025-09-17T12:00"
click at [813, 228] on div "Time Zone (UTC-04.00) America/New York EDT Pickup Start Time Pickup End Time Dr…" at bounding box center [819, 163] width 252 height 129
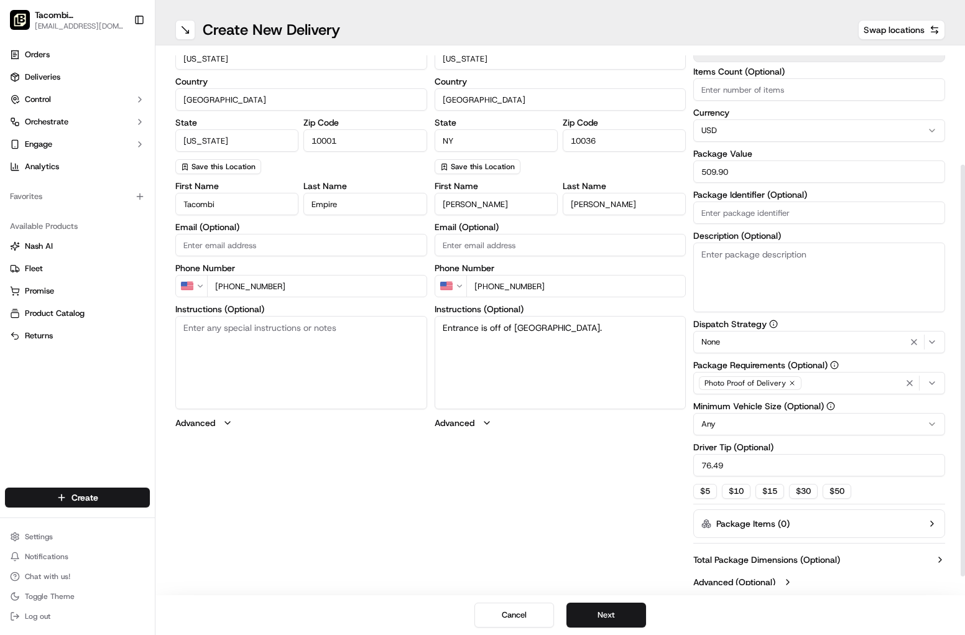
scroll to position [178, 0]
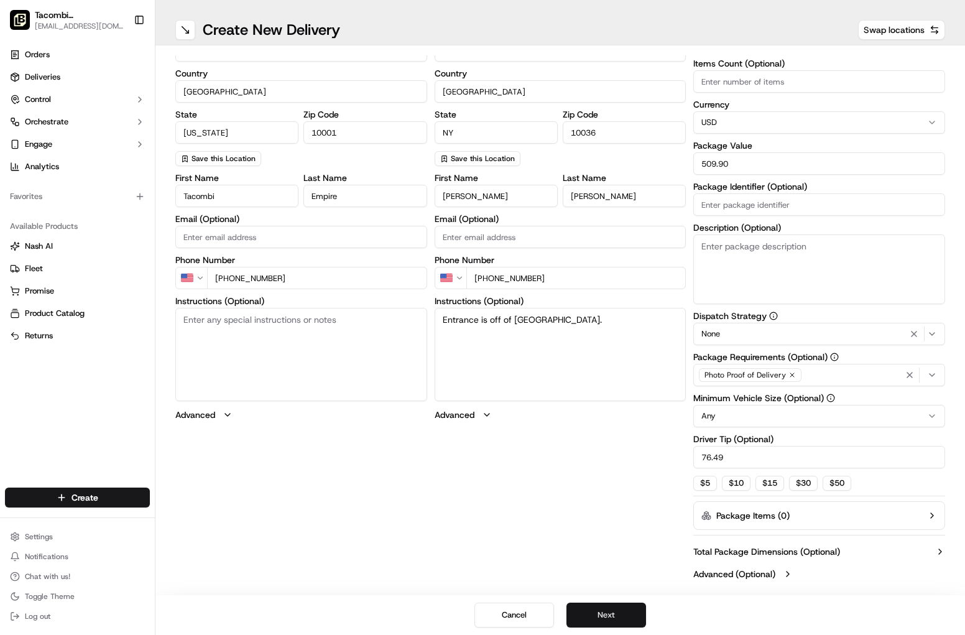
click at [579, 617] on button "Next" at bounding box center [606, 615] width 80 height 25
click at [591, 616] on button "Next" at bounding box center [606, 615] width 80 height 25
click at [588, 616] on button "Submit" at bounding box center [606, 615] width 80 height 25
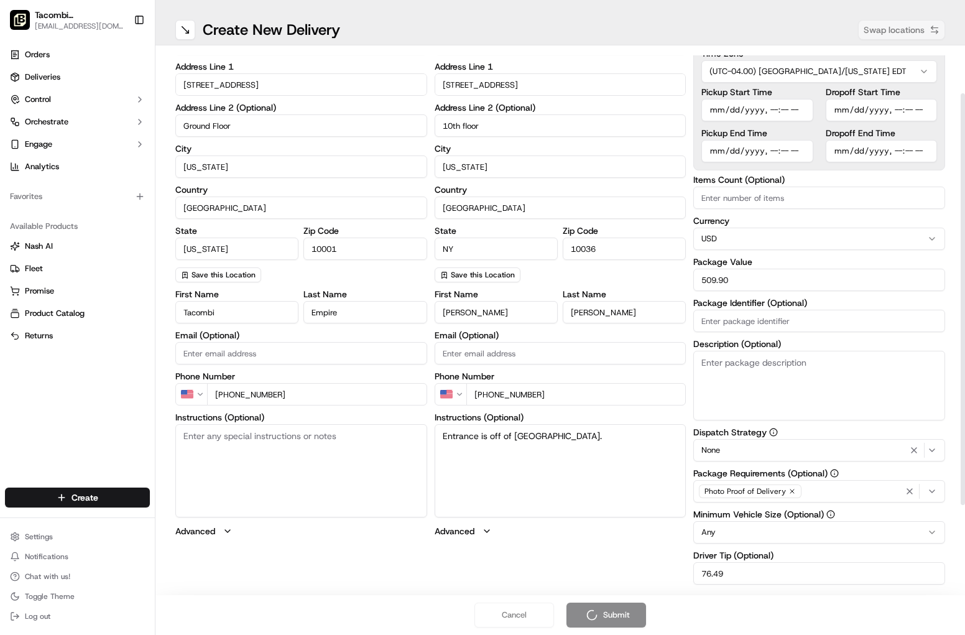
scroll to position [0, 0]
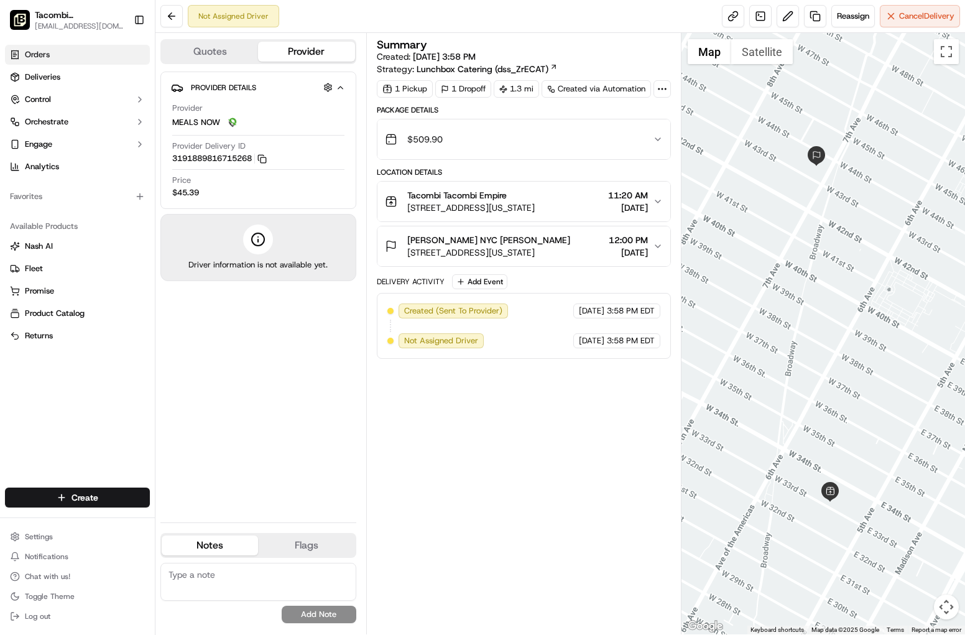
click at [61, 60] on link "Orders" at bounding box center [77, 55] width 145 height 20
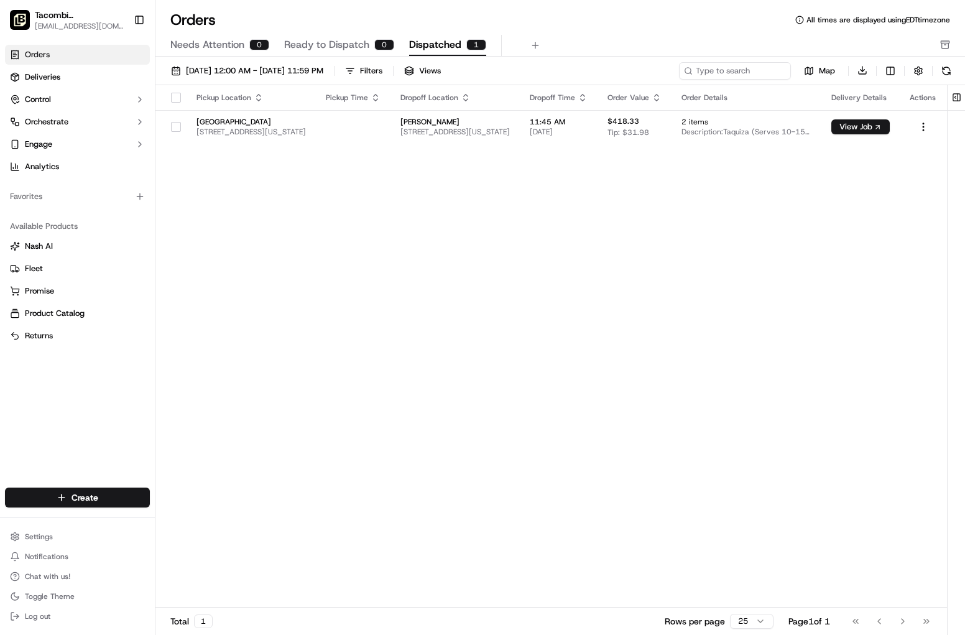
drag, startPoint x: 317, startPoint y: 42, endPoint x: 274, endPoint y: 43, distance: 42.9
click at [317, 42] on span "Ready to Dispatch" at bounding box center [326, 44] width 85 height 15
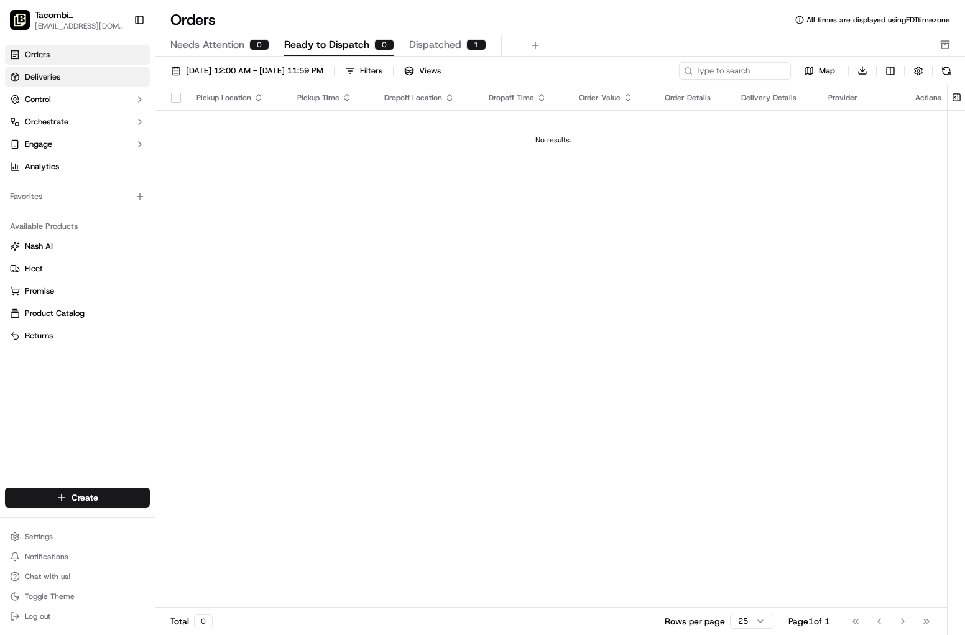
click at [87, 74] on link "Deliveries" at bounding box center [77, 77] width 145 height 20
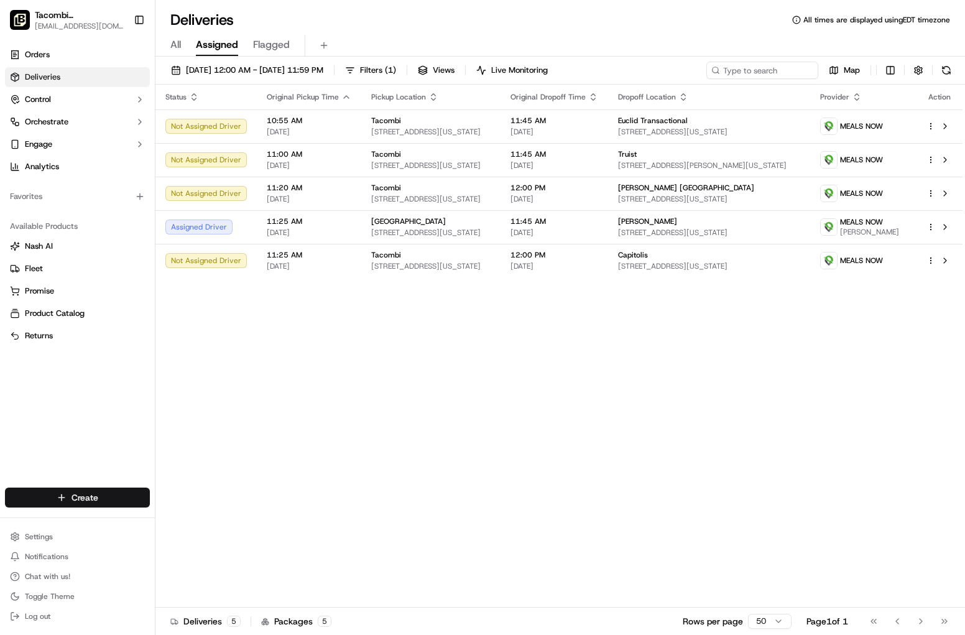
click at [62, 489] on html "Tacombi Empire State Building empire@tacombi.com Toggle Sidebar Orders Deliveri…" at bounding box center [482, 317] width 965 height 635
click at [197, 527] on link "Delivery" at bounding box center [224, 520] width 139 height 22
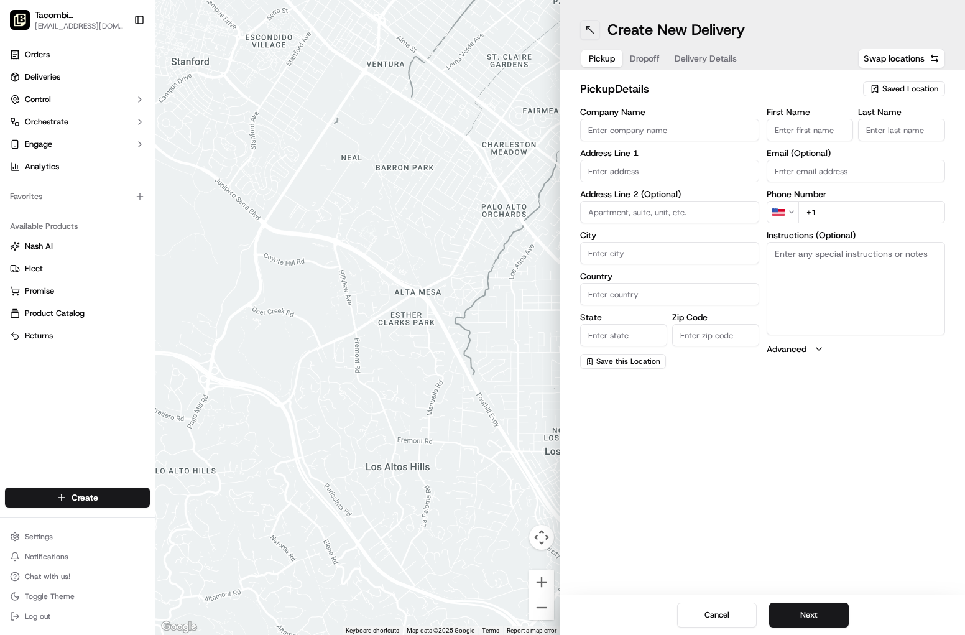
click at [599, 33] on button at bounding box center [590, 30] width 20 height 20
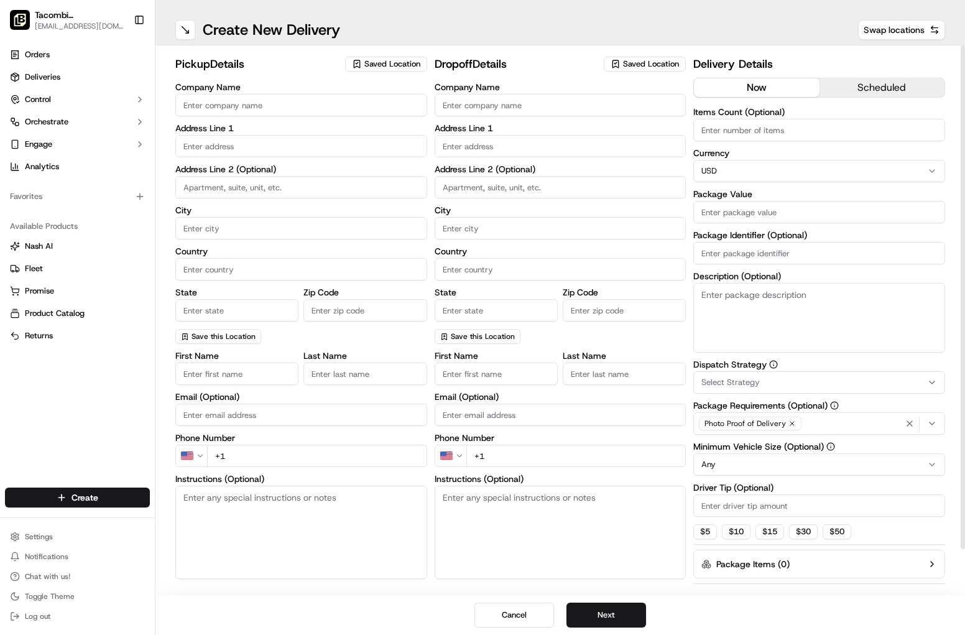
drag, startPoint x: 877, startPoint y: 81, endPoint x: 870, endPoint y: 83, distance: 7.3
click at [813, 81] on button "scheduled" at bounding box center [882, 87] width 125 height 19
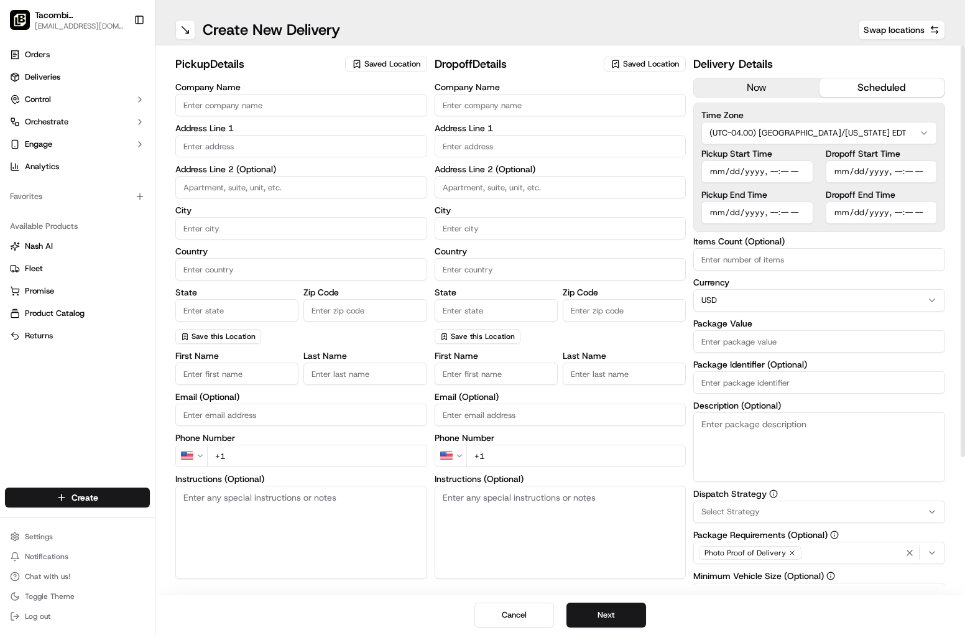
click at [260, 108] on input "Company Name" at bounding box center [301, 105] width 252 height 22
type input "Tacombi"
type input "[STREET_ADDRESS]"
type input "Ground Floor"
type input "[US_STATE]"
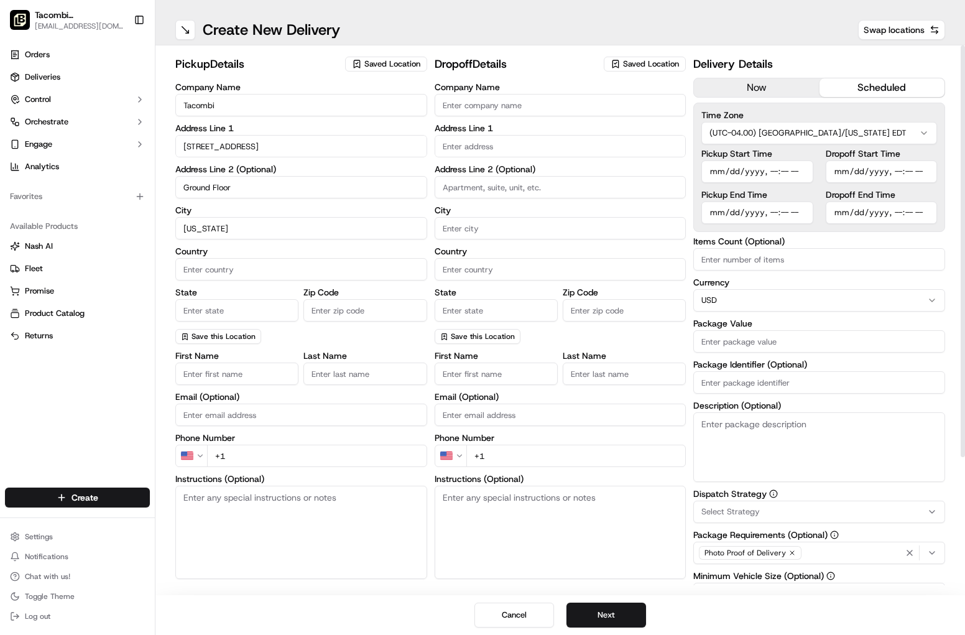
type input "[GEOGRAPHIC_DATA]"
type input "[US_STATE]"
type input "10001"
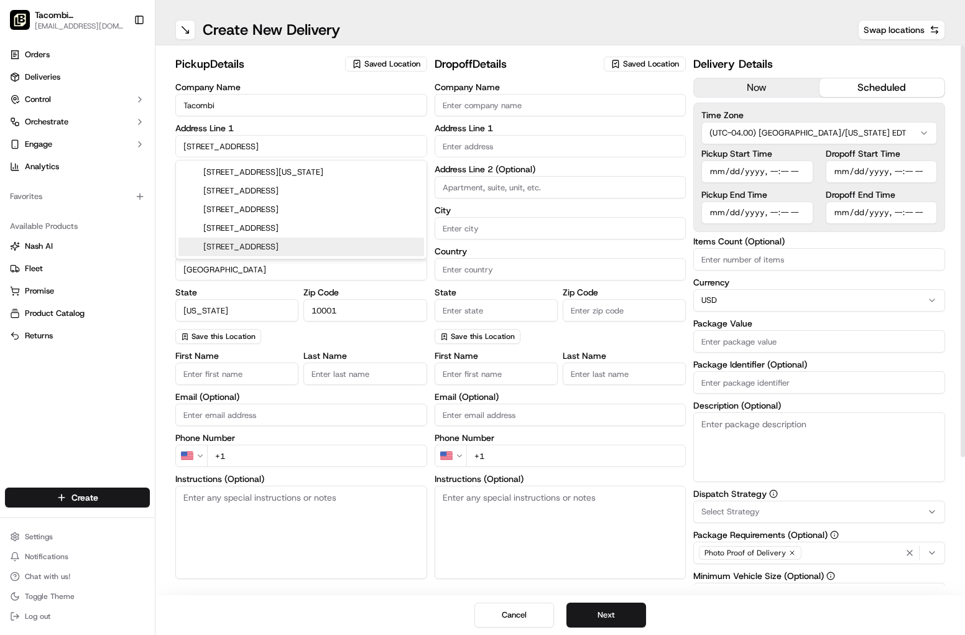
click at [303, 349] on div "Company Name Tacombi Address Line 1 23 West 33rd Street Address Line 2 (Optiona…" at bounding box center [301, 341] width 252 height 516
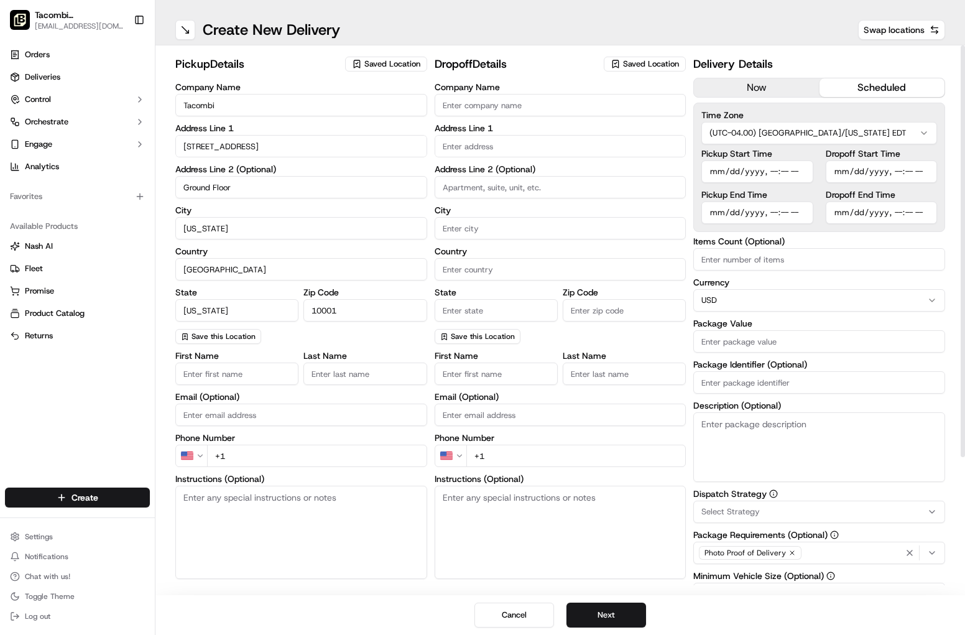
click at [223, 384] on input "First Name" at bounding box center [236, 374] width 123 height 22
type input "Tacombi"
click at [345, 382] on input "Last Name" at bounding box center [364, 374] width 123 height 22
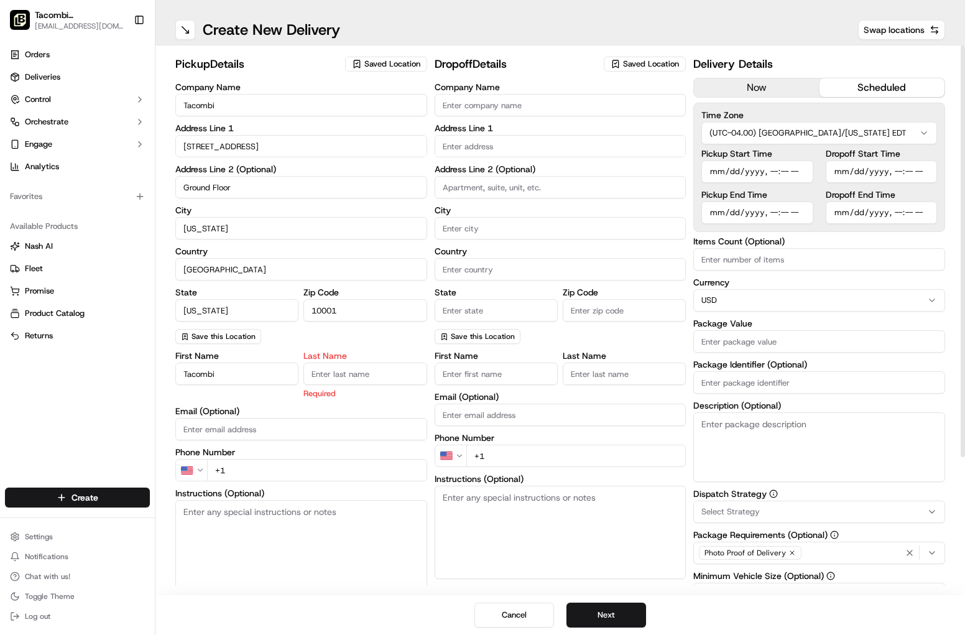
type input "Empire"
click at [257, 432] on div "First Name [PERSON_NAME] Last Name Empire Required Email (Optional) Phone Numbe…" at bounding box center [301, 482] width 252 height 262
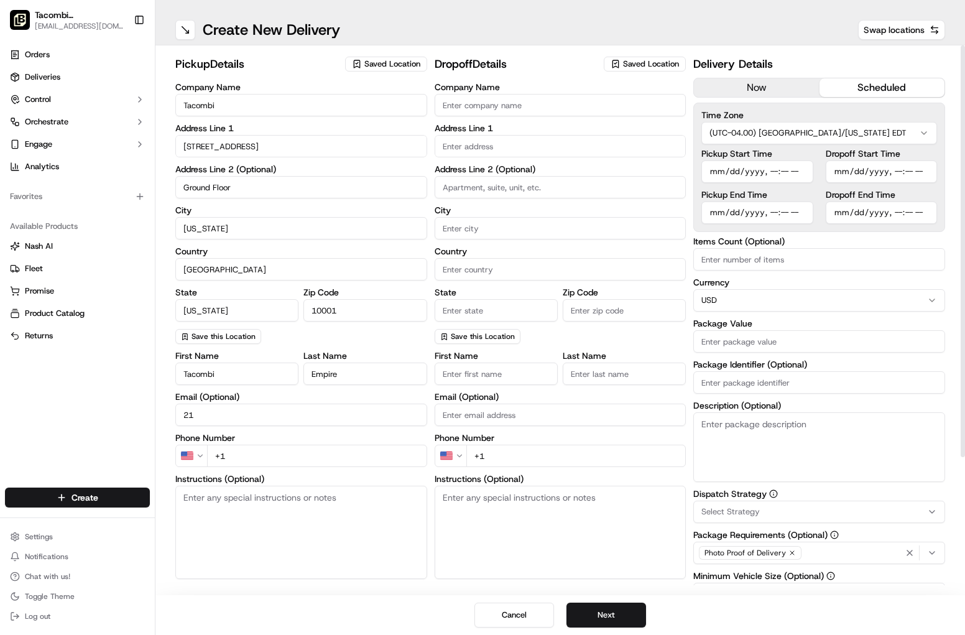
type input "2"
click at [260, 448] on input "+1" at bounding box center [317, 456] width 220 height 22
click at [257, 454] on input "+1" at bounding box center [317, 456] width 220 height 22
type input "[PHONE_NUMBER]"
click at [353, 440] on label "Phone Number" at bounding box center [301, 437] width 252 height 9
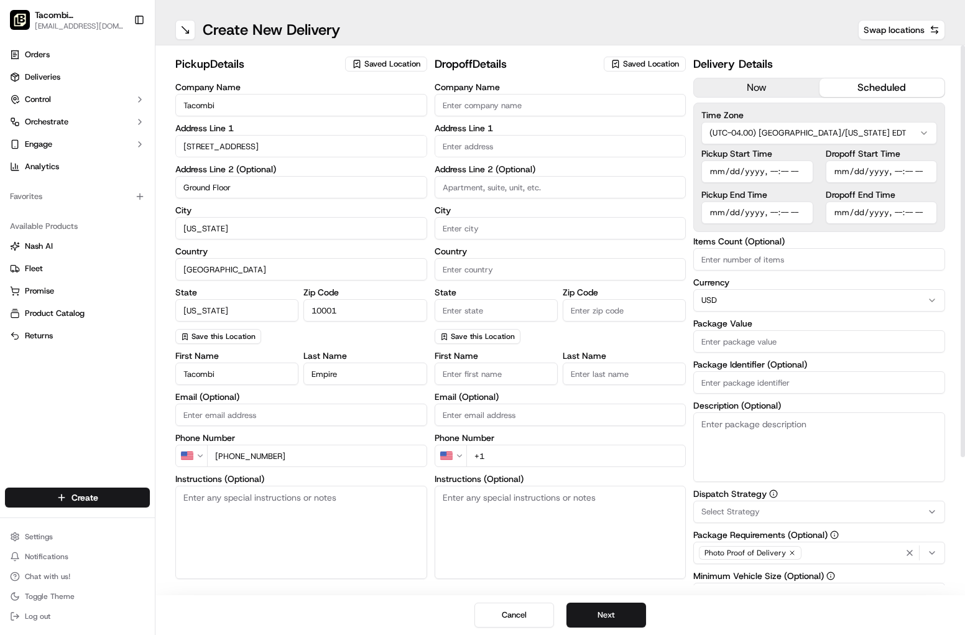
click at [533, 99] on input "Company Name" at bounding box center [561, 105] width 252 height 22
type input "Bellevue Hospital"
click at [471, 141] on input "text" at bounding box center [561, 146] width 252 height 22
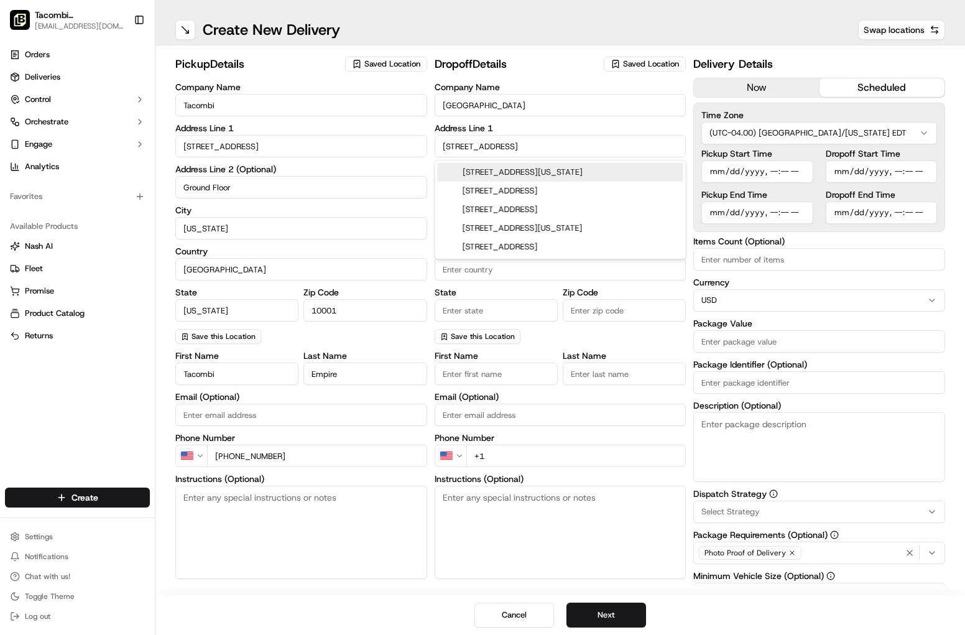
click at [521, 169] on div "462 1st Avenue, New York, NY" at bounding box center [561, 172] width 246 height 19
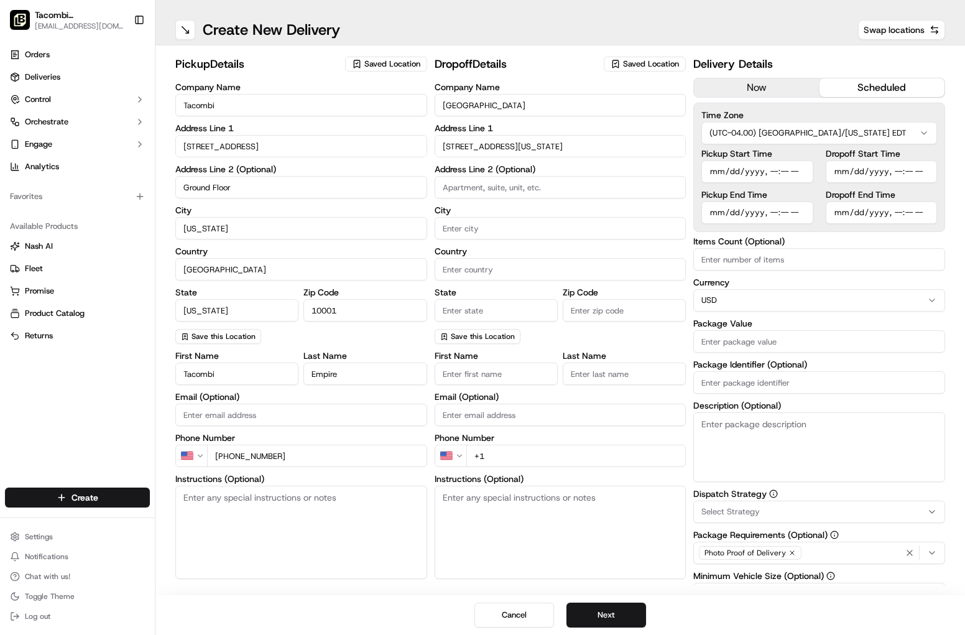
type input "462 1st Ave, New York, NY 10016, USA"
type input "[US_STATE]"
type input "[GEOGRAPHIC_DATA]"
type input "NY"
type input "10016"
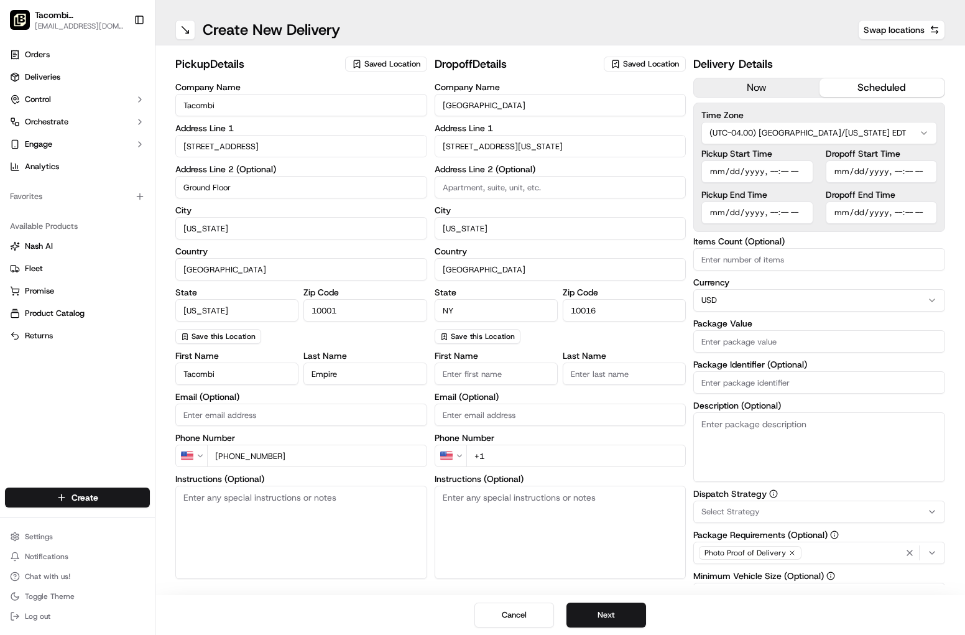
type input "462 1st Avenue"
click at [488, 188] on input at bounding box center [561, 187] width 252 height 22
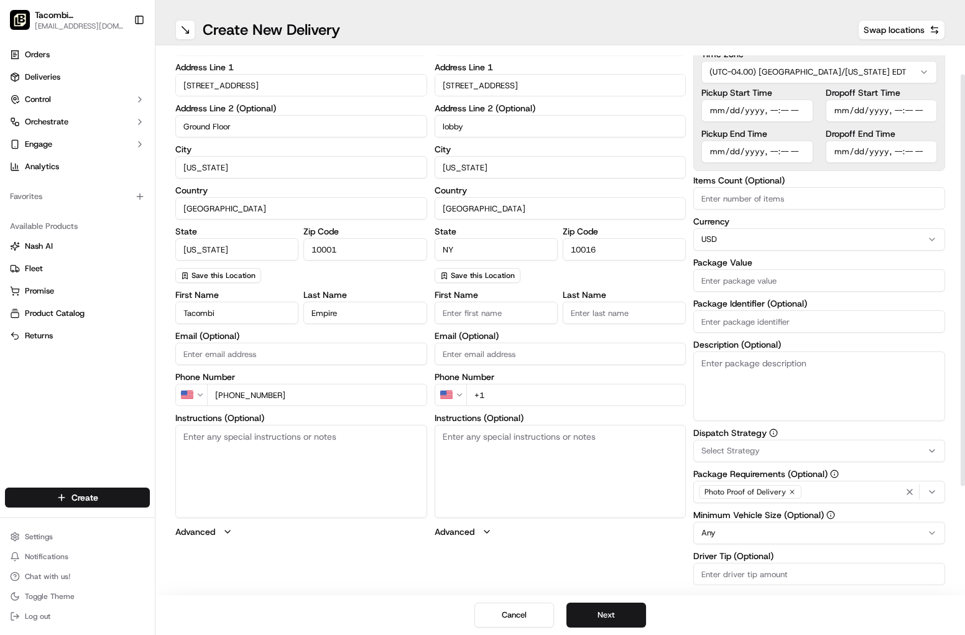
scroll to position [71, 0]
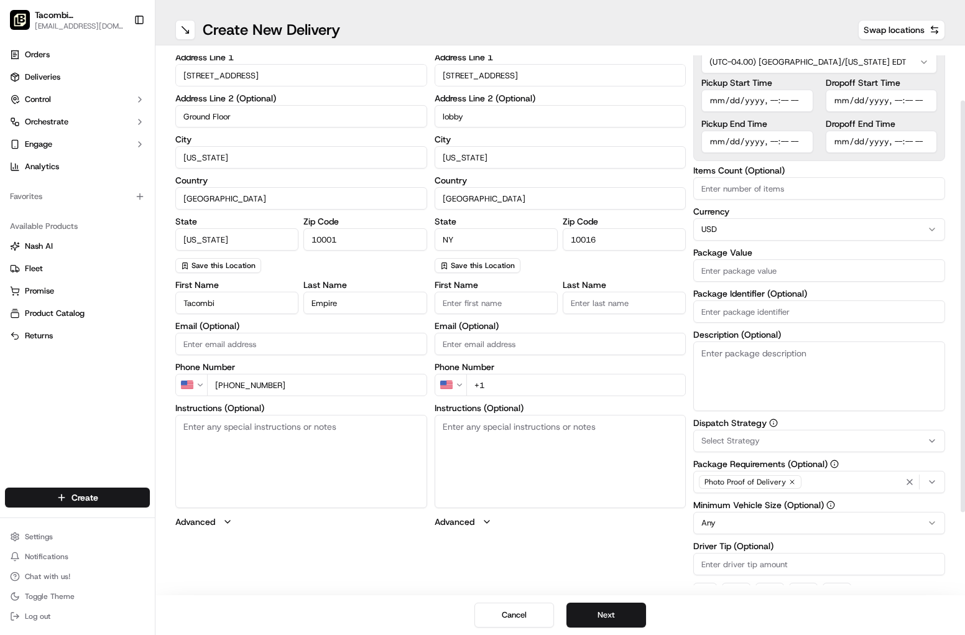
type input "lobby"
click at [519, 315] on div "First Name Last Name Email (Optional) Phone Number US +1 Instructions (Optional…" at bounding box center [561, 403] width 252 height 247
click at [510, 308] on input "First Name" at bounding box center [496, 303] width 123 height 22
type input "Pamela"
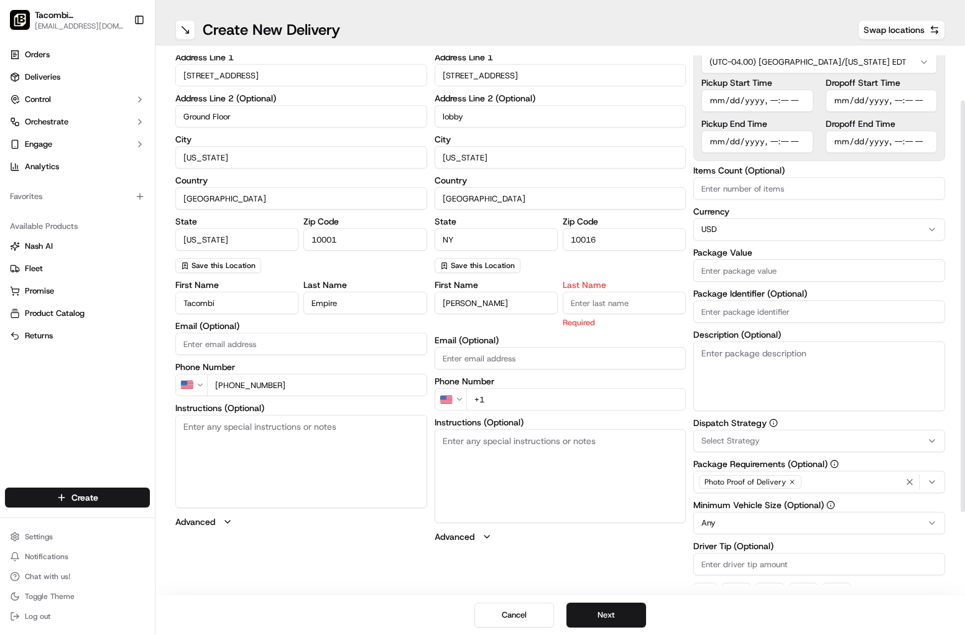
click at [606, 305] on input "Last Name" at bounding box center [624, 303] width 123 height 22
type input "Smith"
click at [510, 395] on input "+1" at bounding box center [576, 399] width 220 height 22
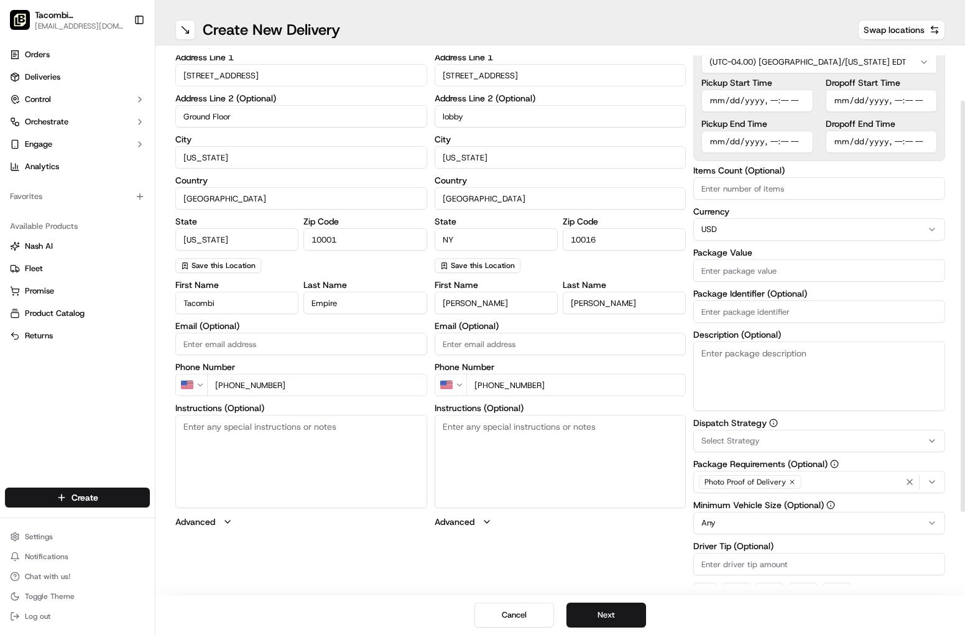
type input "+1 516 434 8966"
click at [541, 456] on textarea "Instructions (Optional)" at bounding box center [561, 461] width 252 height 93
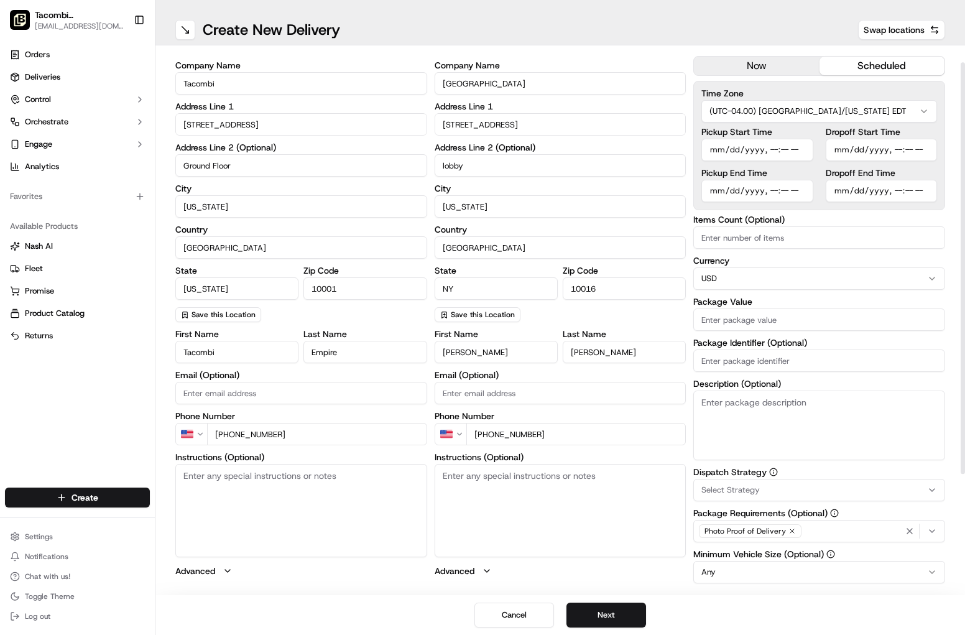
click at [774, 103] on html "Tacombi Empire State Building empire@tacombi.com Toggle Sidebar Orders Deliveri…" at bounding box center [482, 317] width 965 height 635
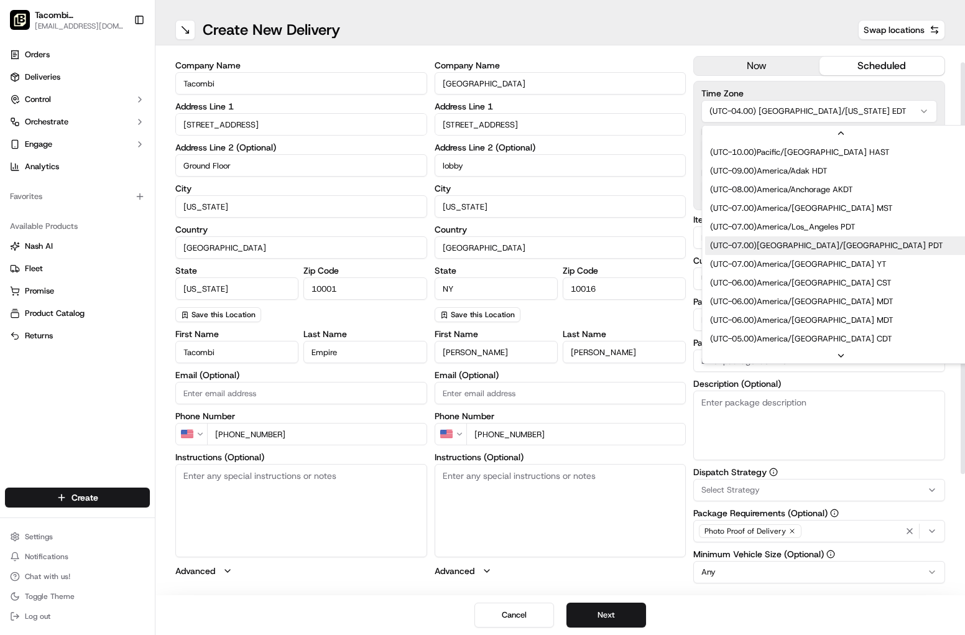
scroll to position [93, 0]
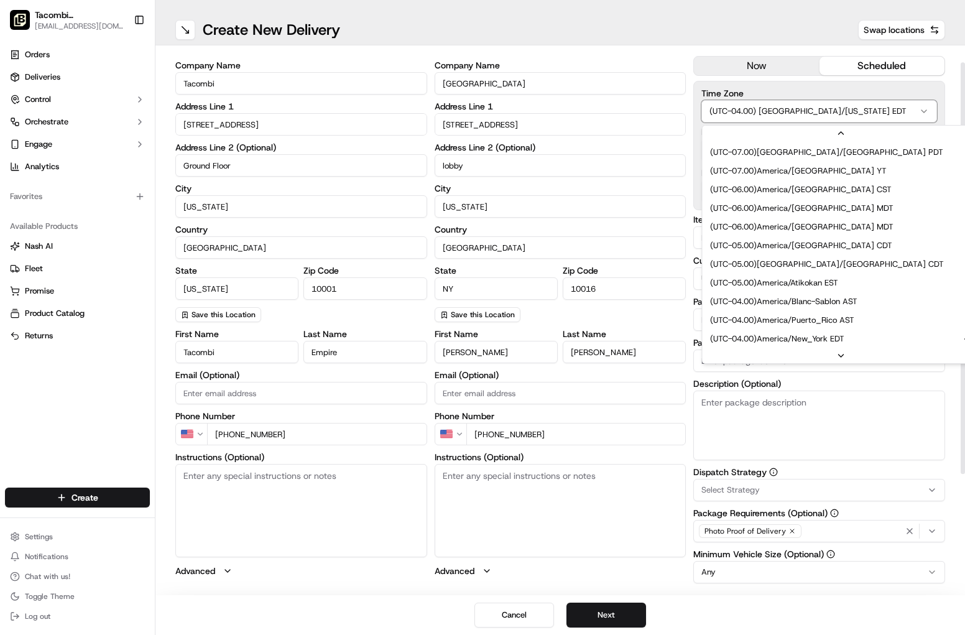
click at [813, 154] on html "Tacombi Empire State Building empire@tacombi.com Toggle Sidebar Orders Deliveri…" at bounding box center [482, 317] width 965 height 635
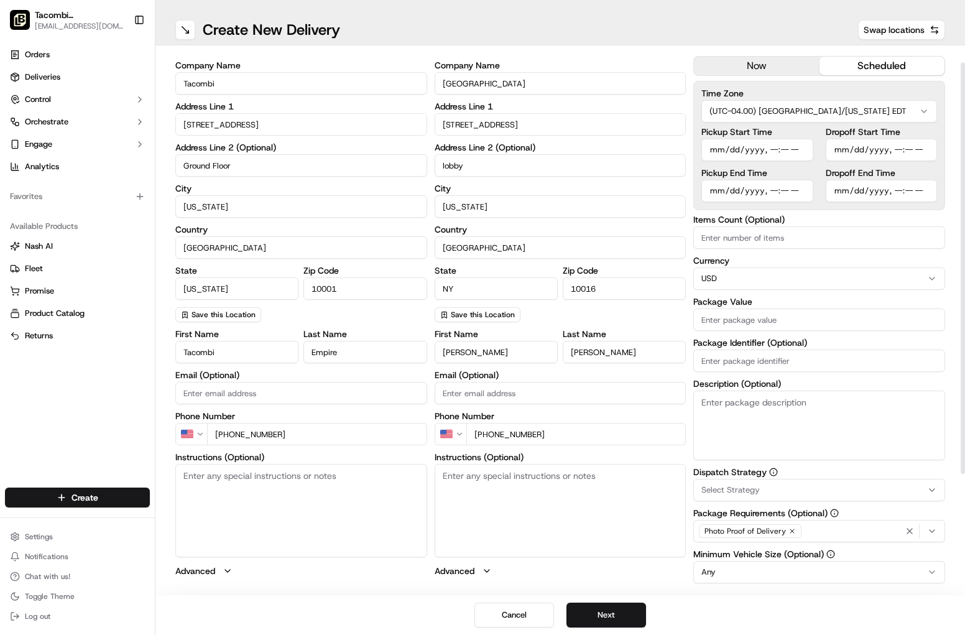
click at [733, 144] on input "Pickup Start Time" at bounding box center [756, 150] width 111 height 22
click at [719, 149] on input "Pickup Start Time" at bounding box center [756, 150] width 111 height 22
click at [769, 150] on input "Pickup Start Time" at bounding box center [756, 150] width 111 height 22
click at [769, 151] on input "Pickup Start Time" at bounding box center [756, 150] width 111 height 22
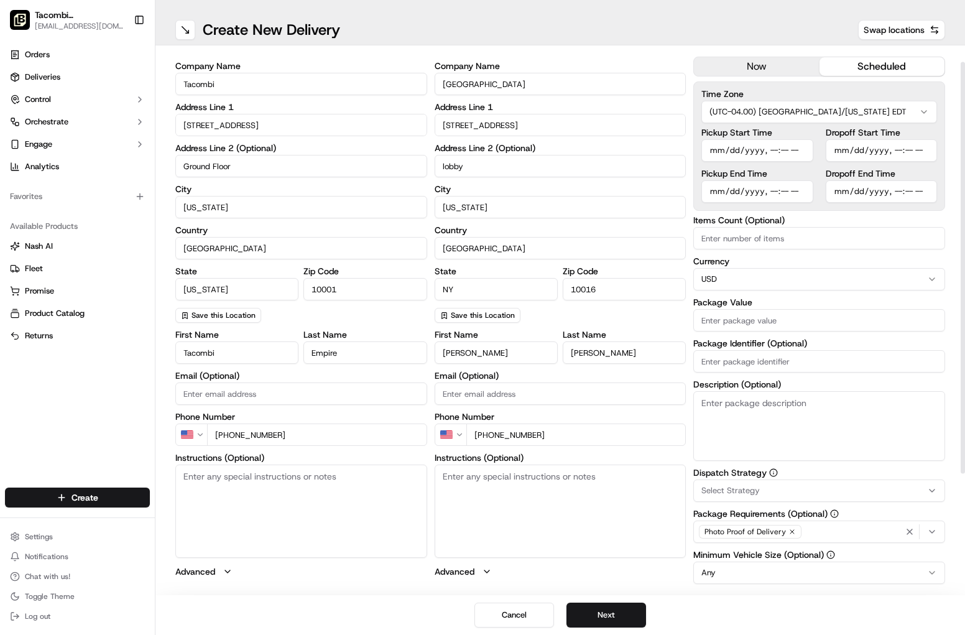
type input "2025-09-17T16:20"
click at [777, 189] on input "Pickup End Time" at bounding box center [756, 191] width 111 height 22
click at [772, 190] on input "Pickup End Time" at bounding box center [756, 191] width 111 height 22
type input "2025-09-17T16:30"
click at [813, 152] on input "Dropoff Start Time" at bounding box center [881, 150] width 111 height 22
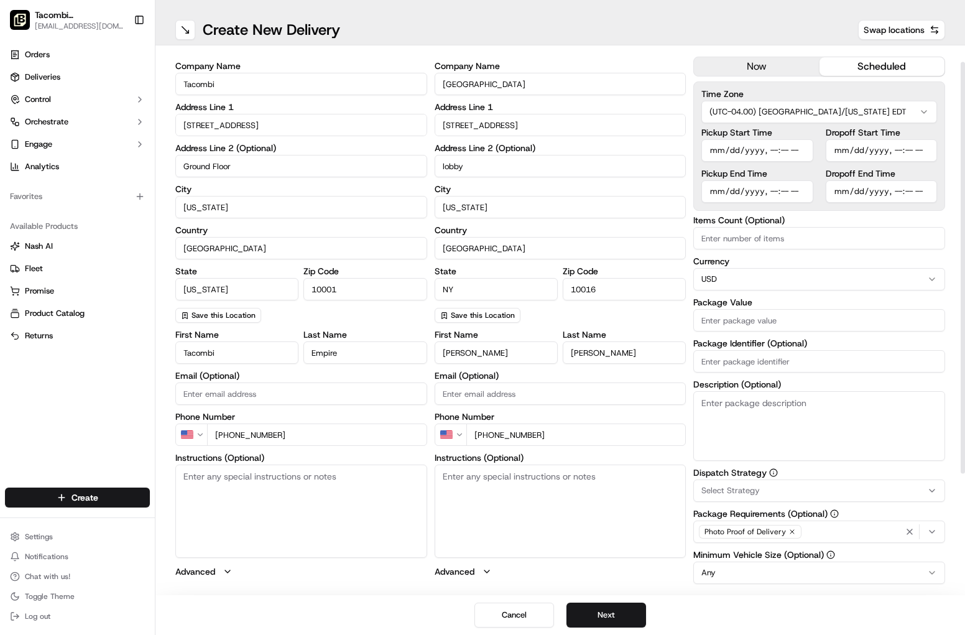
click at [813, 151] on input "Dropoff Start Time" at bounding box center [881, 150] width 111 height 22
click at [813, 155] on input "Dropoff Start Time" at bounding box center [881, 150] width 111 height 22
type input "2025-09-17T16:45"
click at [813, 183] on input "Dropoff End Time" at bounding box center [881, 191] width 111 height 22
click at [813, 195] on input "Dropoff End Time" at bounding box center [881, 191] width 111 height 22
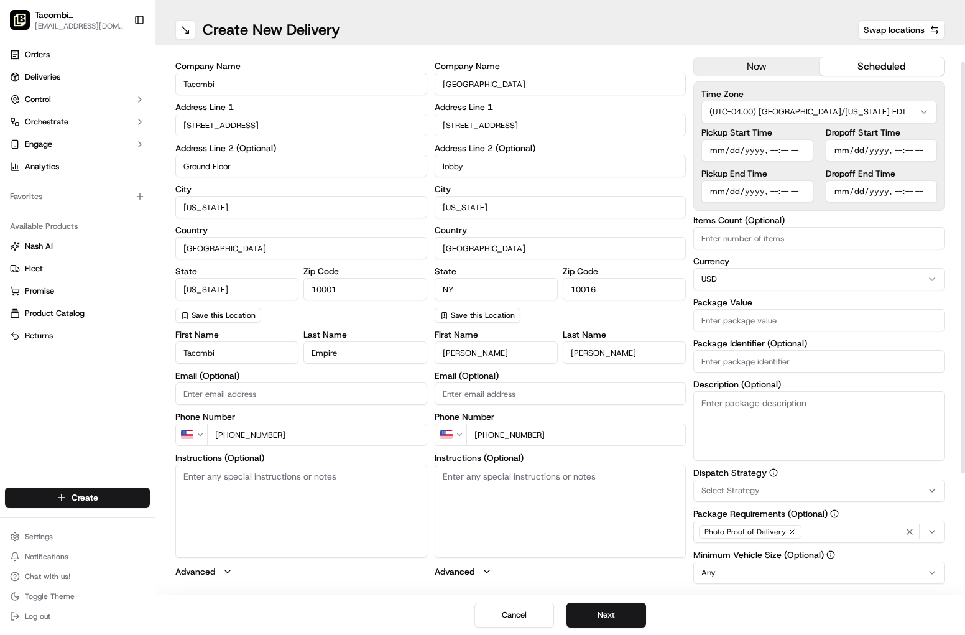
click at [813, 193] on input "Dropoff End Time" at bounding box center [881, 191] width 111 height 22
type input "2025-09-17T17:00"
click at [813, 215] on div "Delivery Details now scheduled Time Zone (UTC-04.00) America/New York EDT Picku…" at bounding box center [819, 388] width 252 height 708
click at [754, 317] on input "Package Value" at bounding box center [819, 320] width 252 height 22
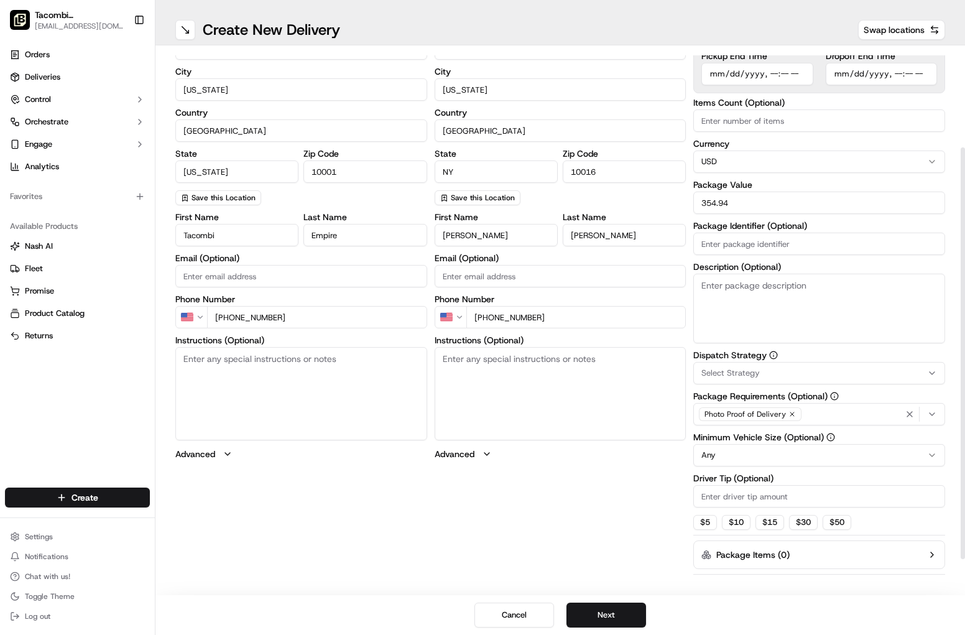
scroll to position [150, 0]
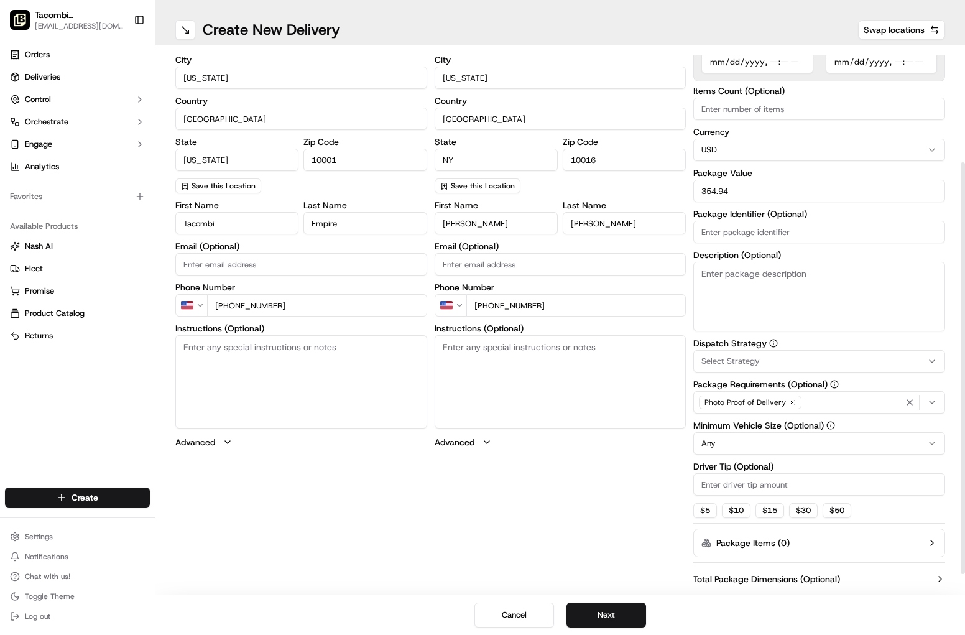
type input "354.94"
click at [719, 368] on button "Select Strategy" at bounding box center [819, 361] width 252 height 22
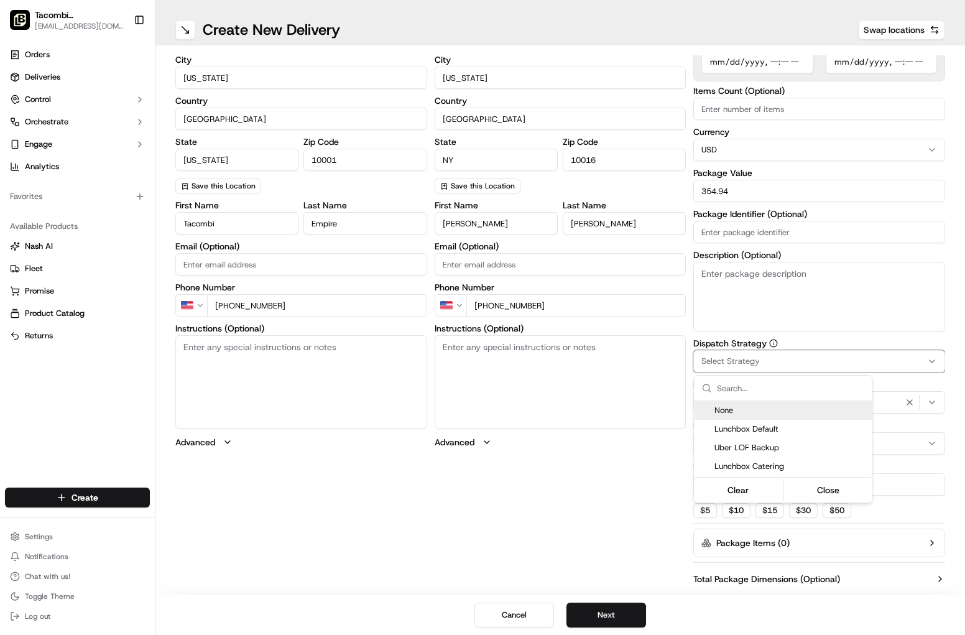
click at [728, 407] on span "None" at bounding box center [790, 410] width 153 height 11
click at [813, 389] on div at bounding box center [784, 388] width 178 height 25
click at [813, 385] on html "Tacombi Empire State Building empire@tacombi.com Toggle Sidebar Orders Deliveri…" at bounding box center [482, 317] width 965 height 635
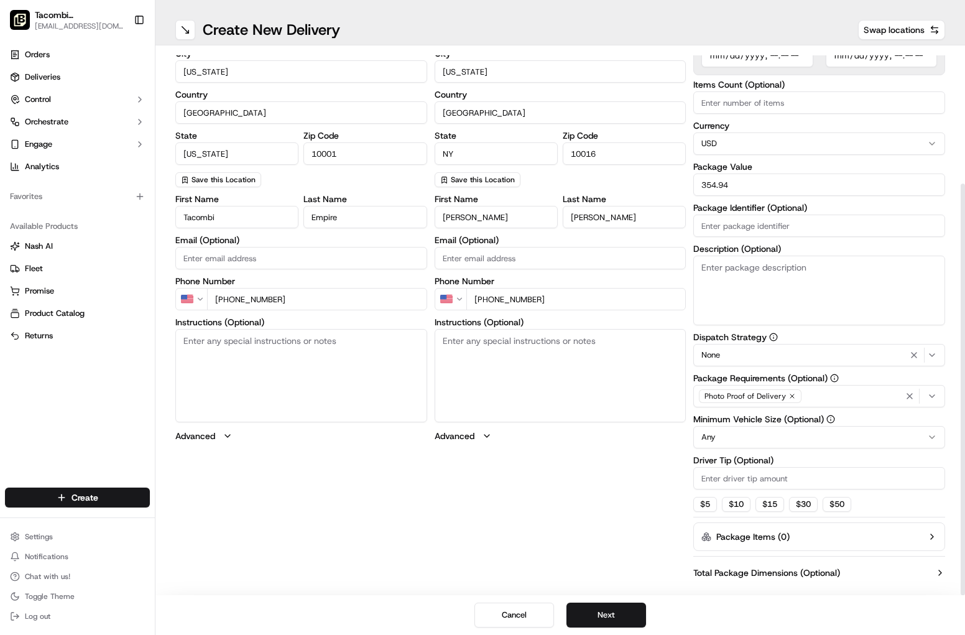
scroll to position [178, 0]
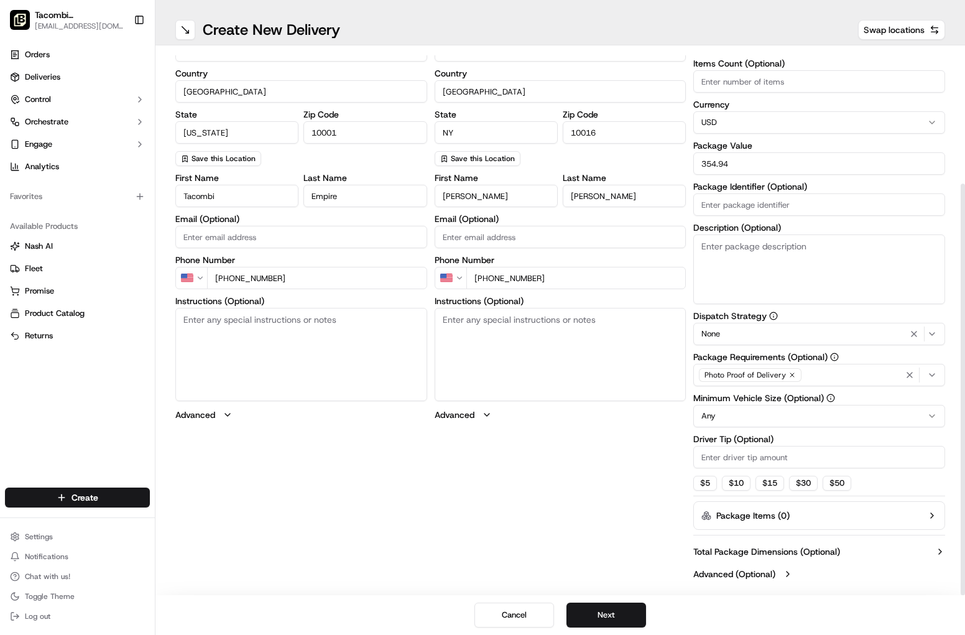
click at [741, 455] on input "Driver Tip (Optional)" at bounding box center [819, 457] width 252 height 22
click at [740, 417] on html "Tacombi Empire State Building empire@tacombi.com Toggle Sidebar Orders Deliveri…" at bounding box center [482, 317] width 965 height 635
click at [745, 464] on input "Driver Tip (Optional)" at bounding box center [819, 457] width 252 height 22
type input "35.49"
click at [639, 498] on div "pickup Details Saved Location Company Name Tacombi Address Line 1 23 West 33rd …" at bounding box center [560, 232] width 770 height 708
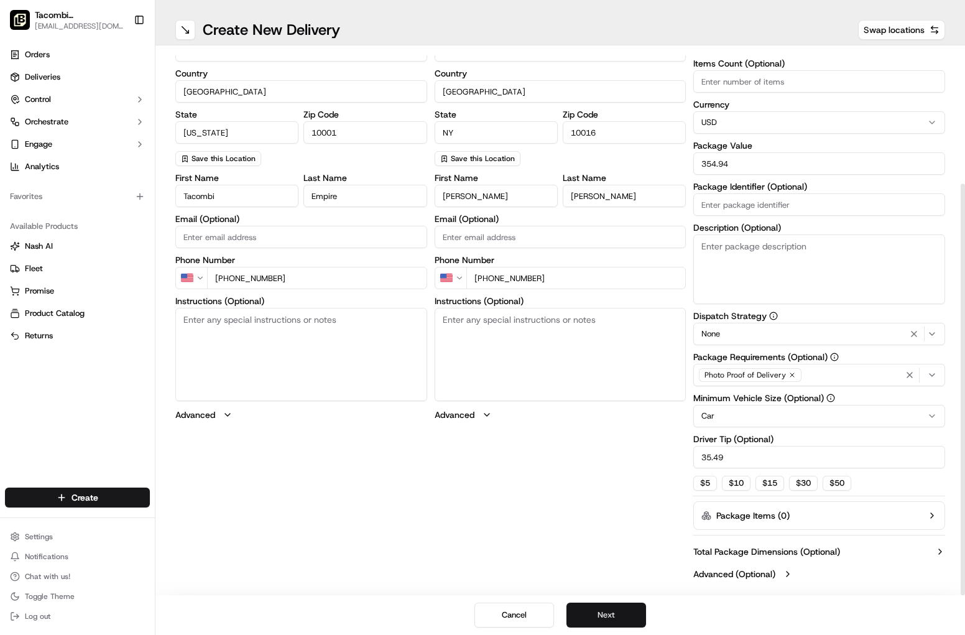
click at [619, 617] on button "Next" at bounding box center [606, 615] width 80 height 25
click at [615, 617] on button "Next" at bounding box center [606, 615] width 80 height 25
click at [614, 614] on button "Submit" at bounding box center [606, 615] width 80 height 25
